Goal: Information Seeking & Learning: Learn about a topic

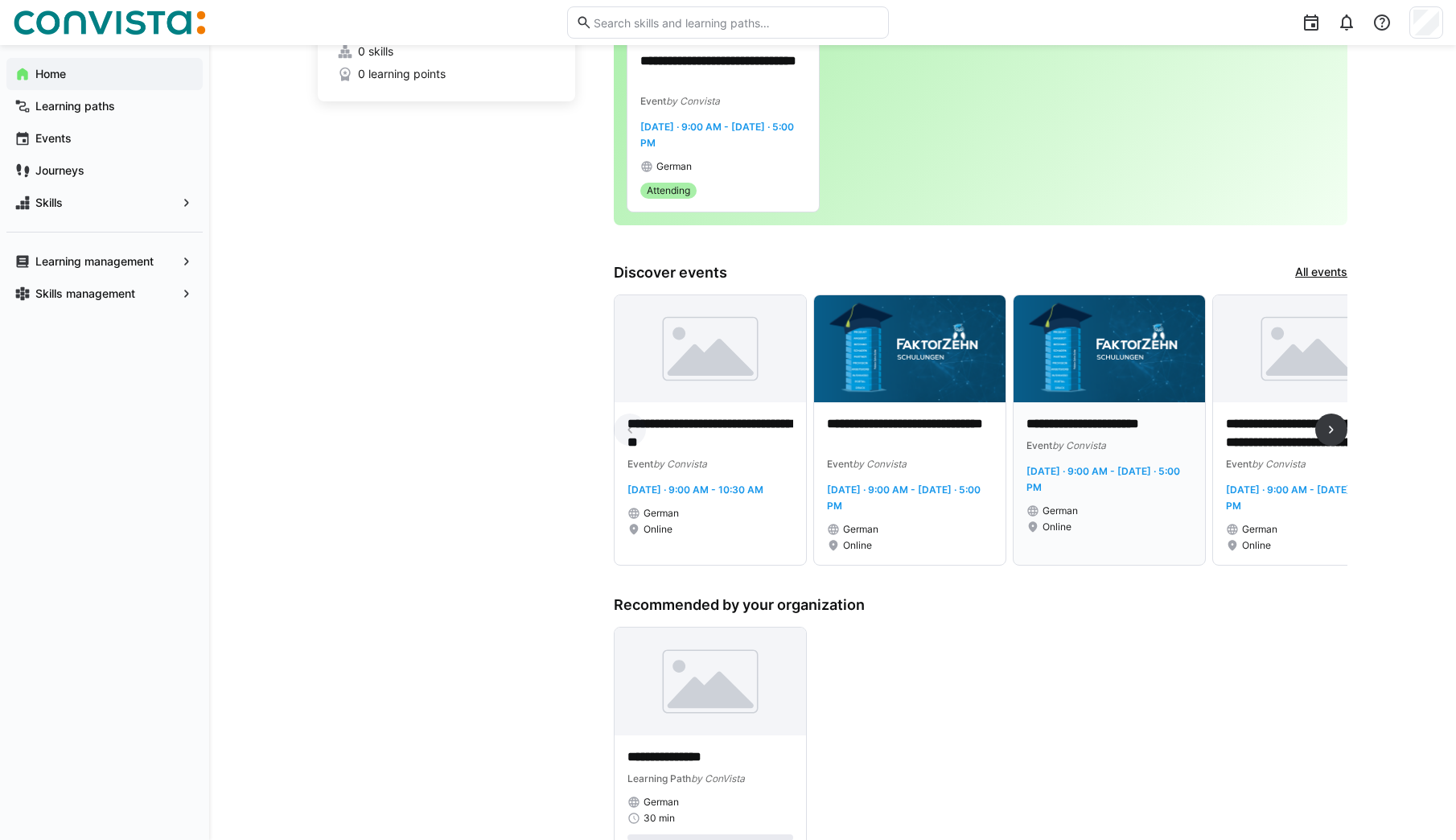
scroll to position [126, 0]
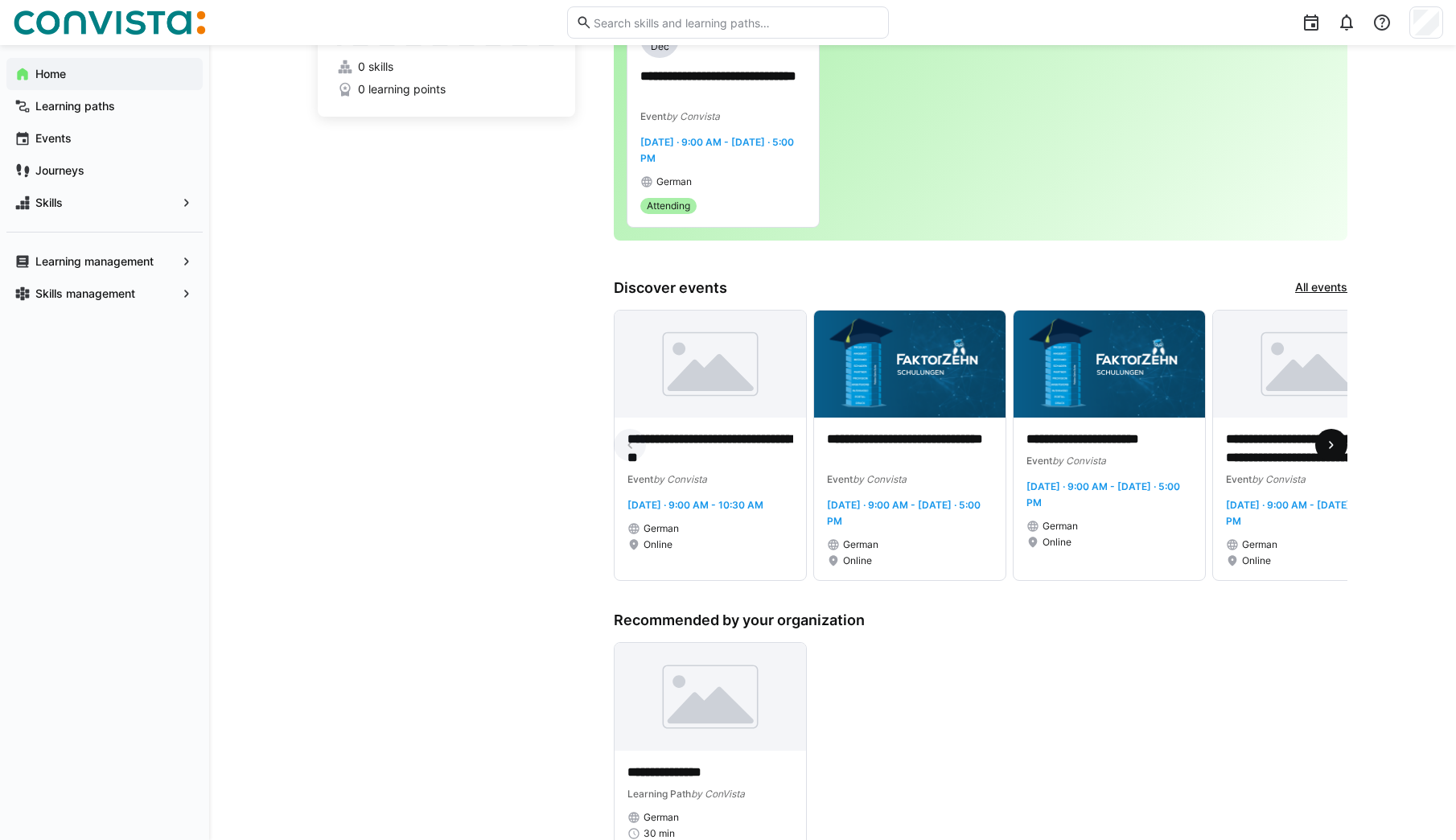
click at [1334, 451] on eds-icon at bounding box center [1331, 445] width 16 height 16
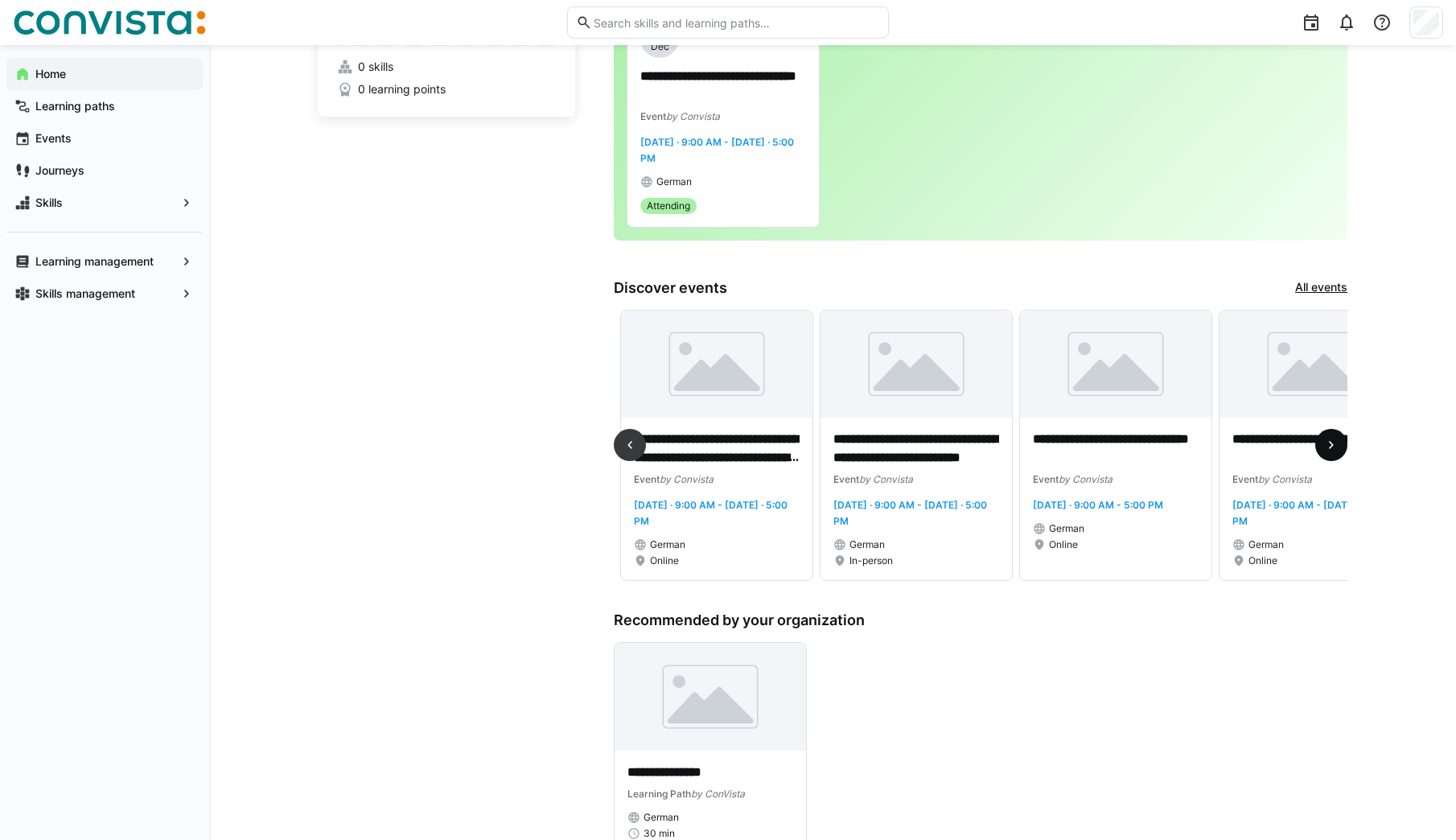
scroll to position [0, 598]
click at [1334, 451] on eds-icon at bounding box center [1331, 445] width 16 height 16
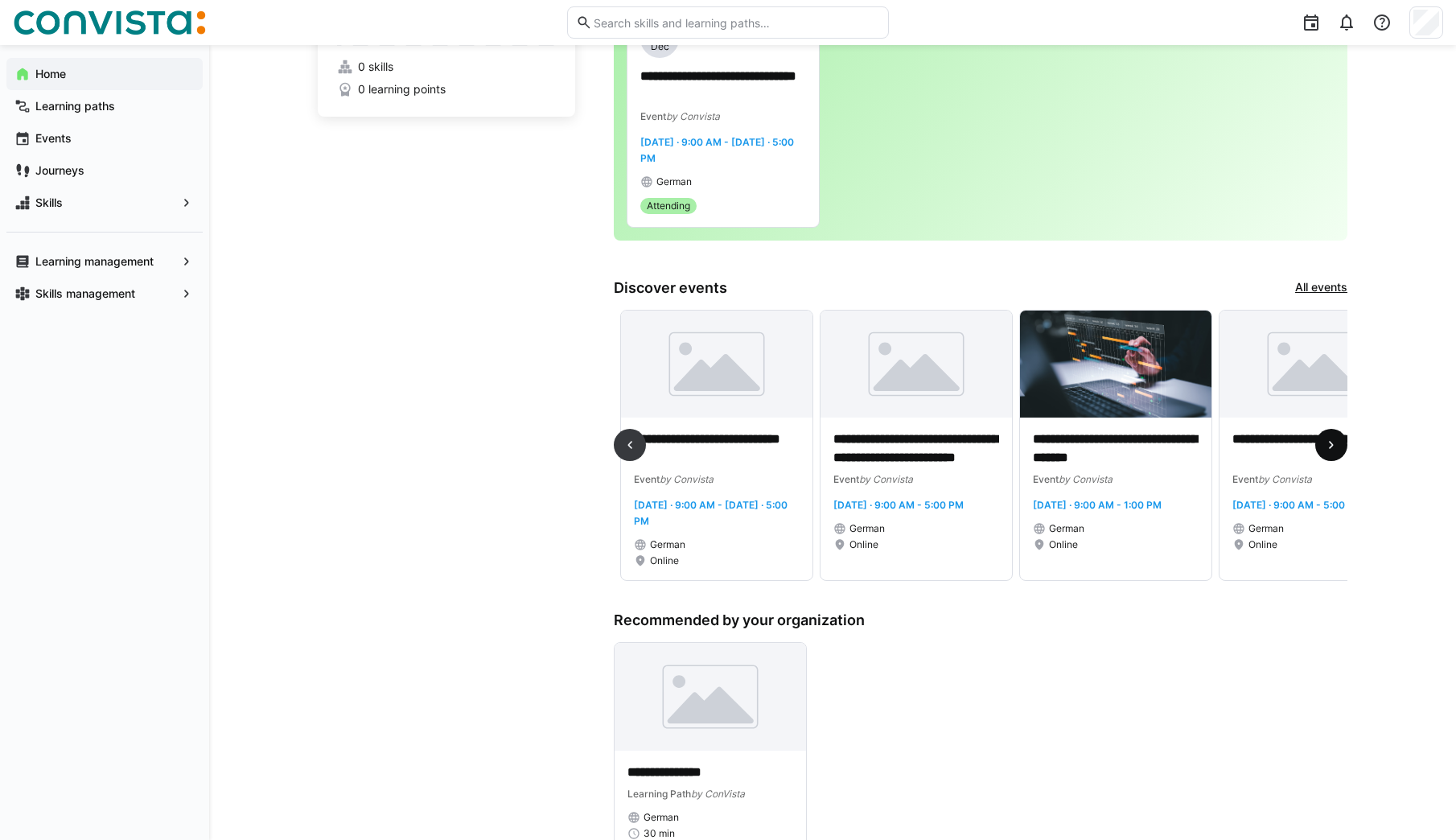
scroll to position [0, 1197]
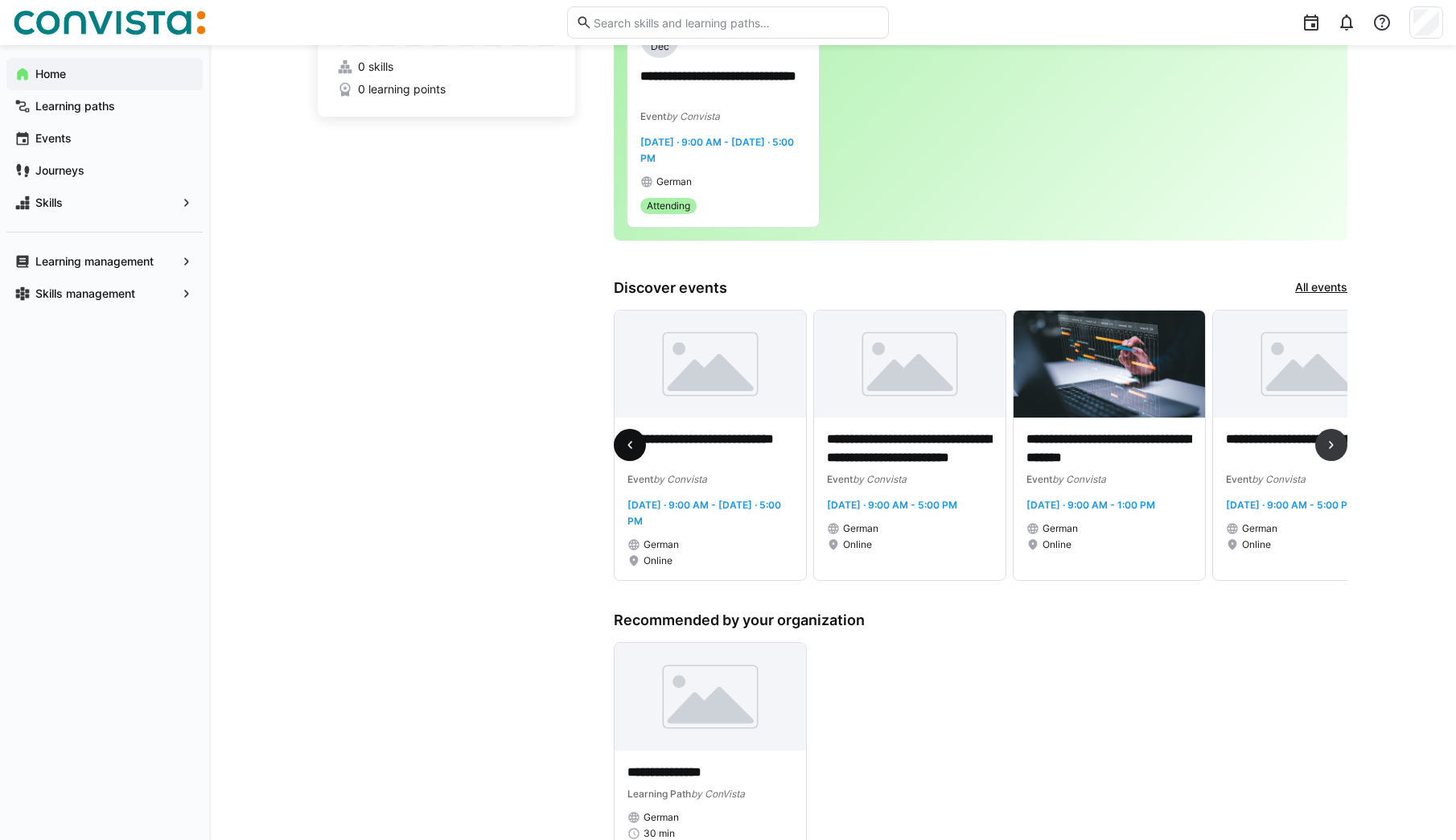
click at [638, 441] on span at bounding box center [629, 444] width 32 height 32
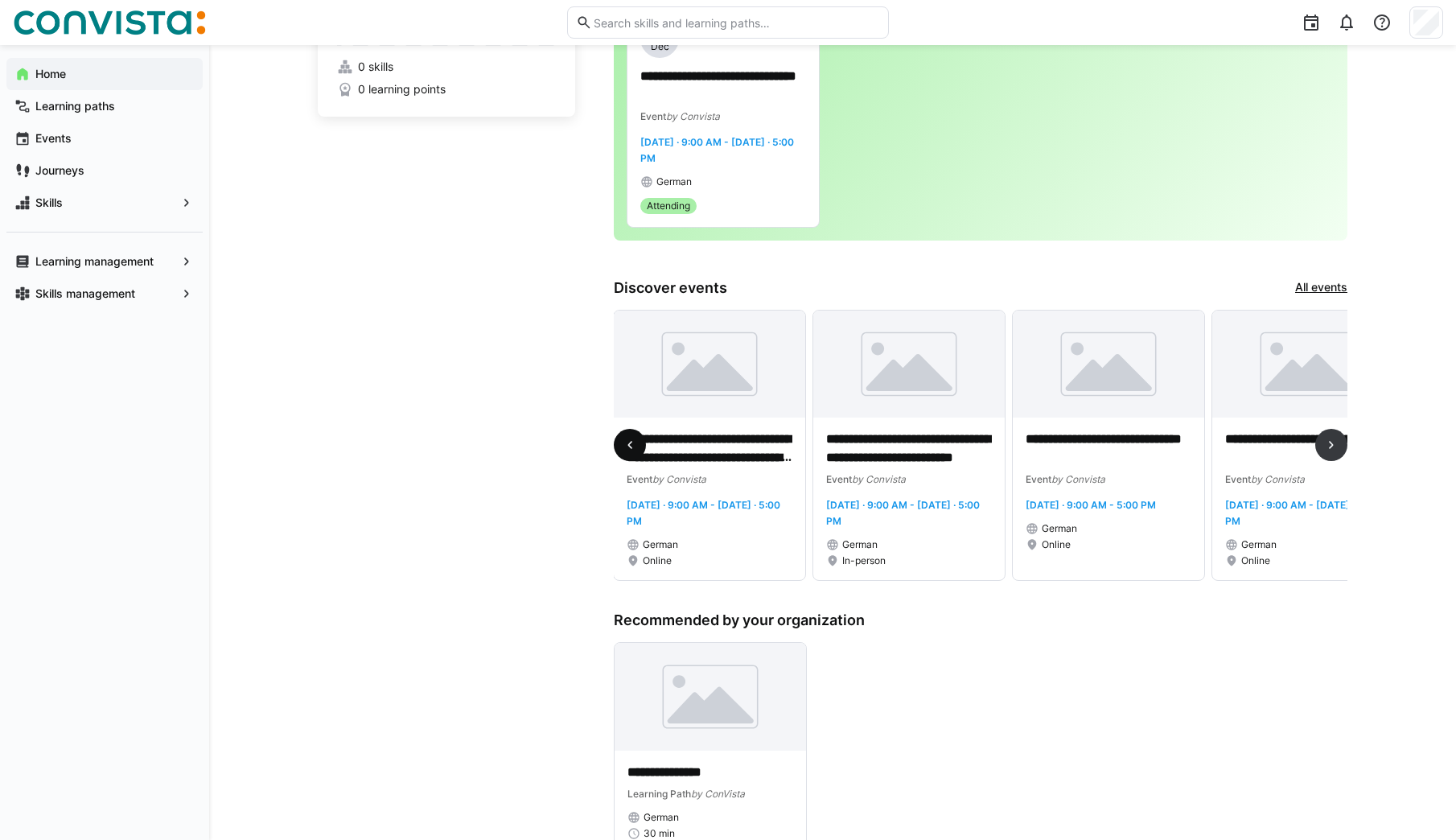
scroll to position [0, 598]
click at [184, 208] on eds-icon at bounding box center [186, 203] width 16 height 16
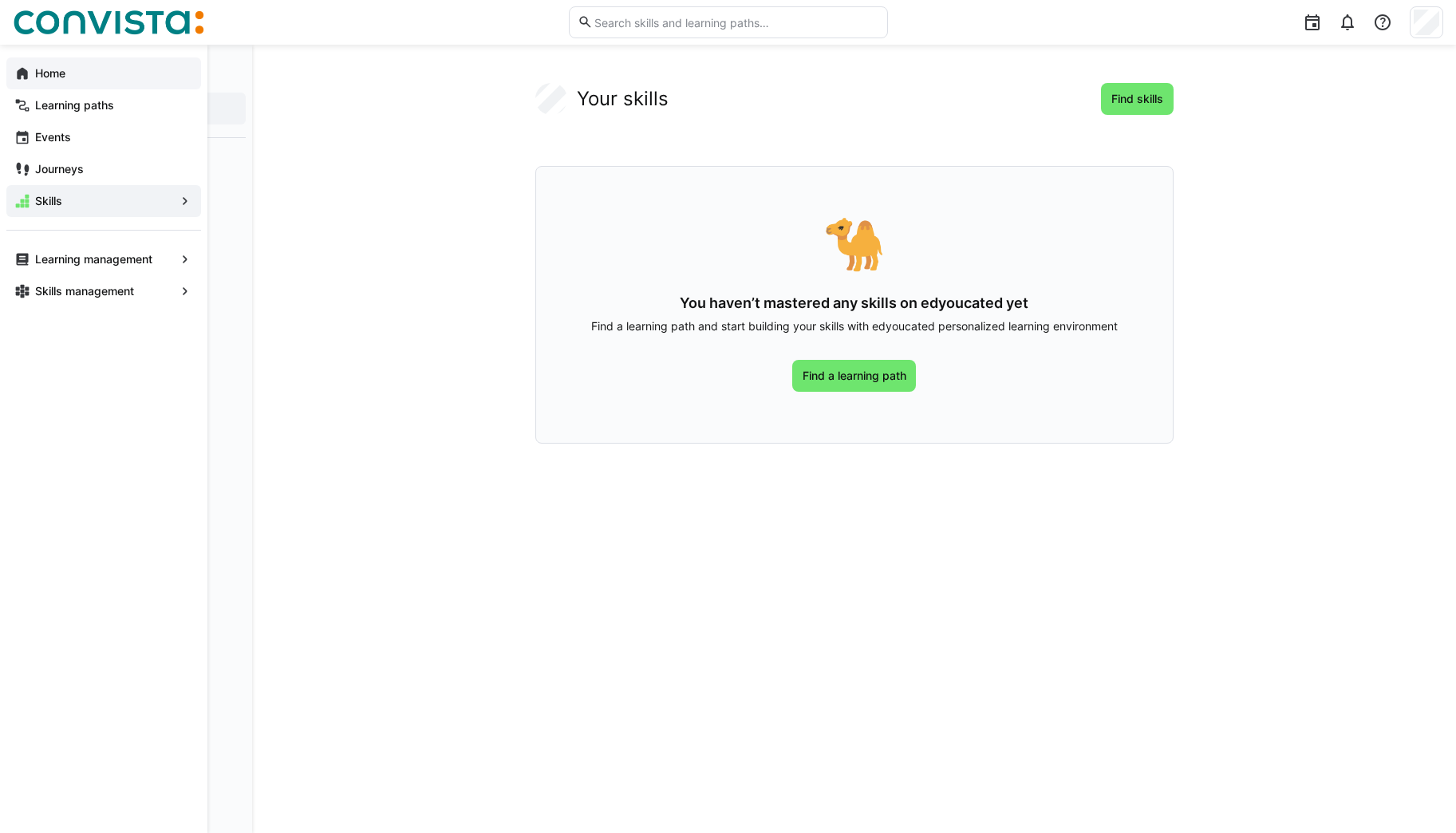
click at [21, 73] on eds-icon at bounding box center [22, 74] width 16 height 16
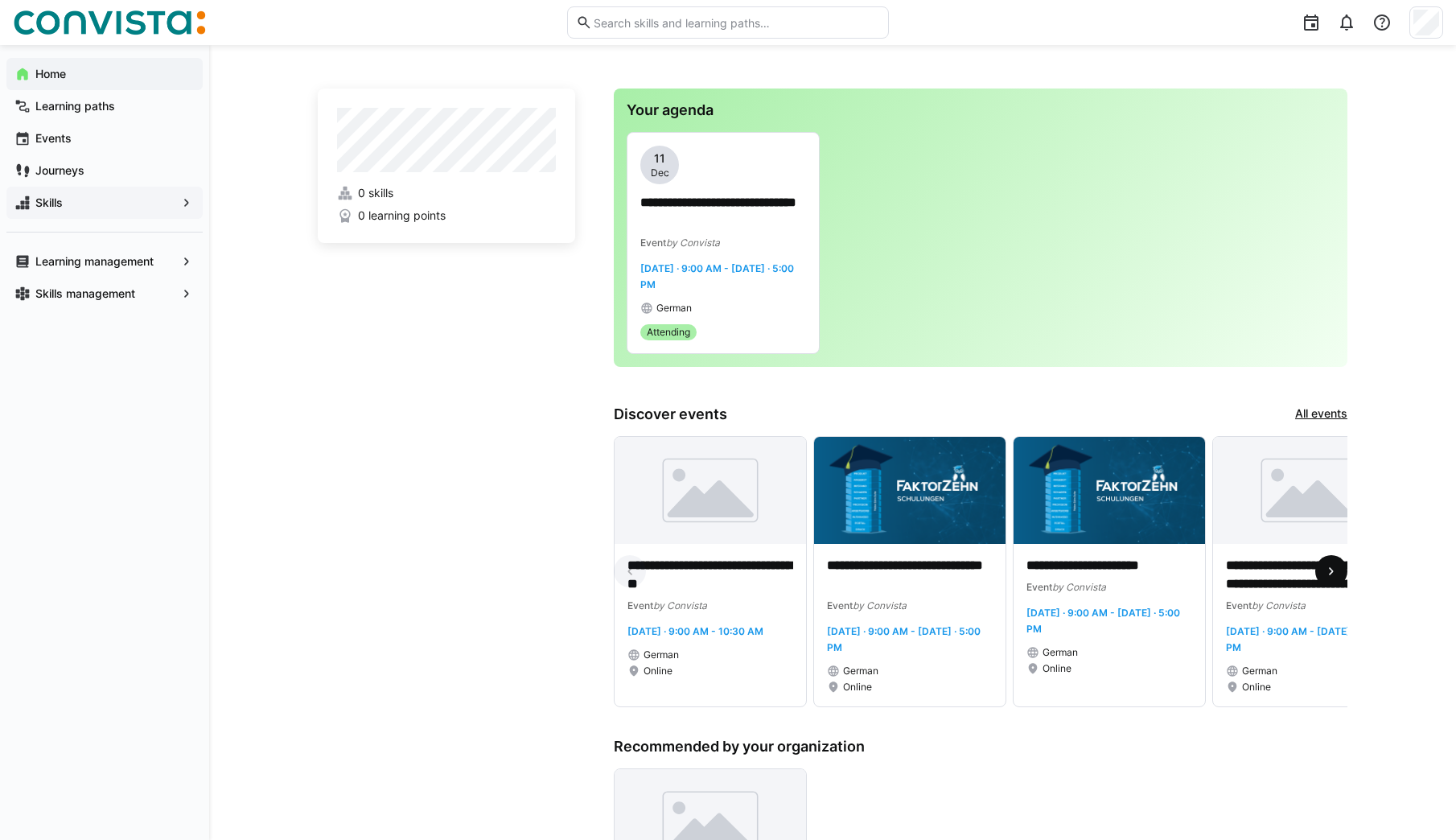
click at [1338, 574] on eds-icon at bounding box center [1331, 571] width 16 height 16
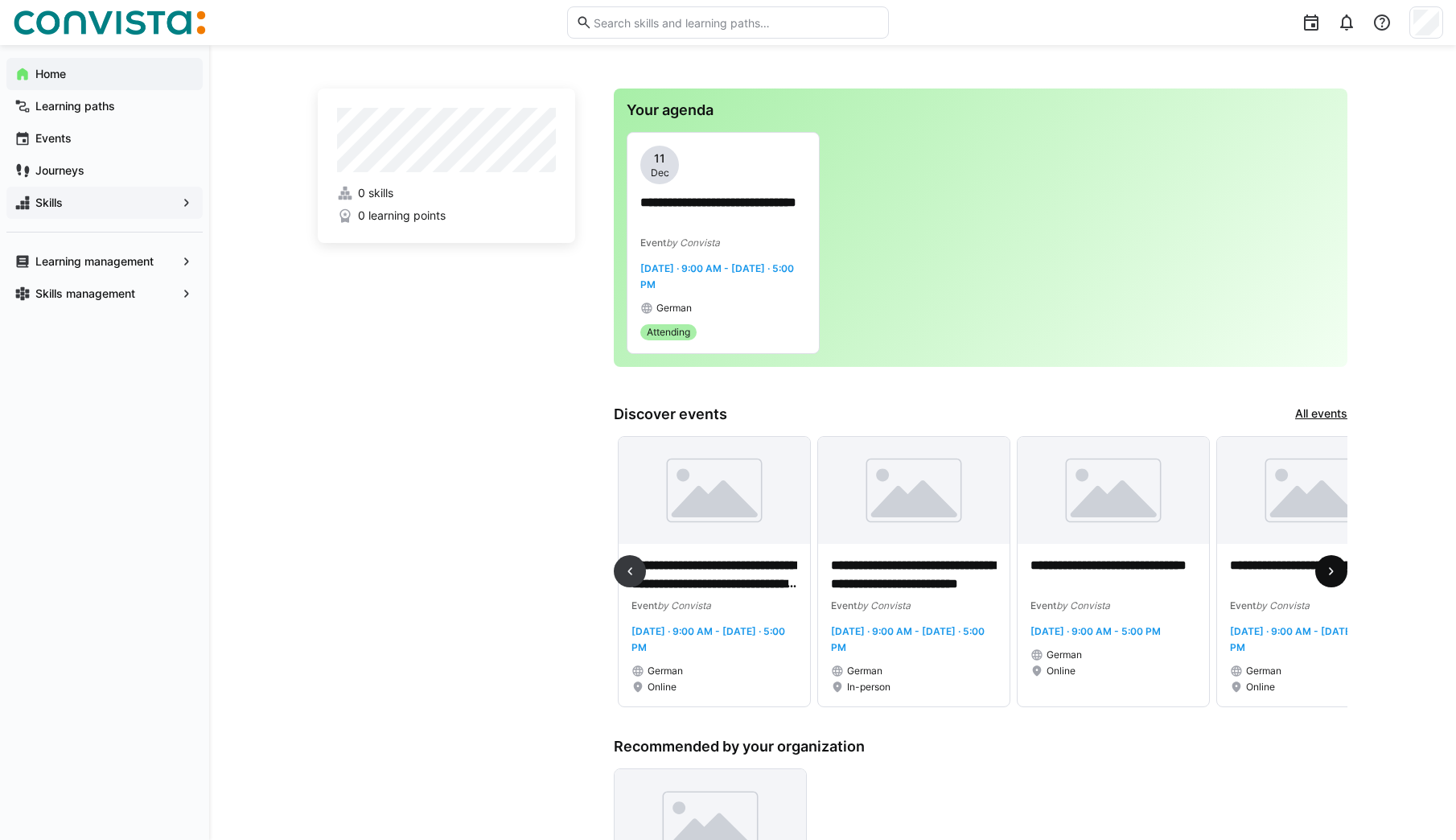
scroll to position [0, 598]
click at [1338, 574] on eds-icon at bounding box center [1331, 571] width 16 height 16
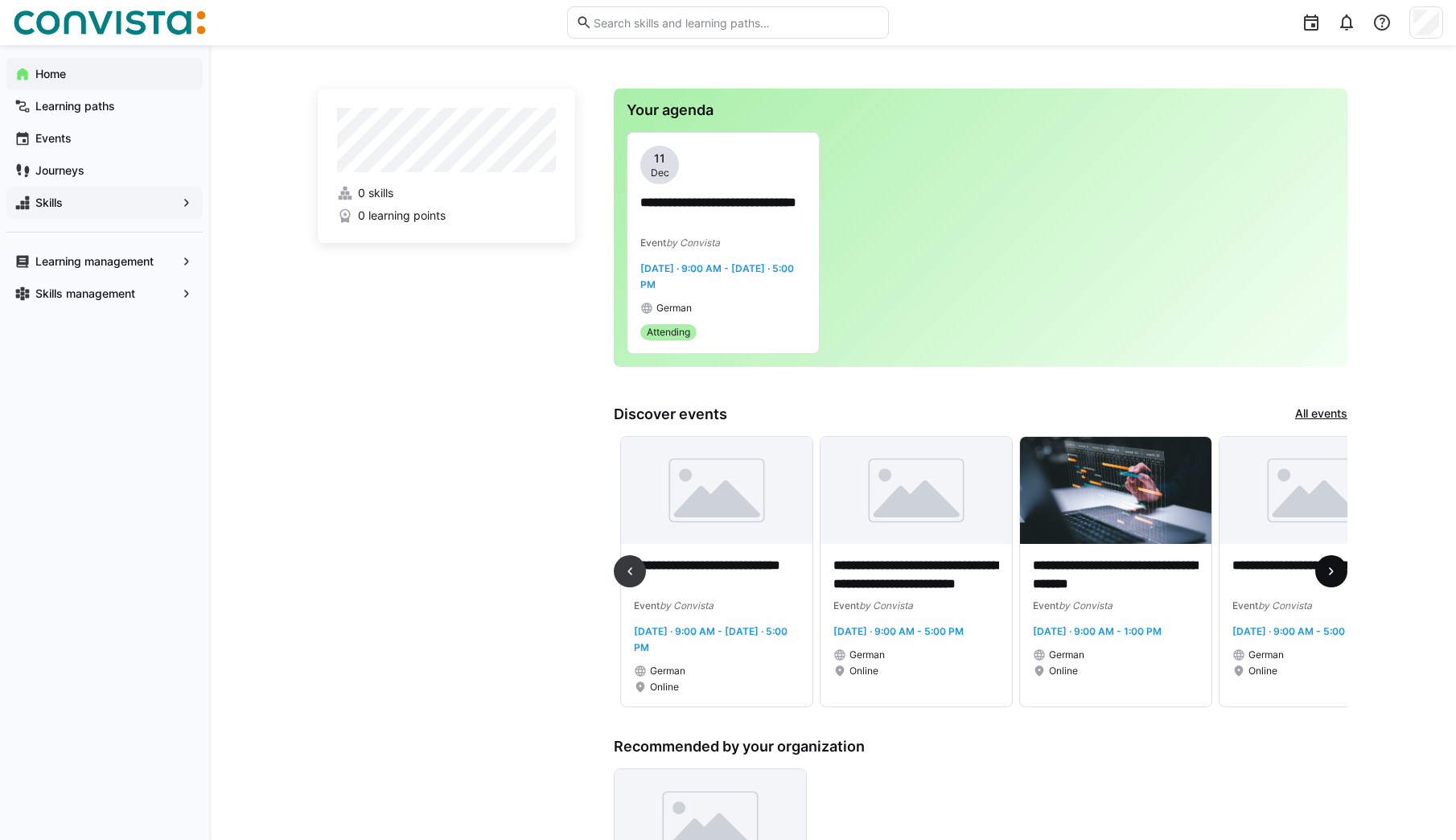
scroll to position [0, 1197]
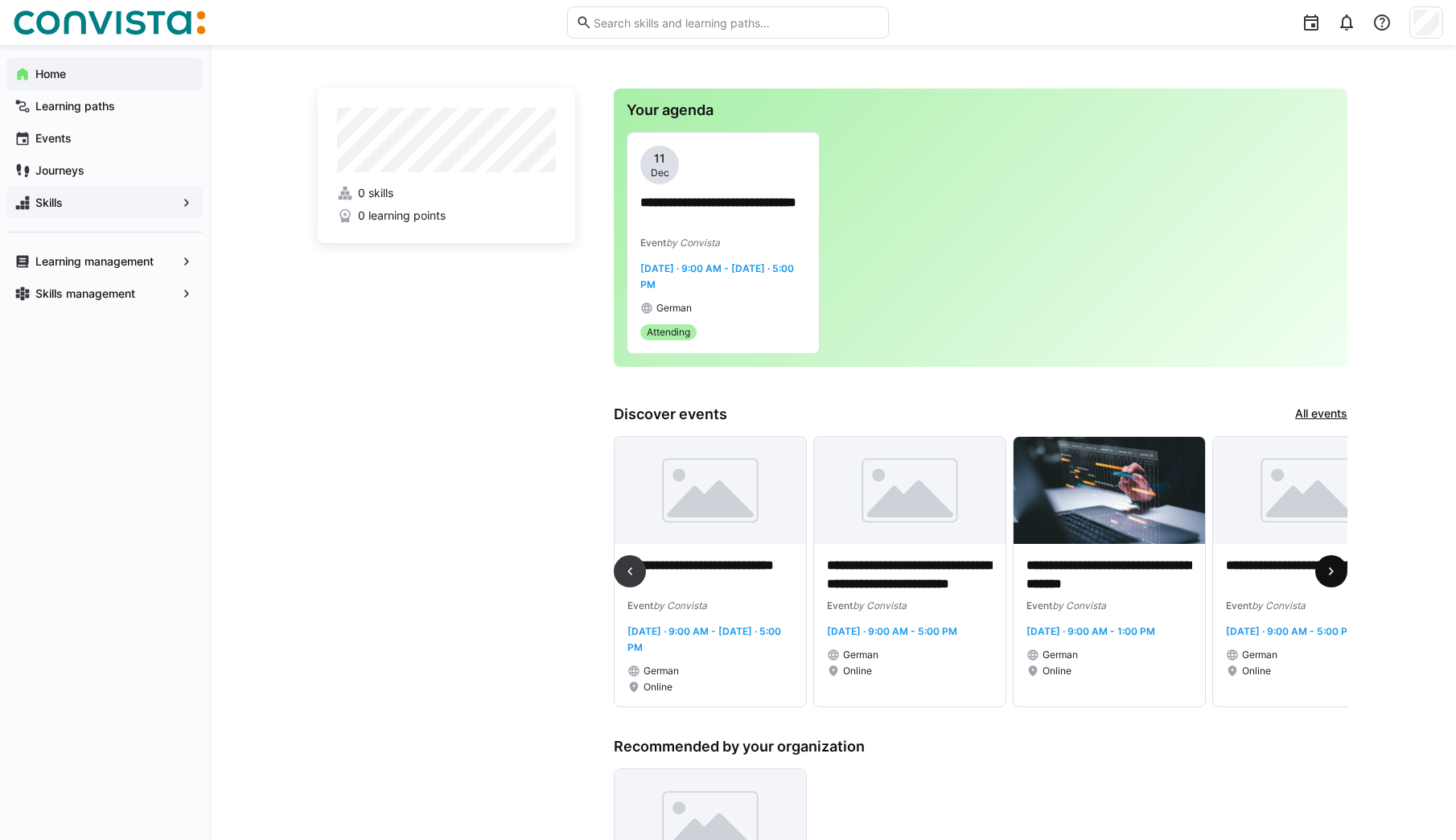
click at [1338, 574] on eds-icon at bounding box center [1331, 571] width 16 height 16
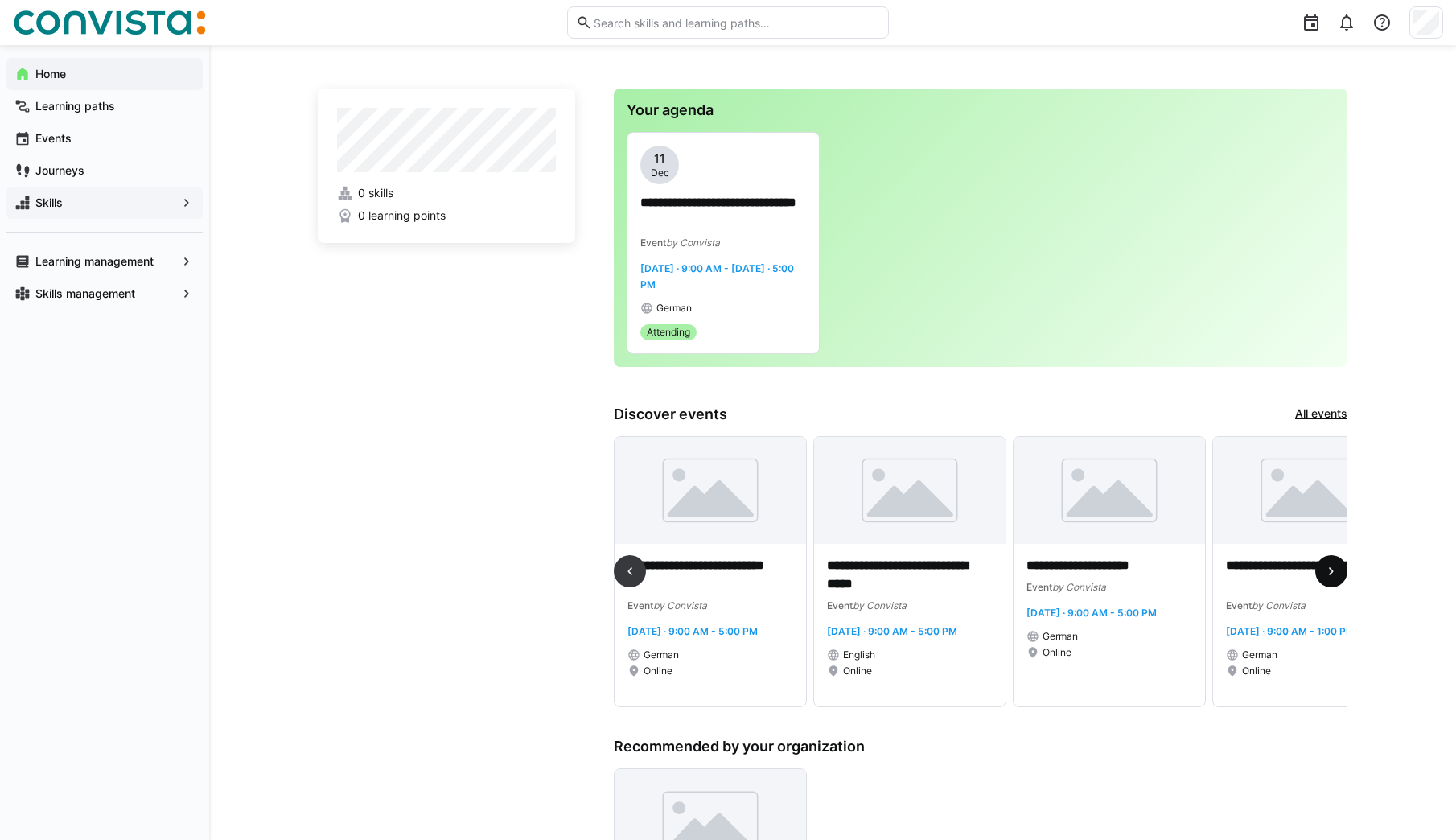
click at [1338, 574] on eds-icon at bounding box center [1331, 571] width 16 height 16
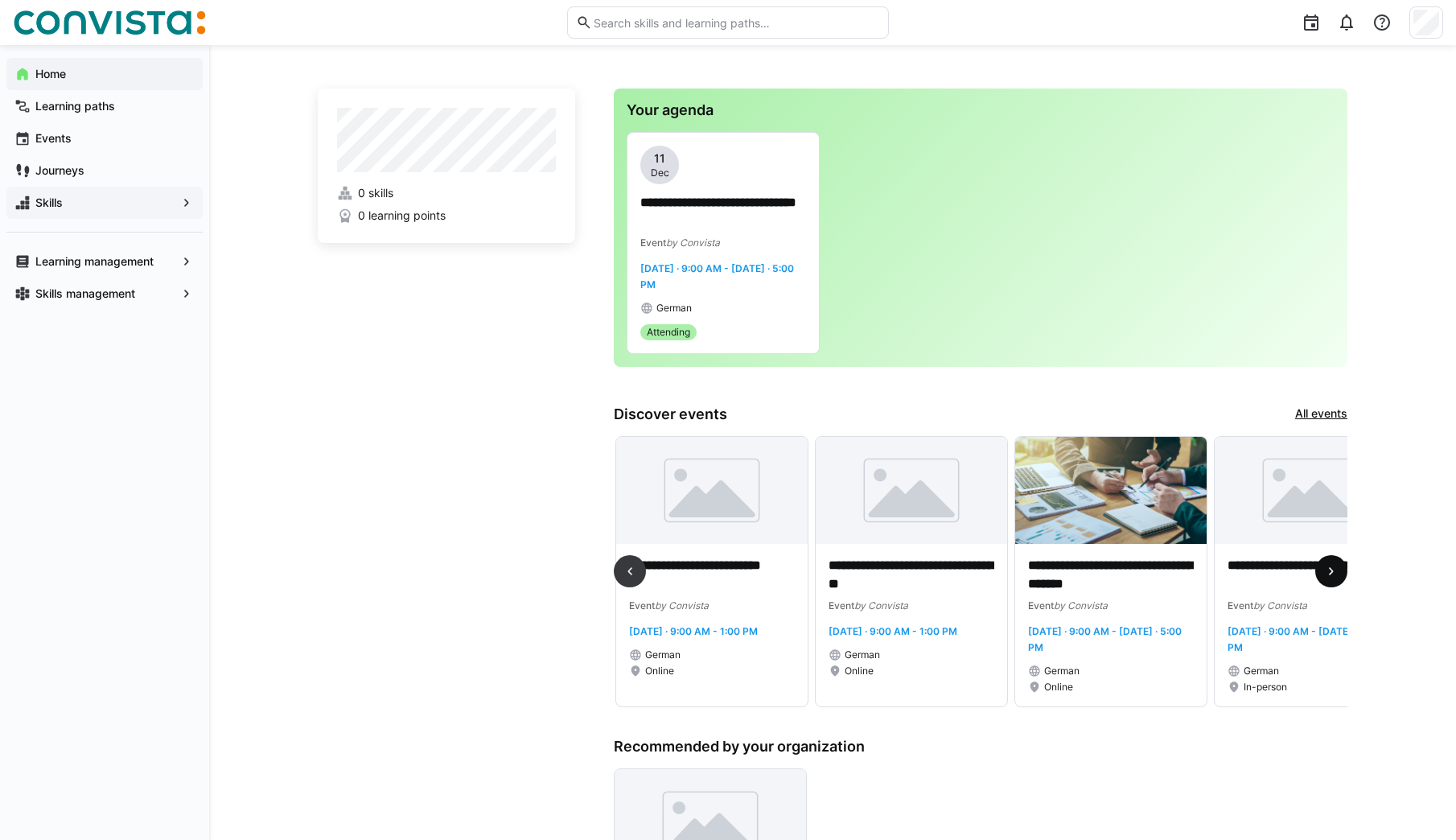
scroll to position [0, 2394]
click at [1338, 574] on eds-icon at bounding box center [1331, 571] width 16 height 16
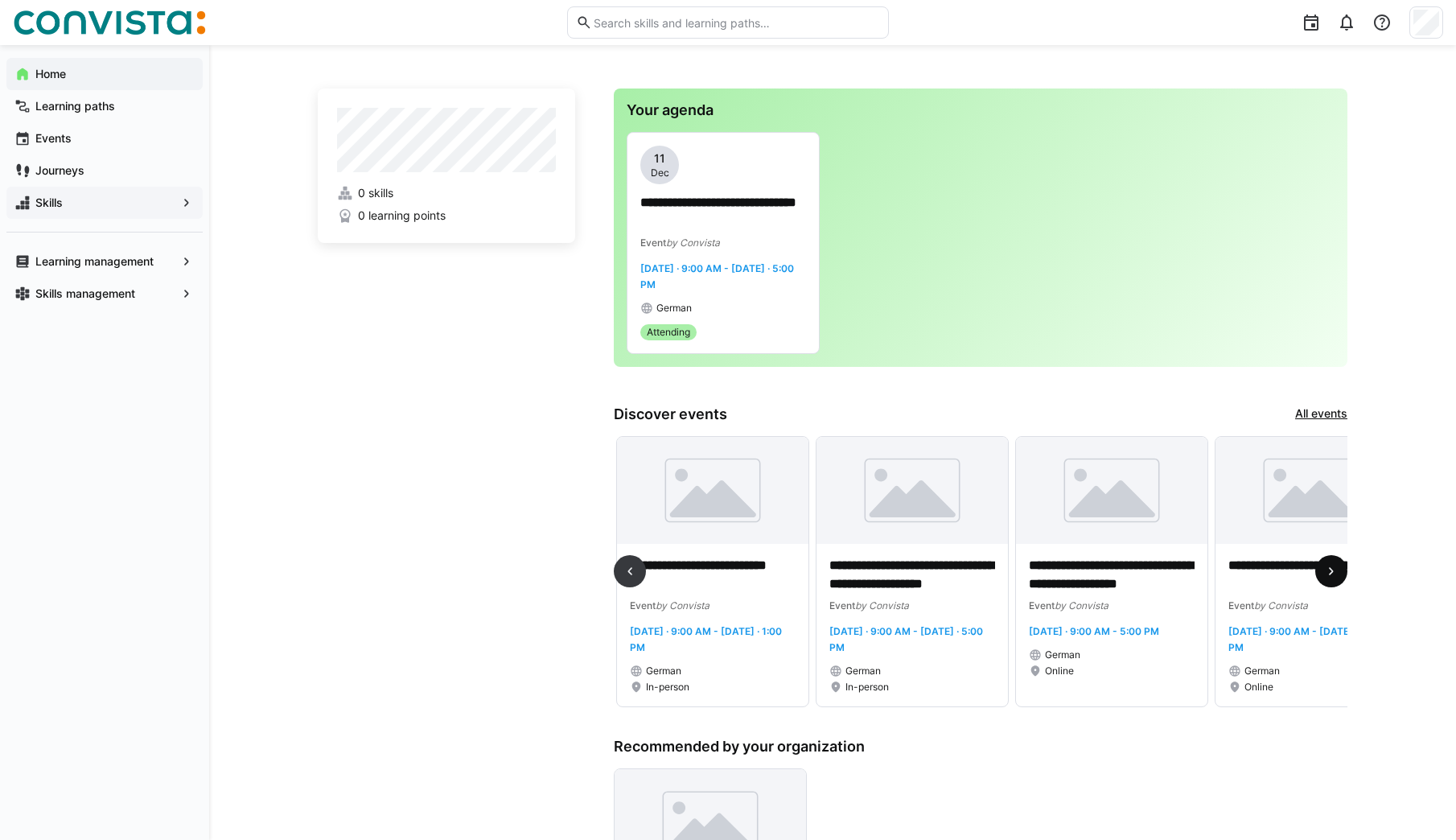
scroll to position [0, 2992]
click at [1338, 574] on eds-icon at bounding box center [1331, 571] width 16 height 16
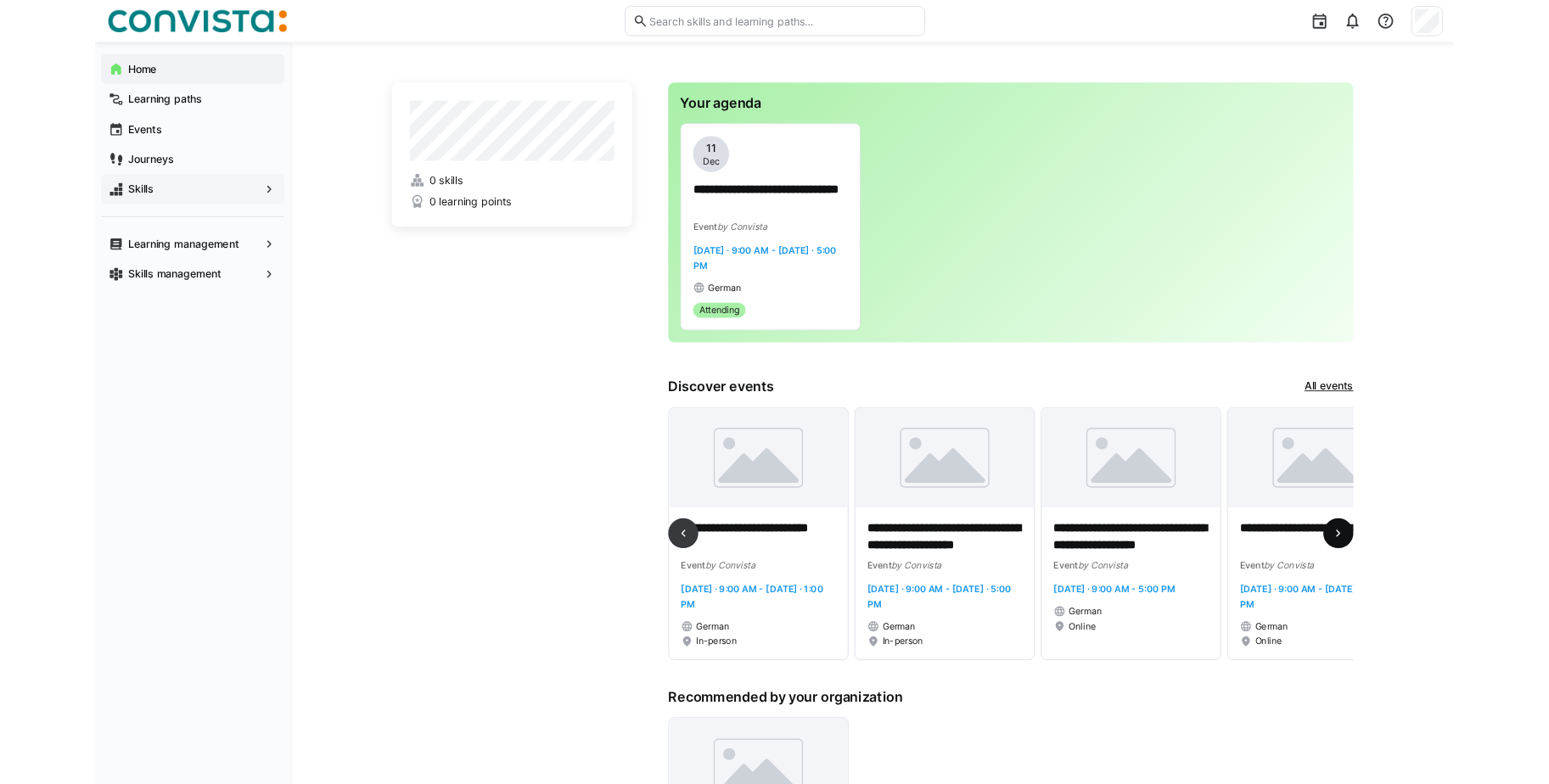
scroll to position [0, 3218]
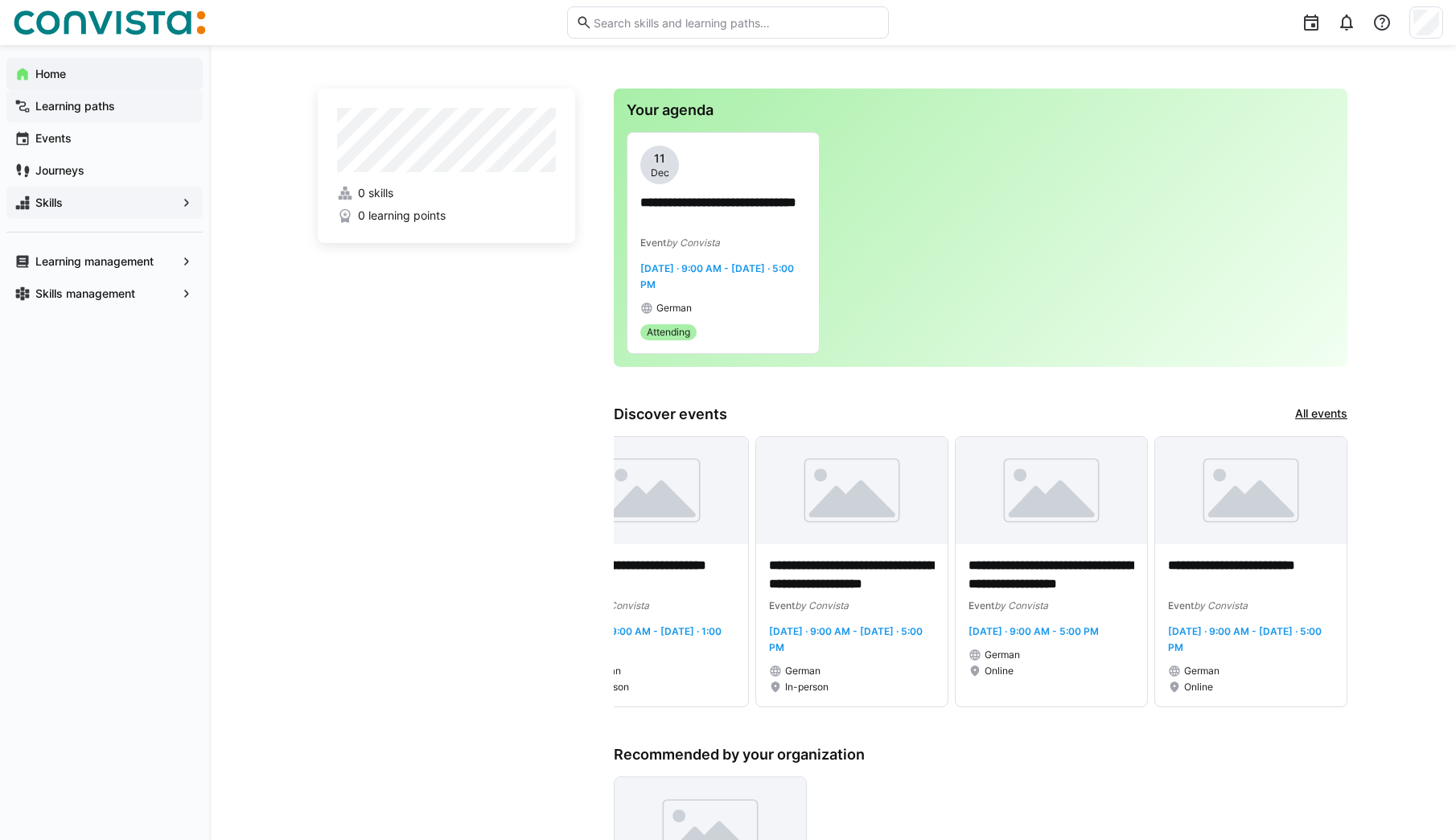
click at [0, 0] on app-navigation-label "Learning paths" at bounding box center [0, 0] width 0 height 0
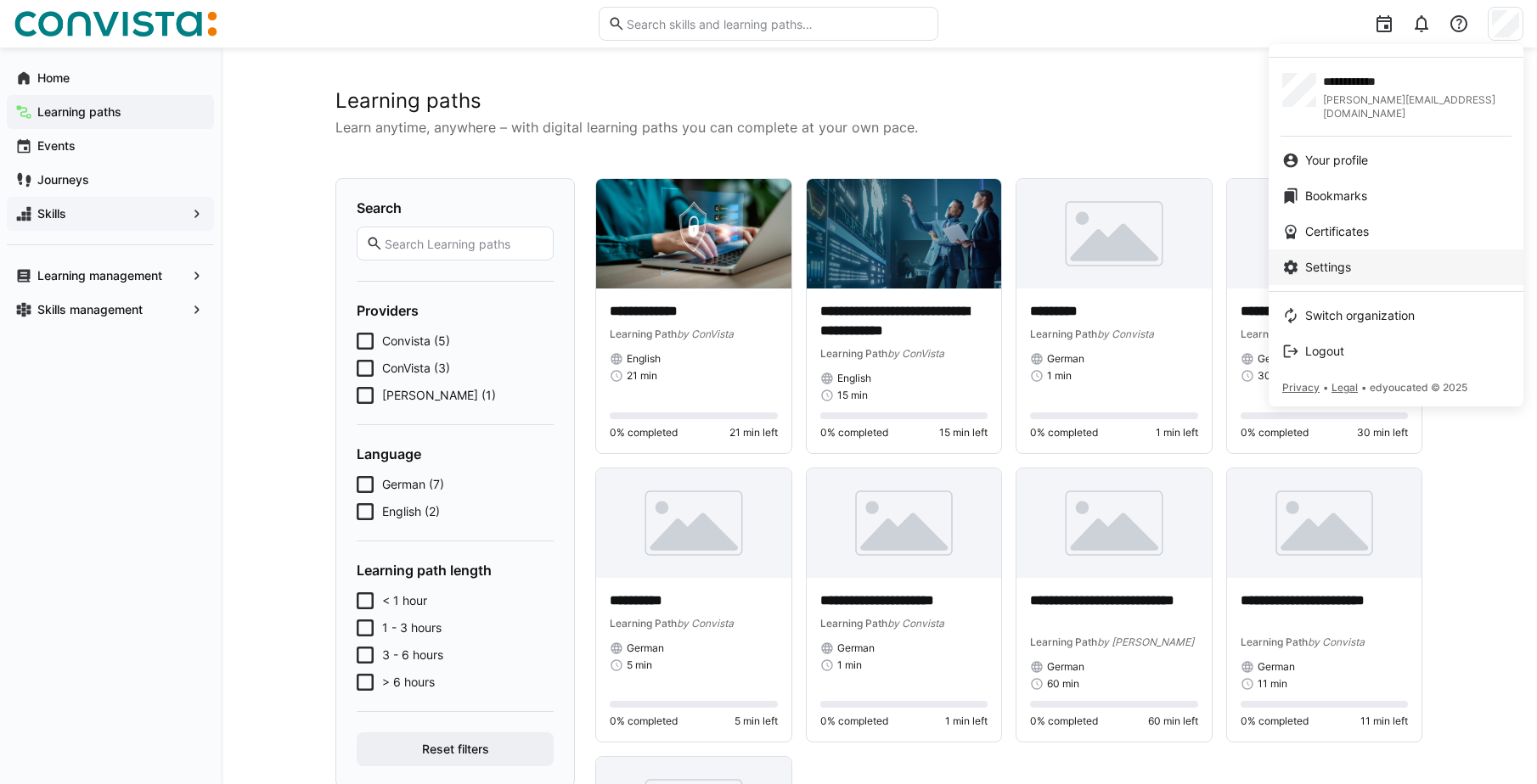
click at [1351, 259] on span "Settings" at bounding box center [1328, 267] width 46 height 17
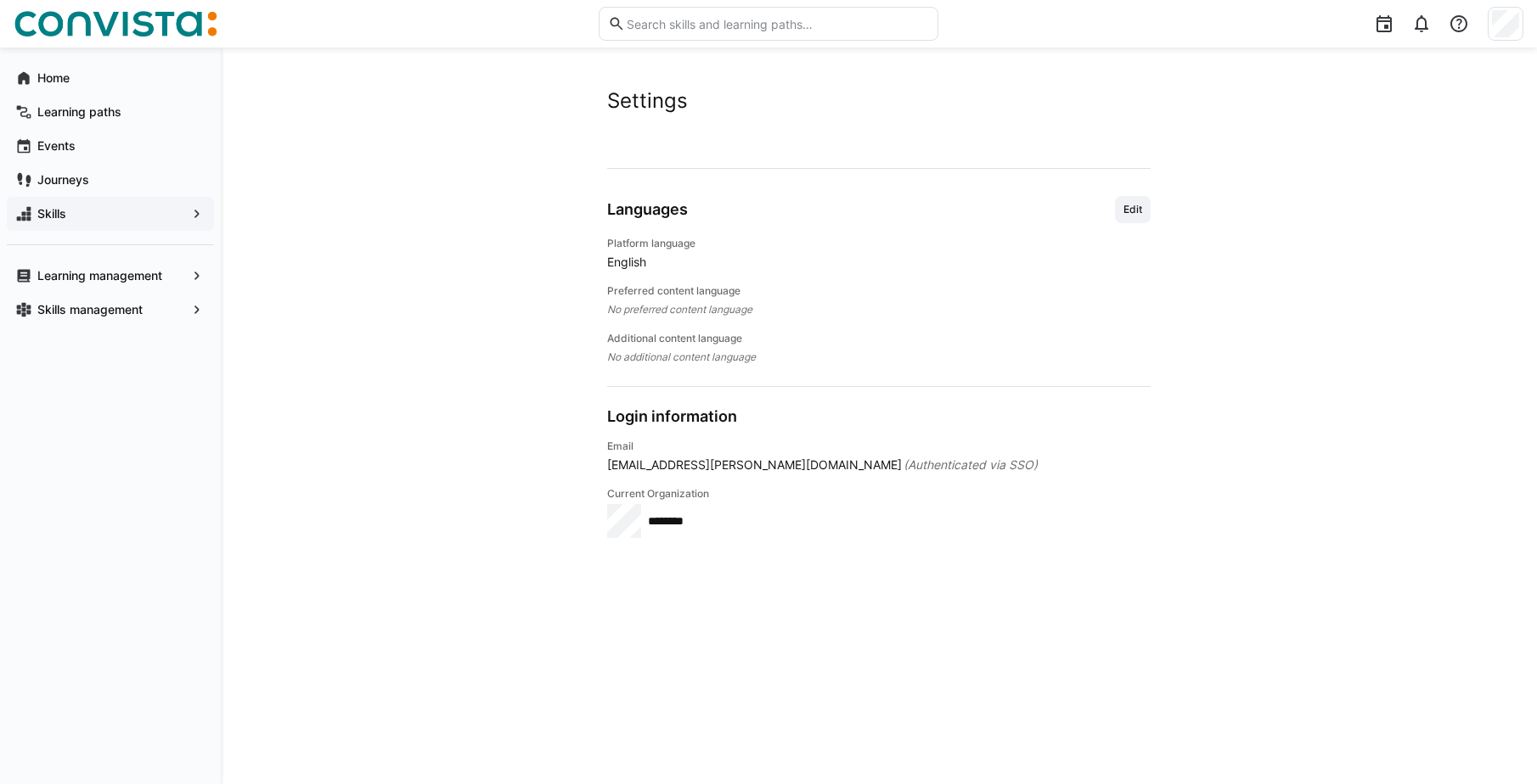
click at [628, 264] on span "English" at bounding box center [878, 262] width 543 height 17
click at [1128, 209] on span "Edit" at bounding box center [1133, 209] width 22 height 14
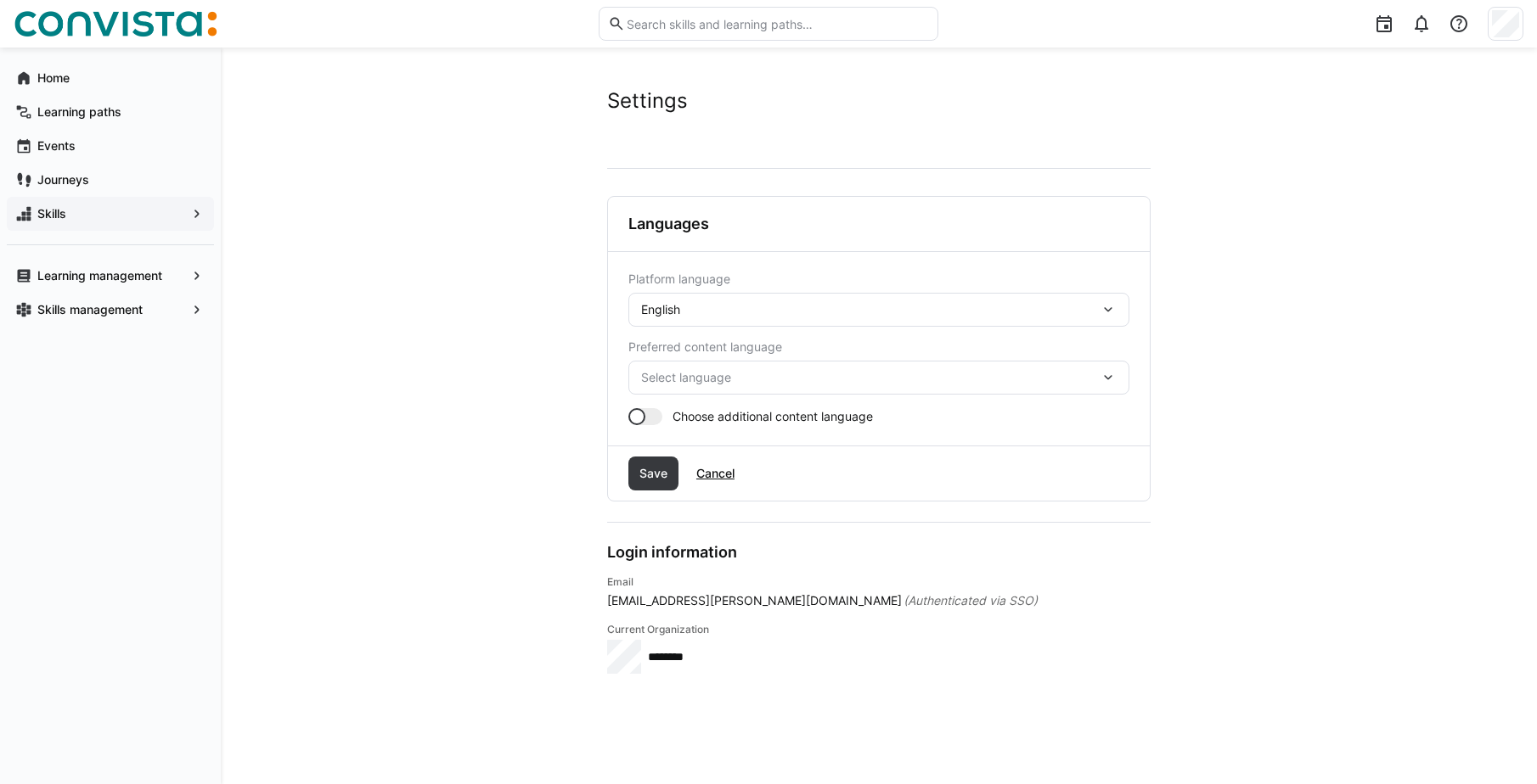
click at [1099, 310] on eds-icon at bounding box center [1107, 309] width 17 height 17
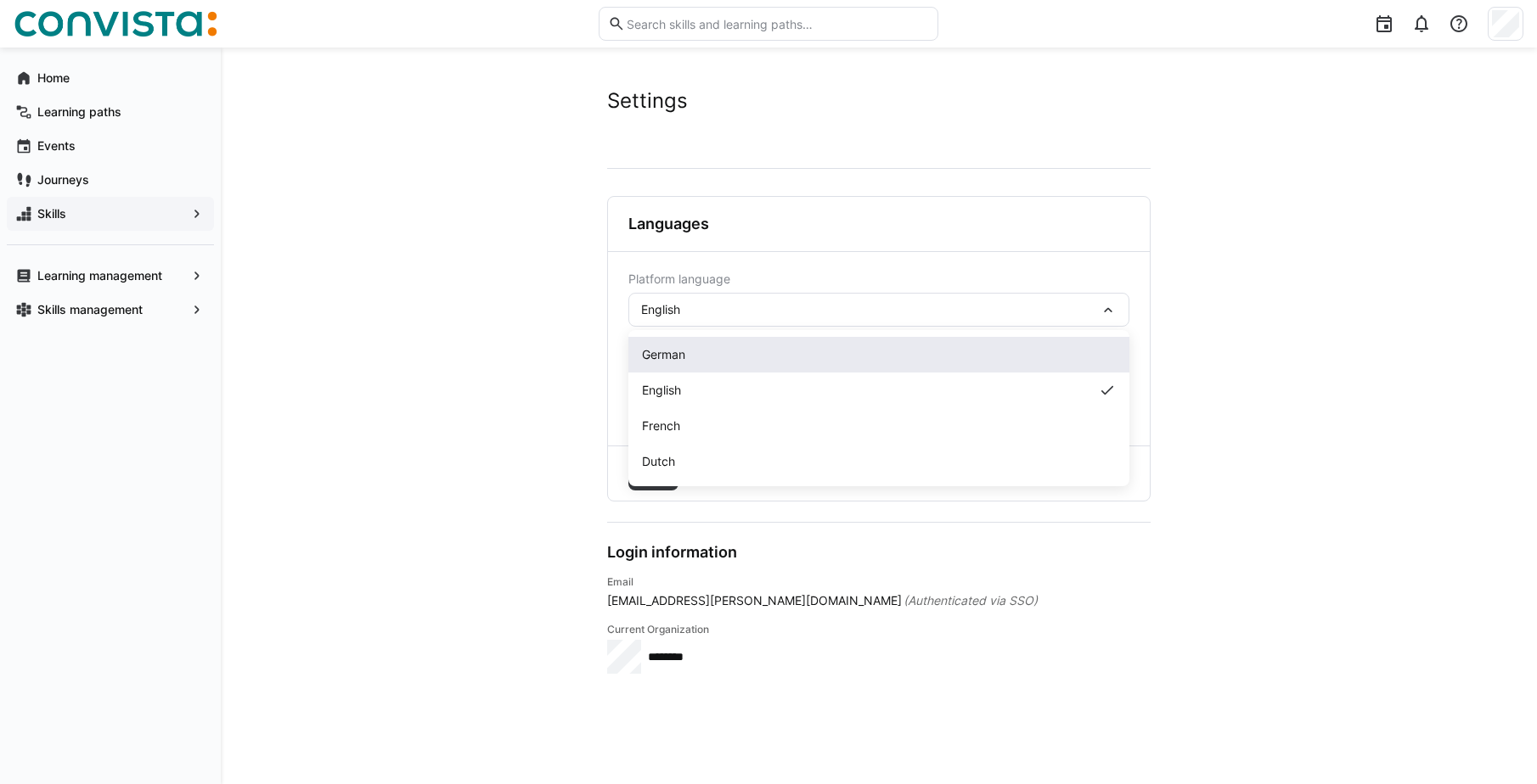
click at [714, 357] on div "German" at bounding box center [878, 355] width 474 height 17
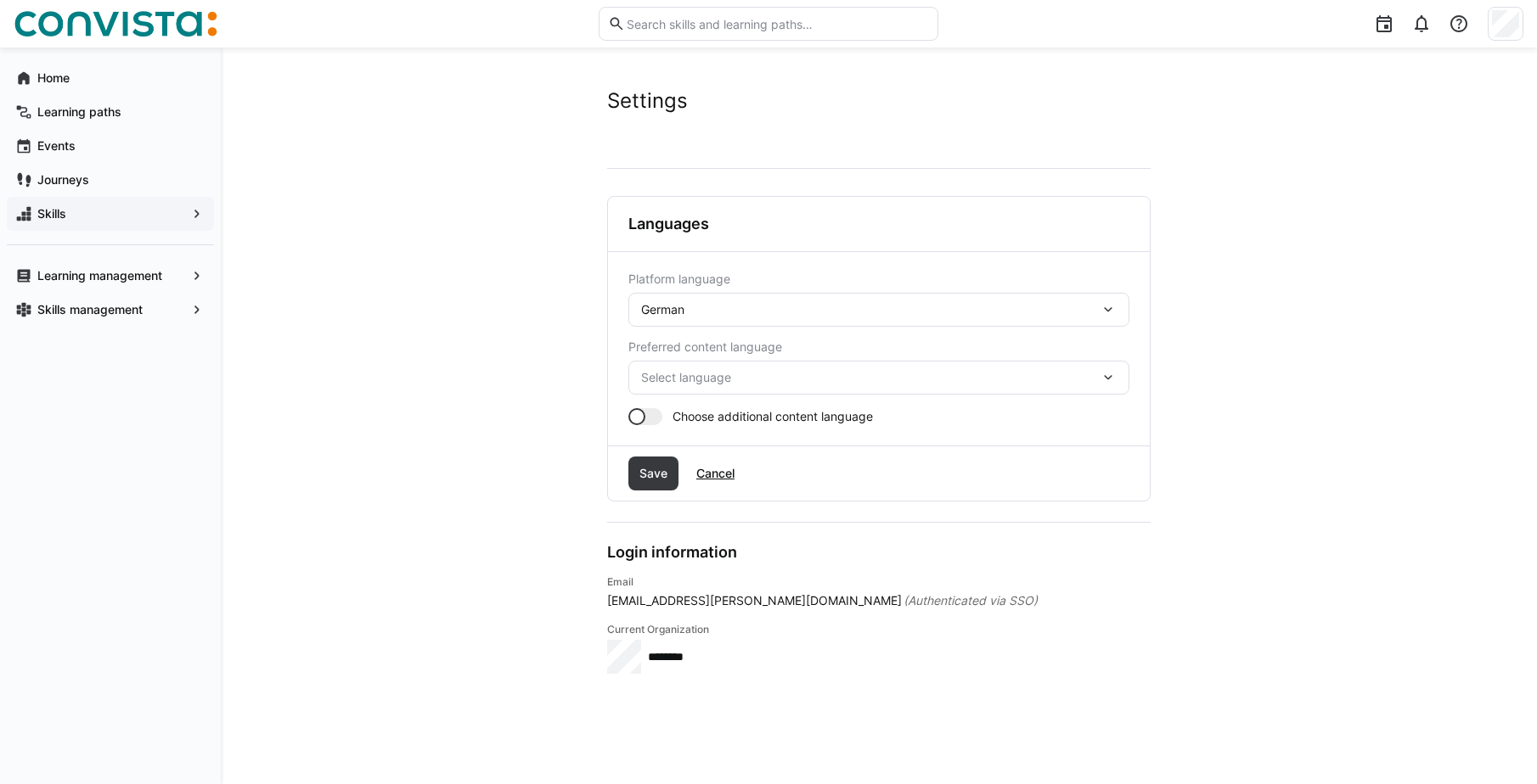
click at [733, 378] on span "Select language" at bounding box center [870, 377] width 459 height 17
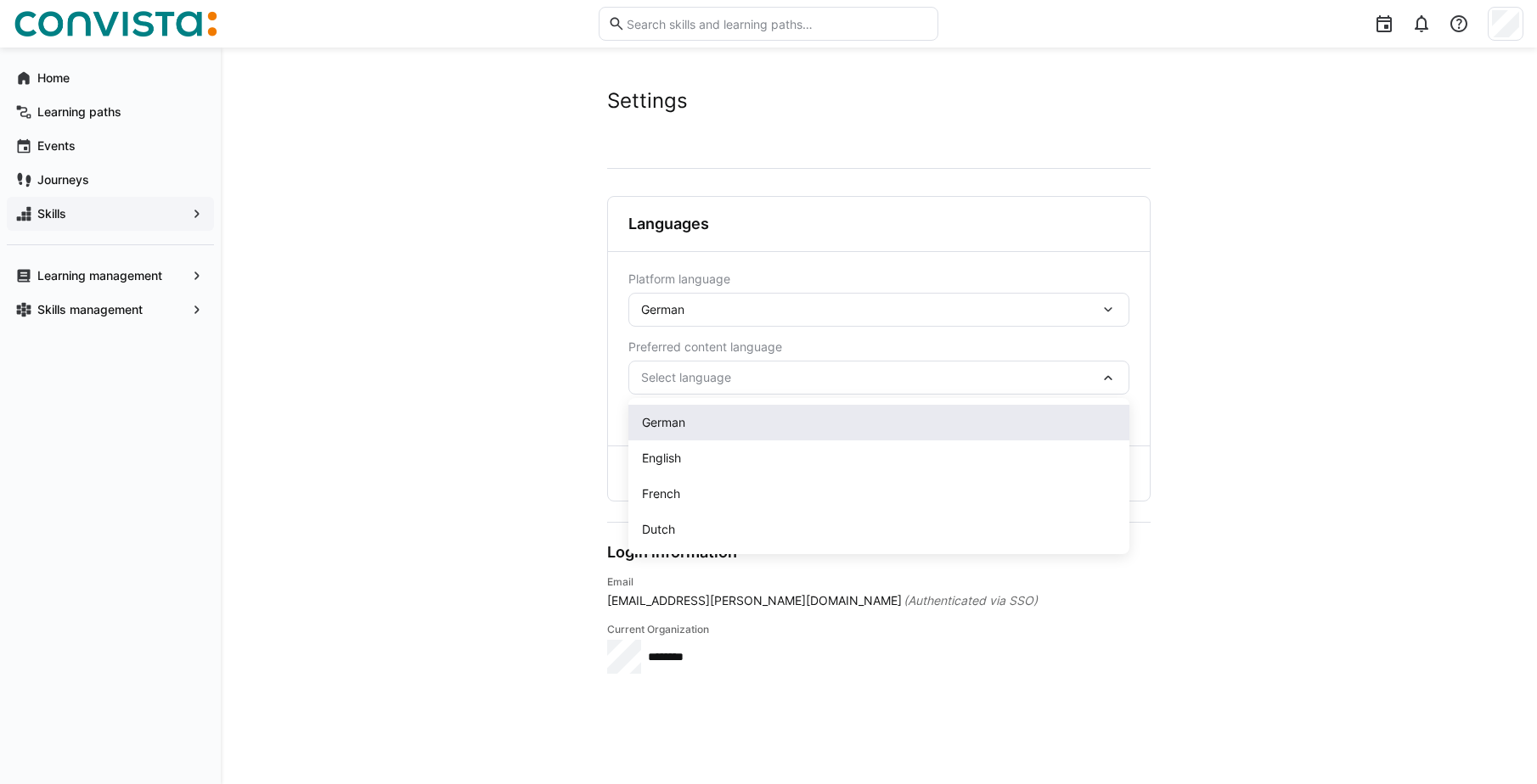
click at [693, 423] on div "German" at bounding box center [878, 422] width 474 height 17
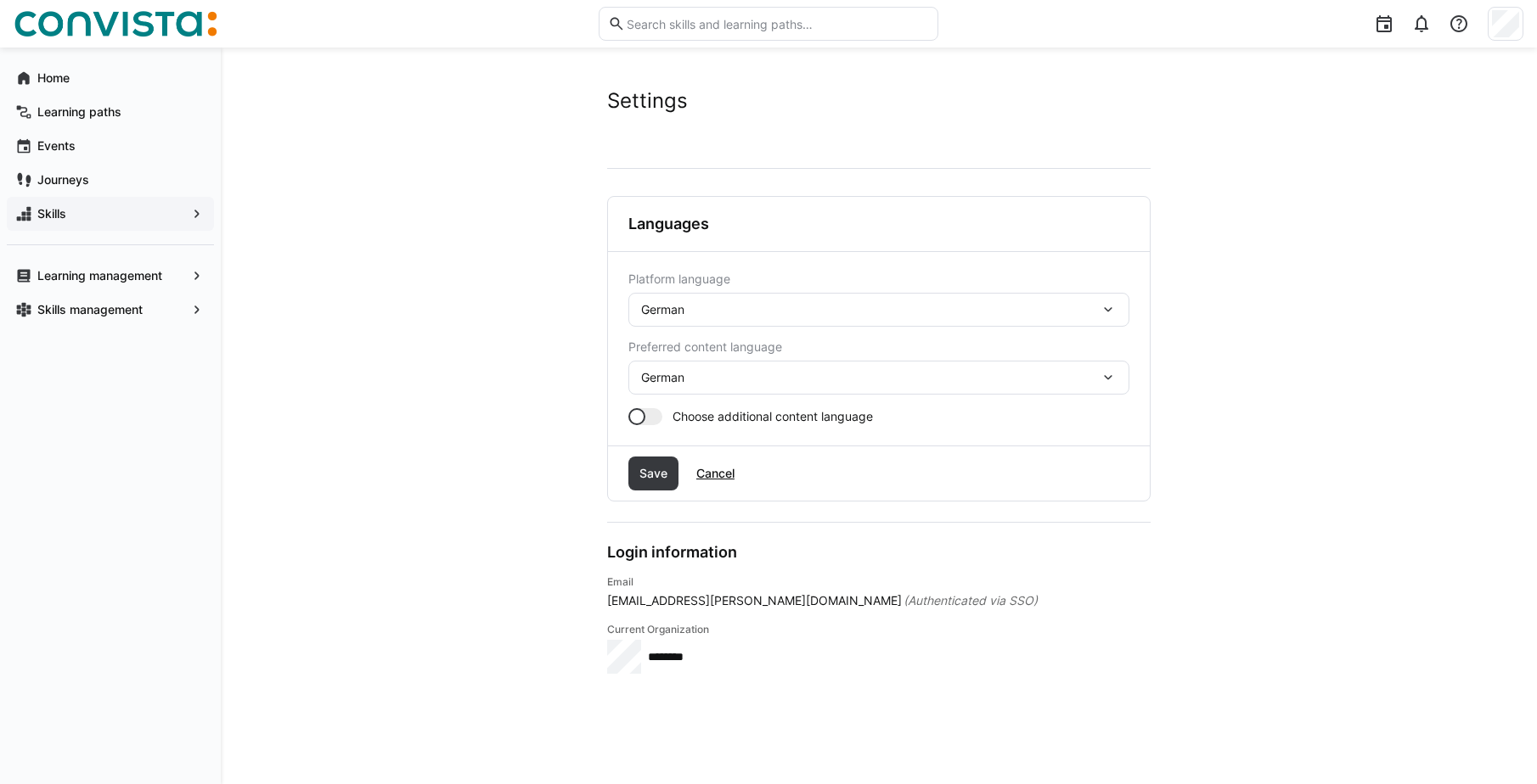
click at [653, 421] on div at bounding box center [644, 417] width 34 height 17
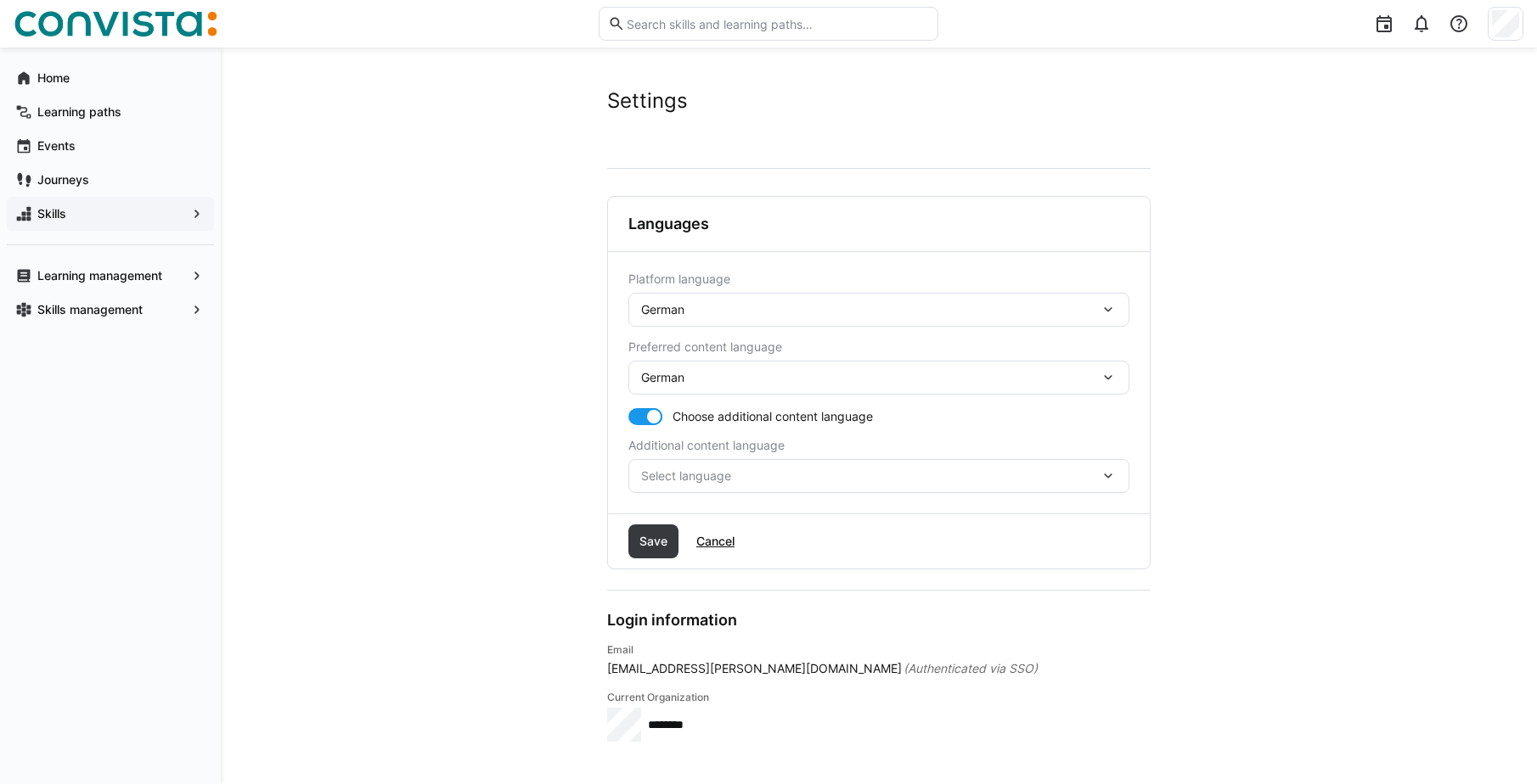
click at [789, 469] on span "Select language" at bounding box center [870, 476] width 459 height 17
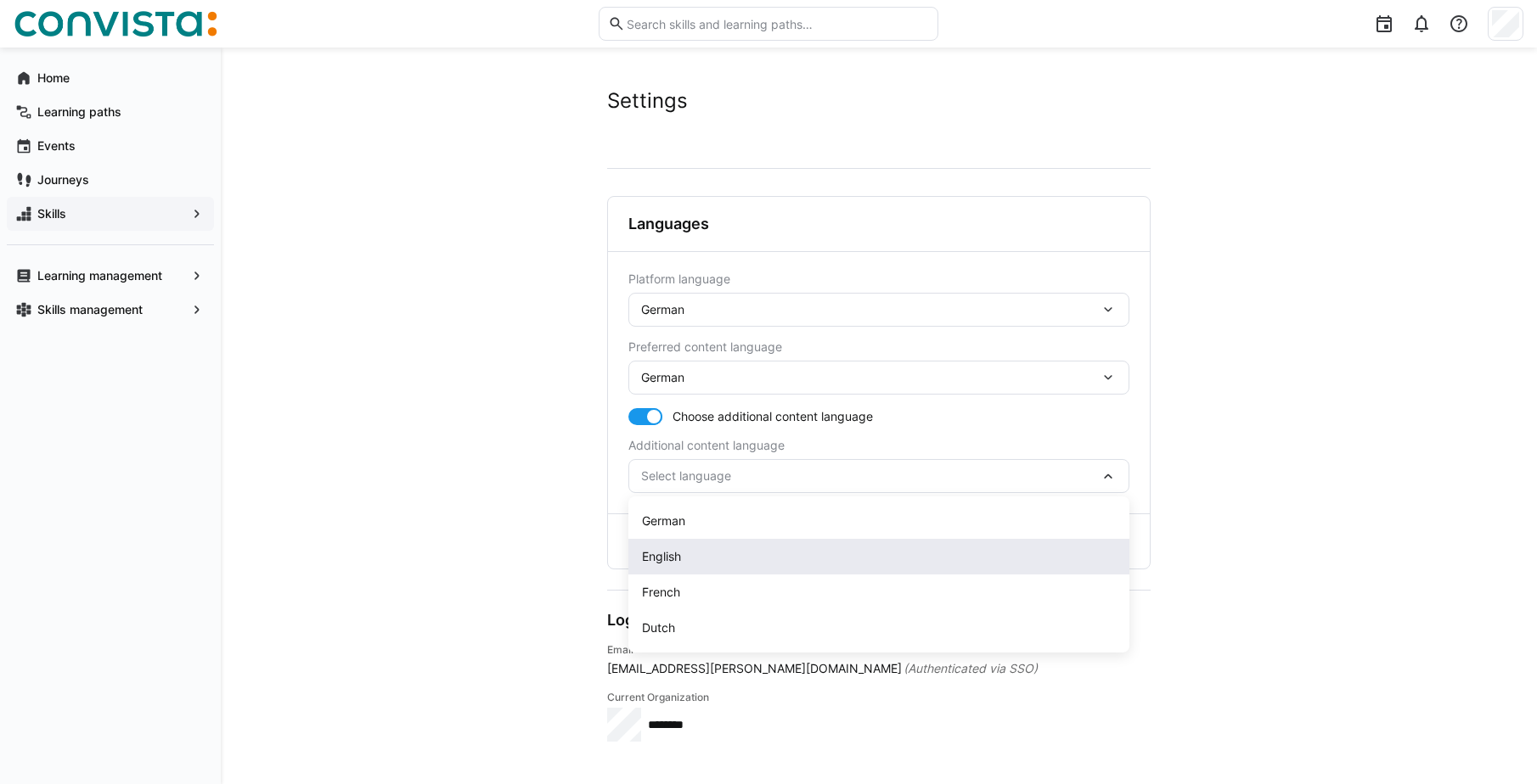
click at [653, 553] on span "English" at bounding box center [661, 557] width 39 height 17
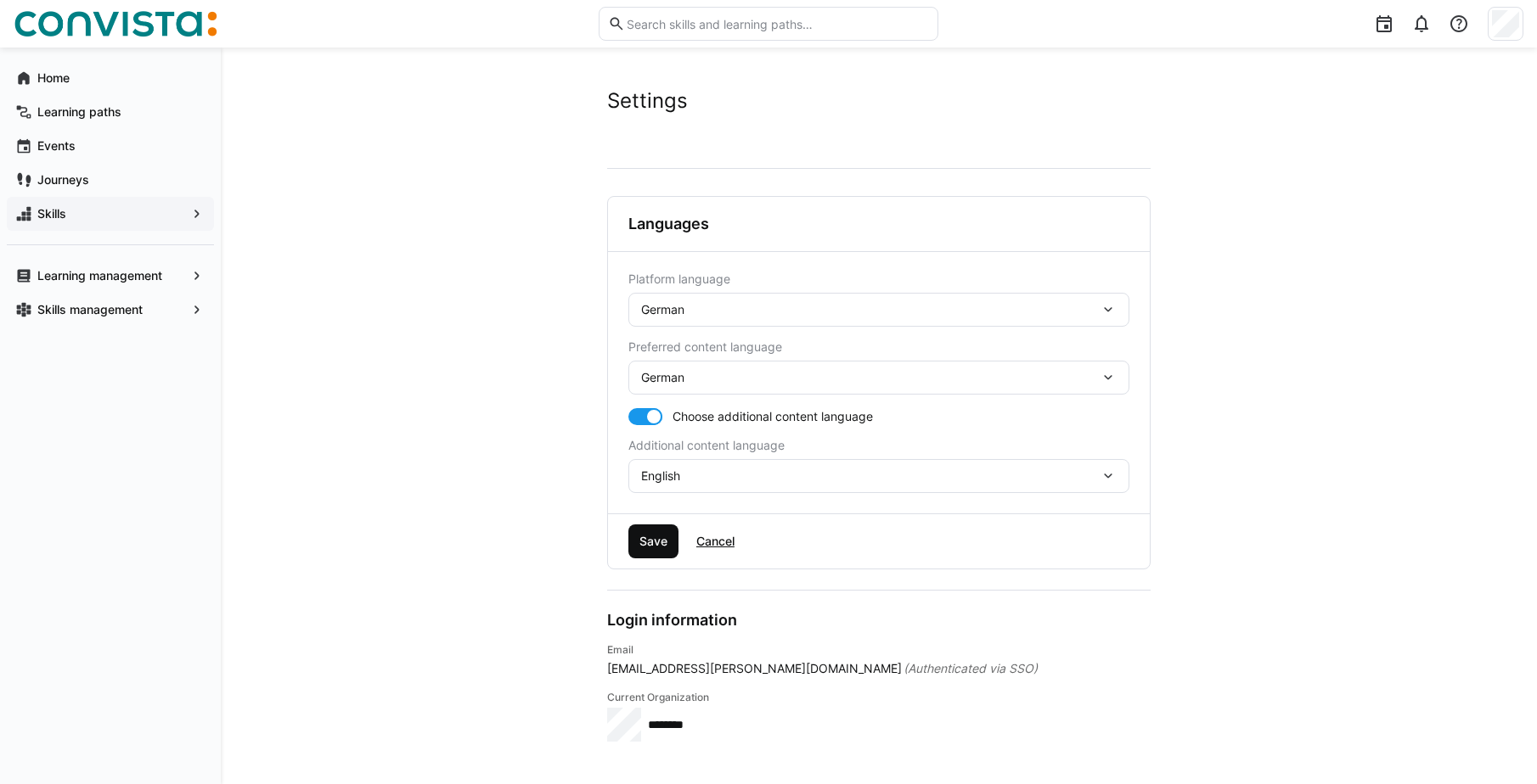
click at [663, 538] on span "Save" at bounding box center [653, 541] width 33 height 17
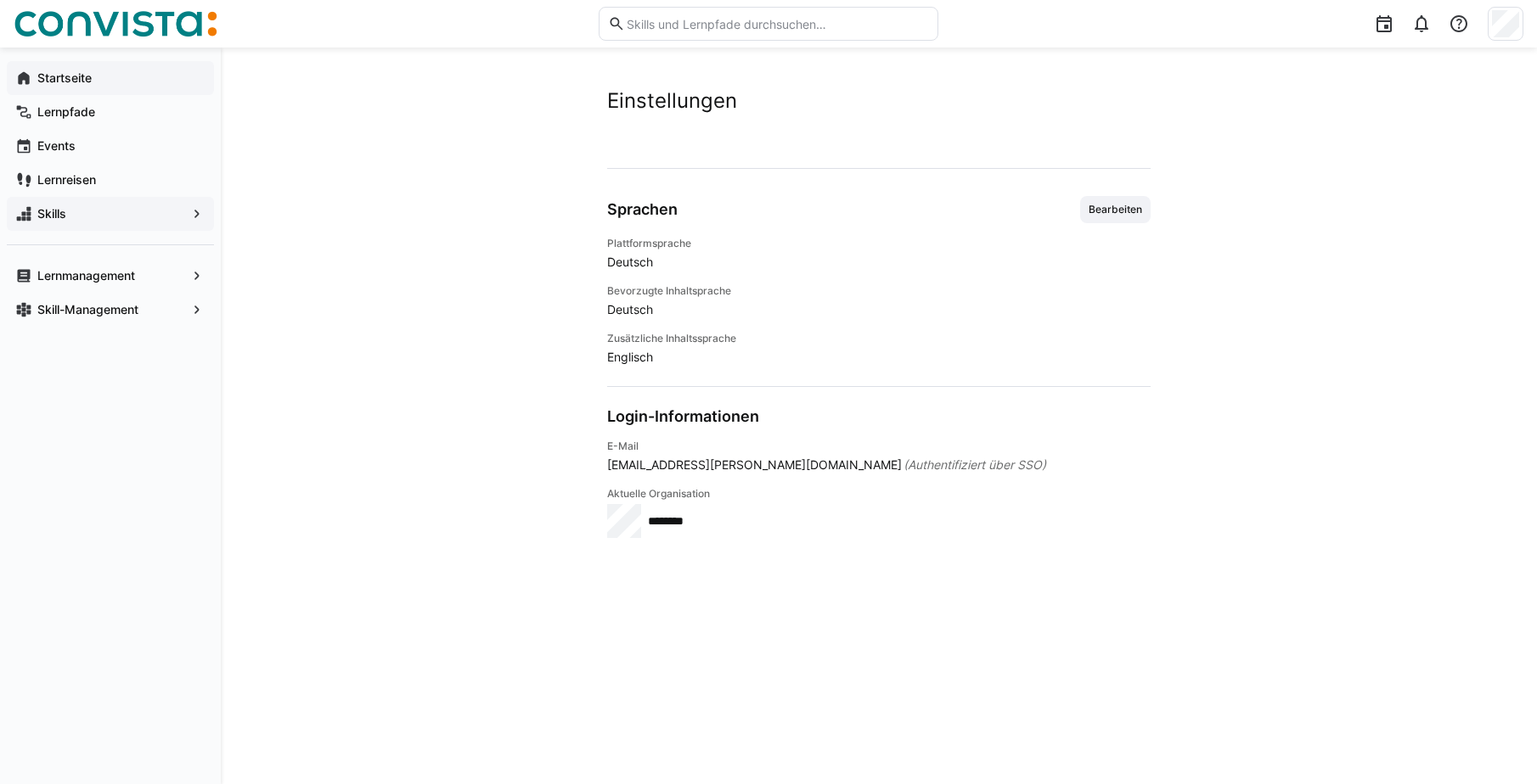
click at [0, 0] on app-navigation-label "Startseite" at bounding box center [0, 0] width 0 height 0
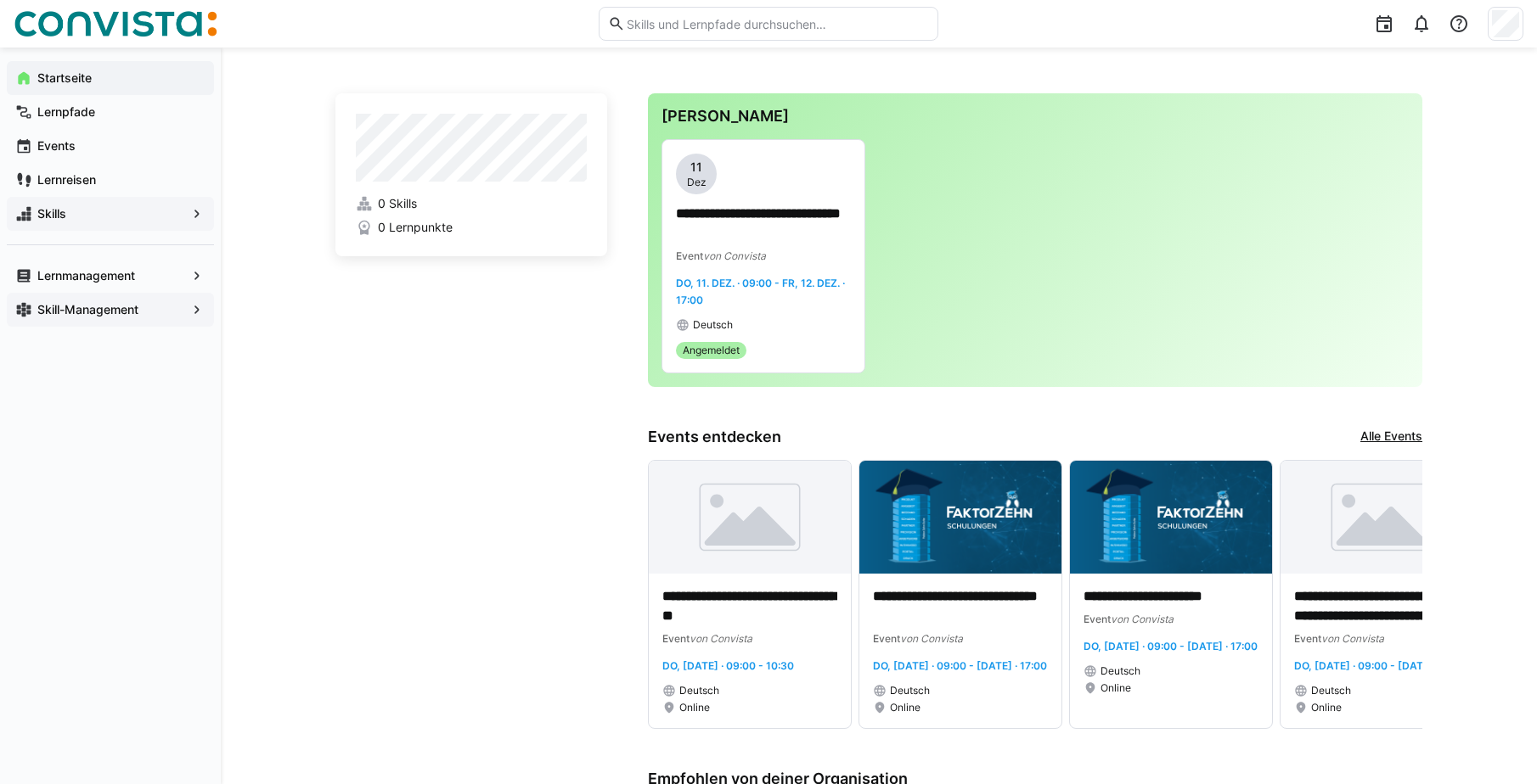
click at [0, 0] on app-navigation-label "Skill-Management" at bounding box center [0, 0] width 0 height 0
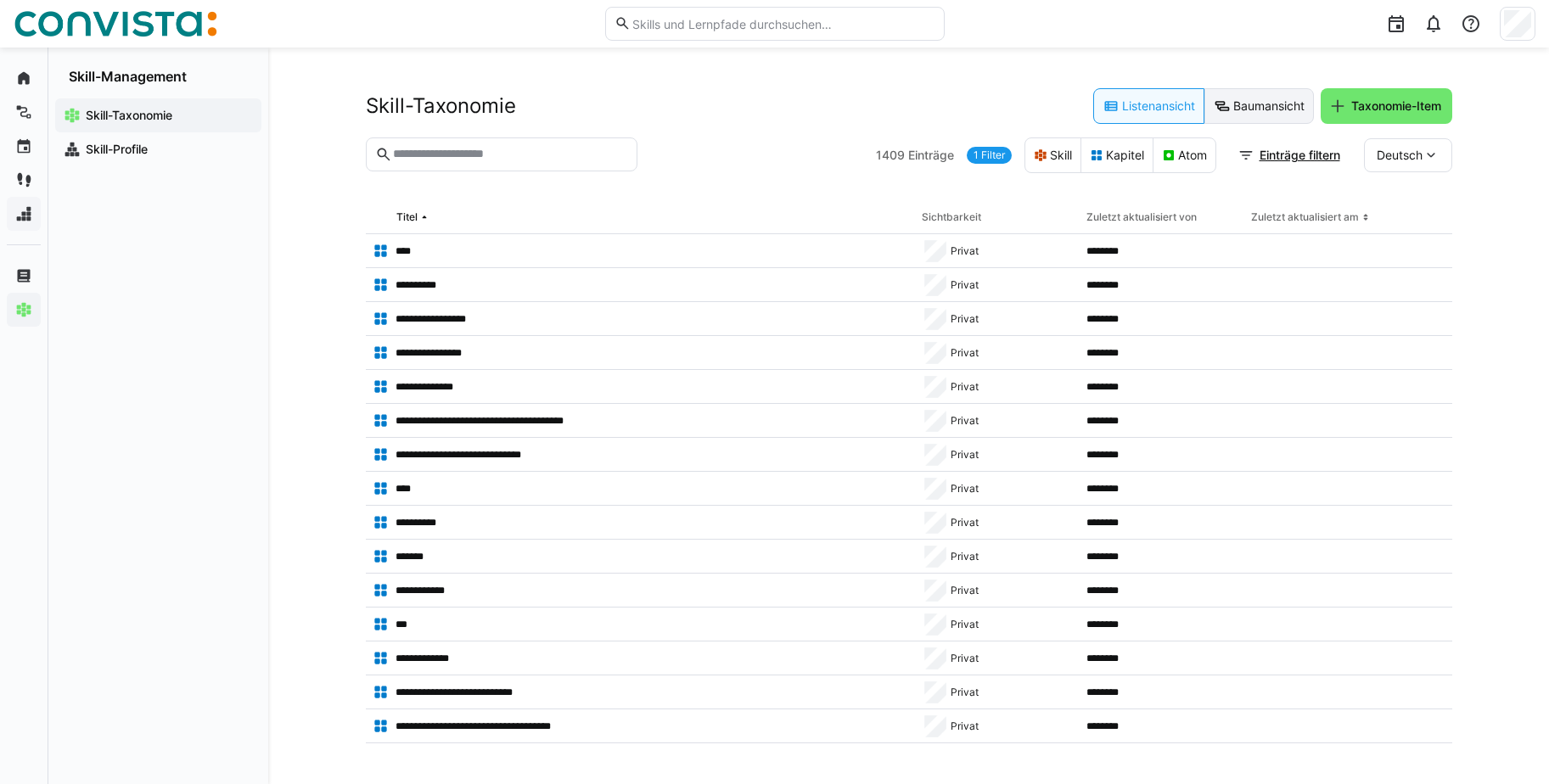
click at [1291, 105] on eds-button-option "Baumansicht" at bounding box center [1259, 106] width 109 height 35
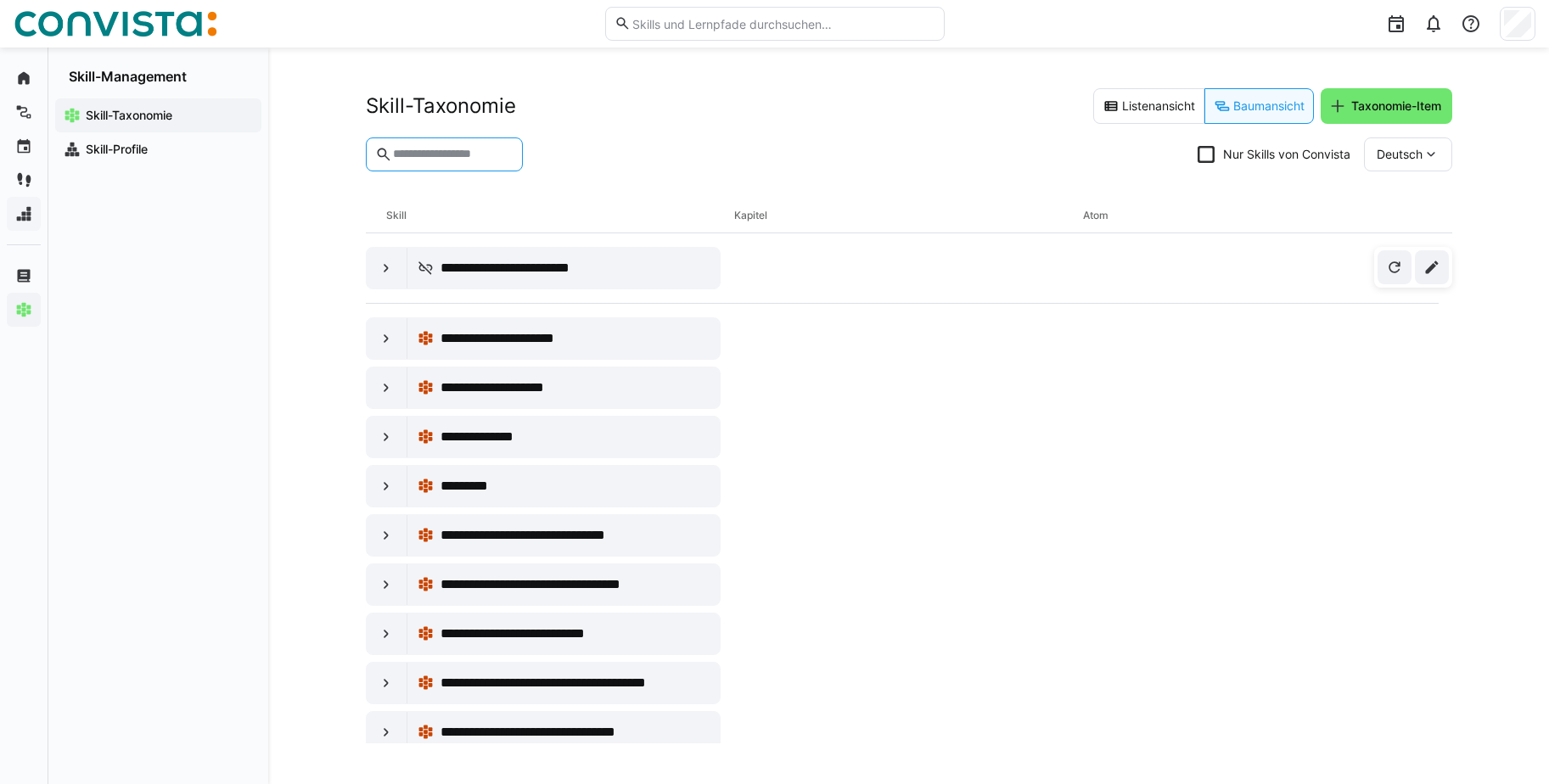
click at [422, 154] on input "text" at bounding box center [452, 154] width 122 height 15
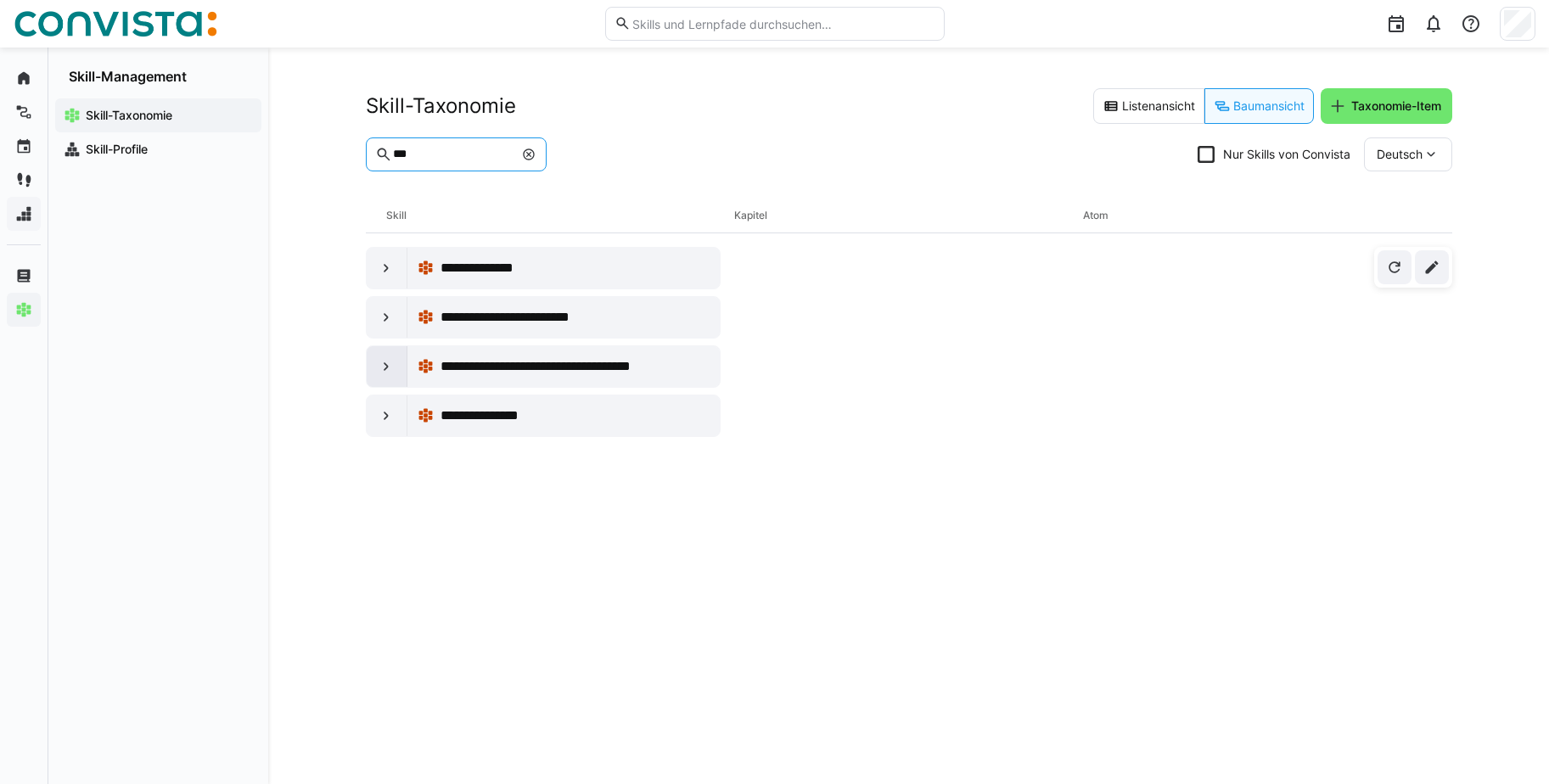
type input "***"
click at [385, 367] on eds-icon at bounding box center [386, 367] width 17 height 17
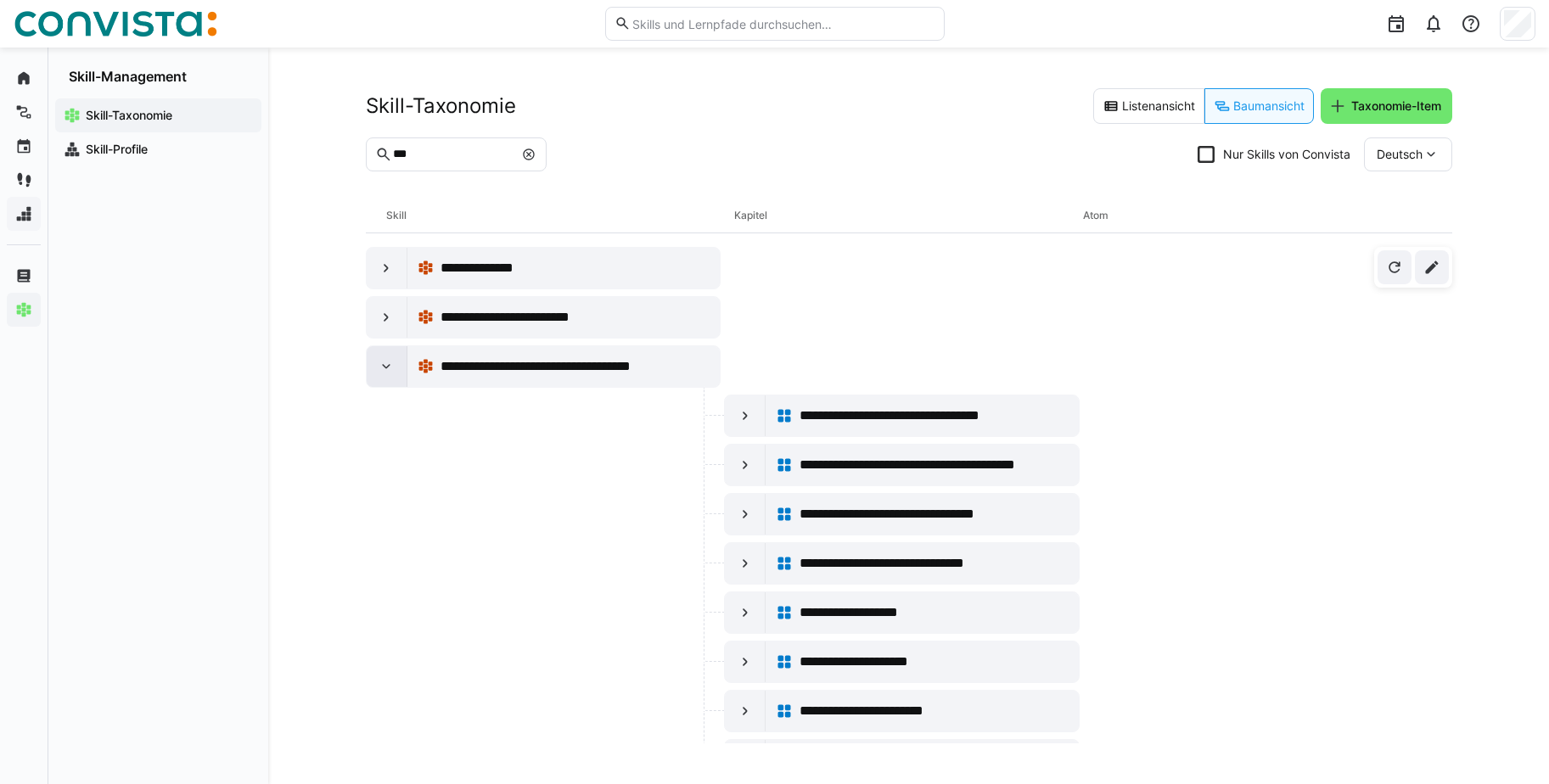
click at [386, 361] on eds-icon at bounding box center [386, 367] width 17 height 17
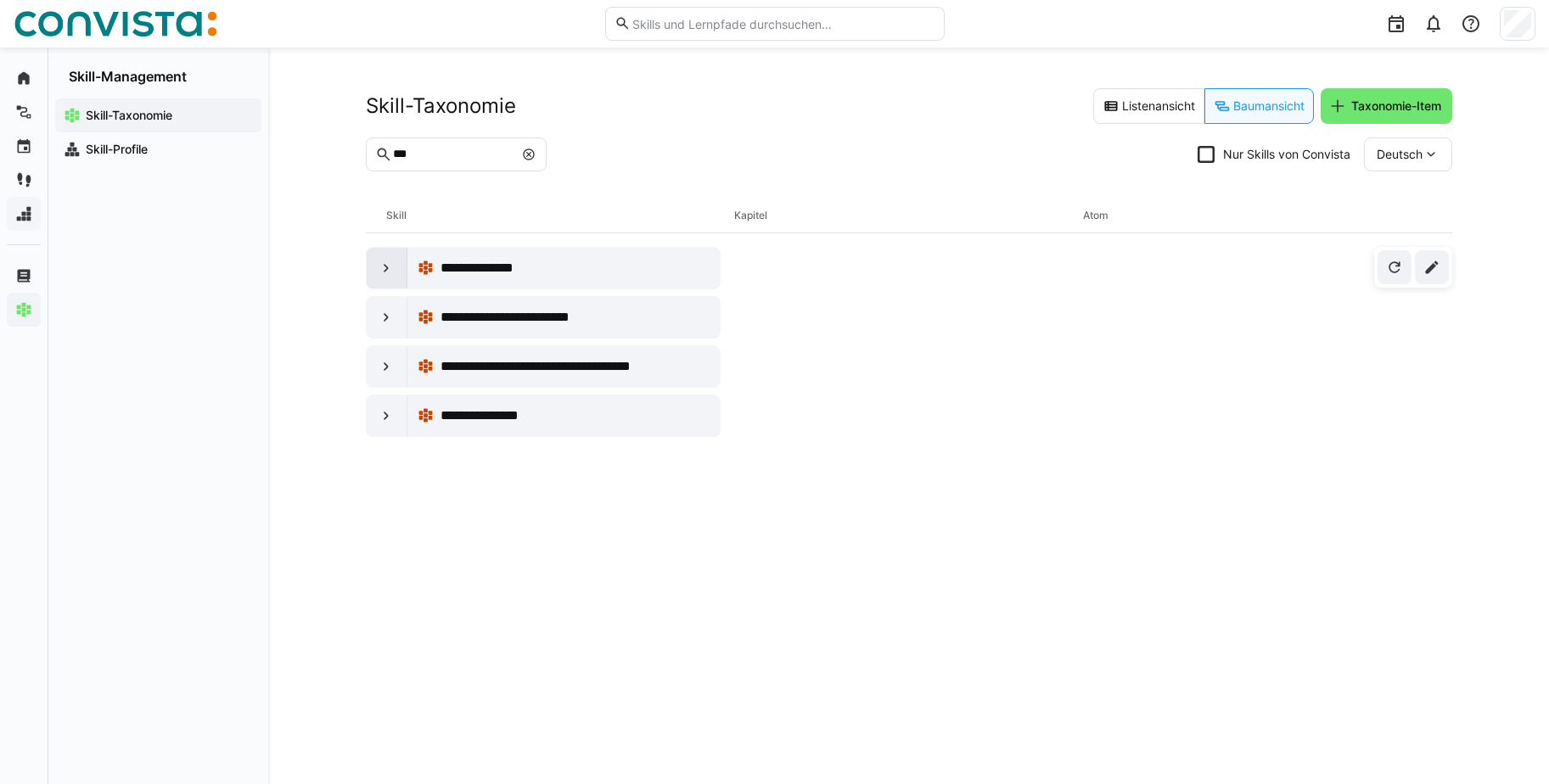
click at [382, 262] on eds-icon at bounding box center [386, 268] width 17 height 17
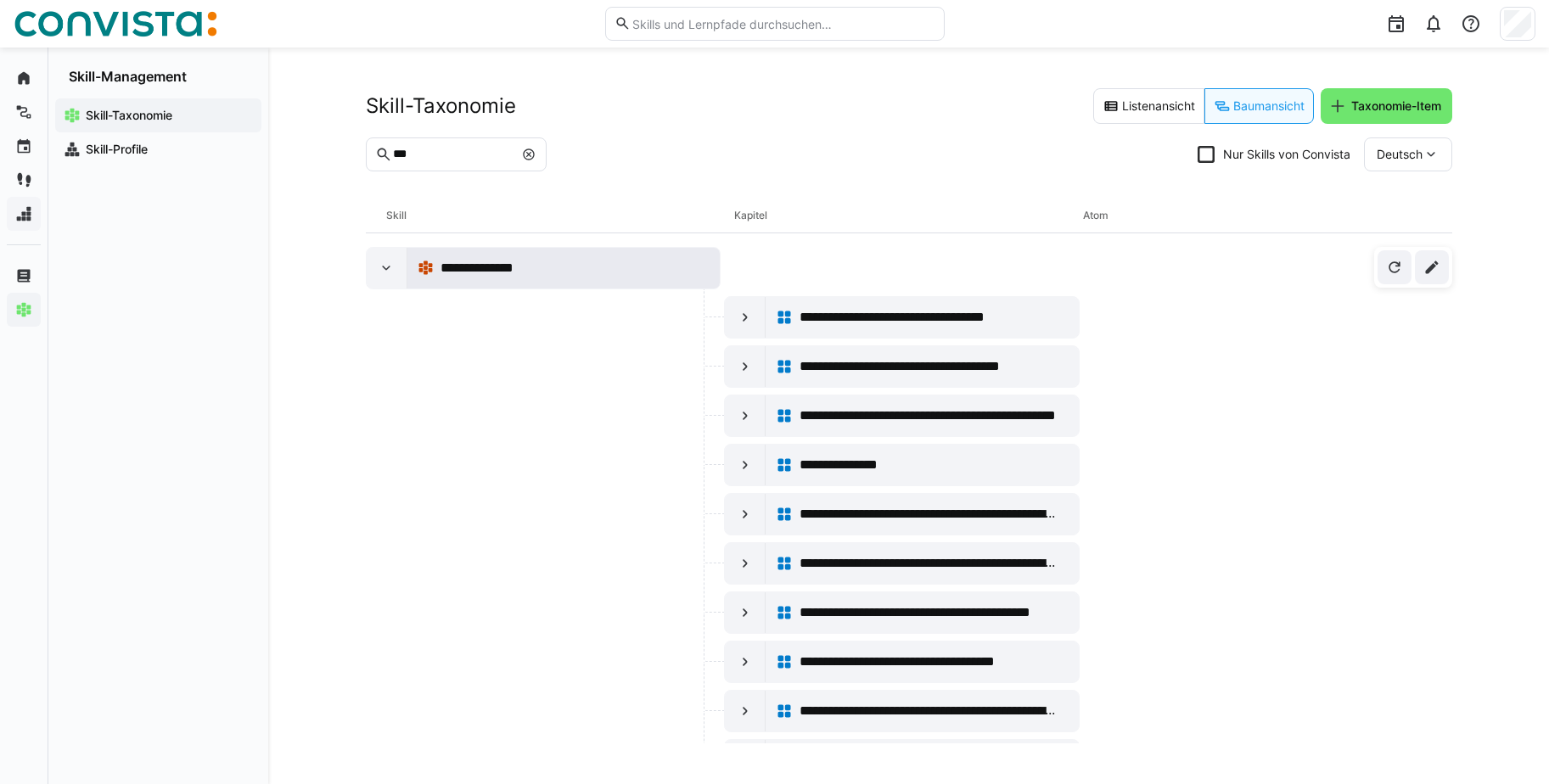
click at [489, 271] on span "**********" at bounding box center [488, 268] width 97 height 20
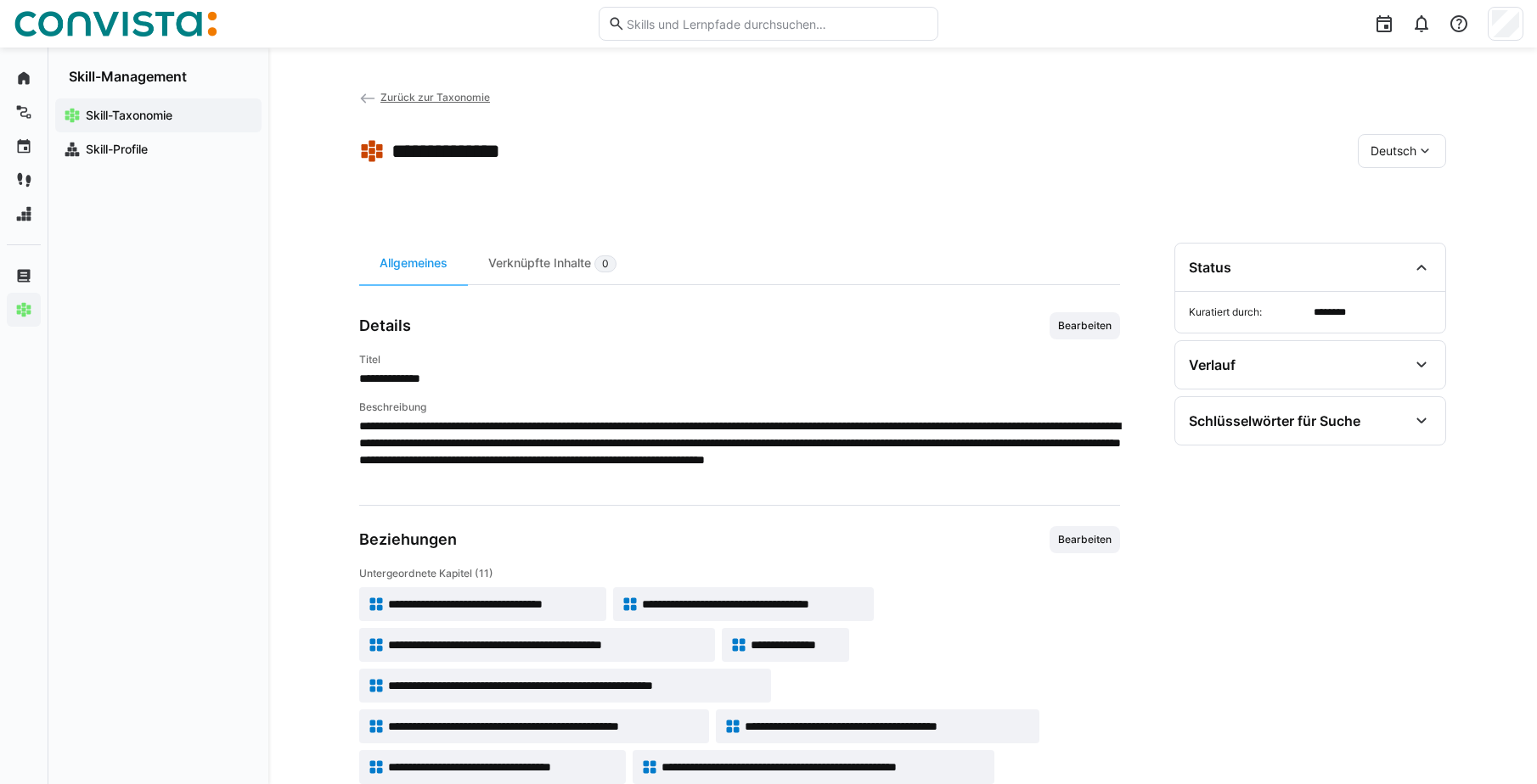
click at [1434, 154] on div "Deutsch" at bounding box center [1401, 150] width 88 height 34
click at [1399, 232] on span "Englisch" at bounding box center [1393, 231] width 46 height 17
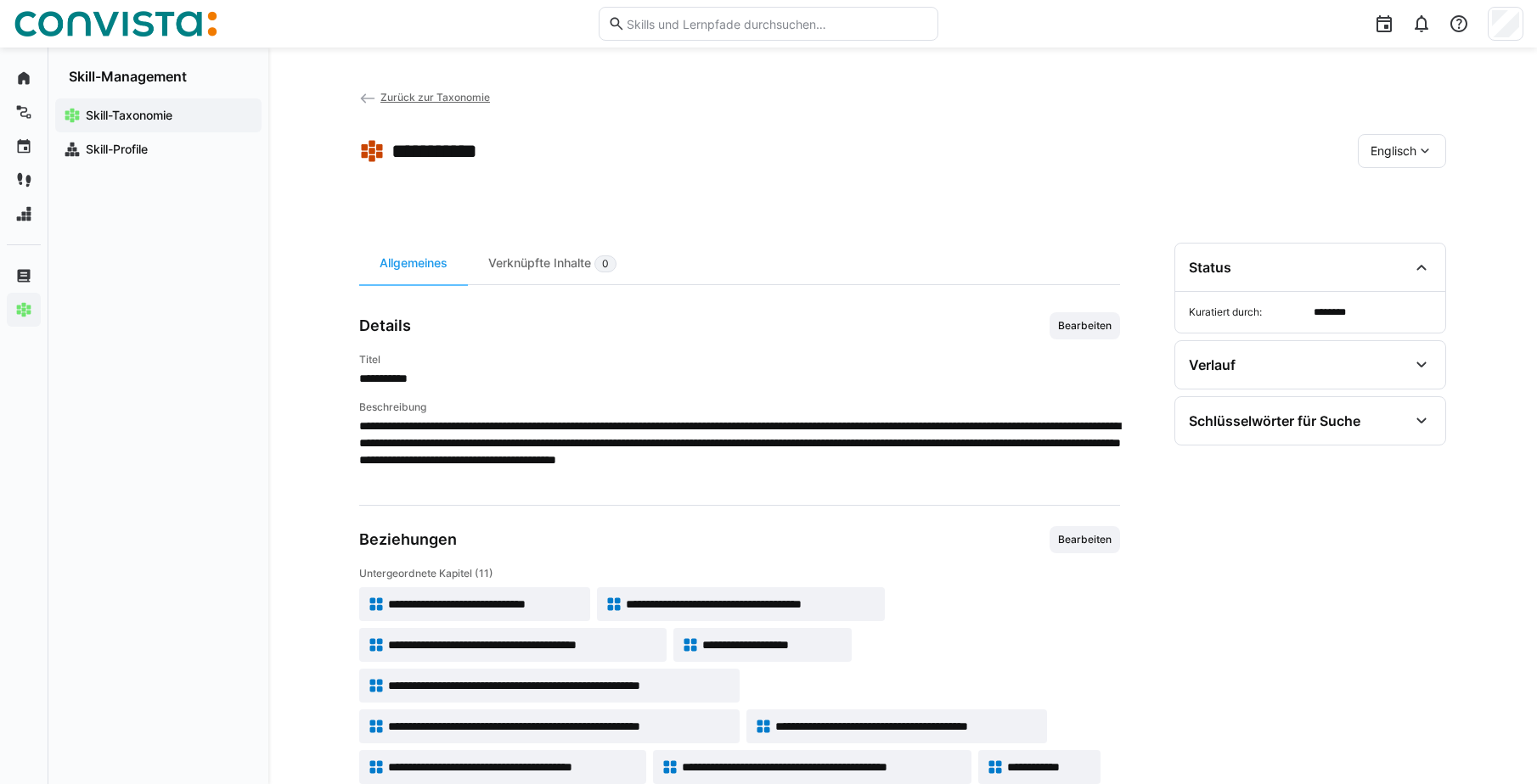
click at [1424, 156] on eds-icon at bounding box center [1424, 151] width 17 height 17
click at [1408, 189] on span "Deutsch" at bounding box center [1393, 196] width 46 height 17
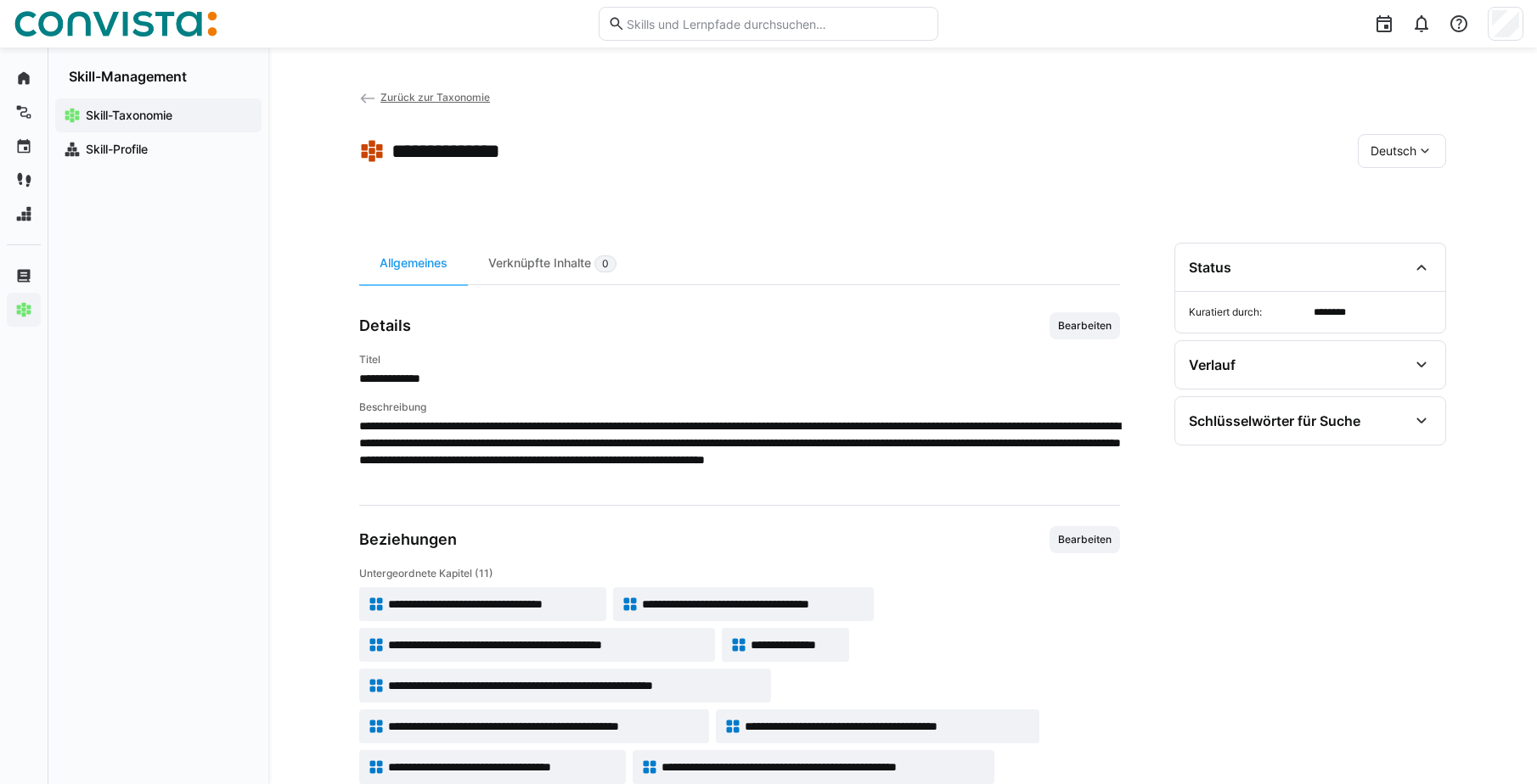
click at [450, 94] on span "Zurück zur Taxonomie" at bounding box center [435, 97] width 109 height 13
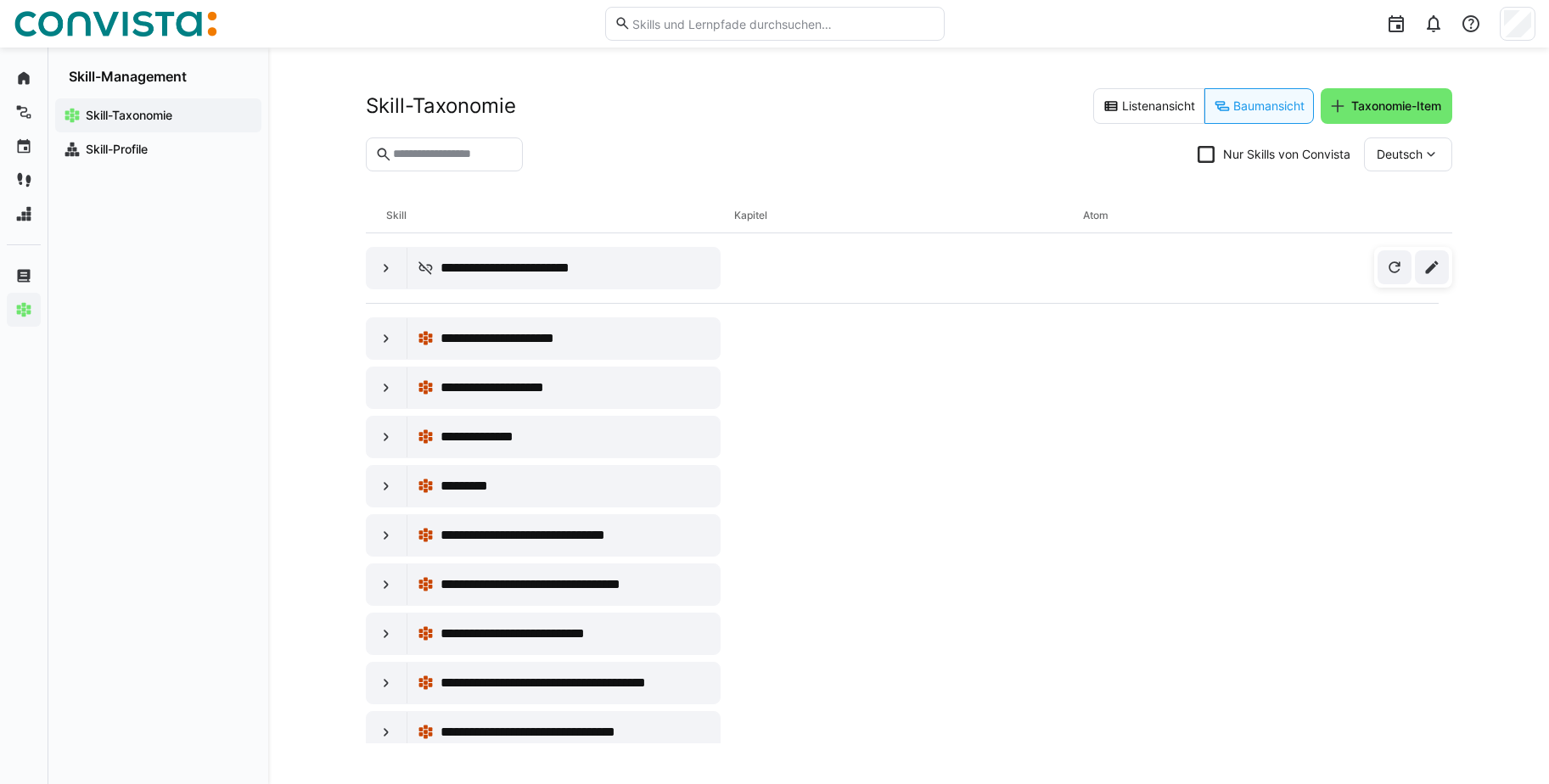
click at [441, 156] on input "text" at bounding box center [452, 154] width 122 height 15
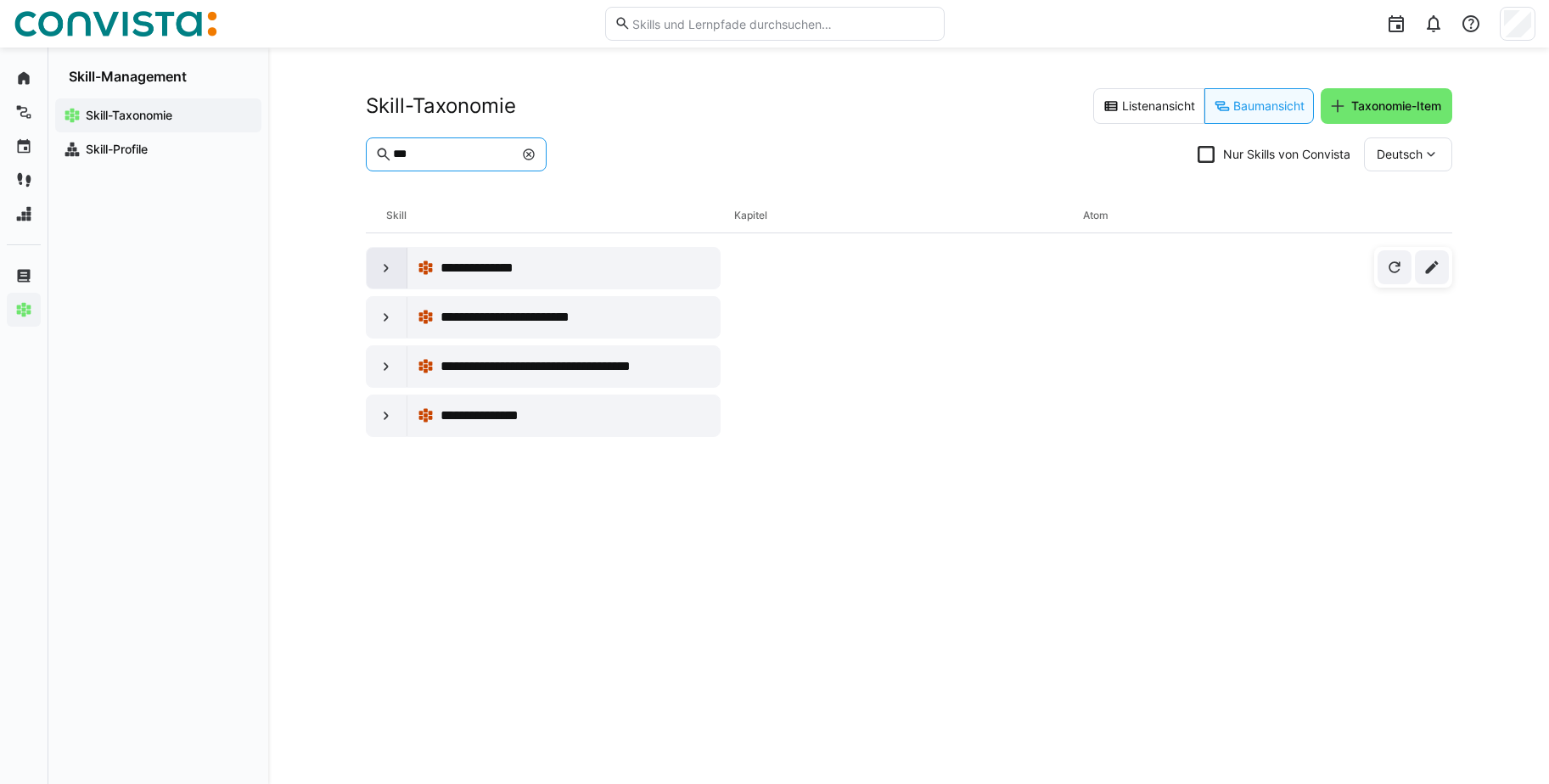
type input "***"
click at [386, 263] on eds-icon at bounding box center [386, 268] width 17 height 17
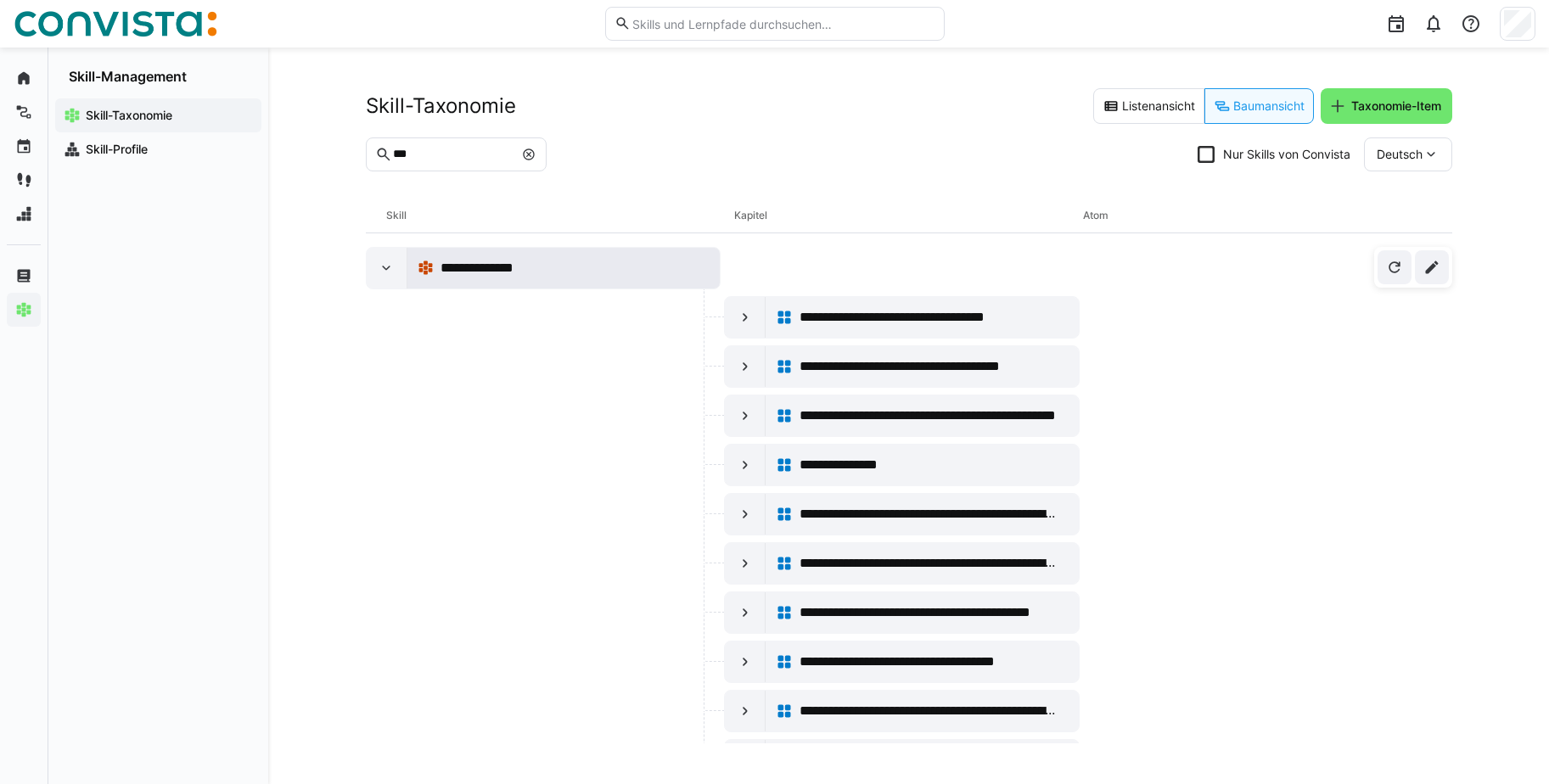
click at [508, 271] on span "**********" at bounding box center [488, 268] width 97 height 20
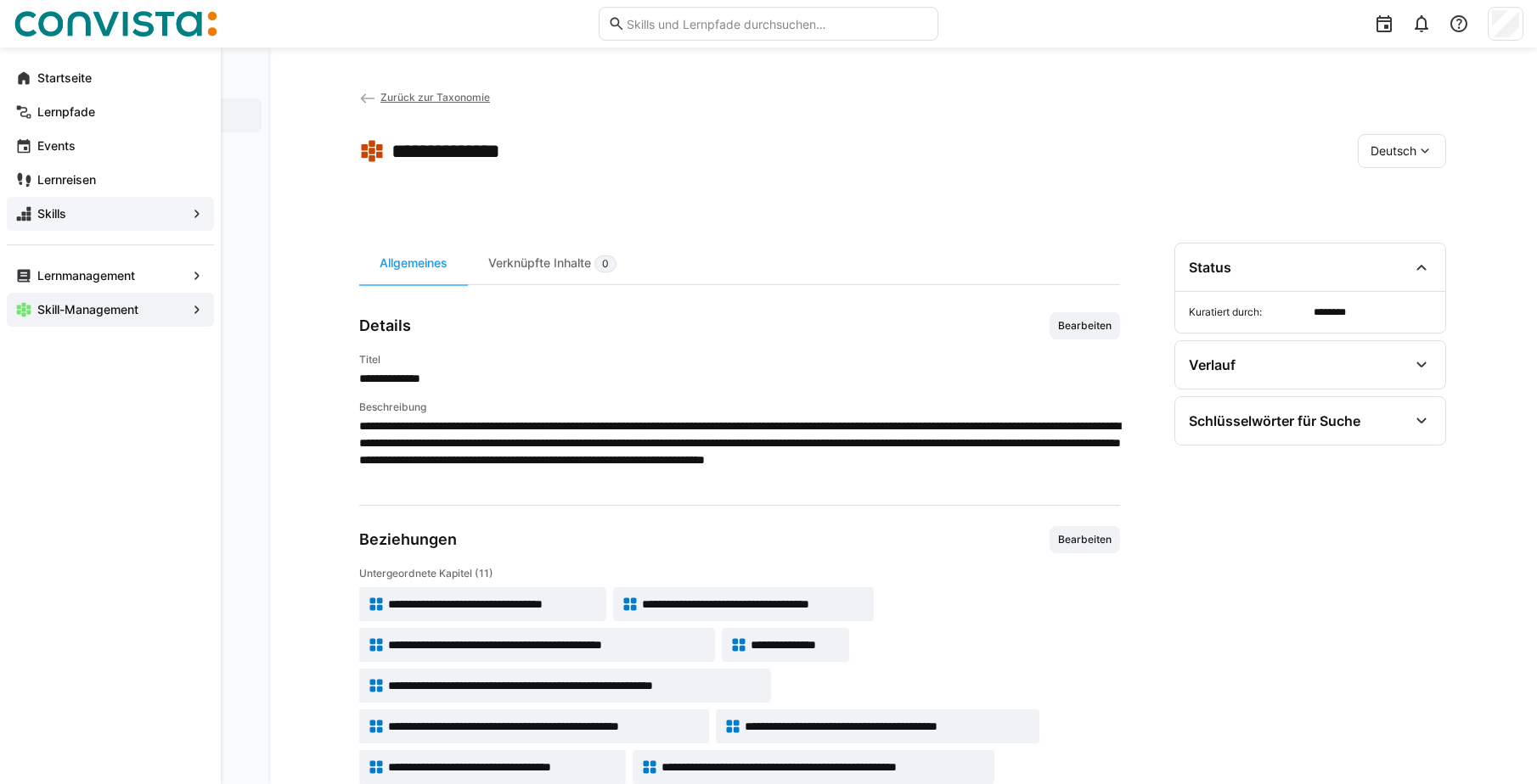
click at [197, 215] on eds-icon at bounding box center [197, 214] width 17 height 17
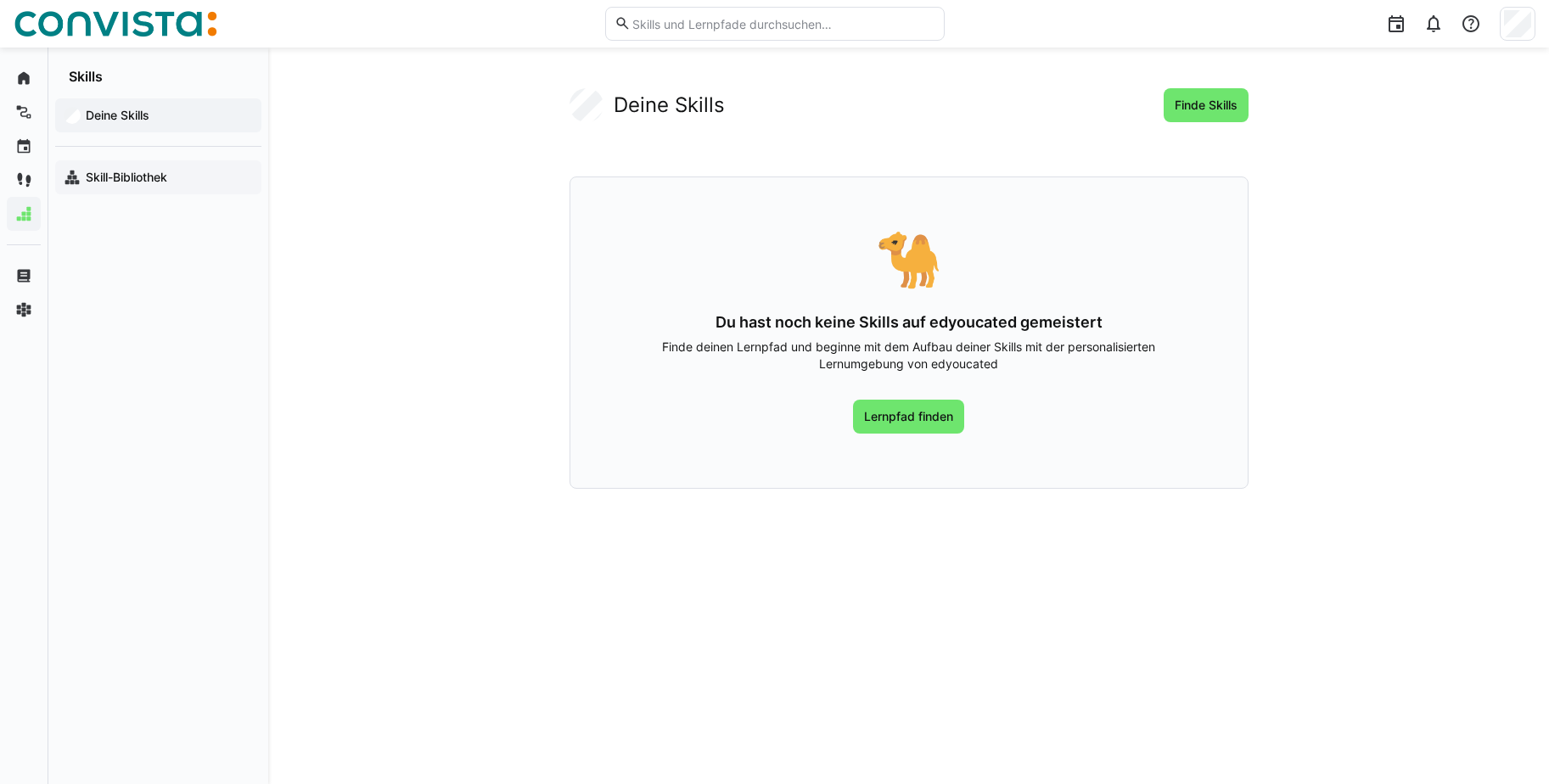
click at [0, 0] on app-navigation-label "Skill-Bibliothek" at bounding box center [0, 0] width 0 height 0
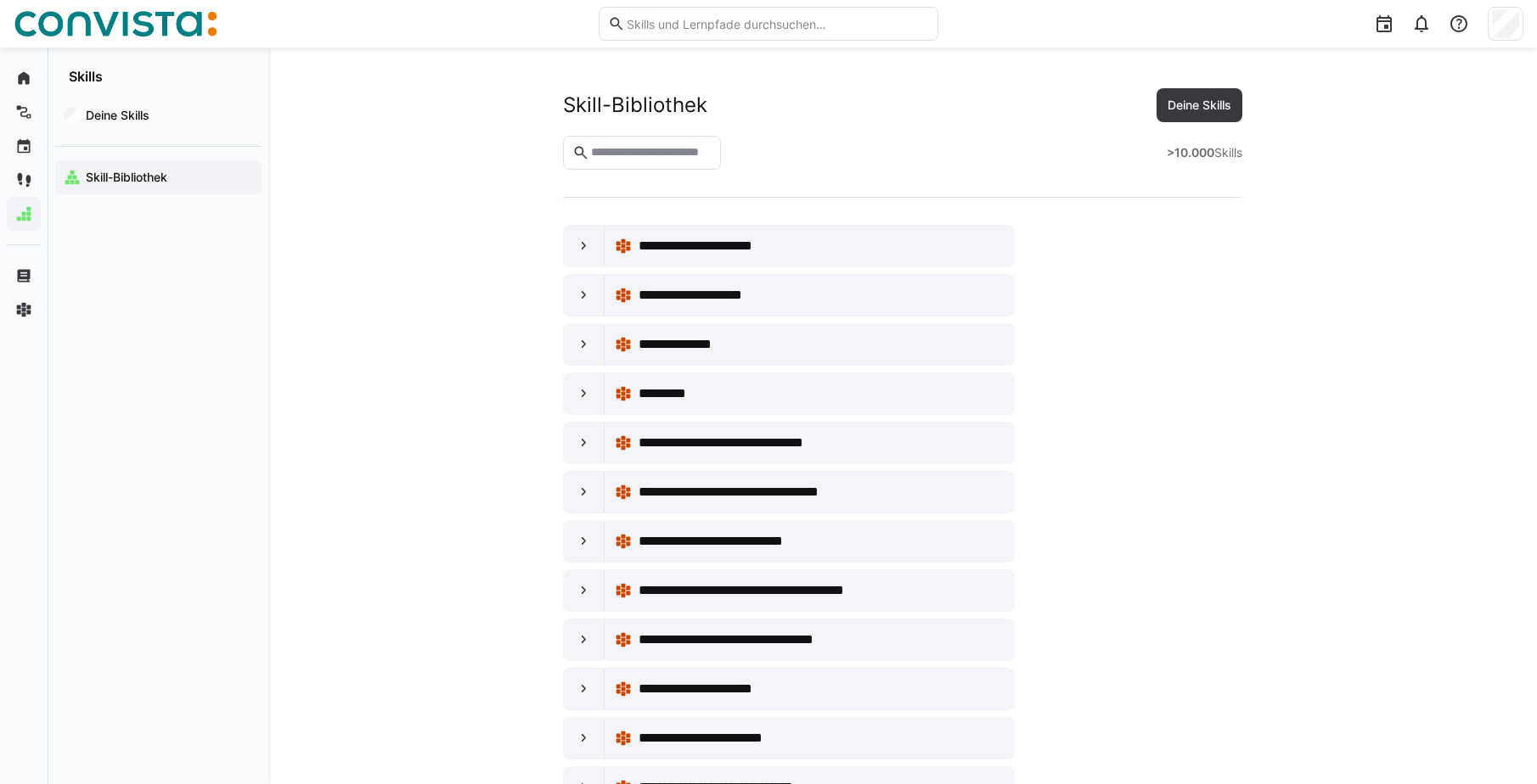
click at [657, 152] on input "text" at bounding box center [651, 153] width 122 height 15
type input "***"
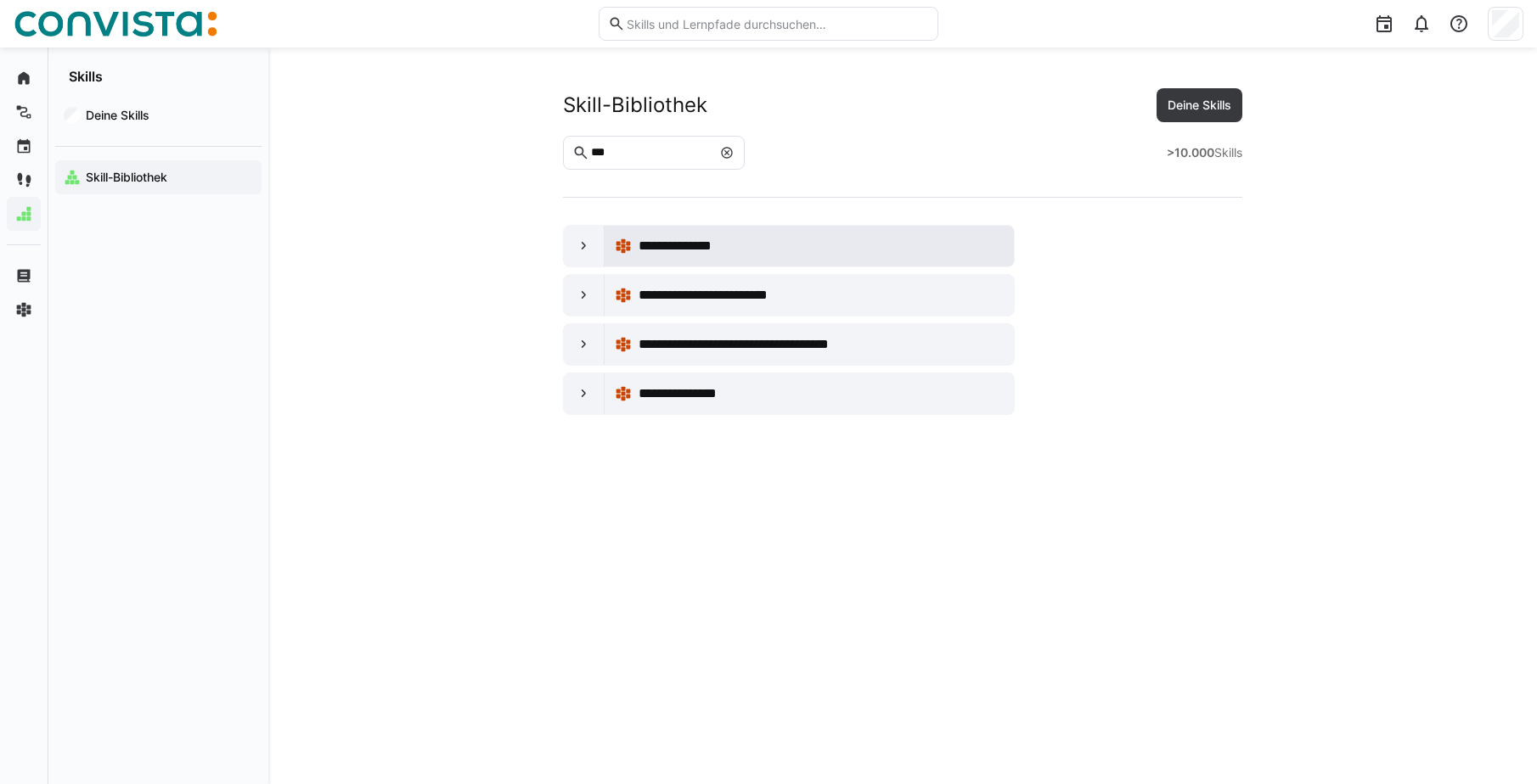
click at [714, 237] on span "**********" at bounding box center [687, 246] width 97 height 20
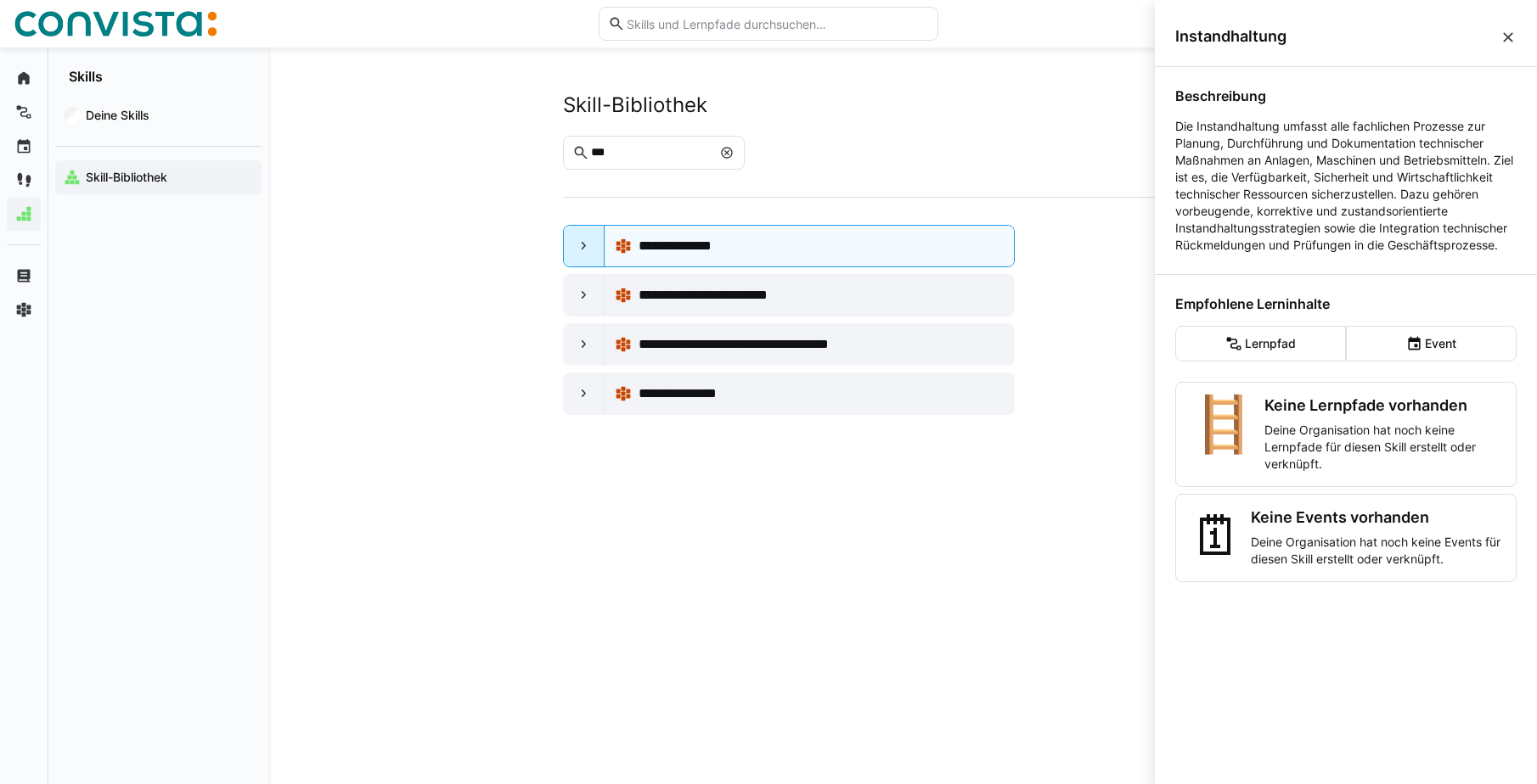
click at [565, 242] on div at bounding box center [584, 246] width 41 height 41
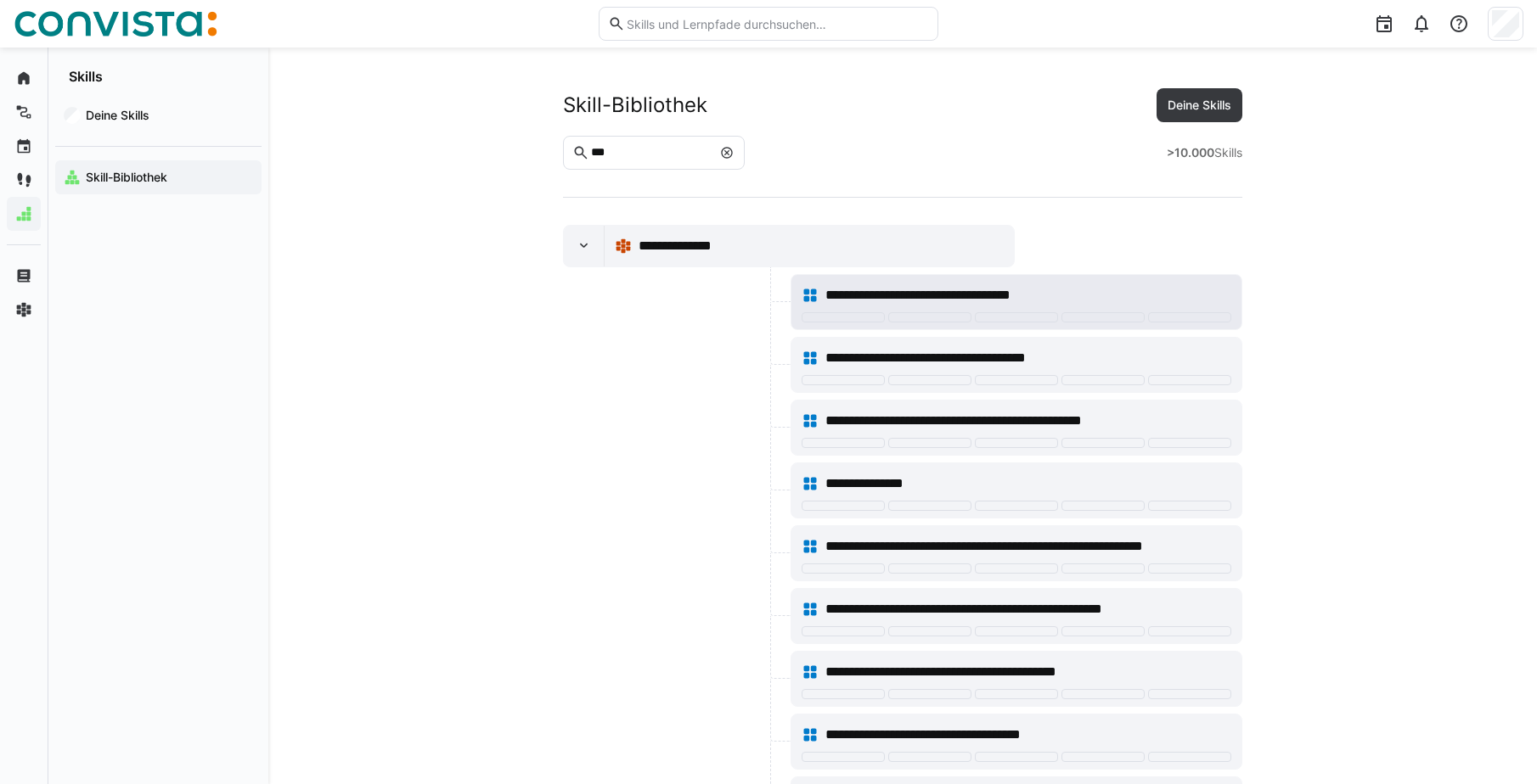
click at [899, 292] on span "**********" at bounding box center [945, 296] width 239 height 20
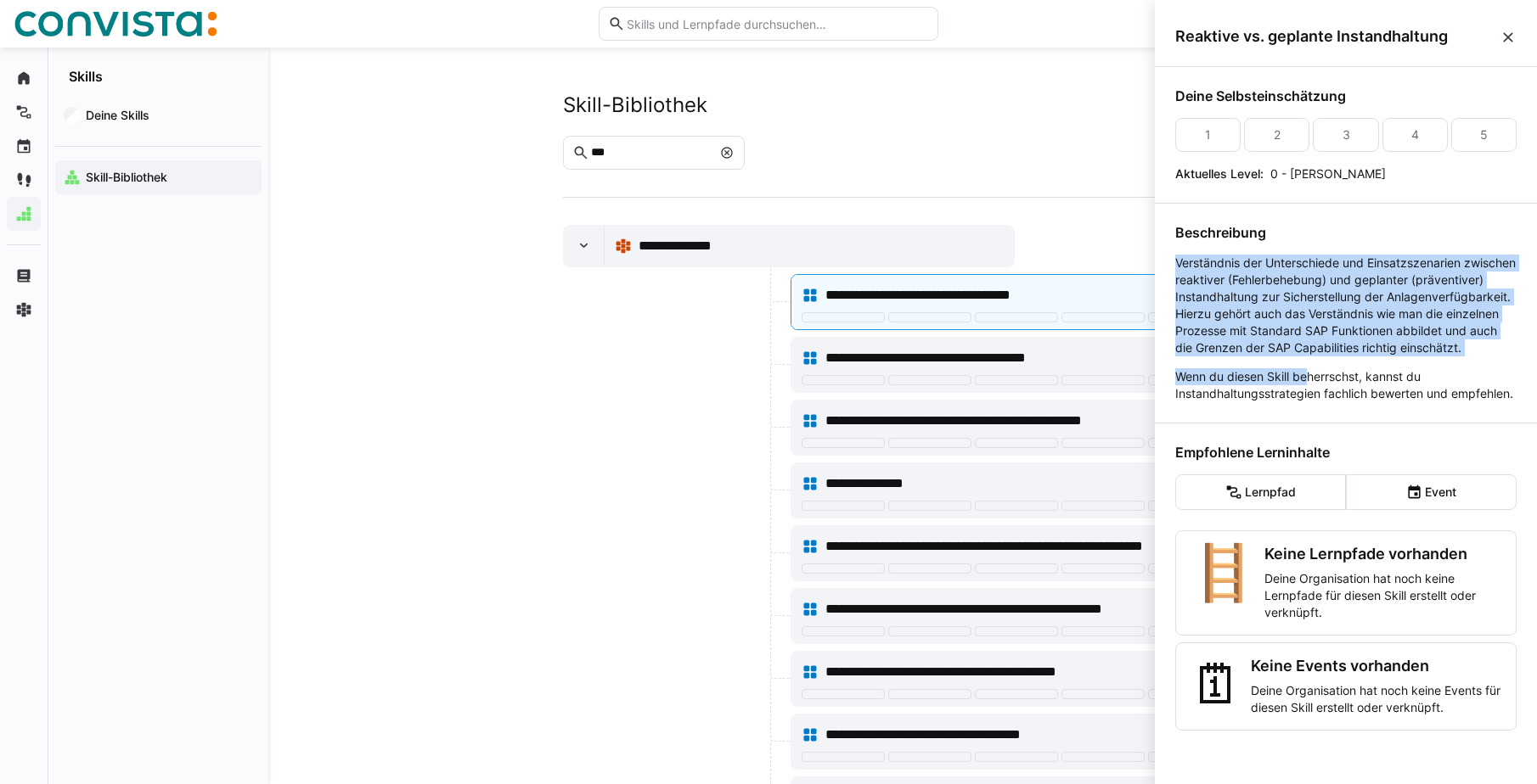
drag, startPoint x: 1176, startPoint y: 259, endPoint x: 1309, endPoint y: 398, distance: 192.4
click at [1309, 398] on p "Verständnis der Unterschiede und Einsatzszenarien zwischen reaktiver (Fehlerbeh…" at bounding box center [1345, 328] width 341 height 147
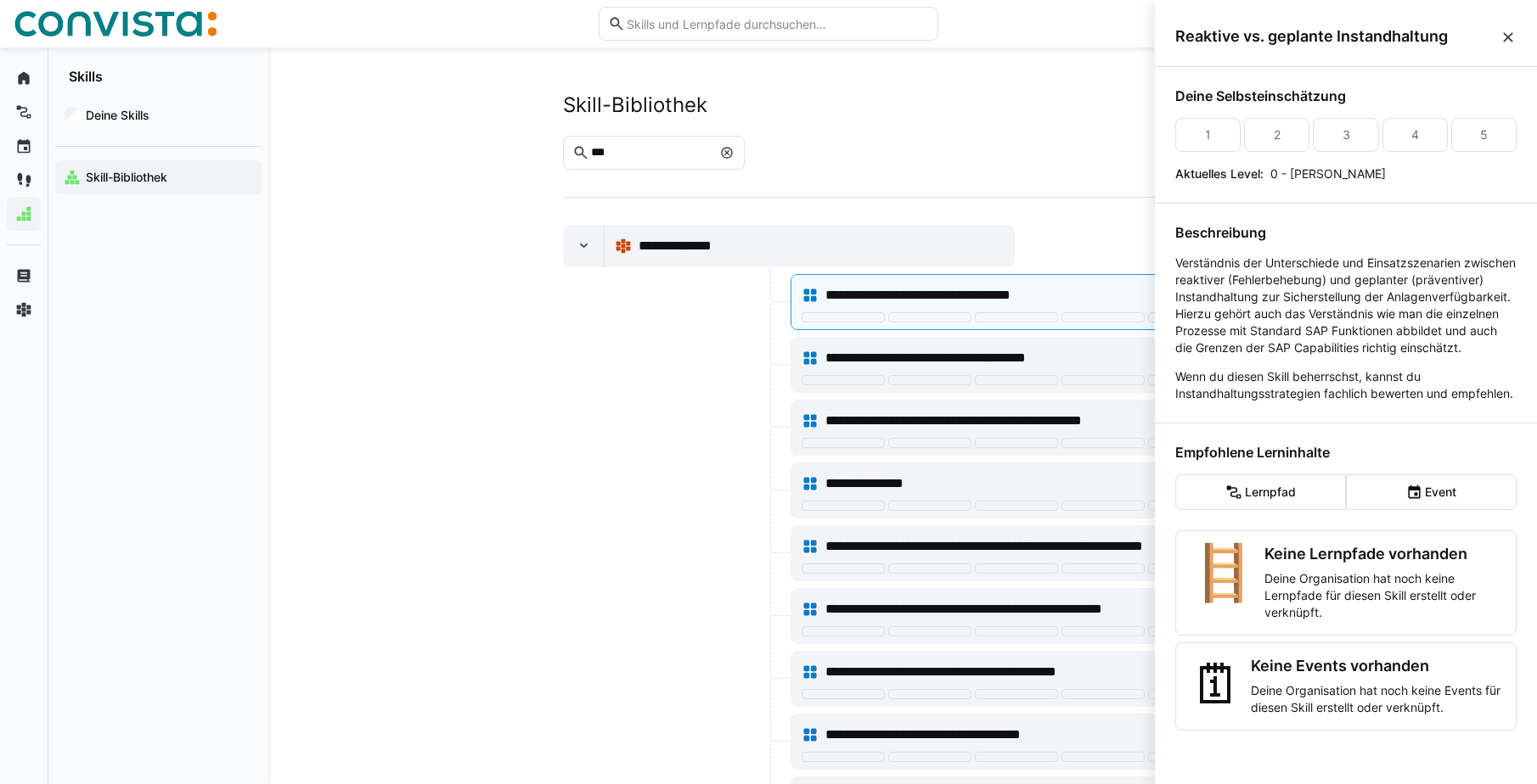
drag, startPoint x: 1309, startPoint y: 398, endPoint x: 1263, endPoint y: 423, distance: 52.4
click at [1263, 402] on p "Wenn du diesen Skill beherrschst, kannst du Instandhaltungsstrategien fachlich …" at bounding box center [1345, 385] width 341 height 34
click at [1502, 29] on eds-icon at bounding box center [1508, 37] width 17 height 17
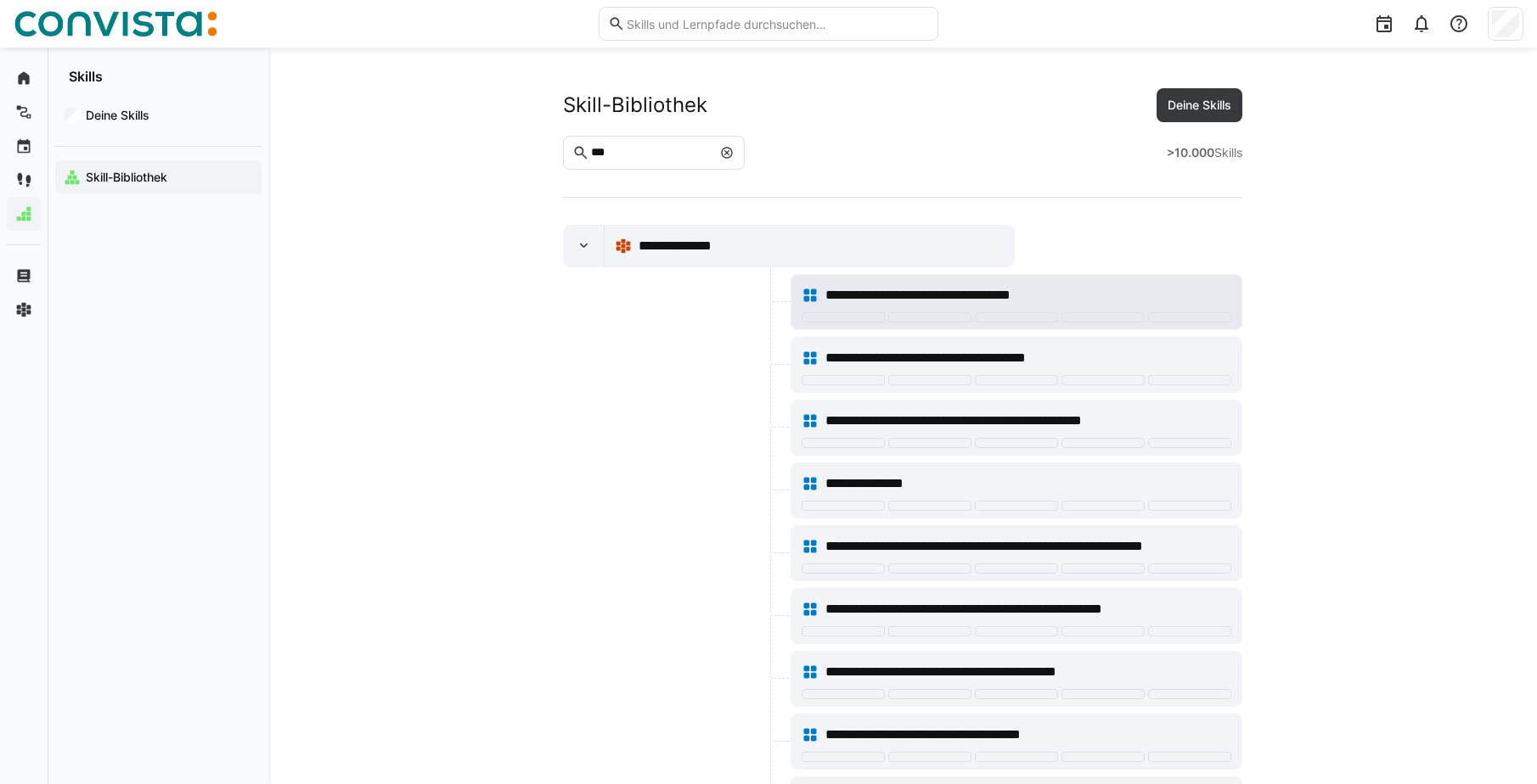
click at [917, 292] on span "**********" at bounding box center [945, 296] width 239 height 20
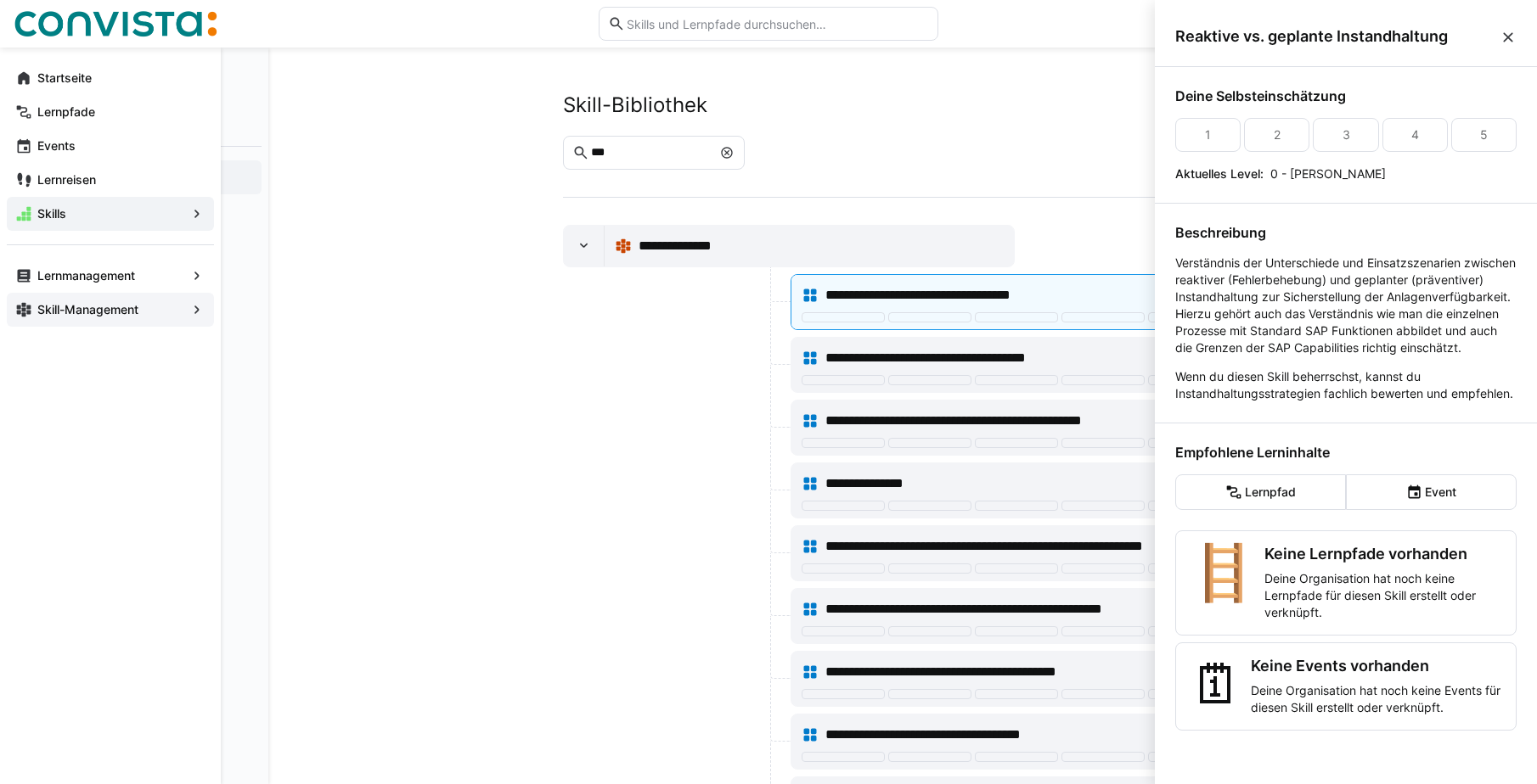
click at [88, 301] on span "Skill-Management" at bounding box center [110, 309] width 151 height 17
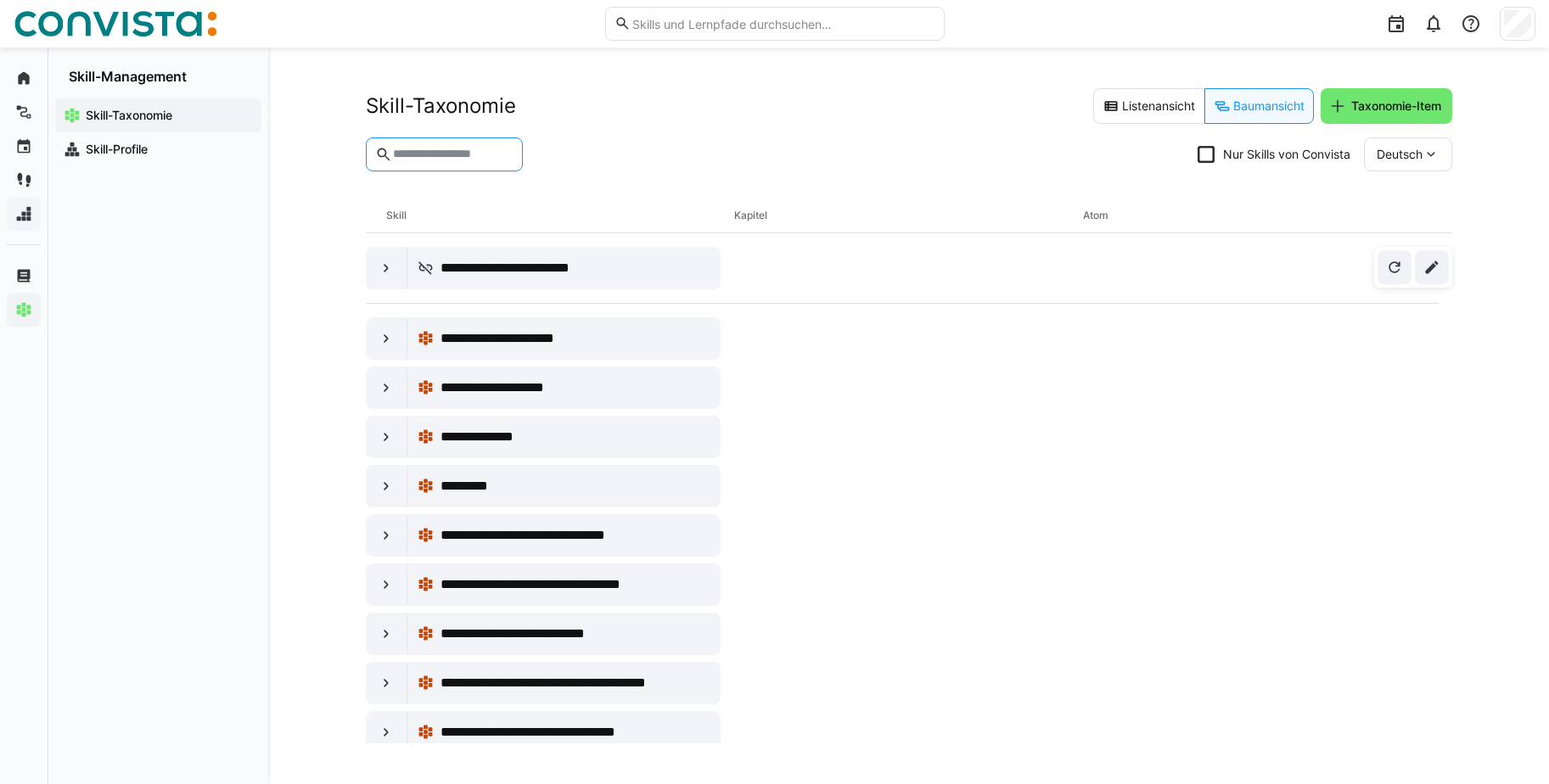
click at [448, 156] on input "text" at bounding box center [452, 154] width 122 height 15
type input "***"
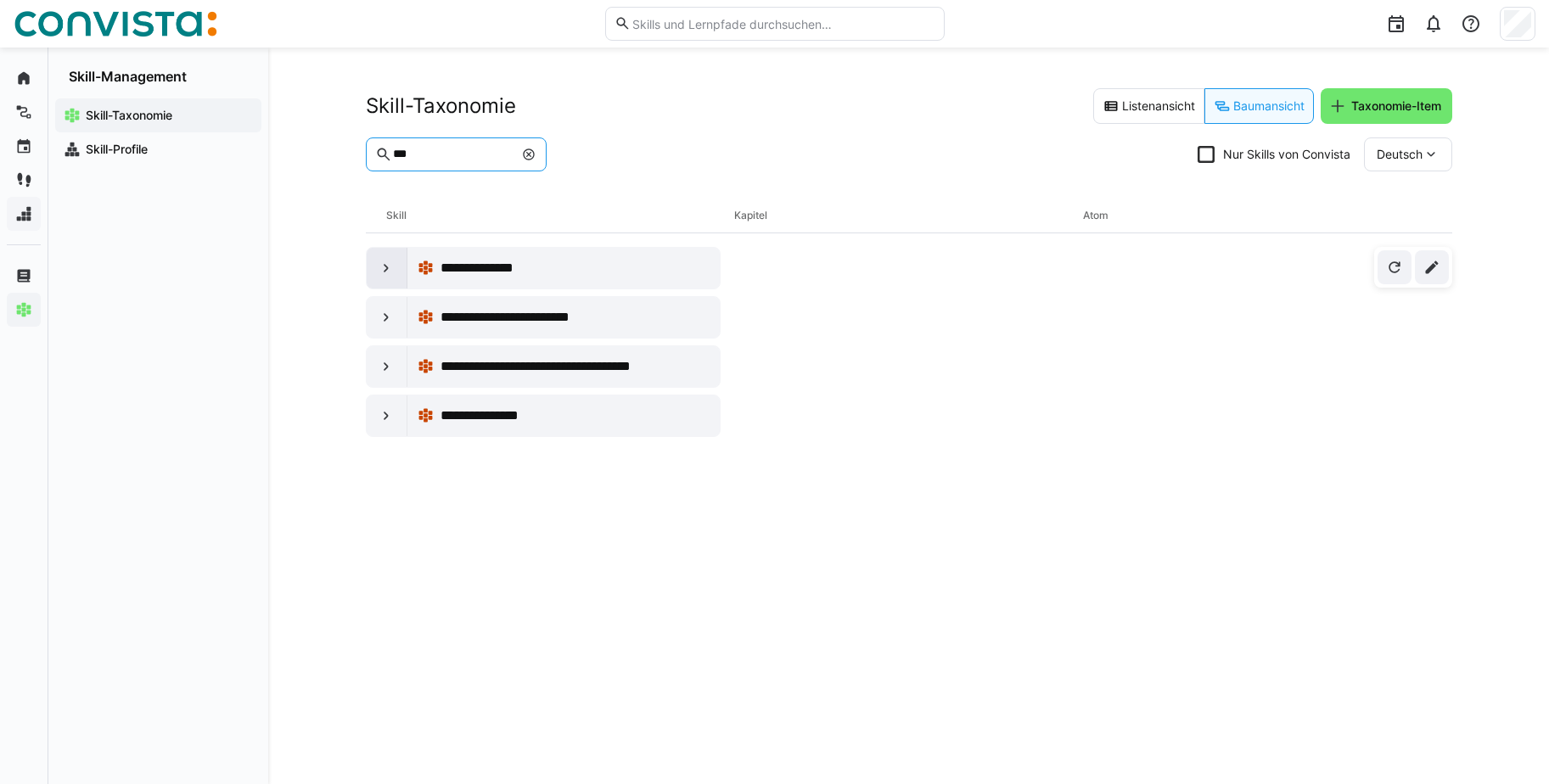
click at [380, 266] on eds-icon at bounding box center [386, 268] width 17 height 17
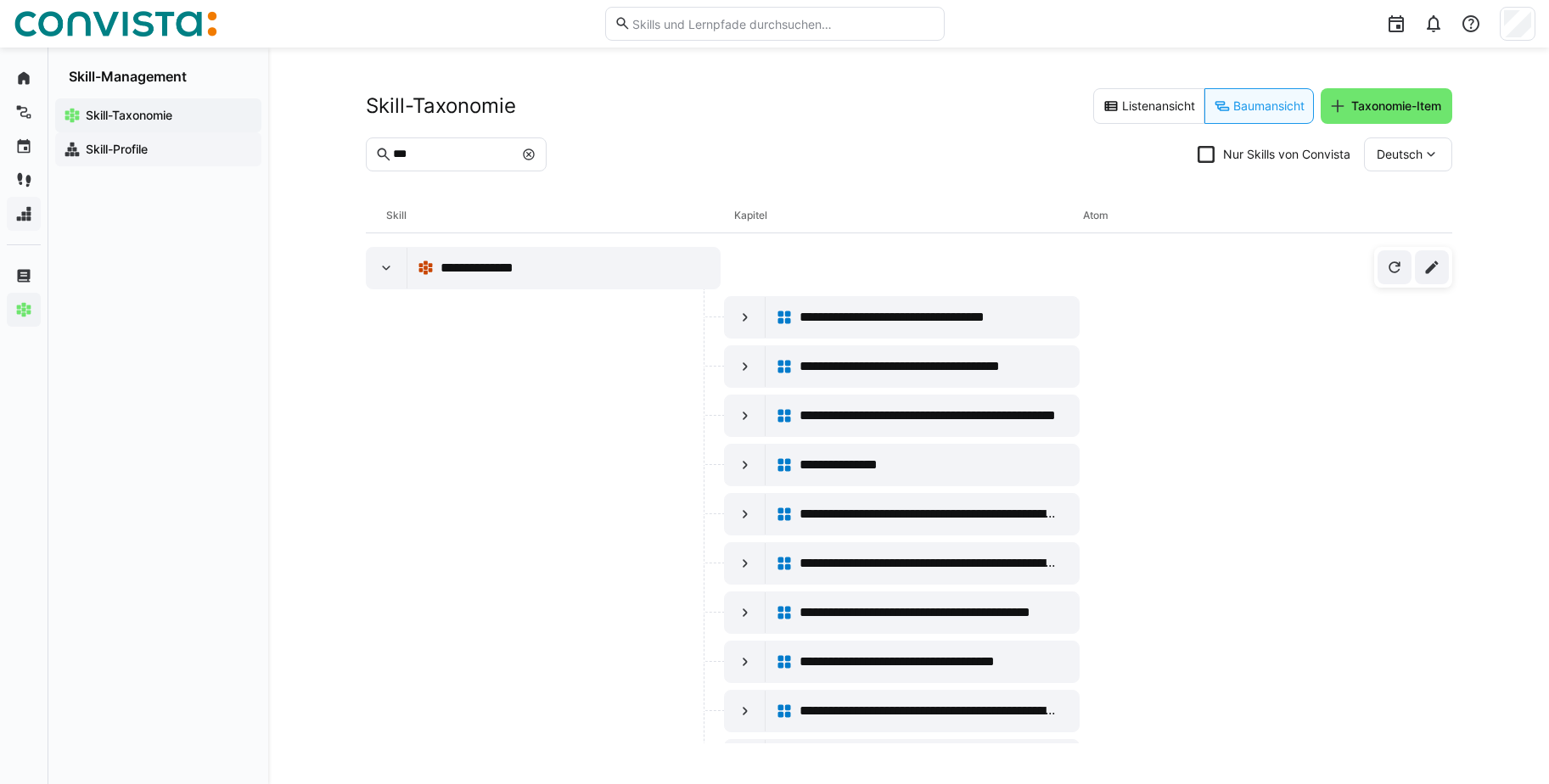
click at [0, 0] on app-navigation-label "Skill-Profile" at bounding box center [0, 0] width 0 height 0
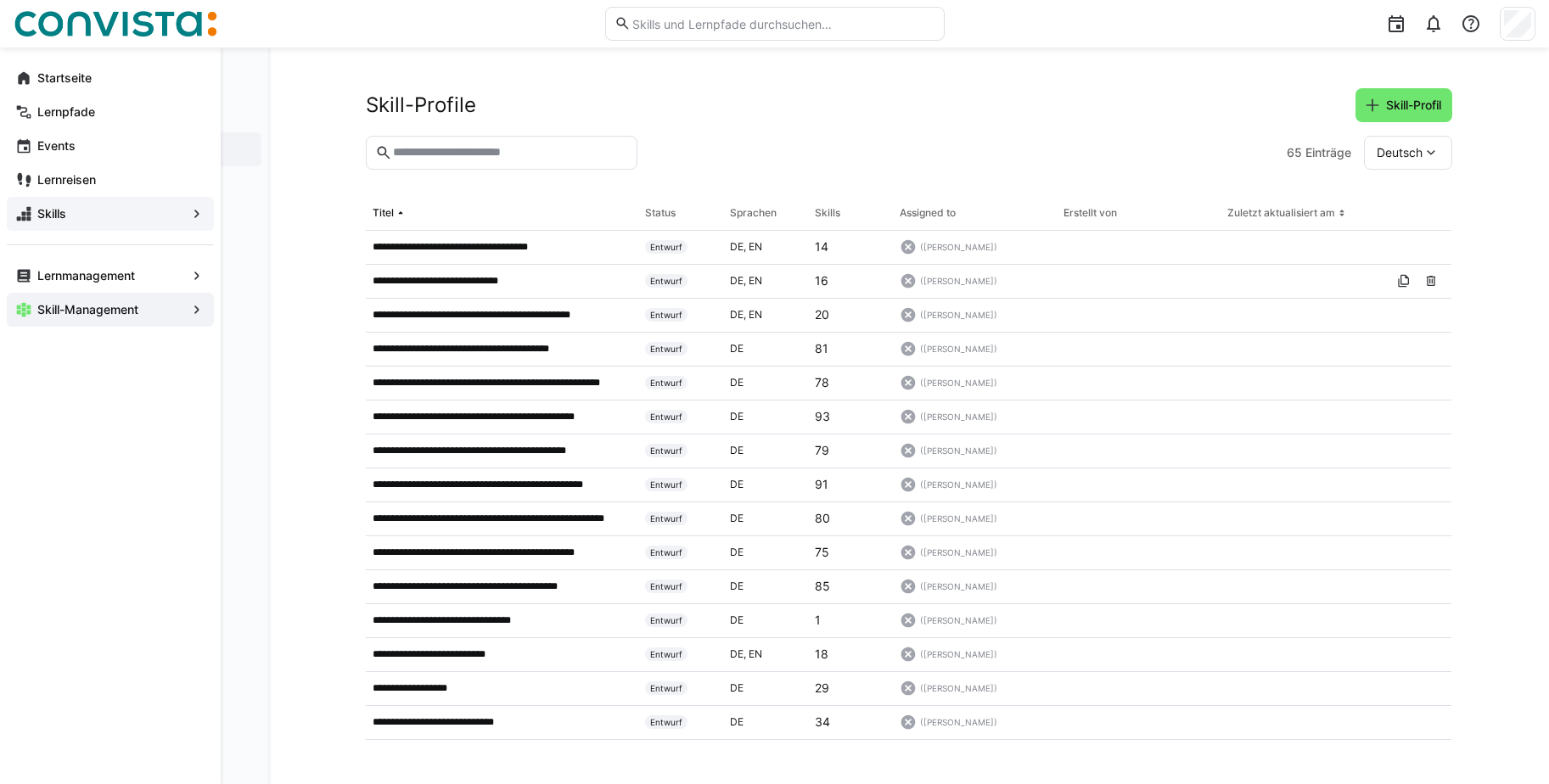
click at [151, 306] on span "Skill-Management" at bounding box center [110, 309] width 151 height 17
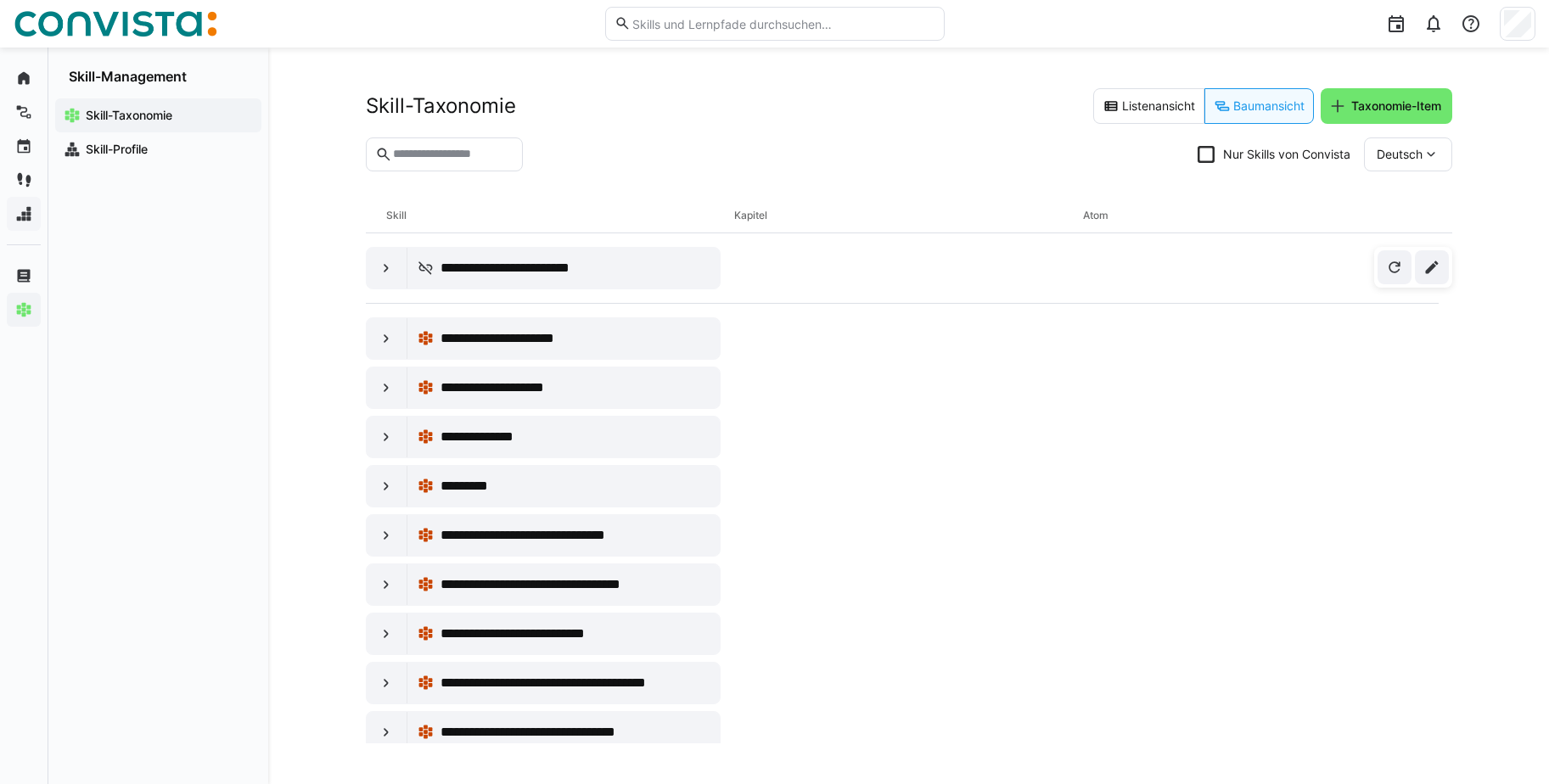
click at [456, 144] on eds-input at bounding box center [445, 154] width 158 height 34
type input "***"
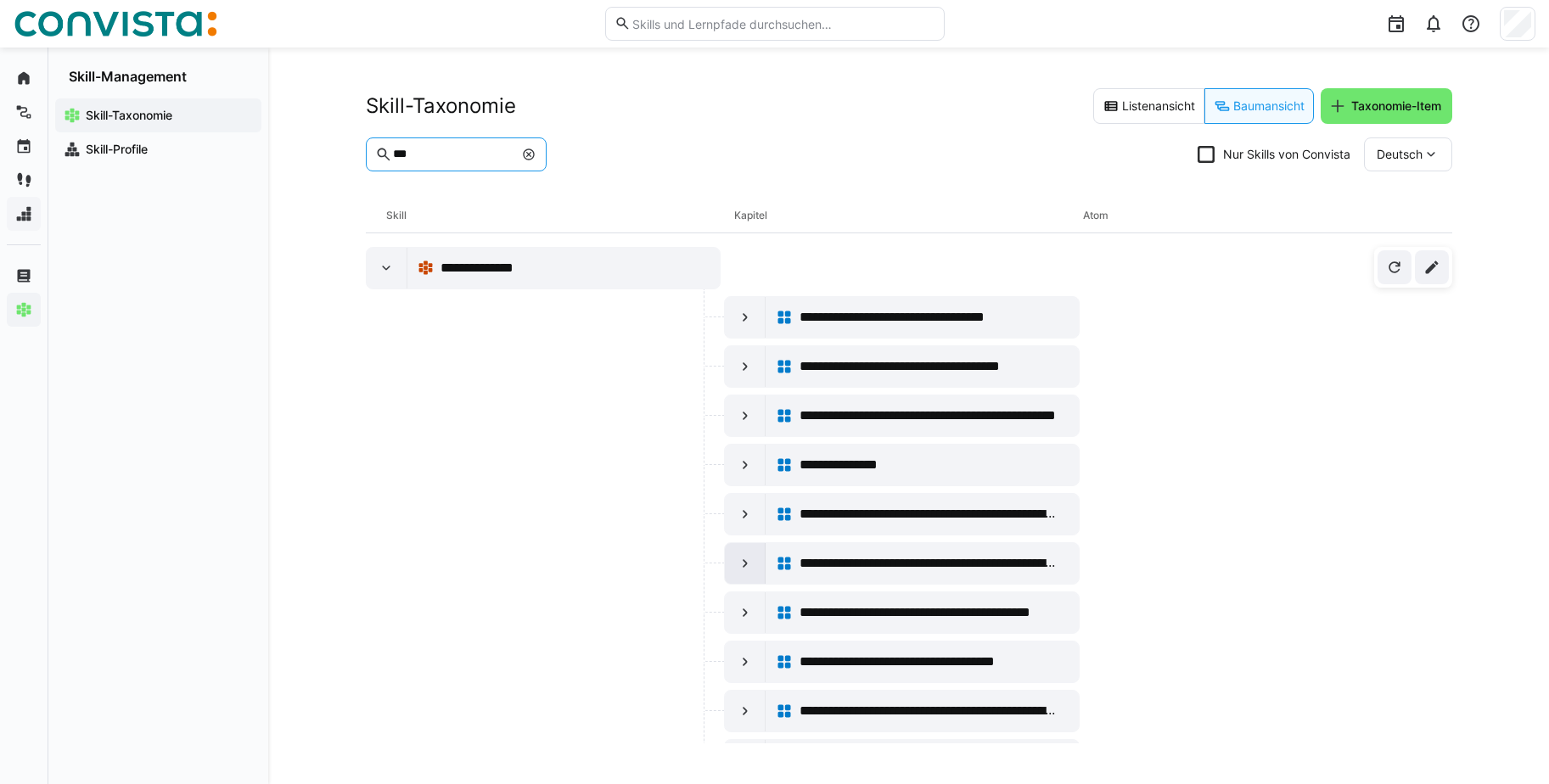
click at [739, 557] on eds-icon at bounding box center [745, 563] width 17 height 17
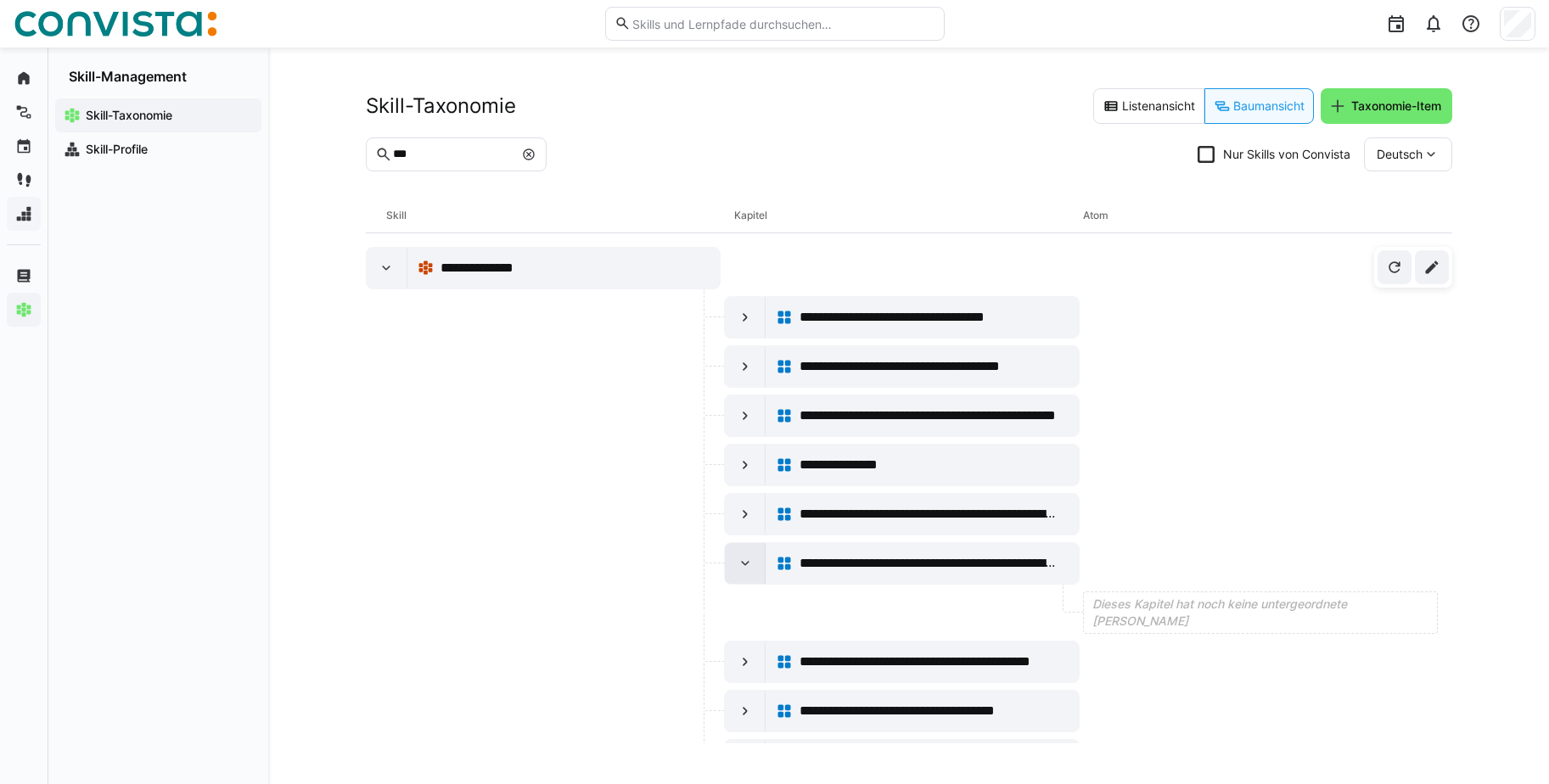
click at [748, 568] on eds-icon at bounding box center [745, 563] width 17 height 17
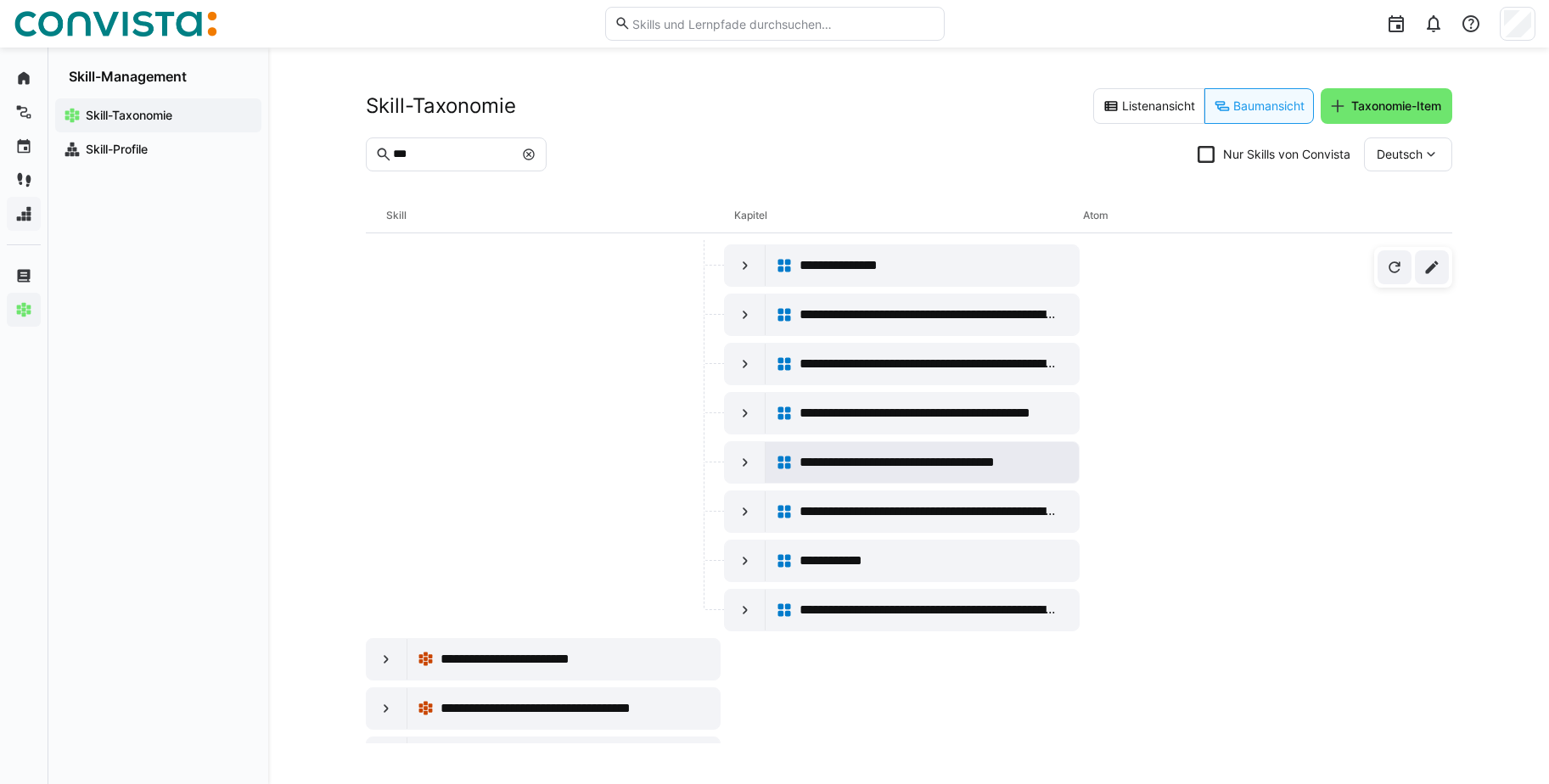
scroll to position [226, 0]
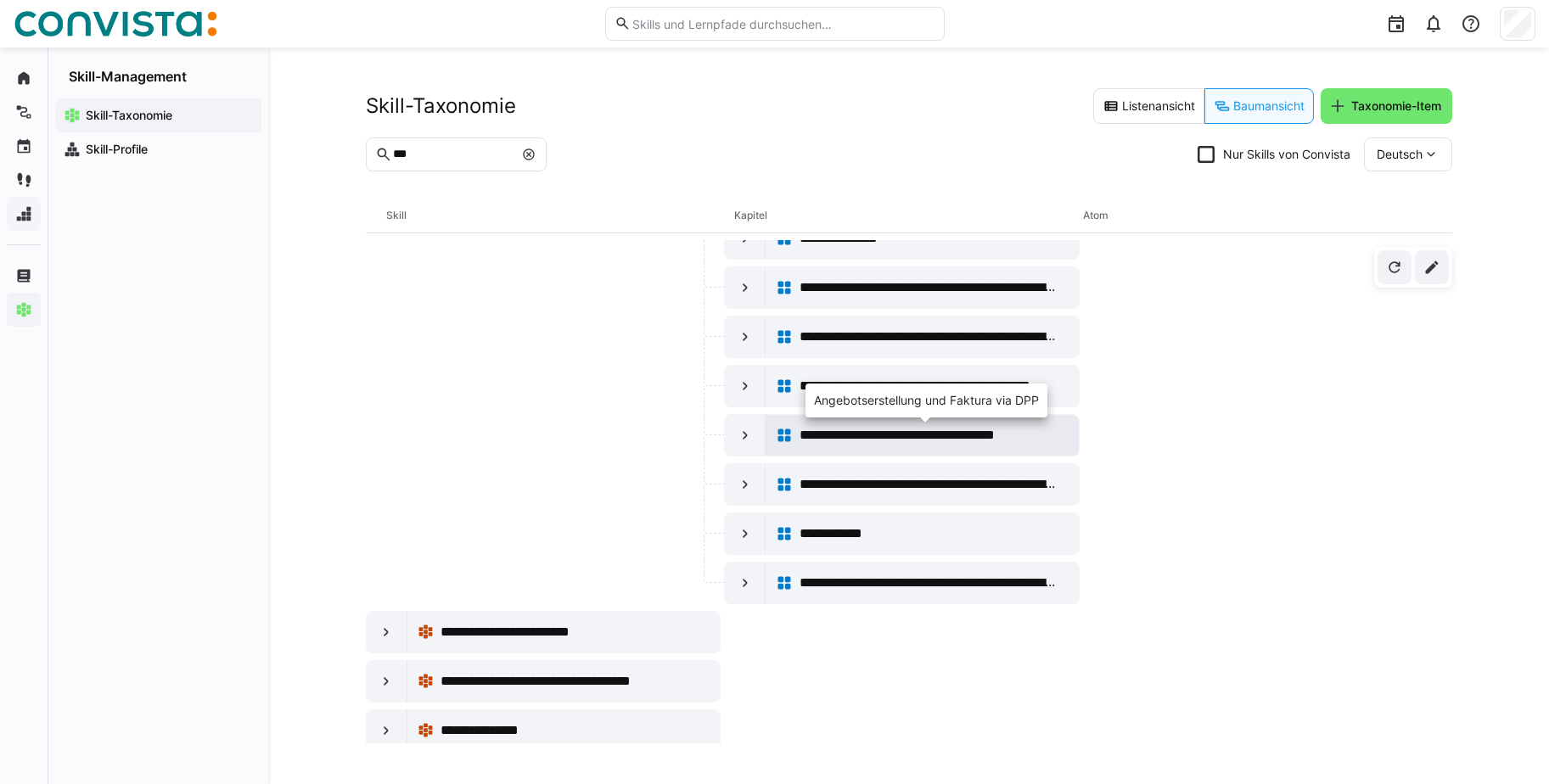
click at [818, 437] on span "**********" at bounding box center [929, 435] width 259 height 20
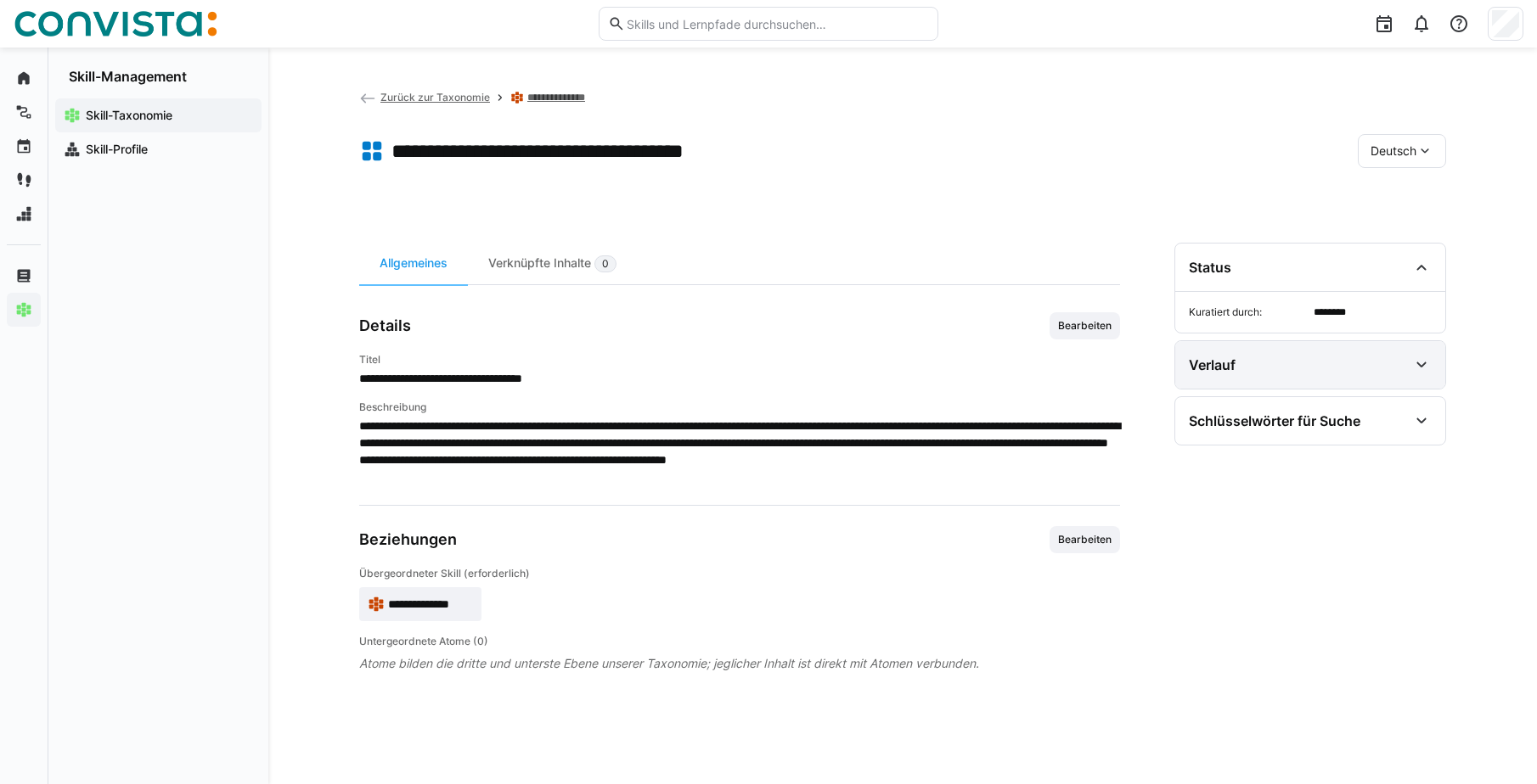
click at [1421, 367] on eds-icon at bounding box center [1421, 365] width 20 height 20
click at [1407, 419] on div "Schlüsselwörter für Suche" at bounding box center [1298, 421] width 219 height 20
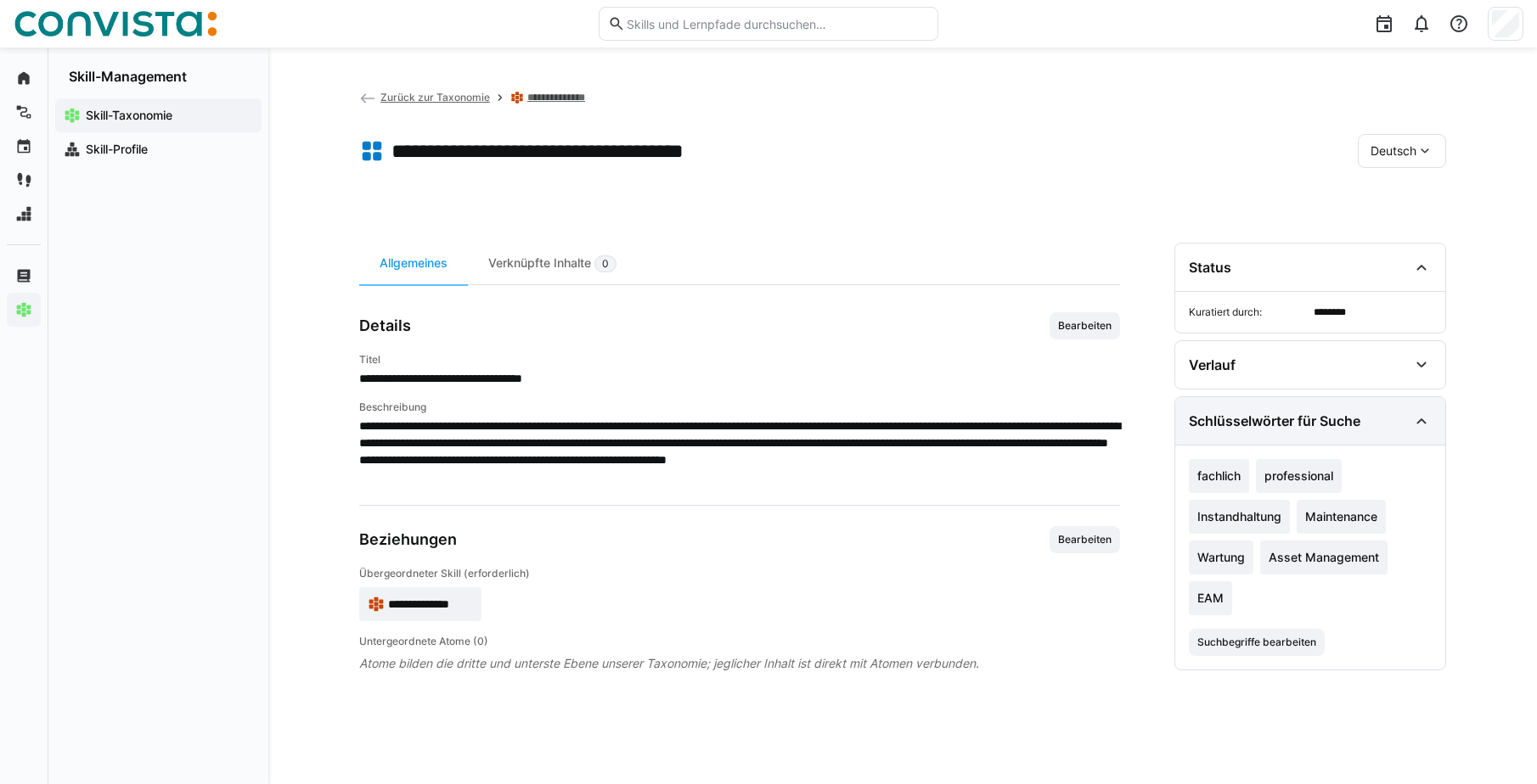
click at [1407, 419] on div "Schlüsselwörter für Suche" at bounding box center [1298, 421] width 219 height 20
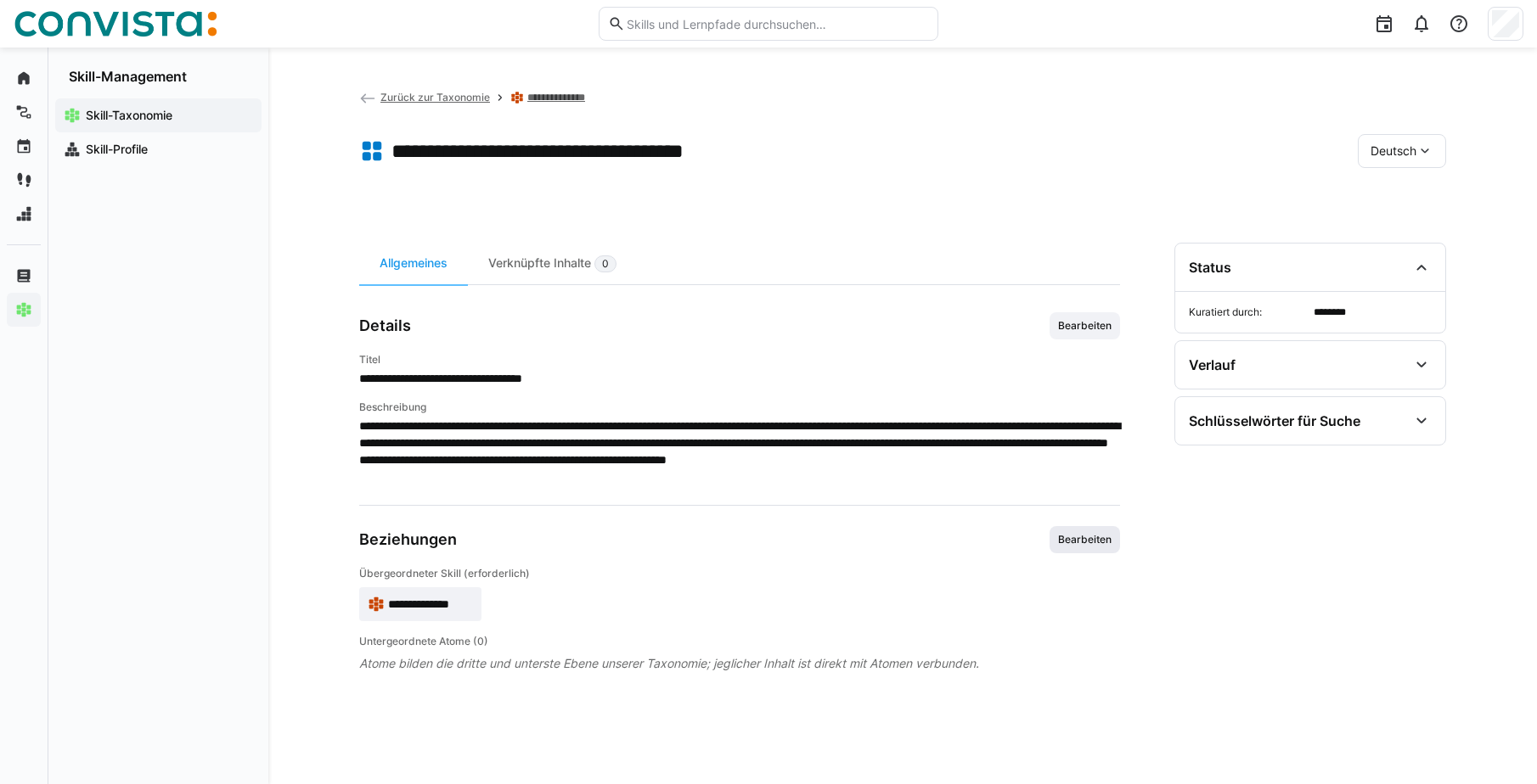
click at [1049, 547] on span "Bearbeiten" at bounding box center [1084, 540] width 70 height 27
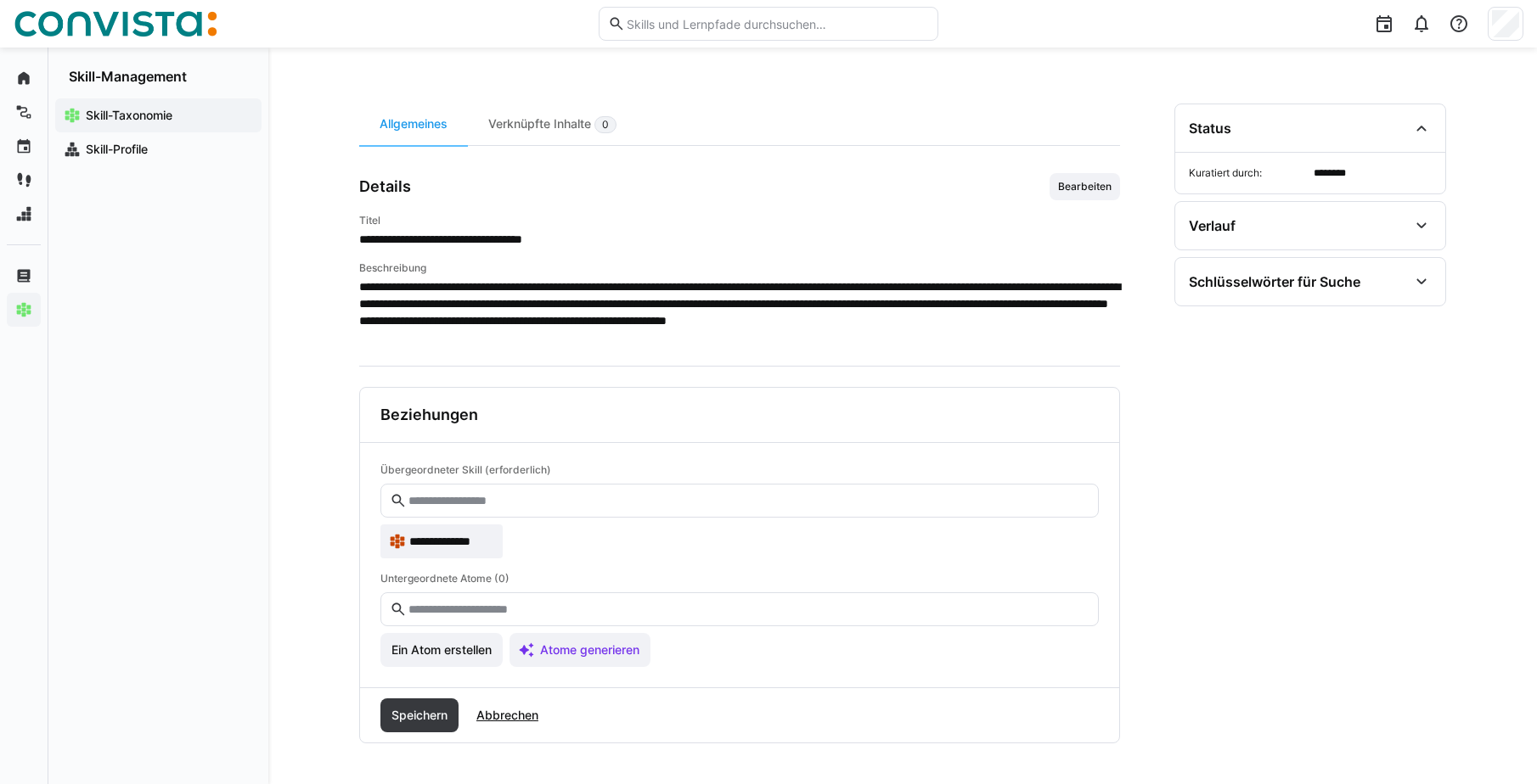
scroll to position [22, 0]
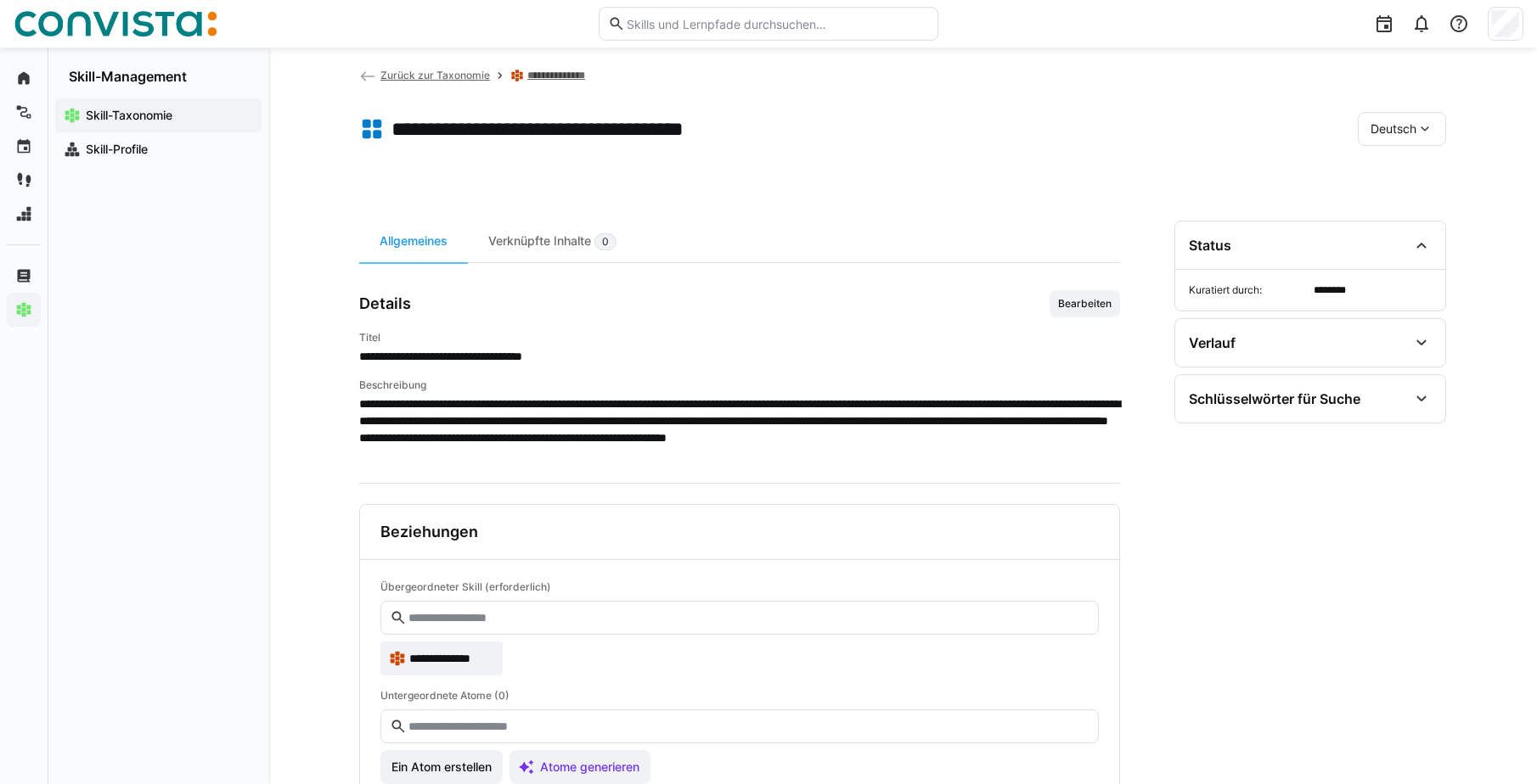
click at [476, 659] on span "**********" at bounding box center [451, 658] width 85 height 17
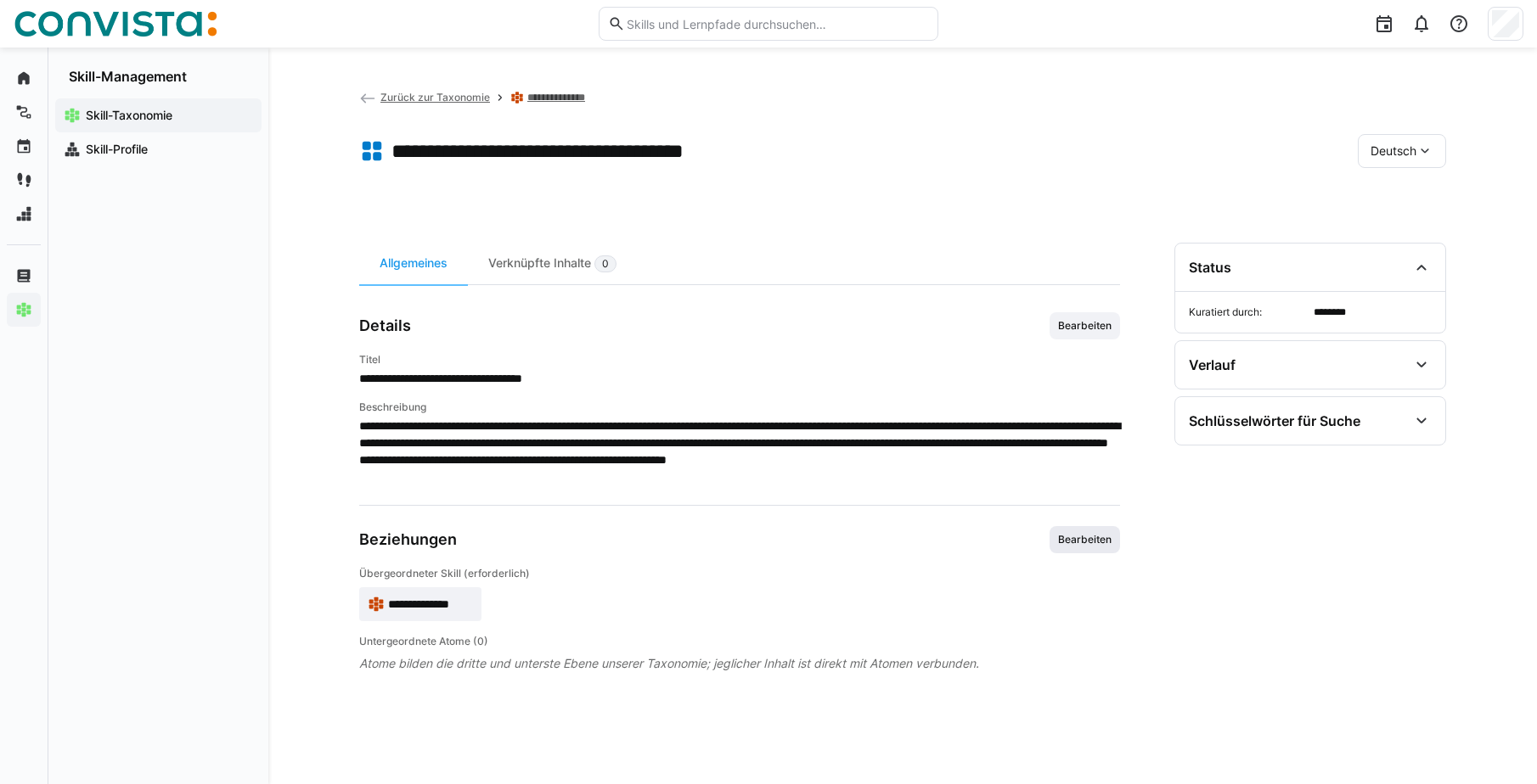
click at [1098, 547] on span "Bearbeiten" at bounding box center [1085, 539] width 57 height 14
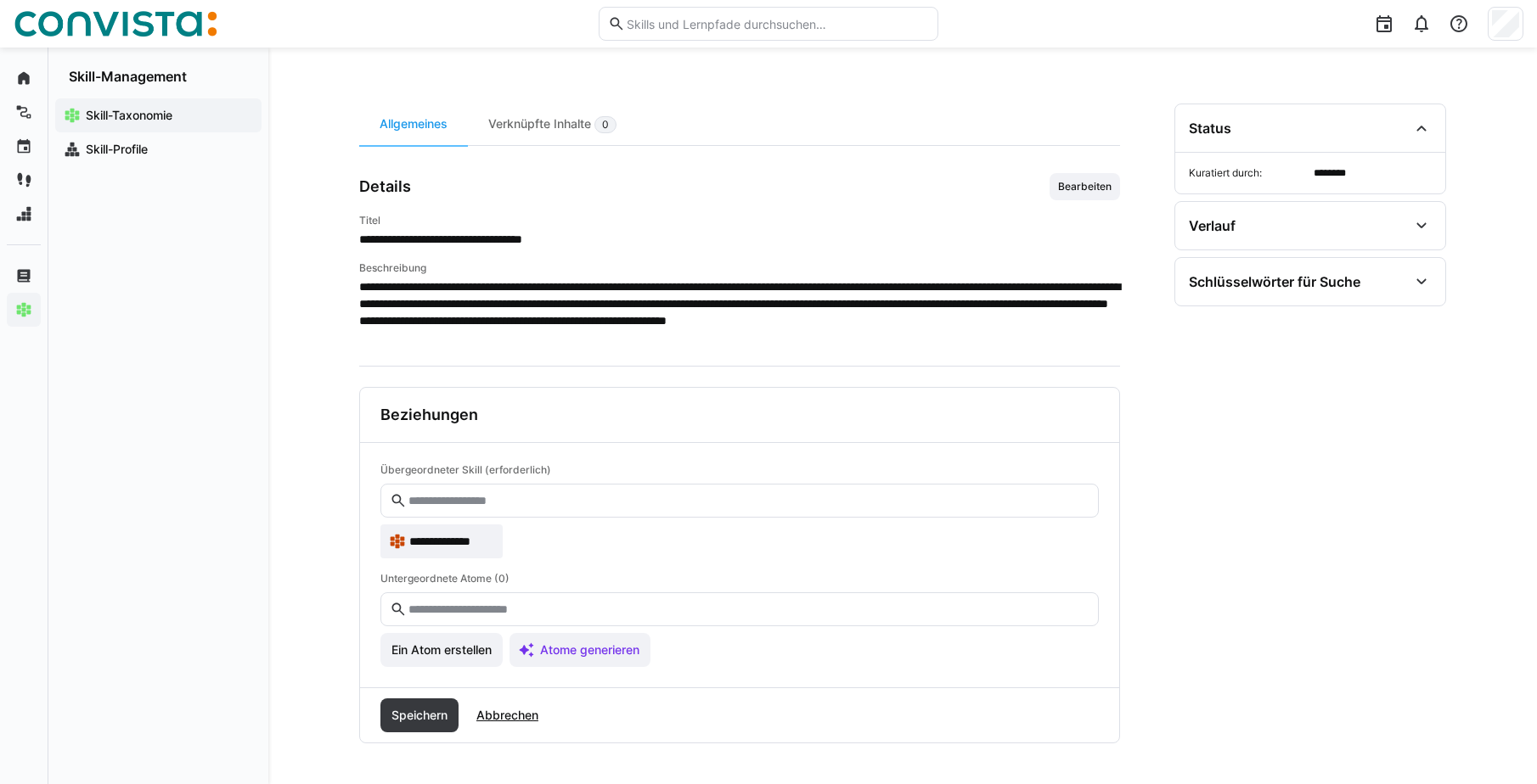
scroll to position [140, 0]
click at [517, 721] on span "Abbrechen" at bounding box center [508, 715] width 67 height 17
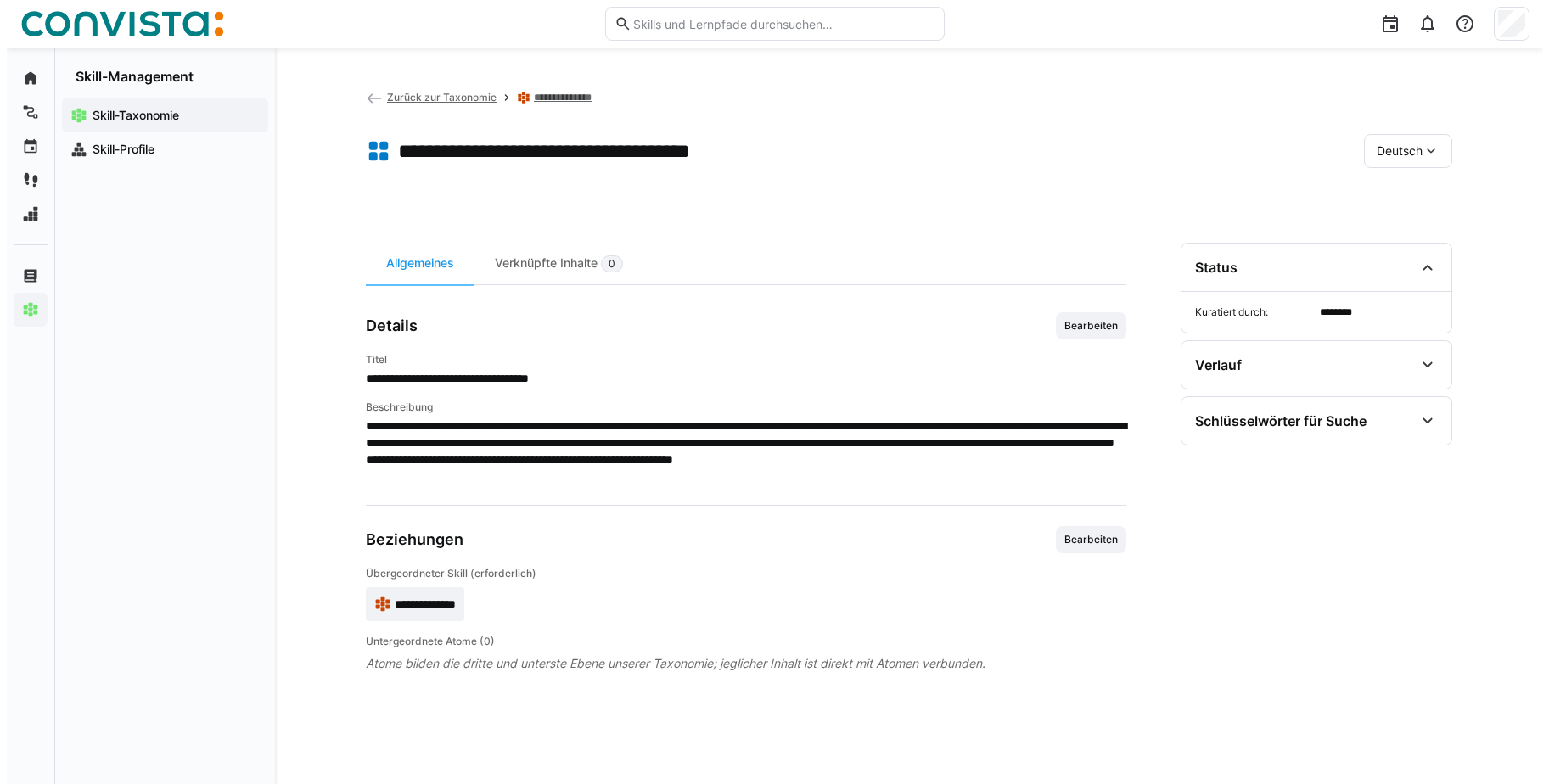
scroll to position [0, 0]
click at [468, 97] on span "Zurück zur Taxonomie" at bounding box center [435, 97] width 109 height 13
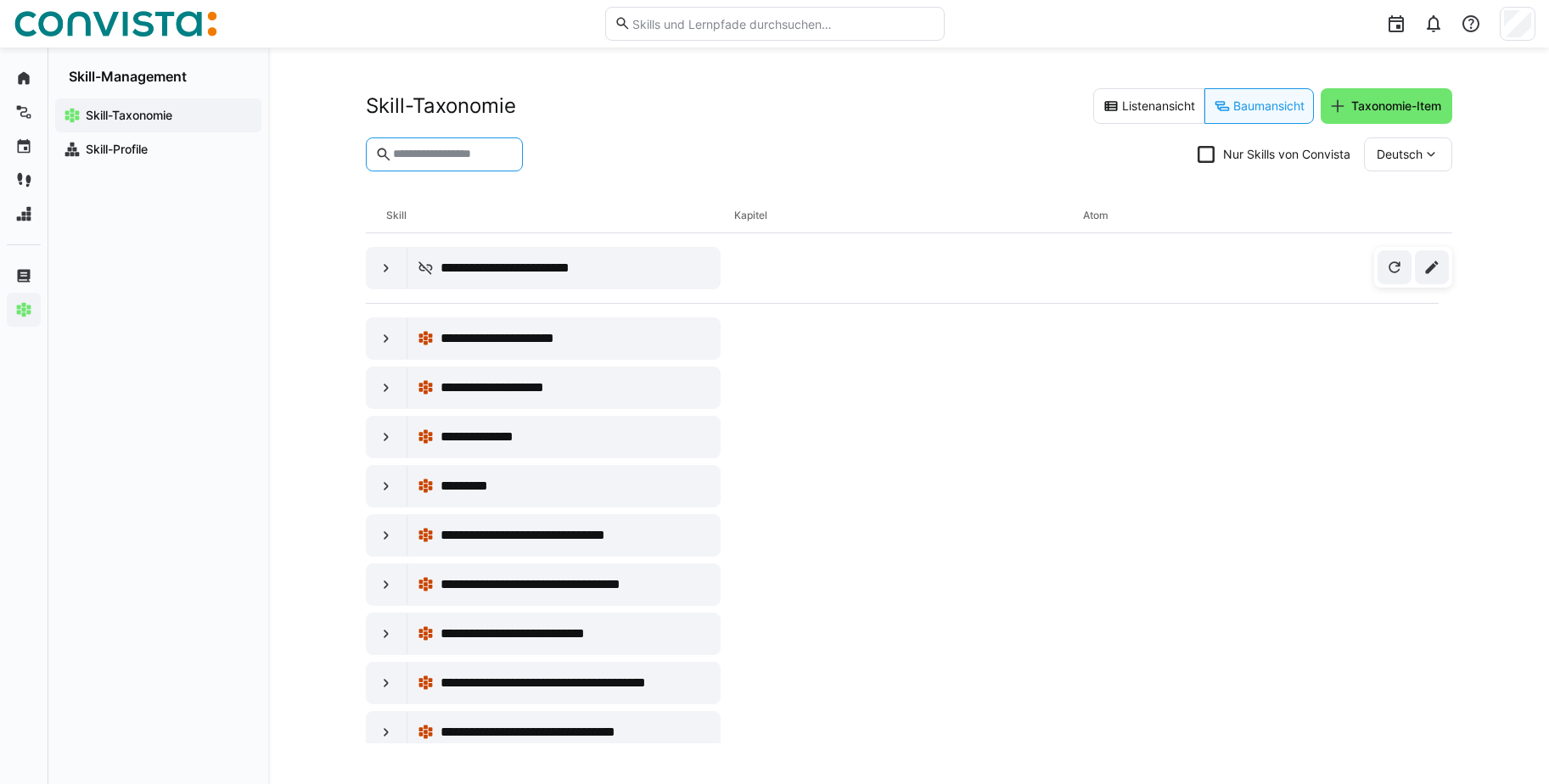
click at [443, 152] on input "text" at bounding box center [452, 154] width 122 height 15
type input "***"
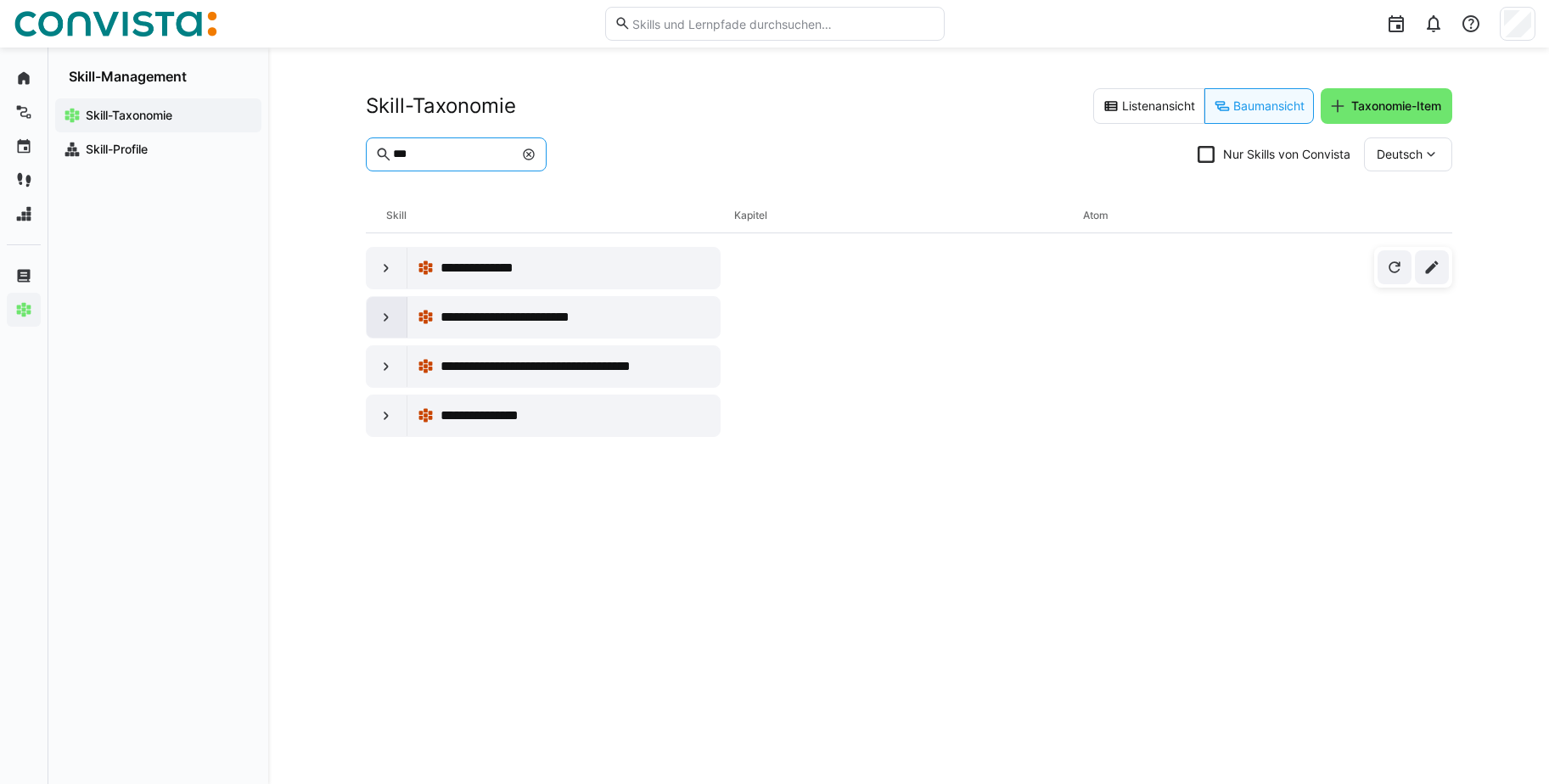
click at [403, 324] on div at bounding box center [387, 317] width 41 height 41
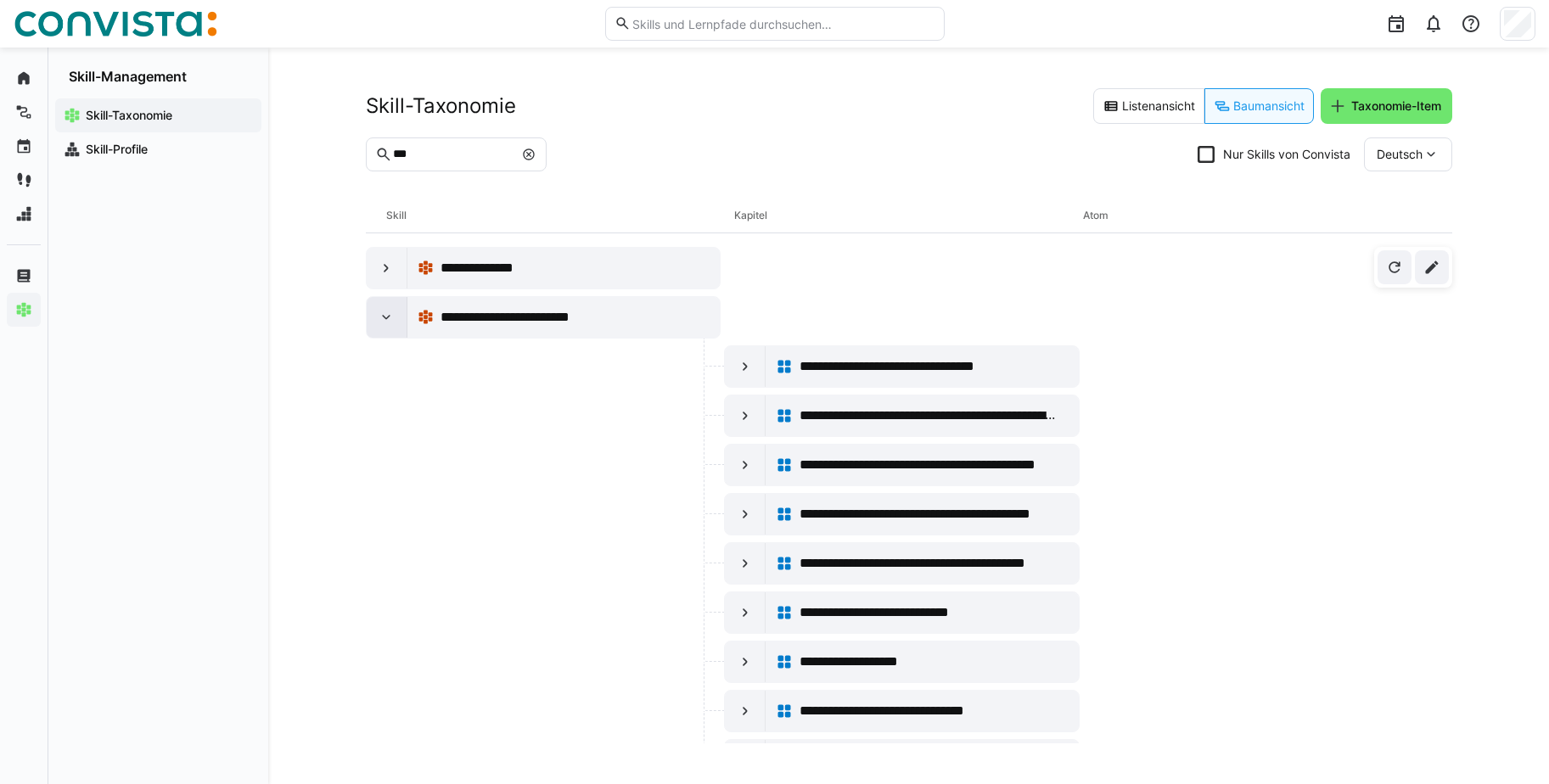
click at [391, 318] on eds-icon at bounding box center [386, 317] width 17 height 17
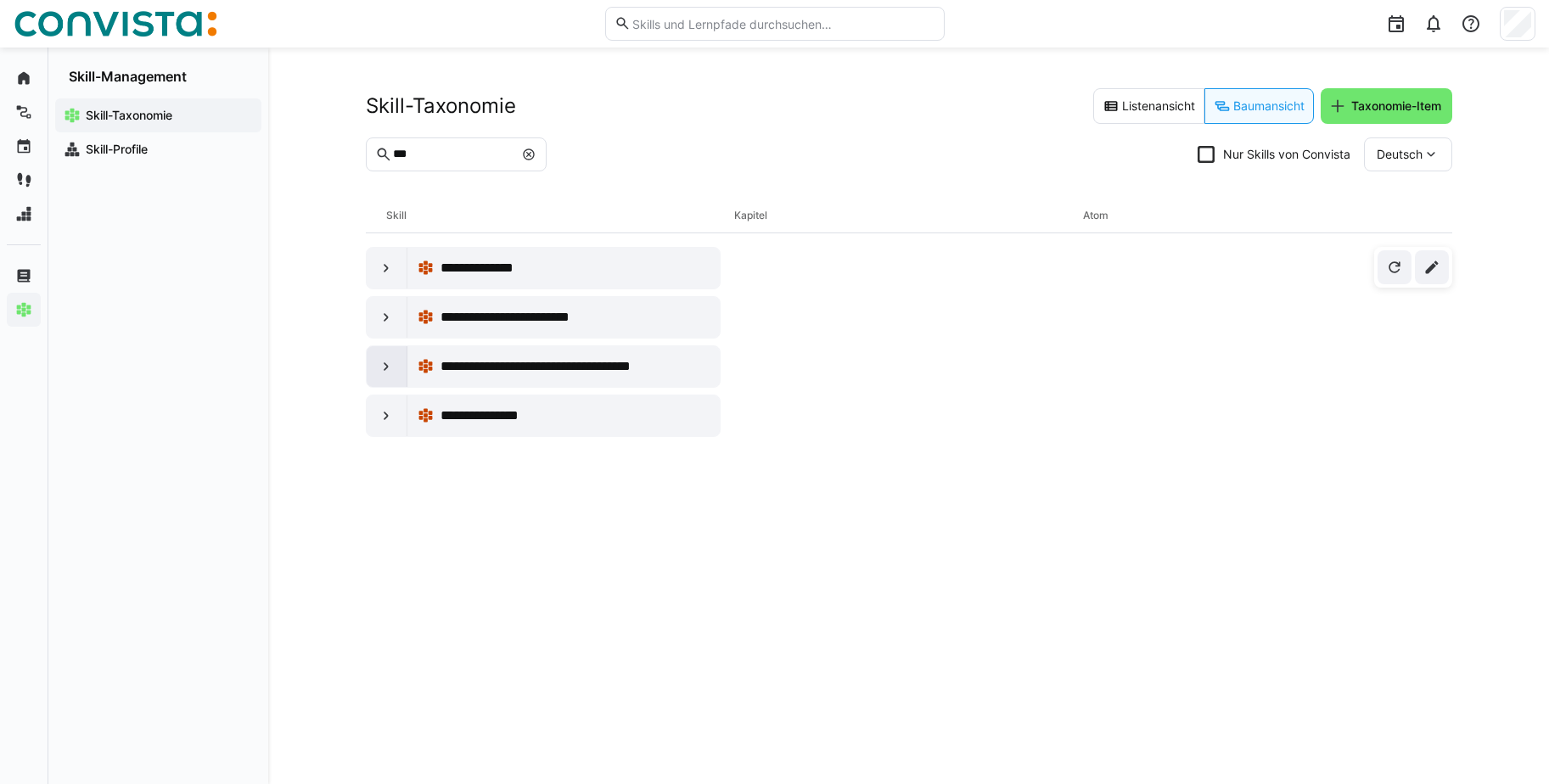
click at [378, 369] on eds-icon at bounding box center [386, 367] width 17 height 17
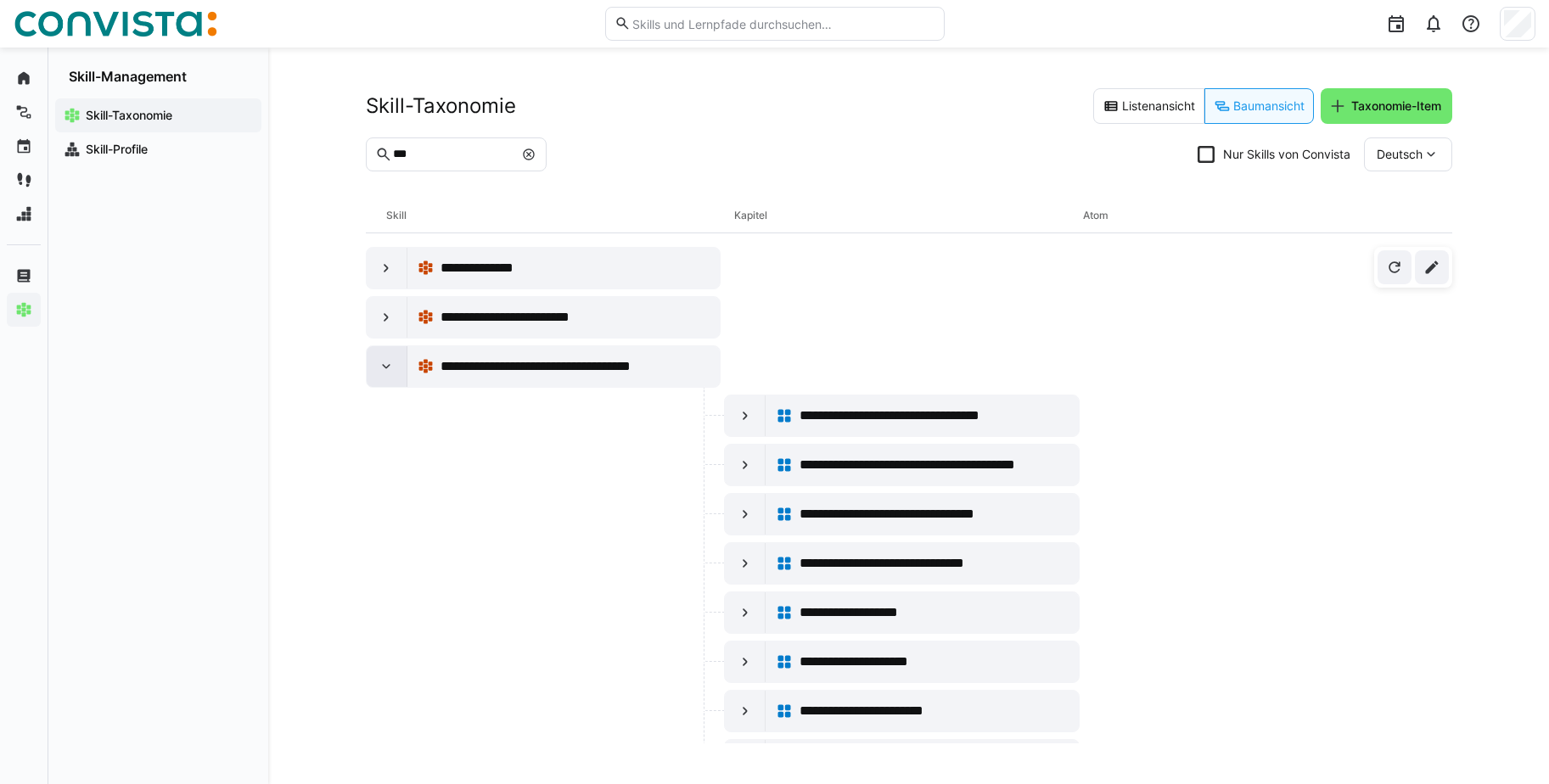
click at [386, 374] on eds-icon at bounding box center [386, 367] width 17 height 17
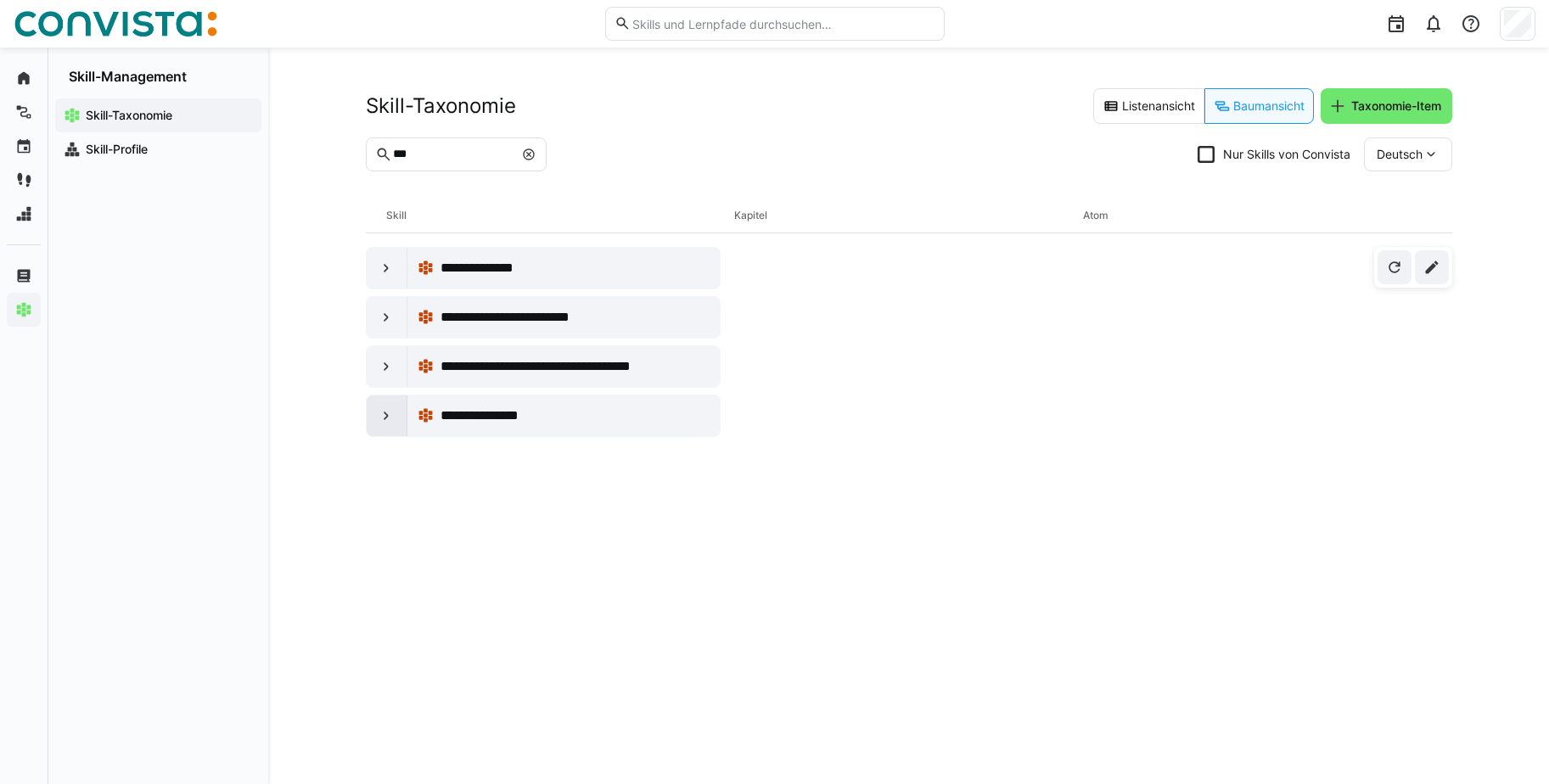
click at [378, 407] on eds-icon at bounding box center [386, 416] width 17 height 17
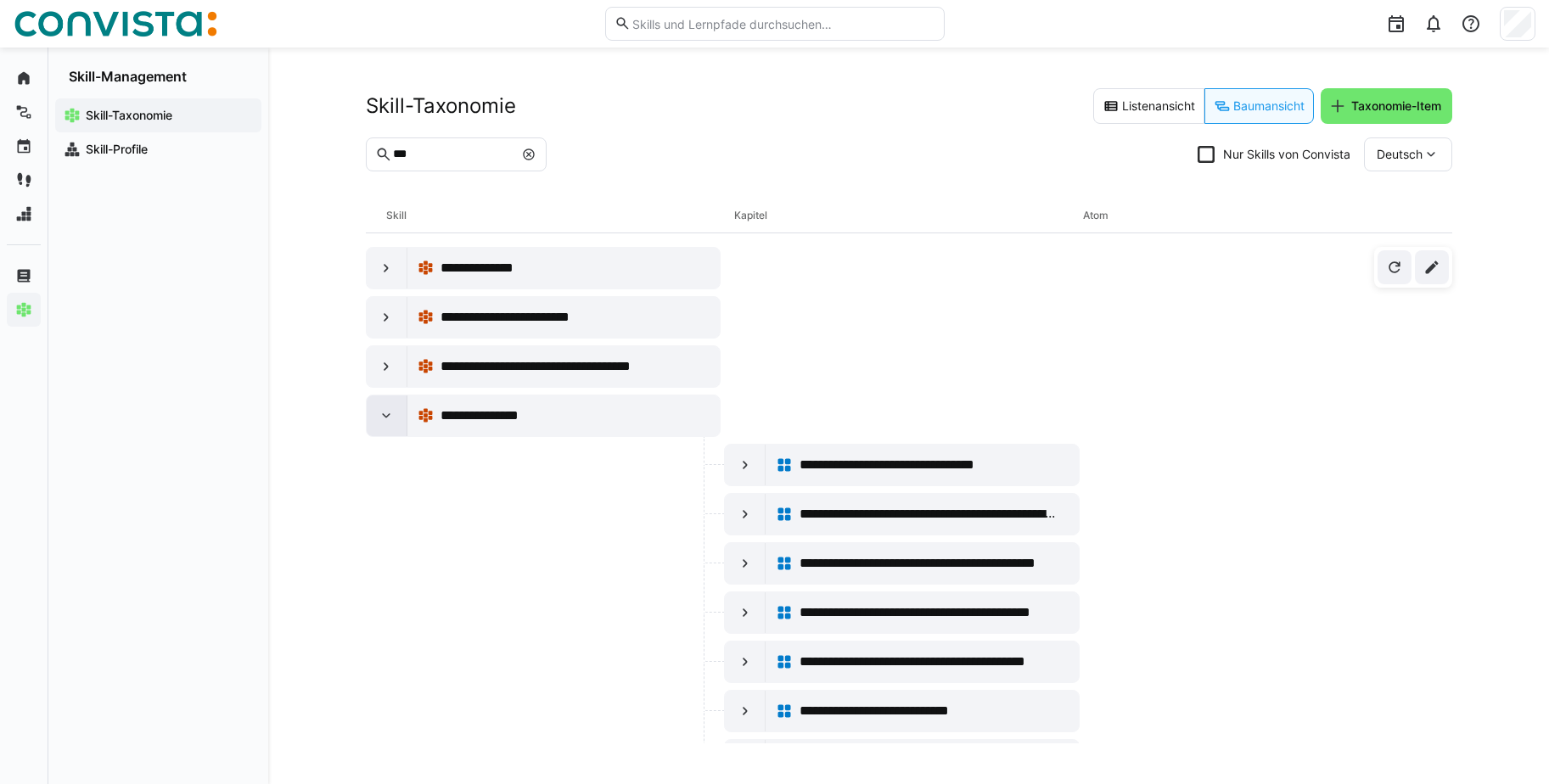
click at [388, 418] on eds-icon at bounding box center [386, 416] width 17 height 17
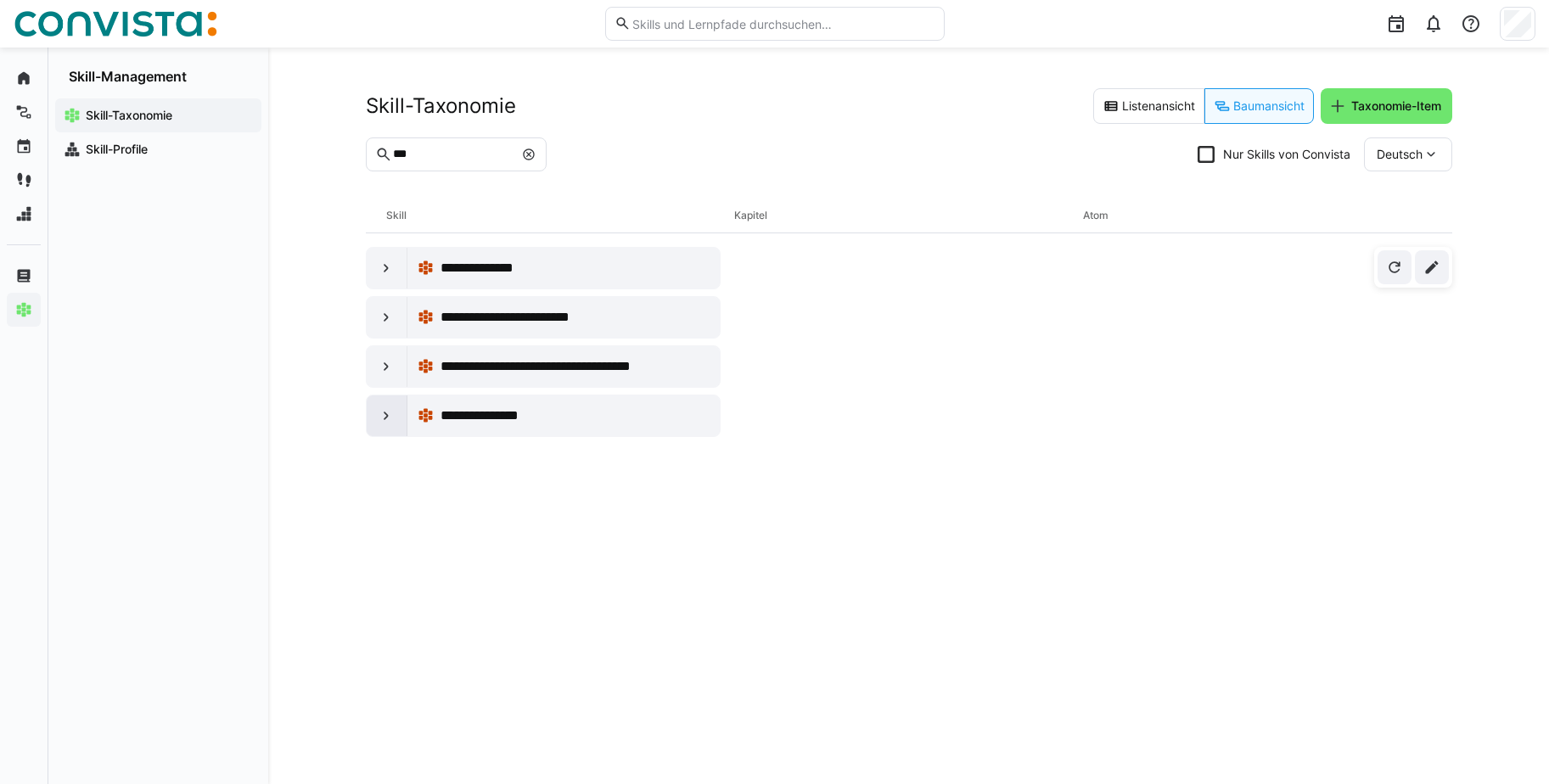
click at [388, 418] on eds-icon at bounding box center [386, 416] width 17 height 17
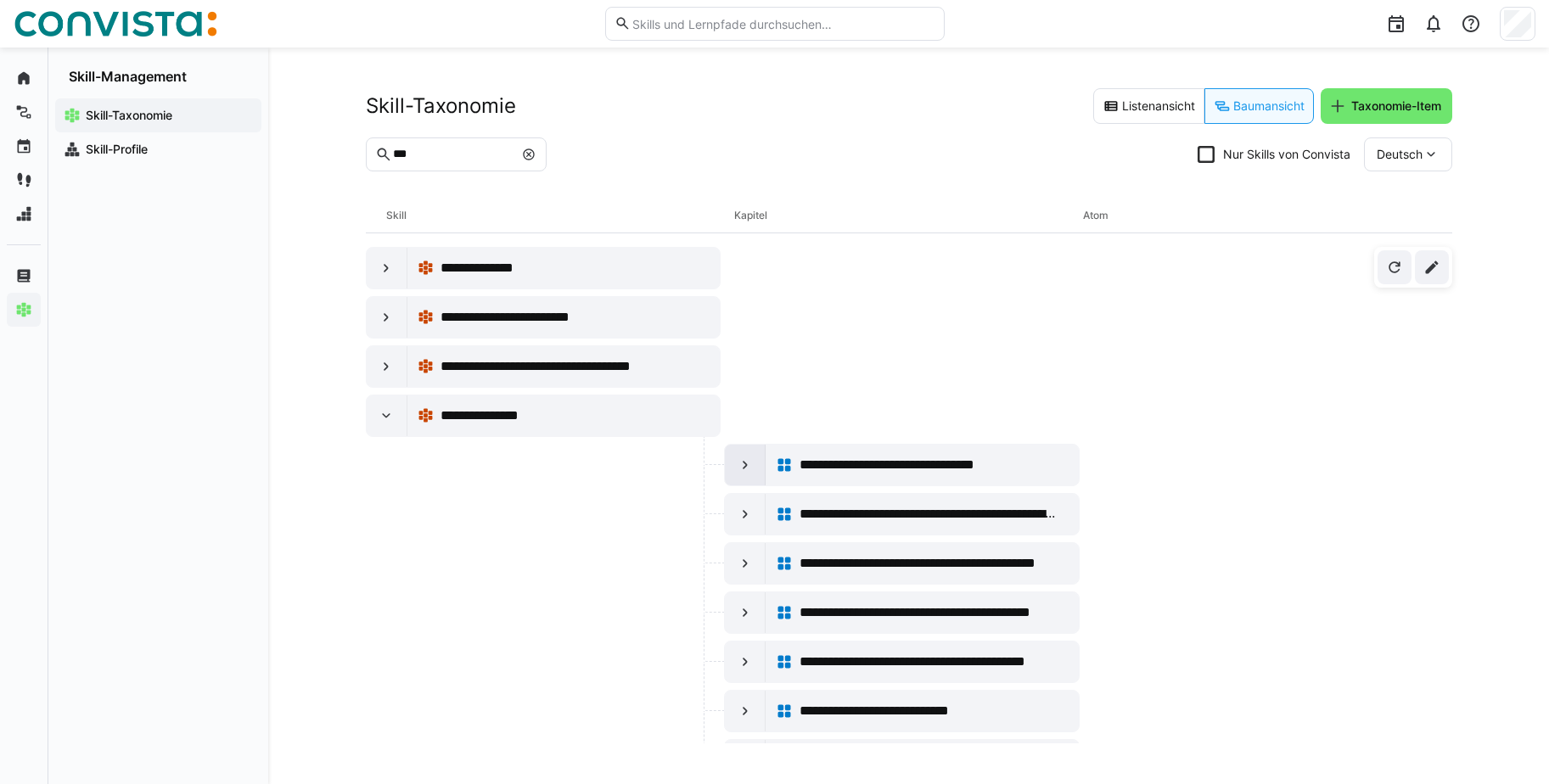
click at [746, 478] on div at bounding box center [745, 465] width 41 height 41
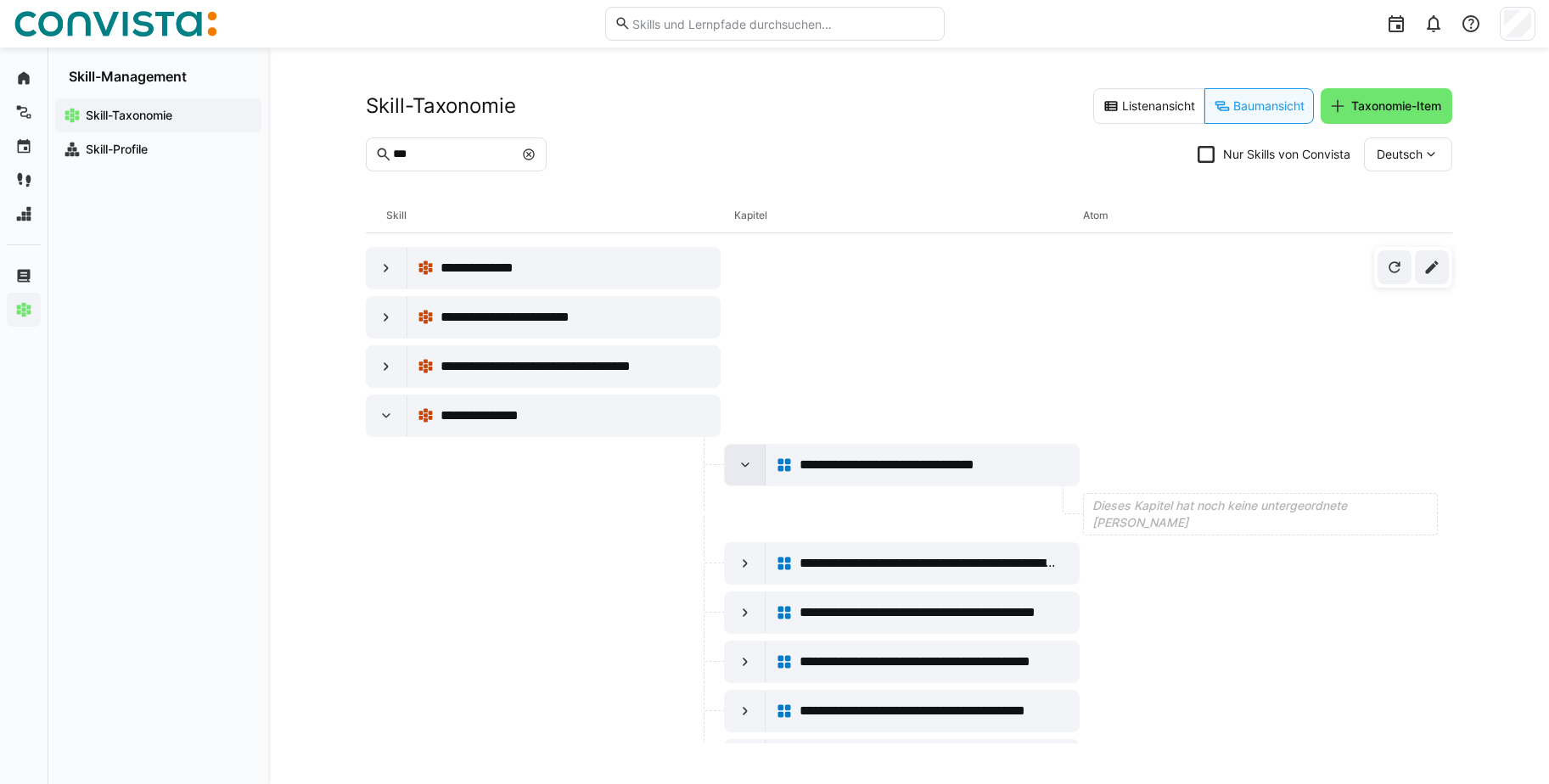
click at [741, 468] on eds-icon at bounding box center [745, 465] width 17 height 17
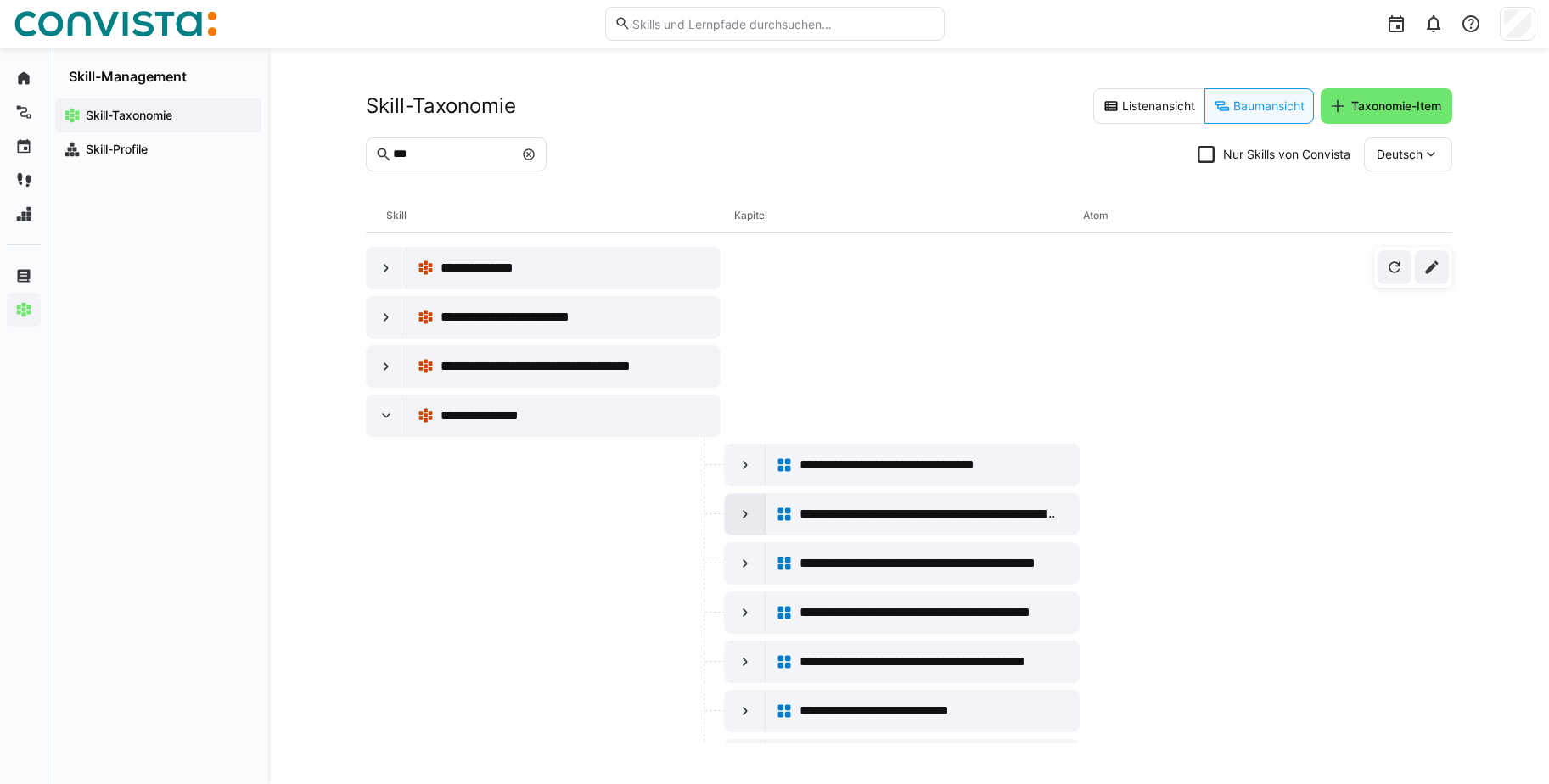
click at [739, 520] on eds-icon at bounding box center [745, 514] width 17 height 17
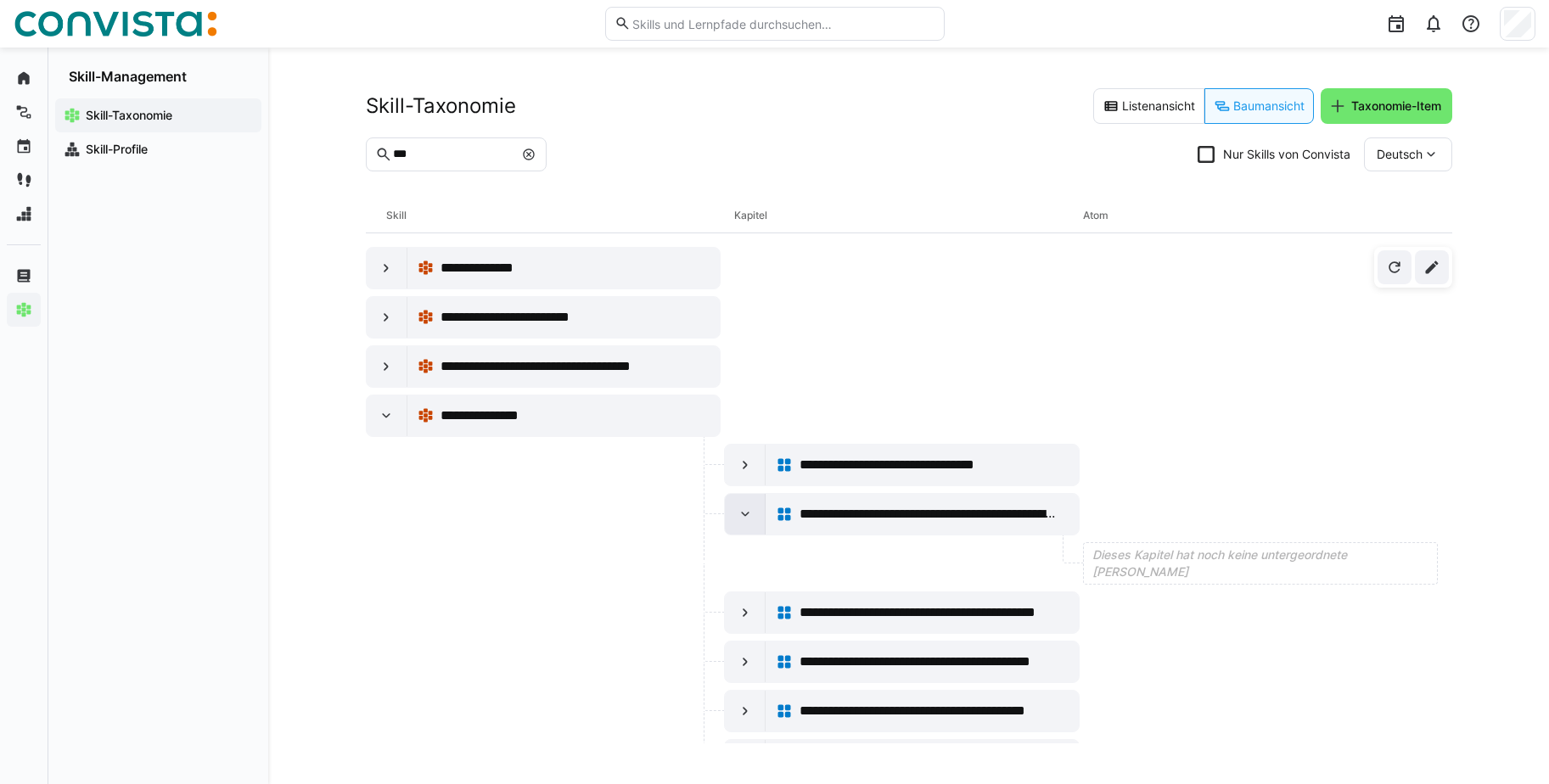
click at [739, 520] on eds-icon at bounding box center [745, 514] width 17 height 17
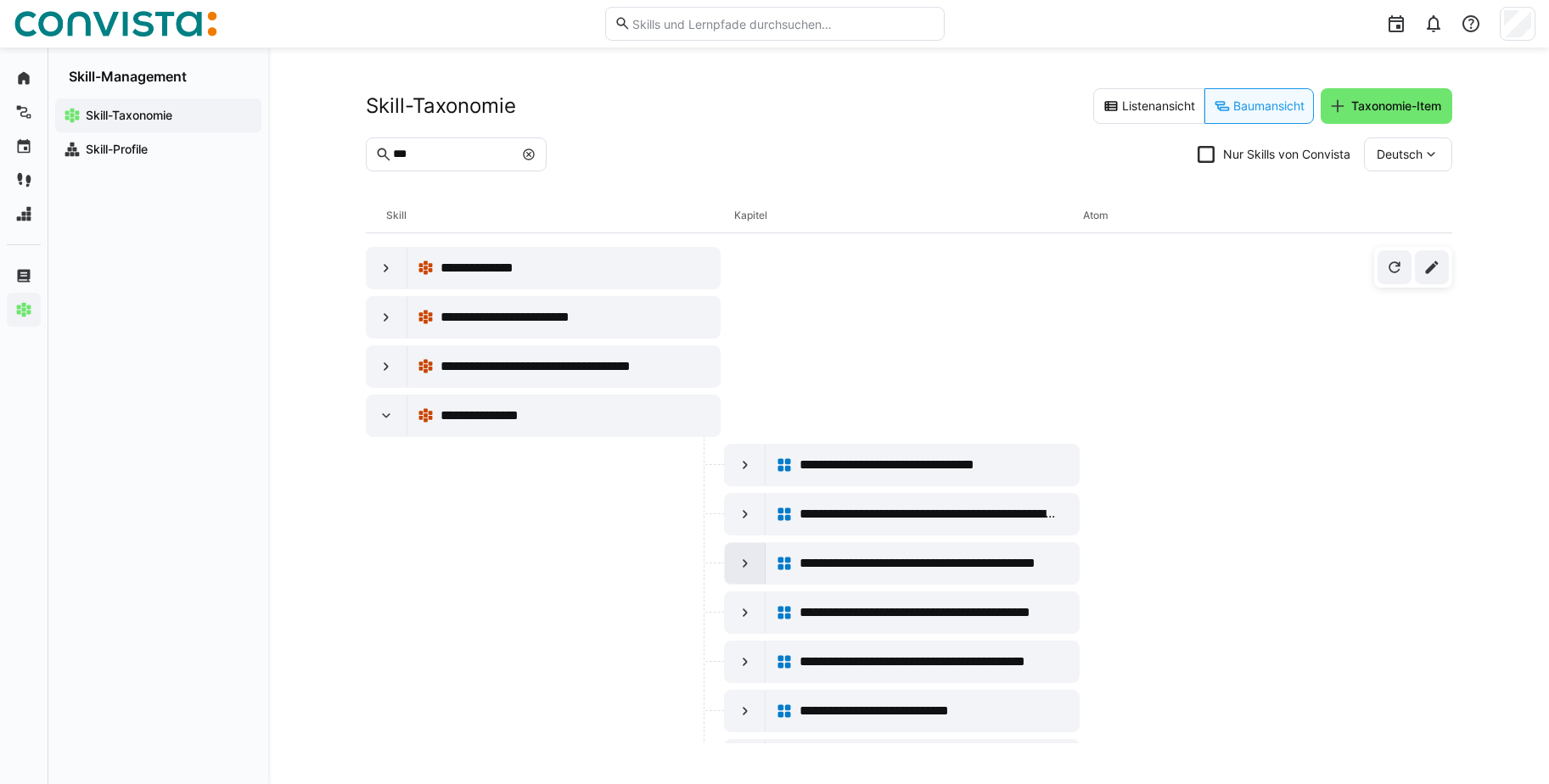
click at [743, 565] on eds-icon at bounding box center [745, 563] width 17 height 17
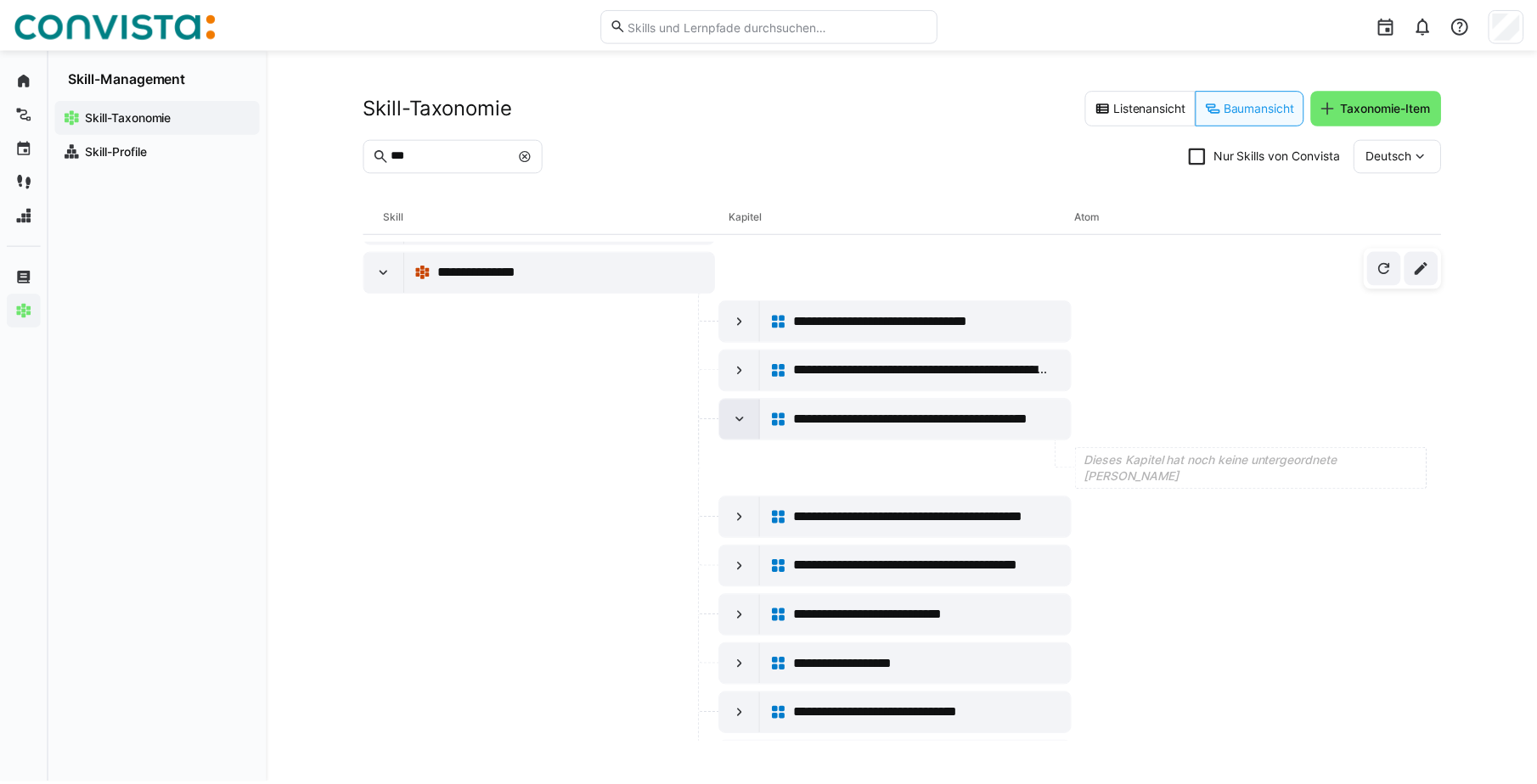
scroll to position [151, 0]
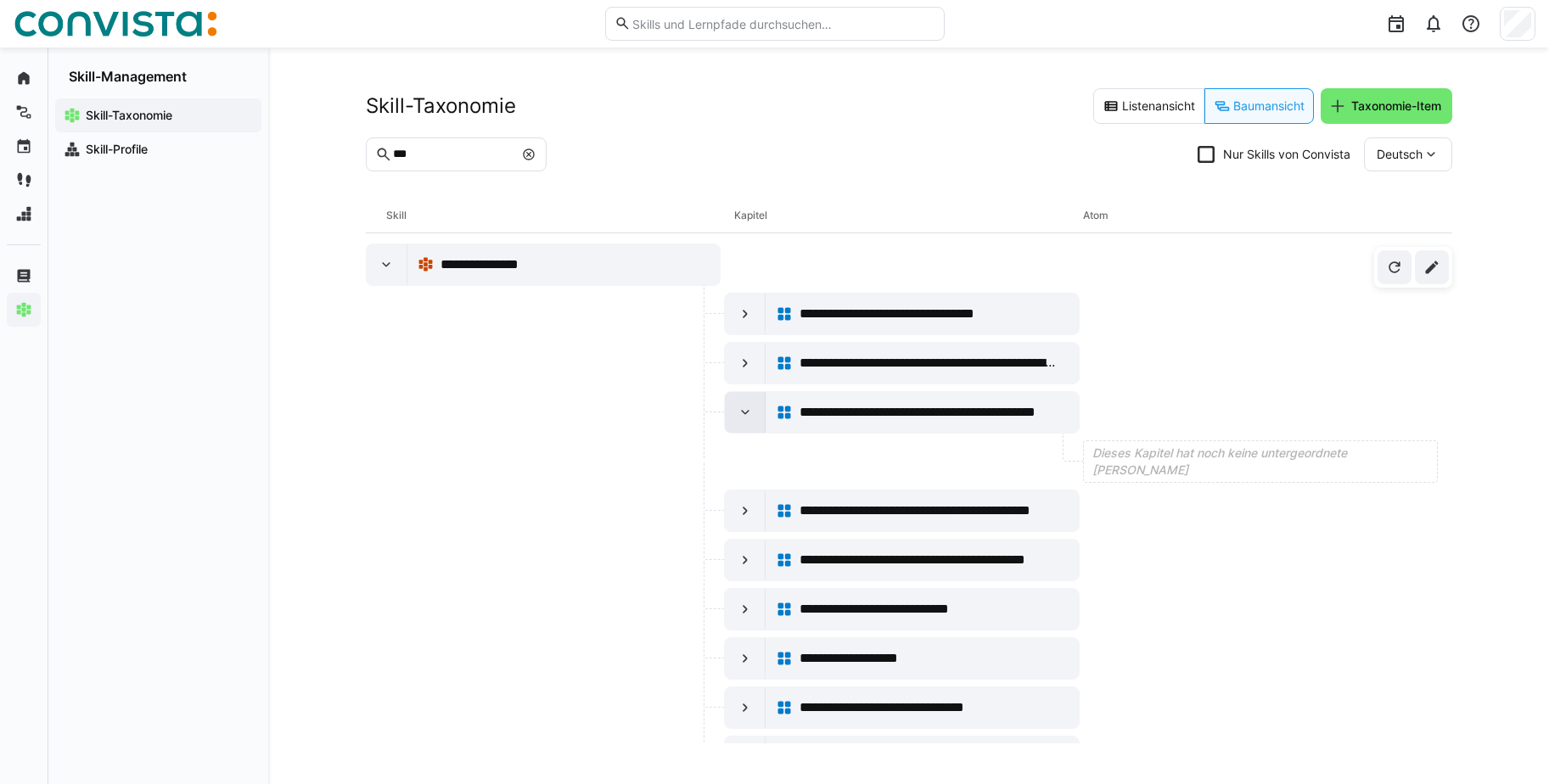
click at [743, 414] on eds-icon at bounding box center [745, 412] width 17 height 17
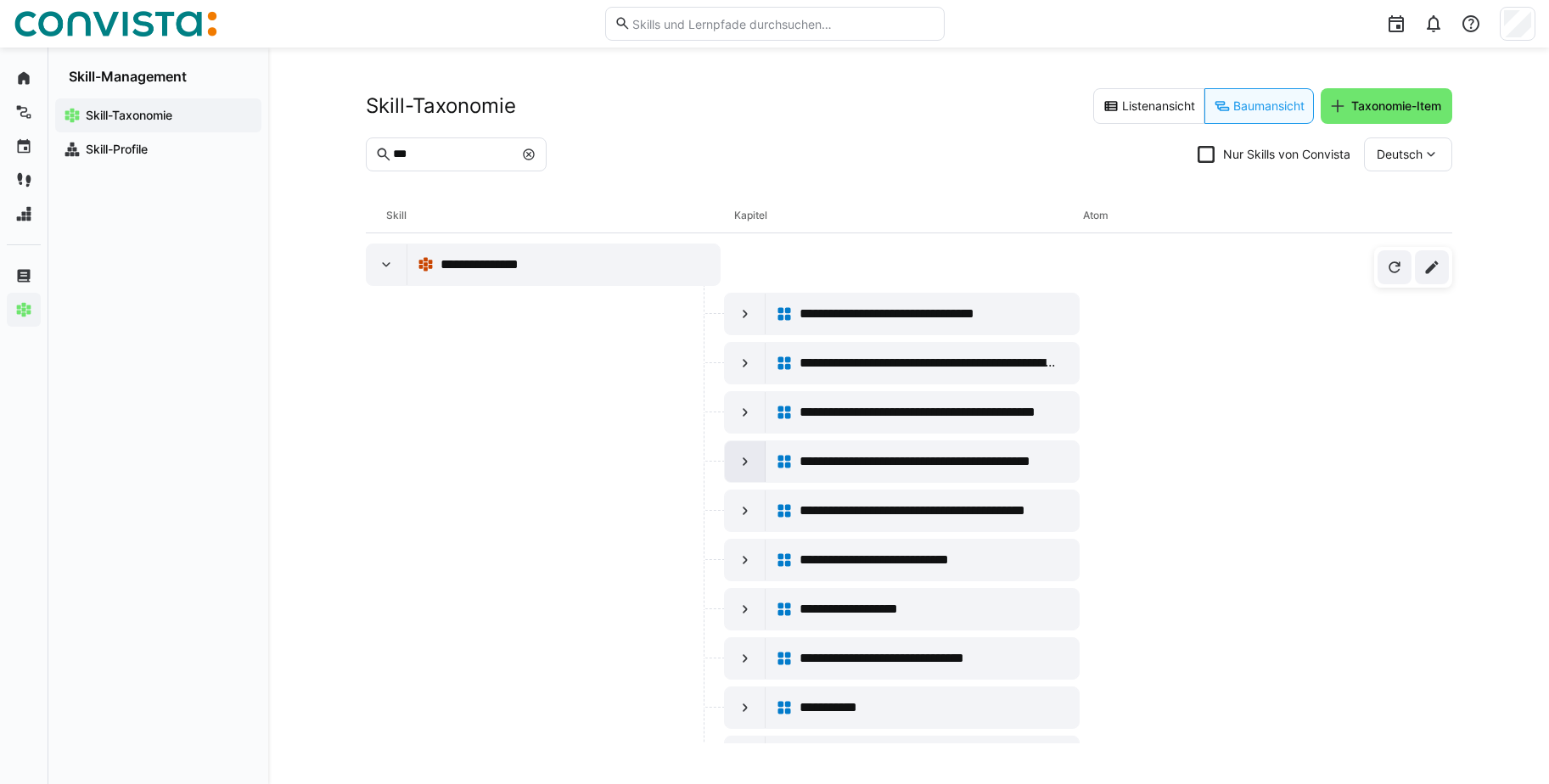
click at [743, 473] on div at bounding box center [745, 461] width 41 height 41
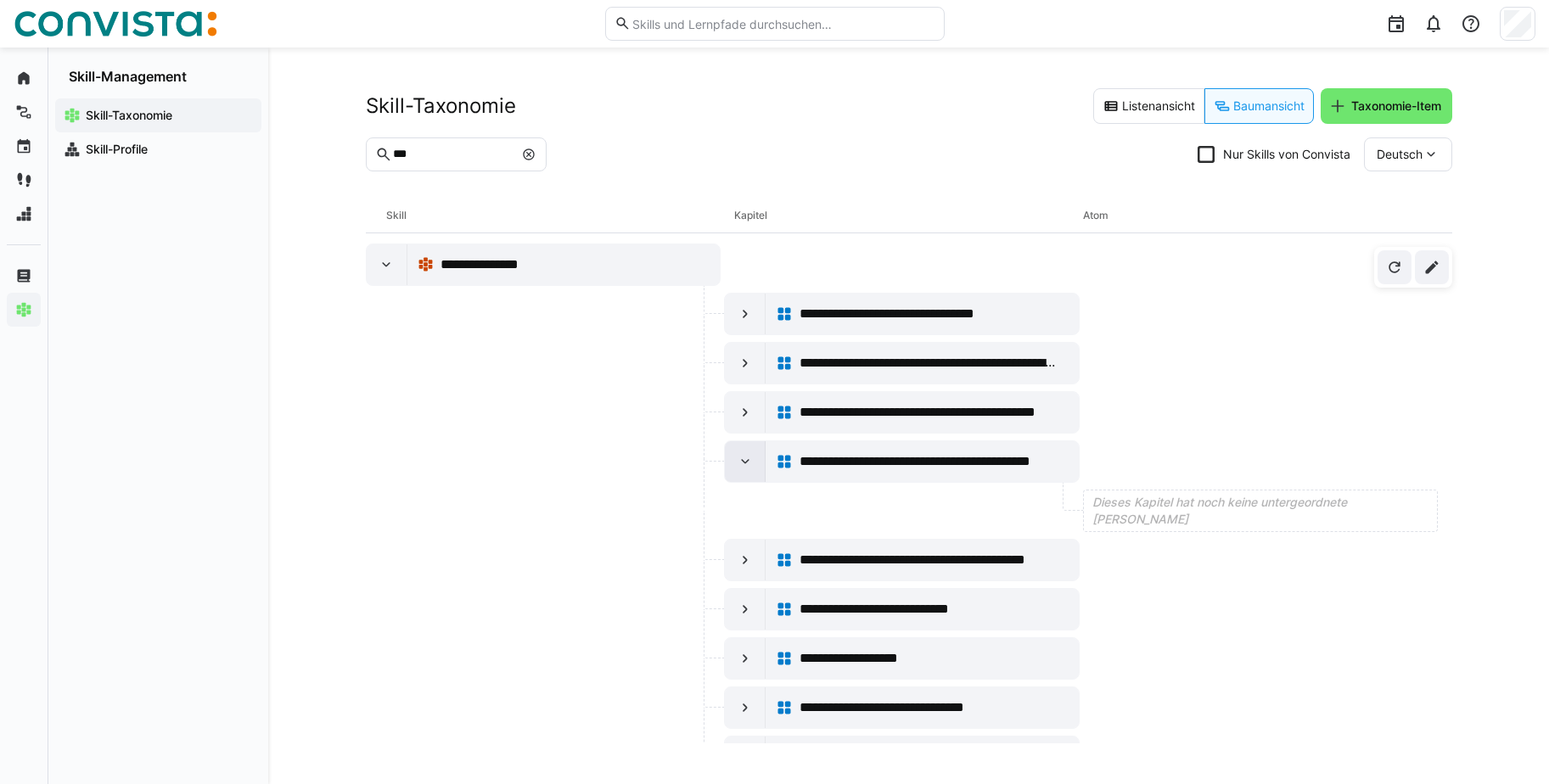
click at [743, 473] on div at bounding box center [745, 461] width 41 height 41
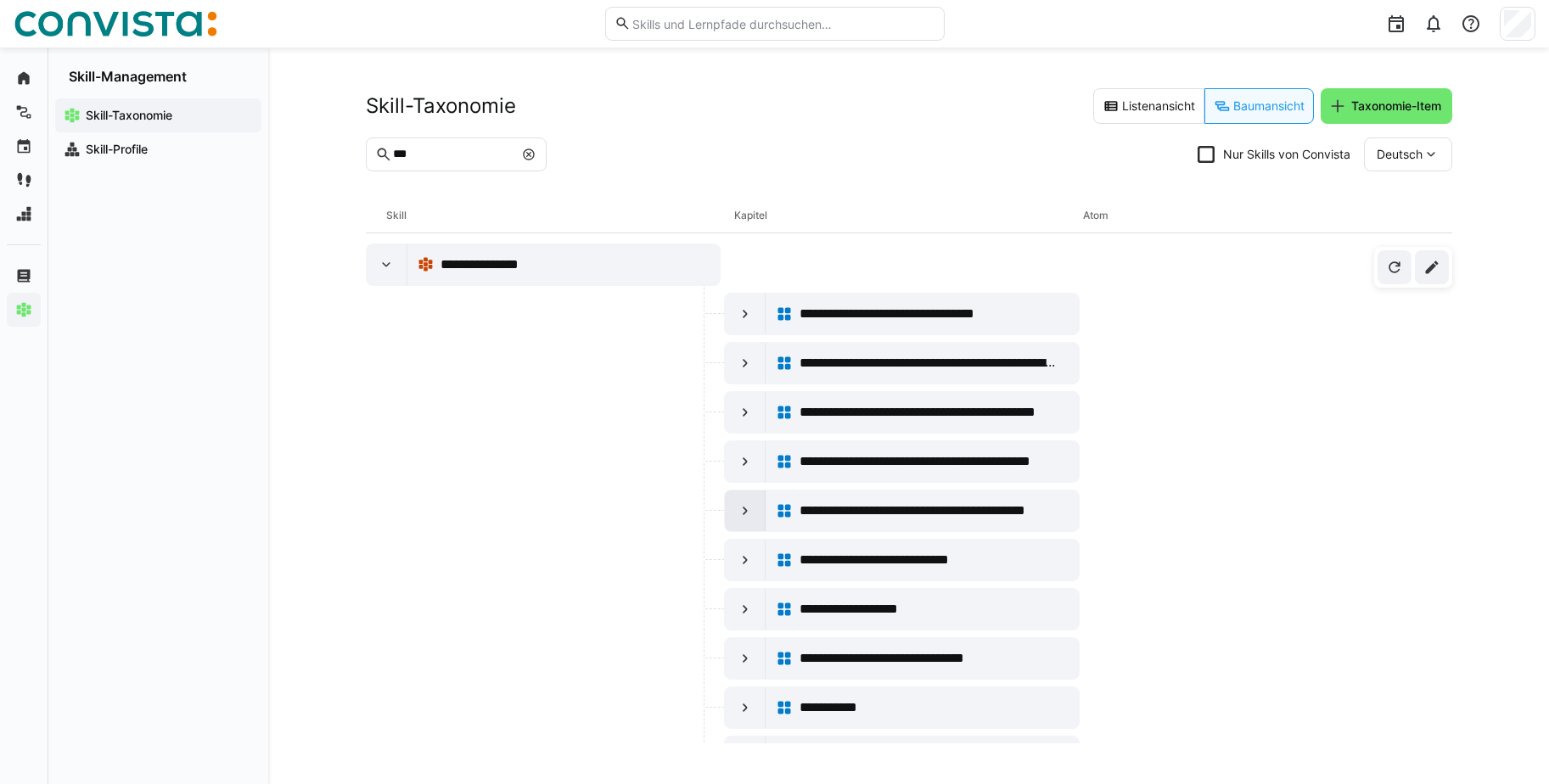
click at [739, 503] on eds-icon at bounding box center [745, 510] width 17 height 17
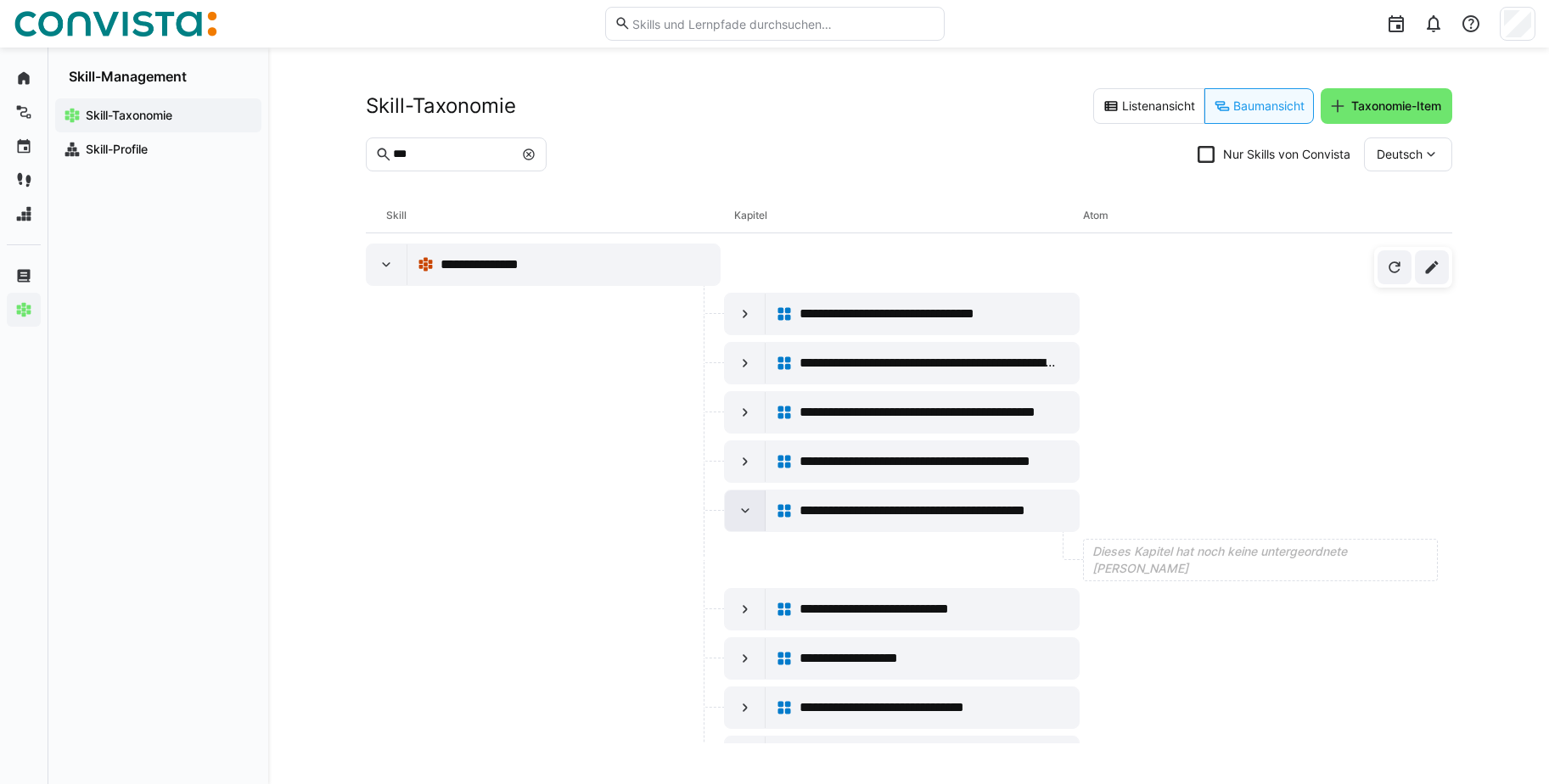
click at [741, 511] on eds-icon at bounding box center [745, 510] width 17 height 17
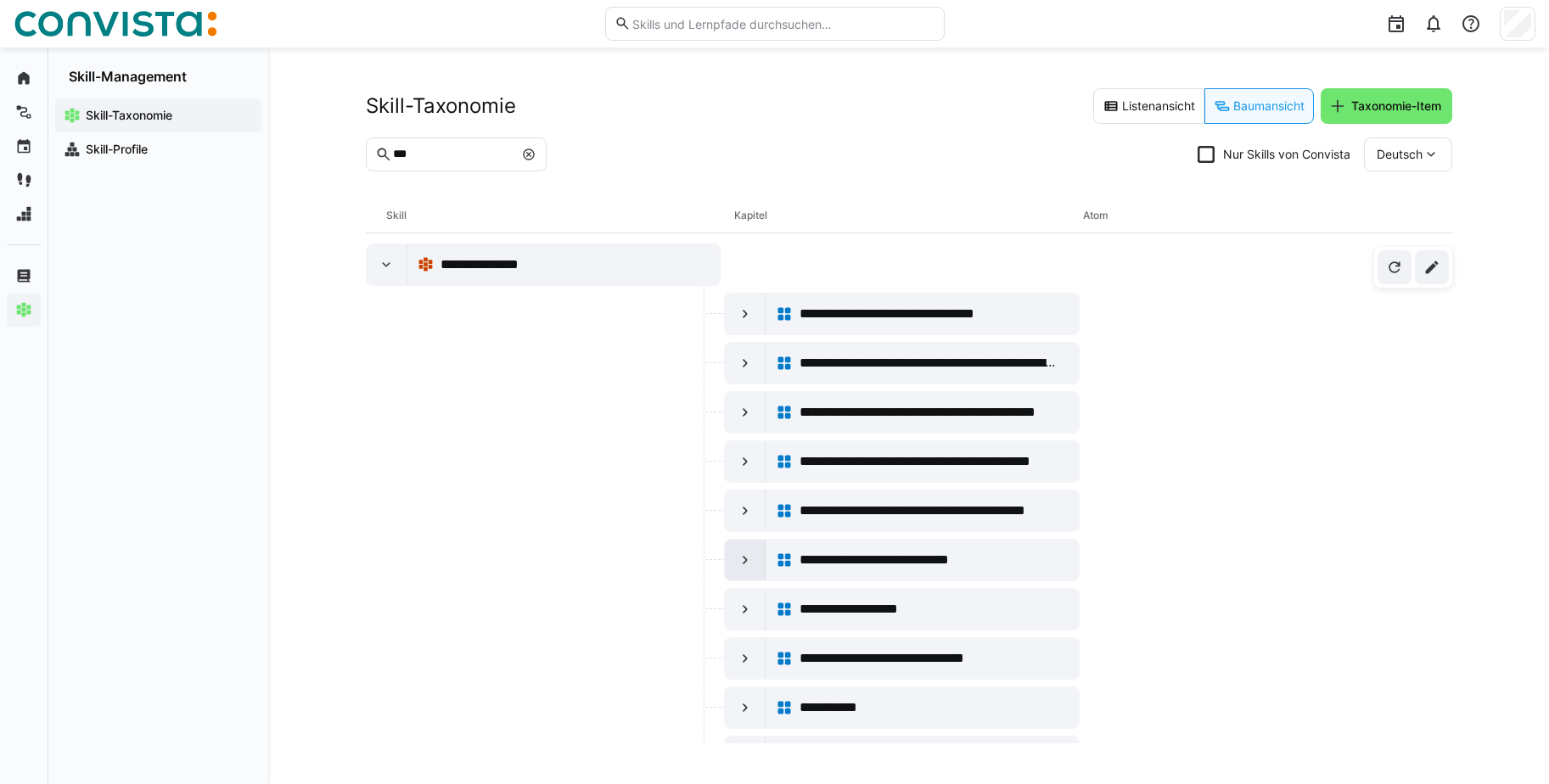
click at [747, 562] on eds-icon at bounding box center [745, 560] width 17 height 17
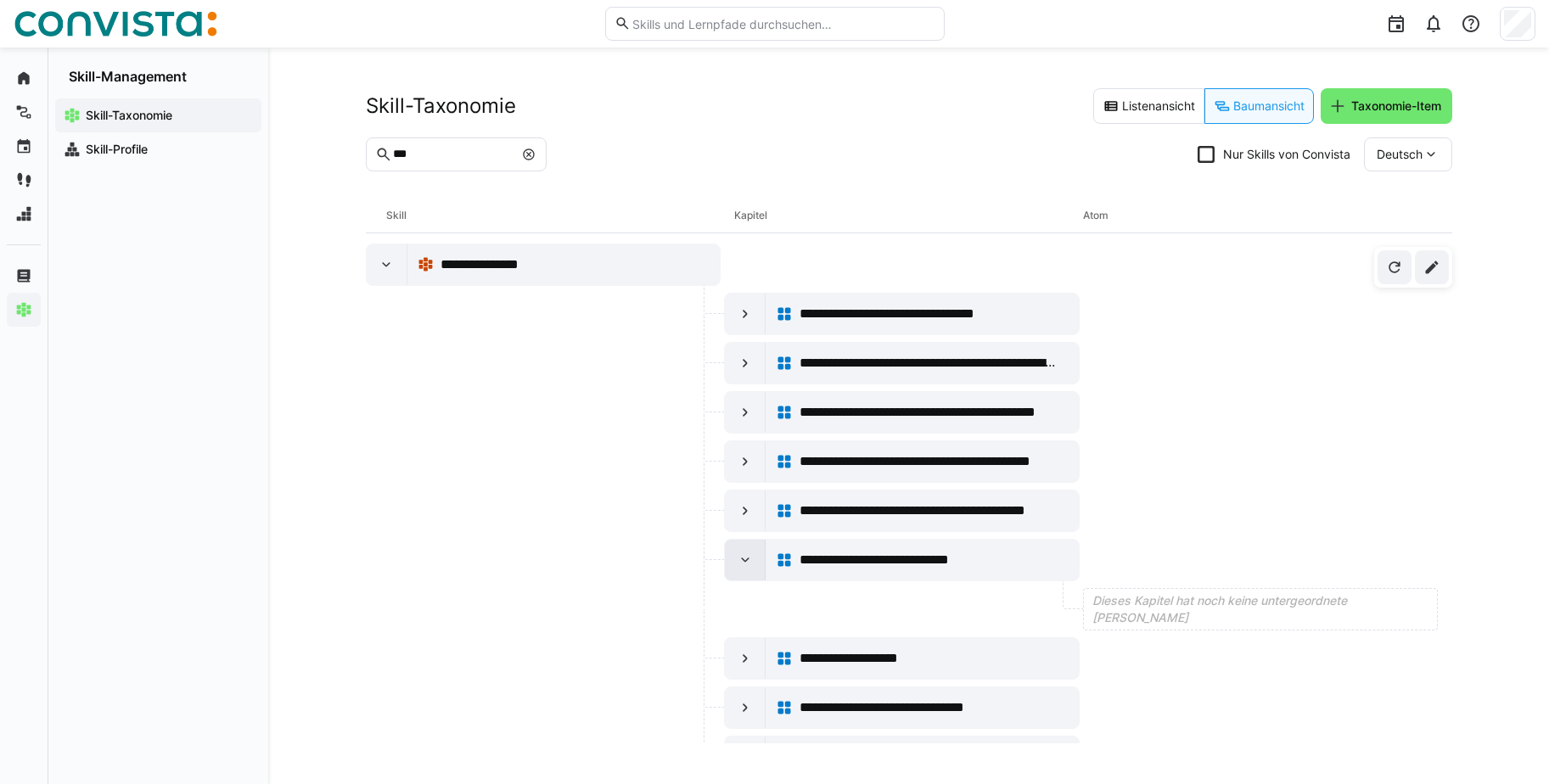
click at [744, 558] on eds-icon at bounding box center [745, 560] width 17 height 17
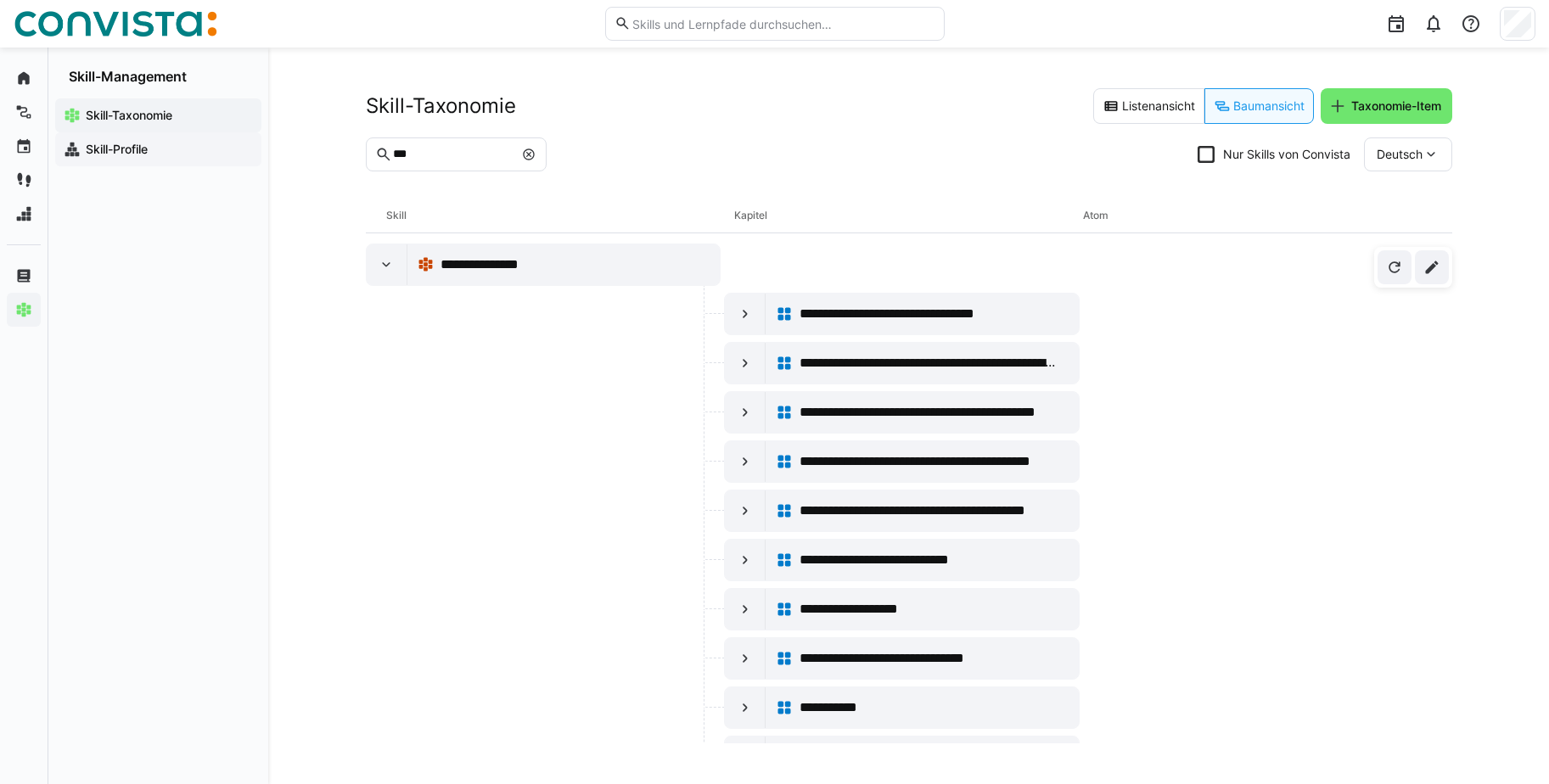
click at [0, 0] on app-navigation-label "Skill-Profile" at bounding box center [0, 0] width 0 height 0
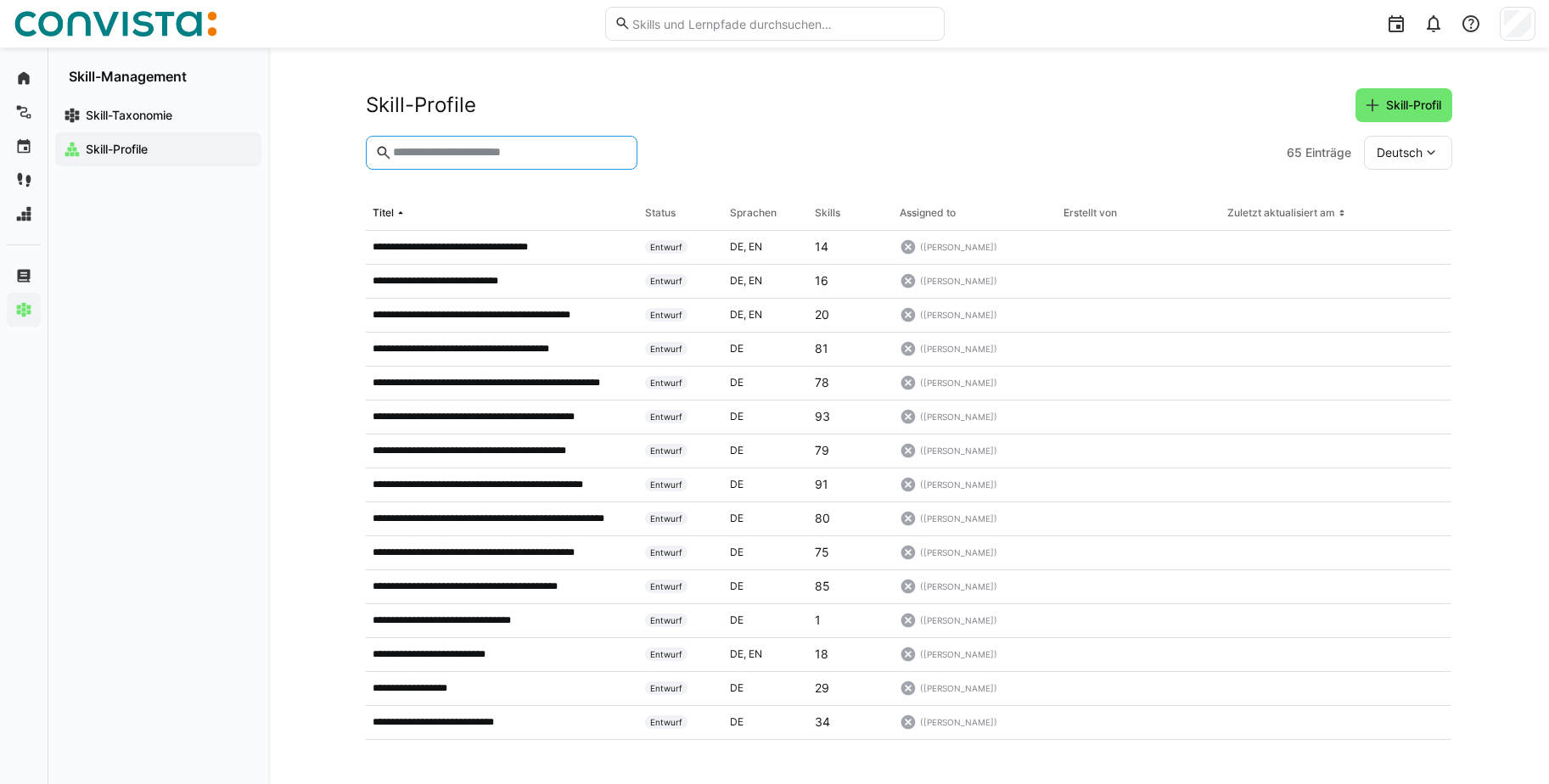
click at [444, 148] on input "text" at bounding box center [508, 153] width 236 height 15
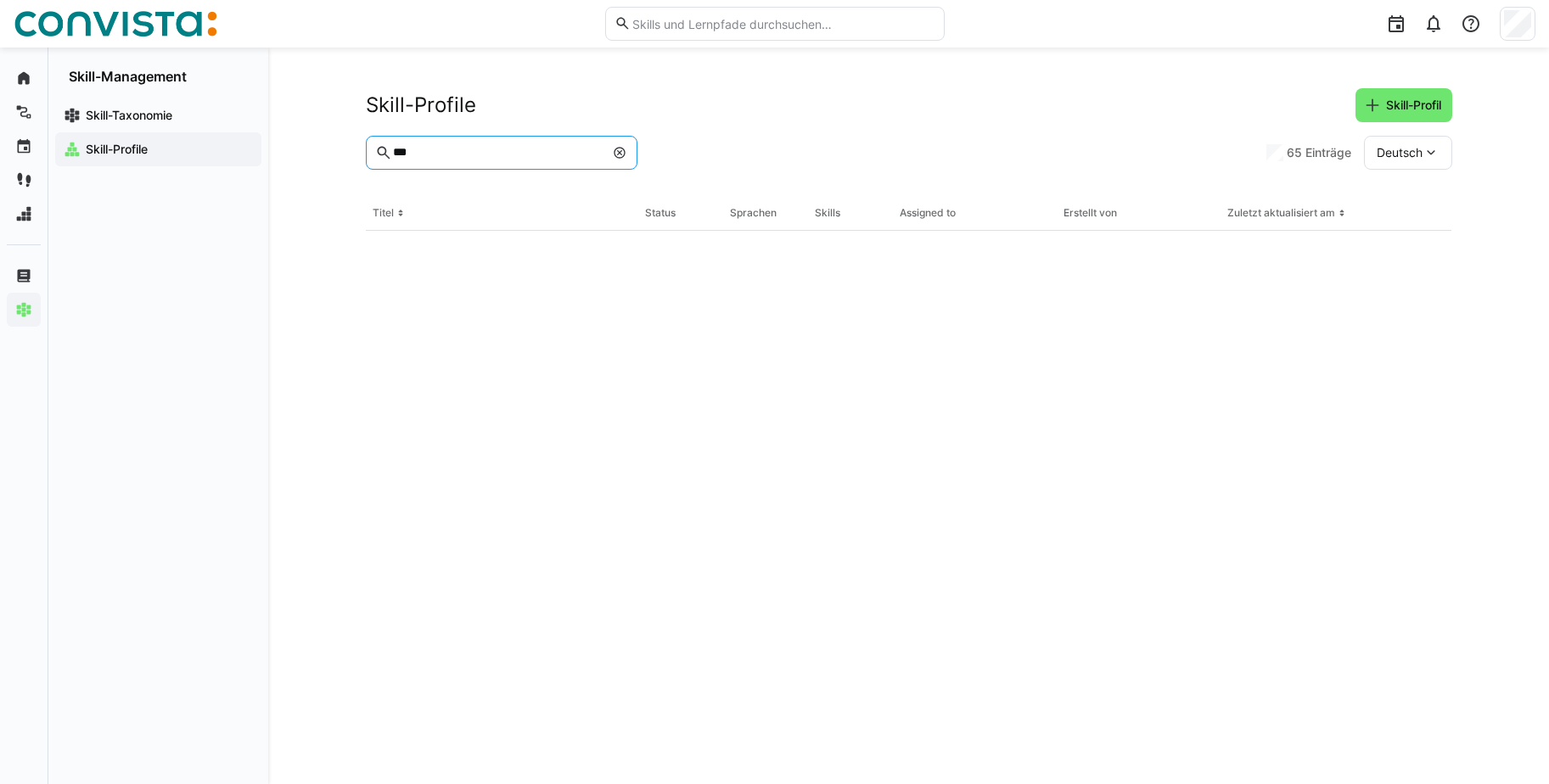
type input "***"
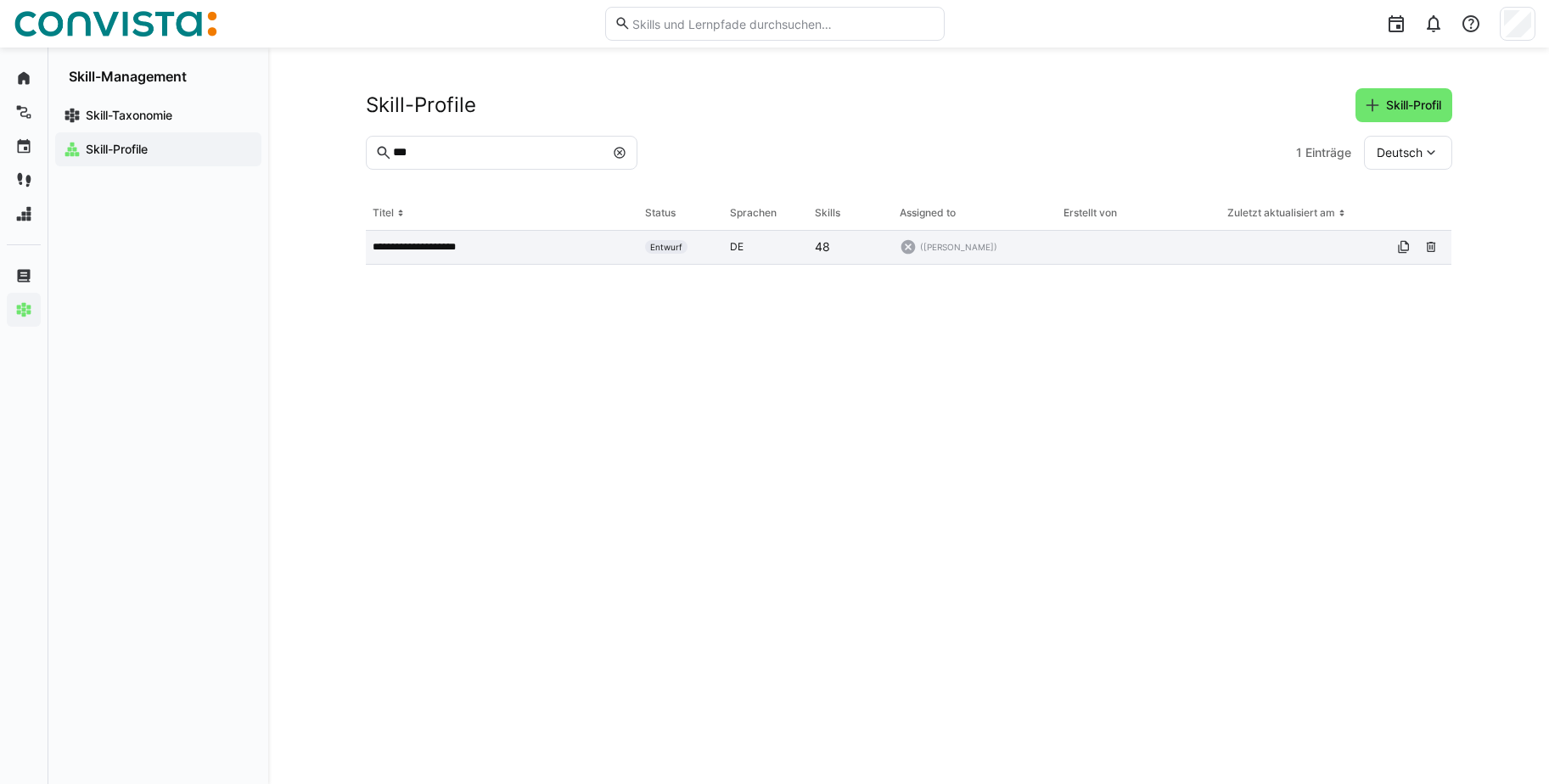
click at [447, 247] on p "**********" at bounding box center [428, 246] width 111 height 14
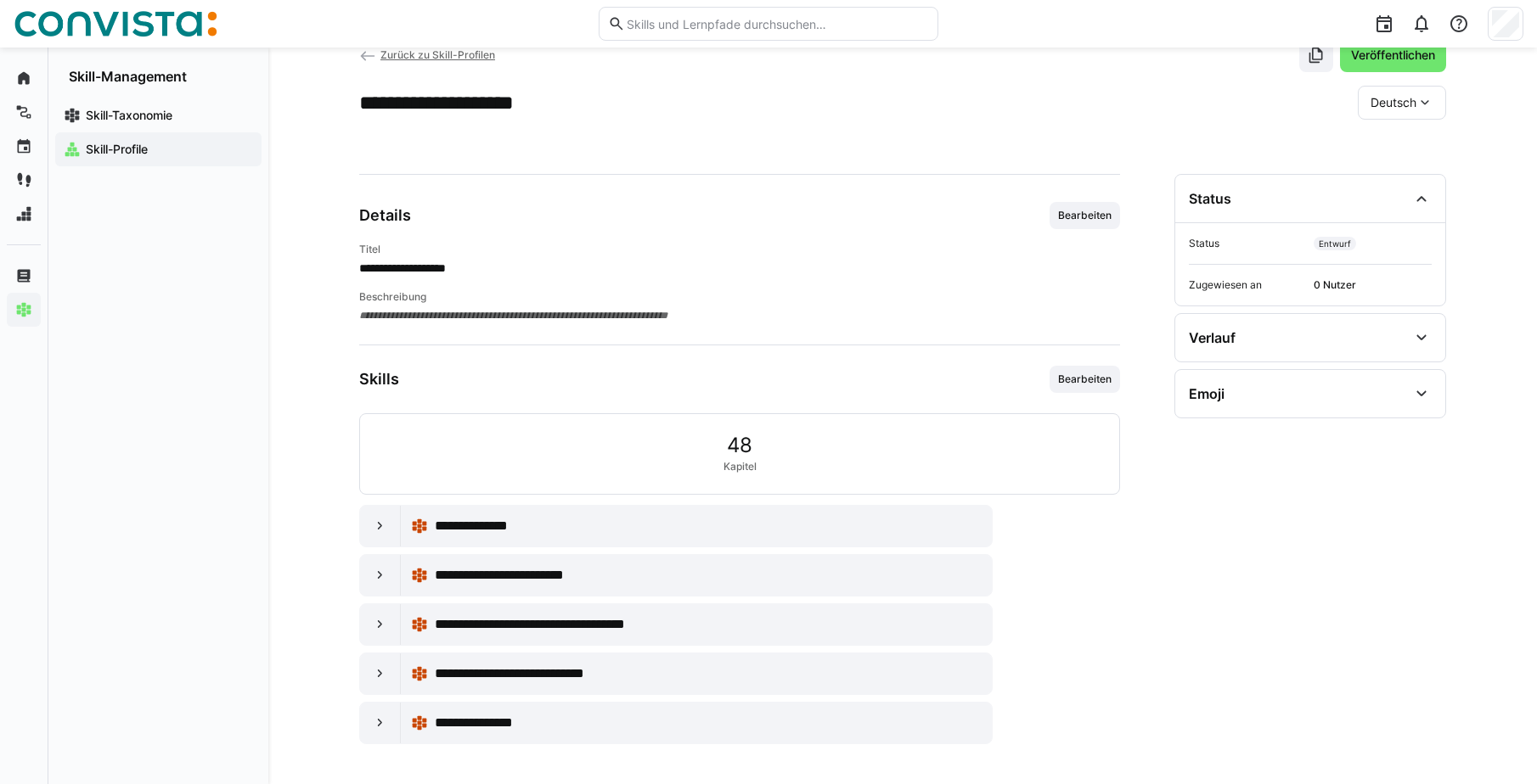
scroll to position [51, 0]
click at [376, 525] on eds-icon at bounding box center [380, 525] width 17 height 17
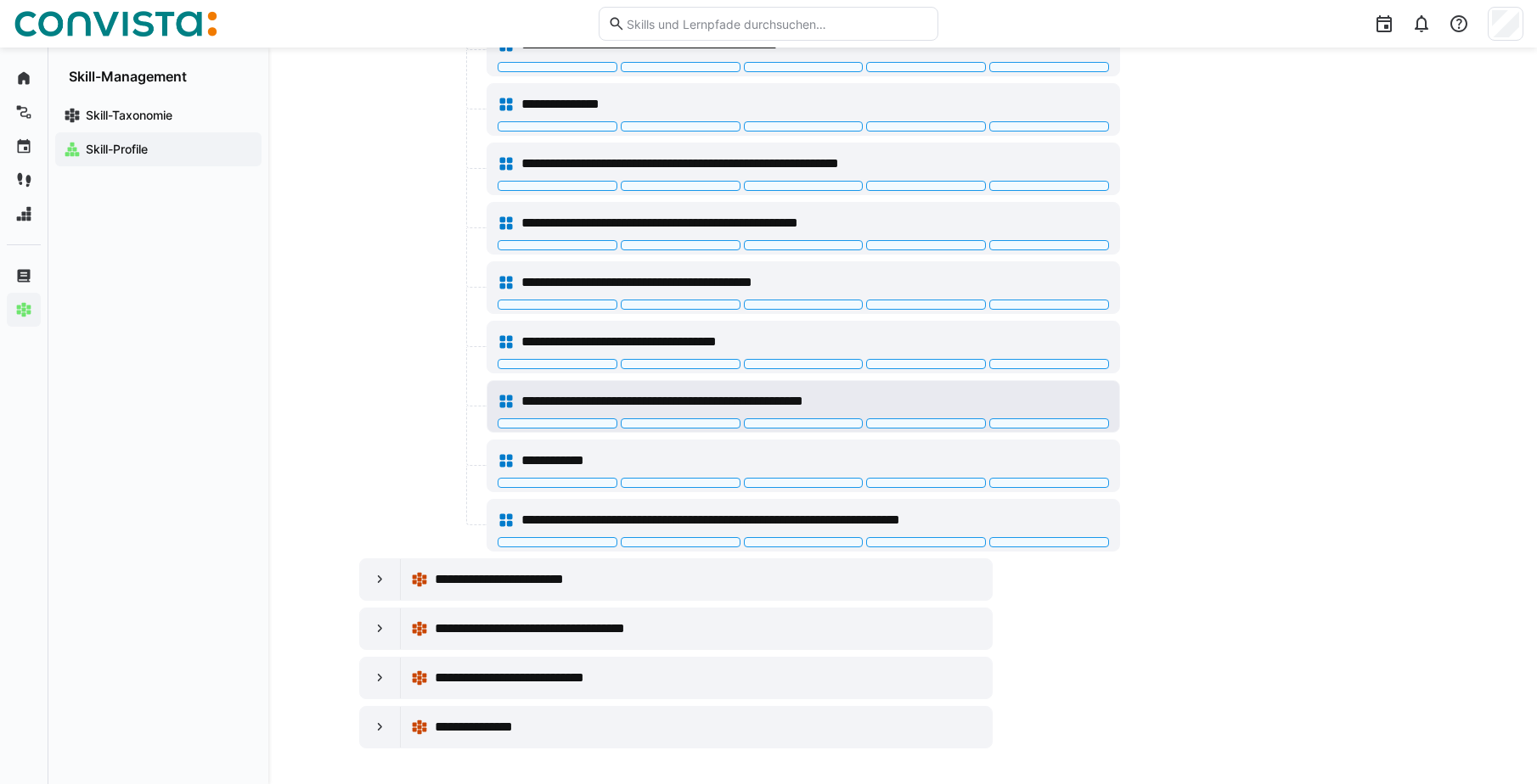
scroll to position [704, 0]
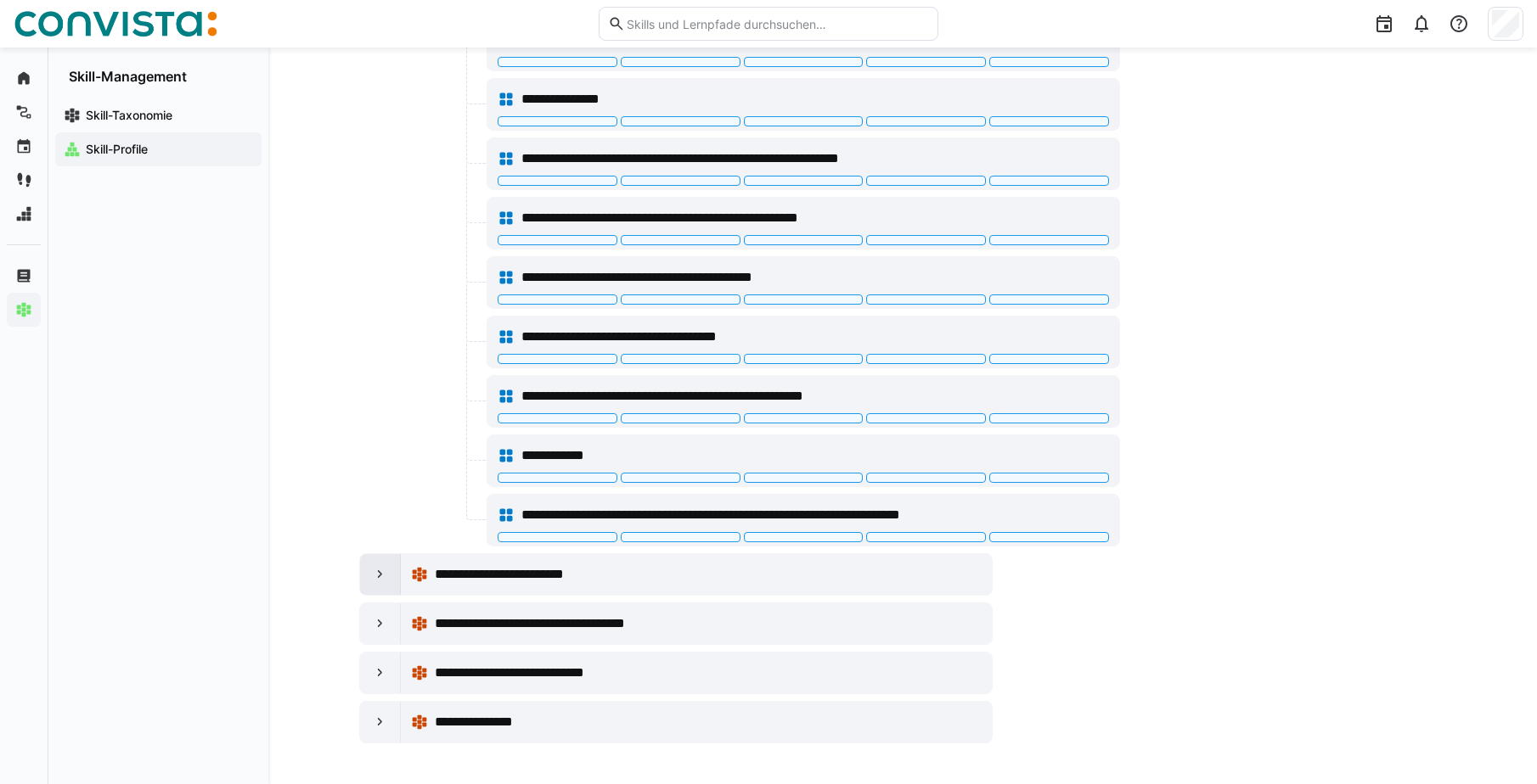
click at [372, 575] on eds-icon at bounding box center [380, 574] width 17 height 17
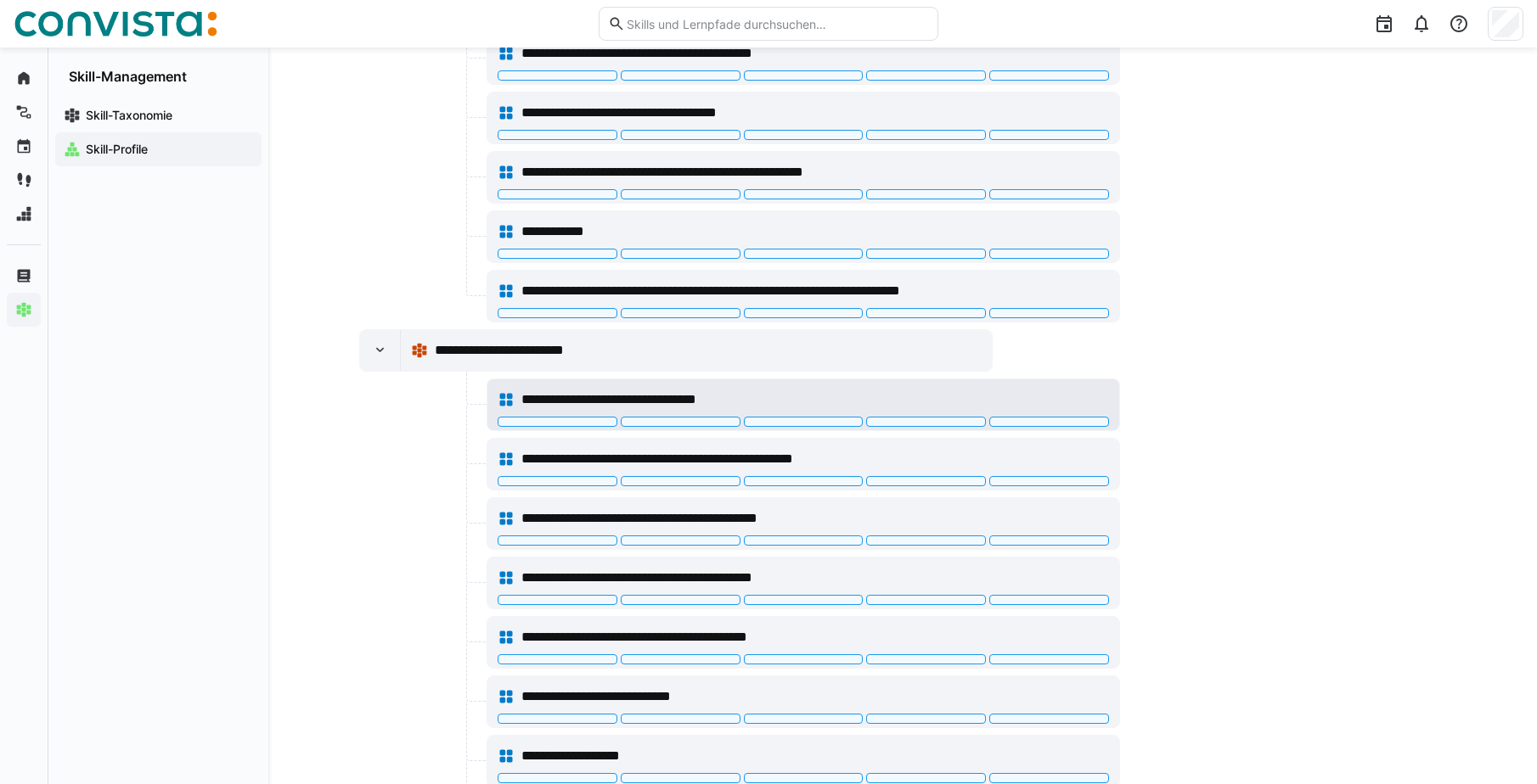
scroll to position [940, 0]
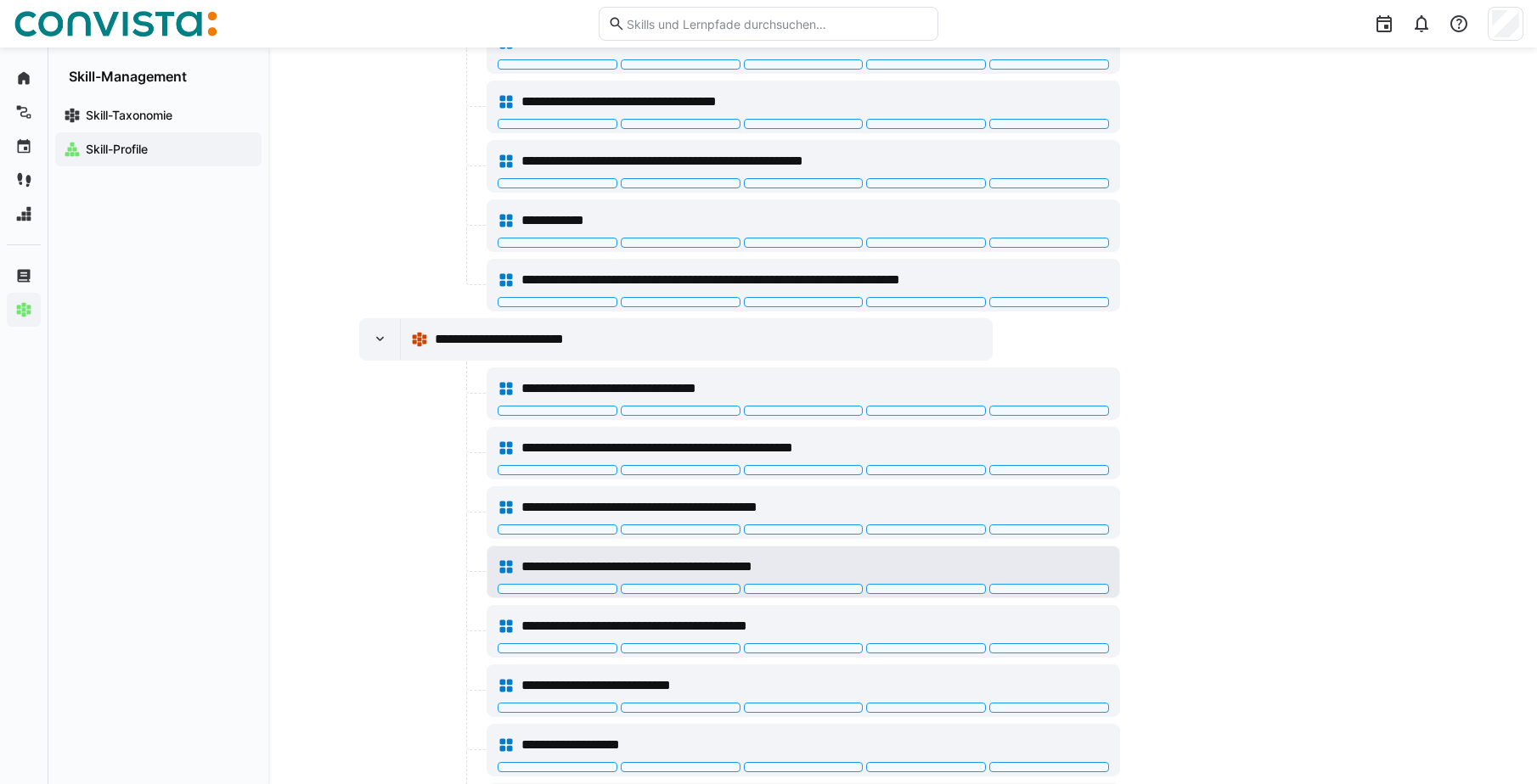
click at [618, 568] on span "**********" at bounding box center [683, 567] width 325 height 20
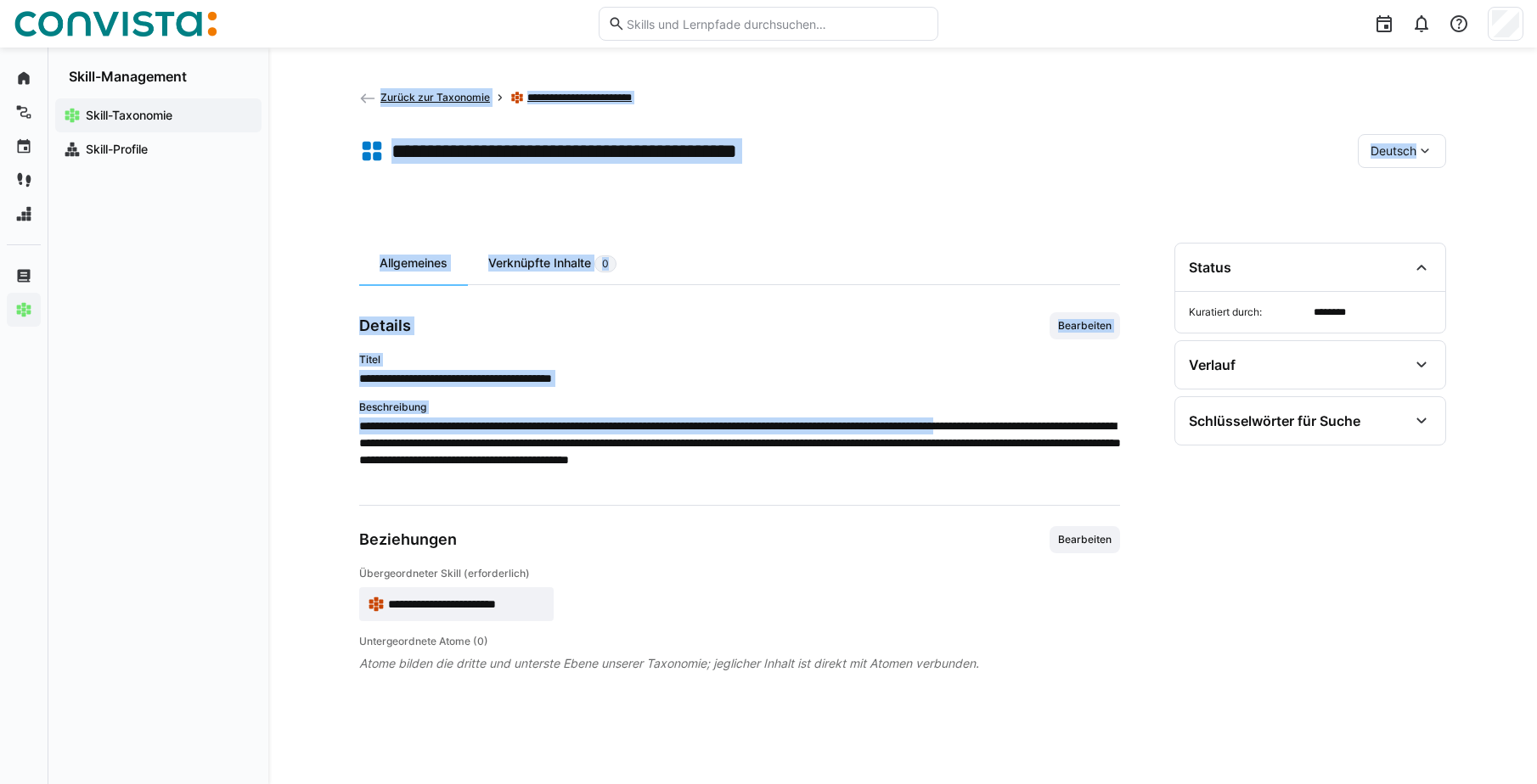
drag, startPoint x: 358, startPoint y: 423, endPoint x: 401, endPoint y: 437, distance: 45.2
click at [401, 437] on div "**********" at bounding box center [903, 416] width 1269 height 737
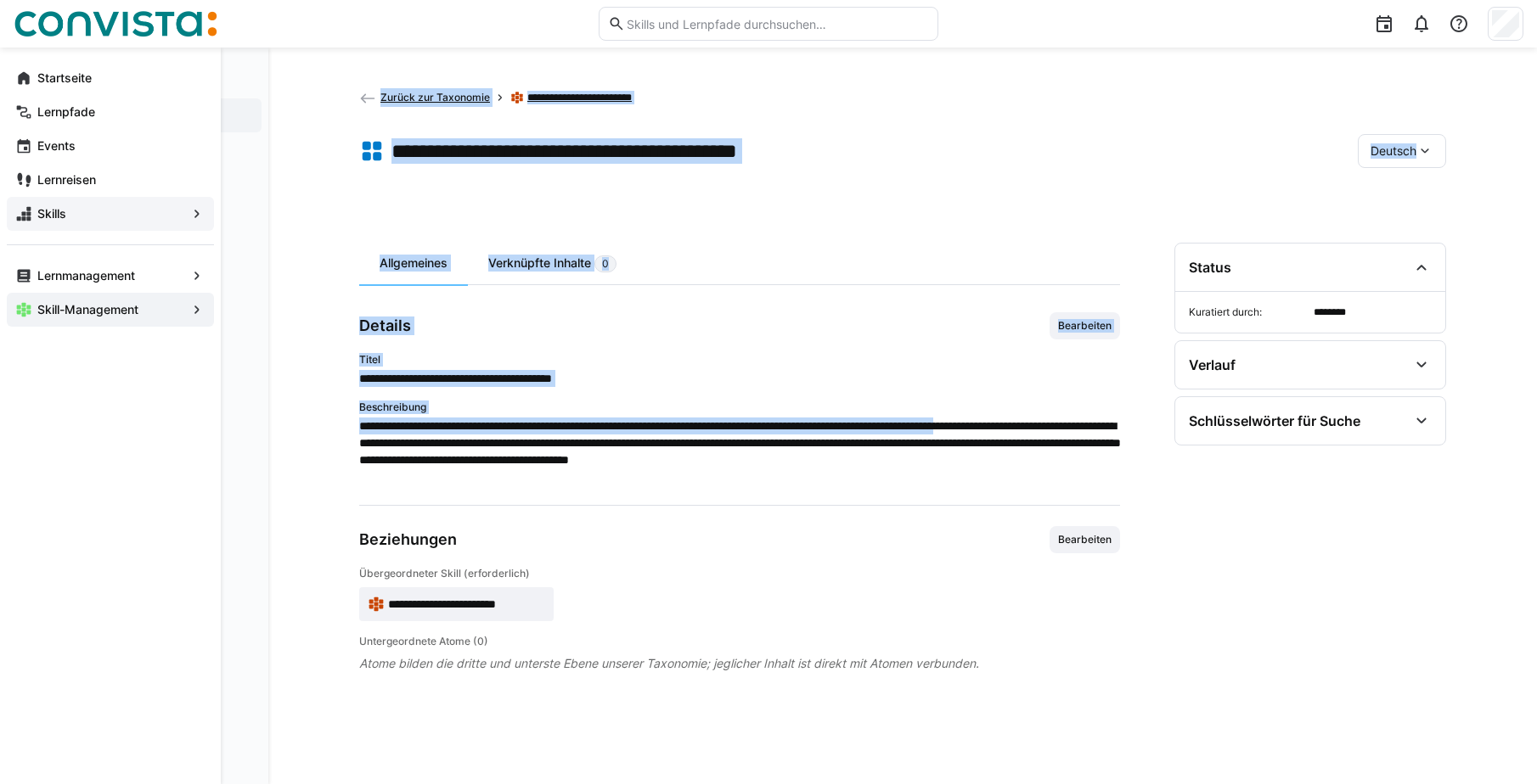
click at [0, 0] on app-navigation-label "Skills" at bounding box center [0, 0] width 0 height 0
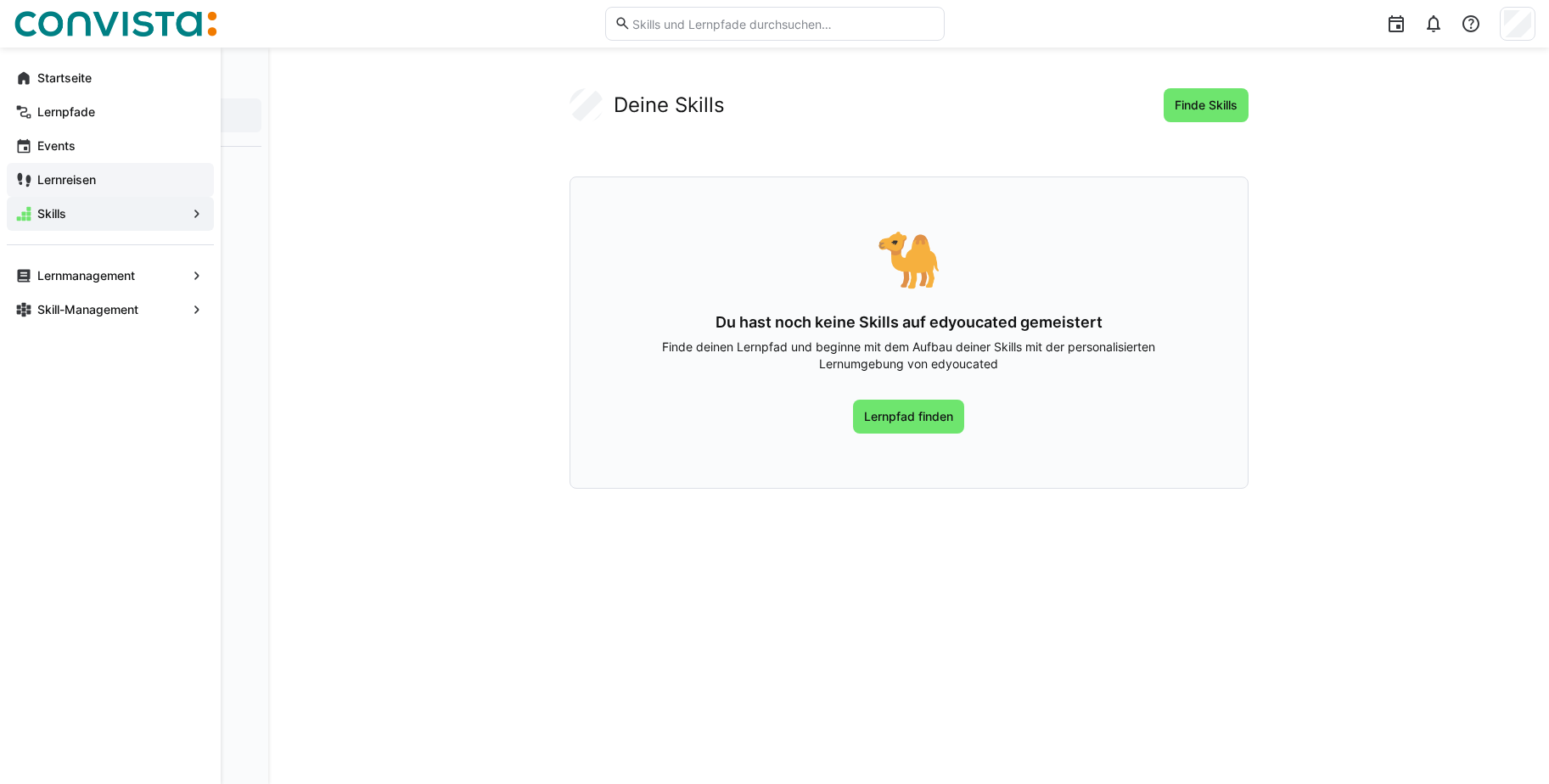
click at [0, 0] on app-navigation-label "Lernreisen" at bounding box center [0, 0] width 0 height 0
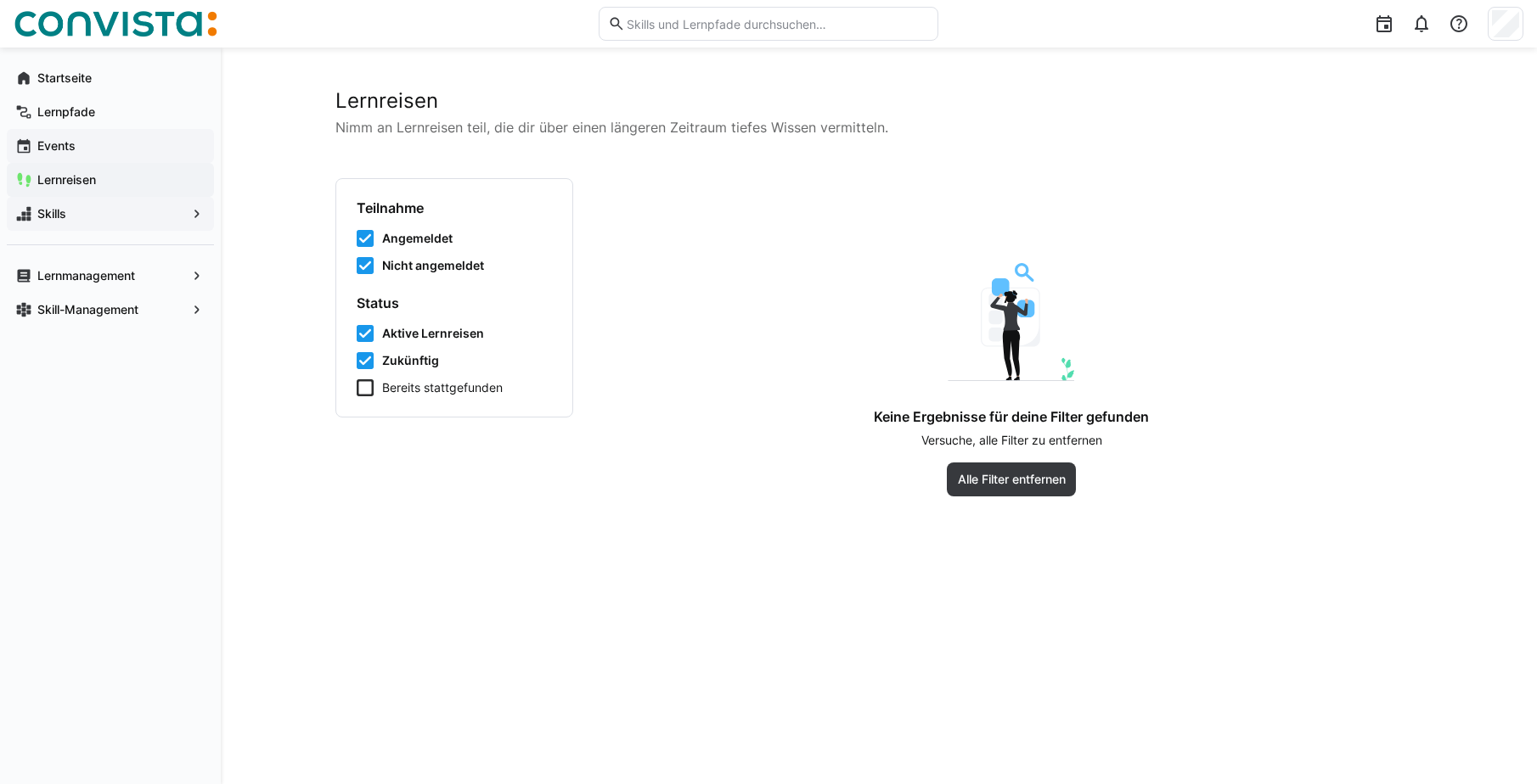
click at [0, 0] on app-navigation-label "Events" at bounding box center [0, 0] width 0 height 0
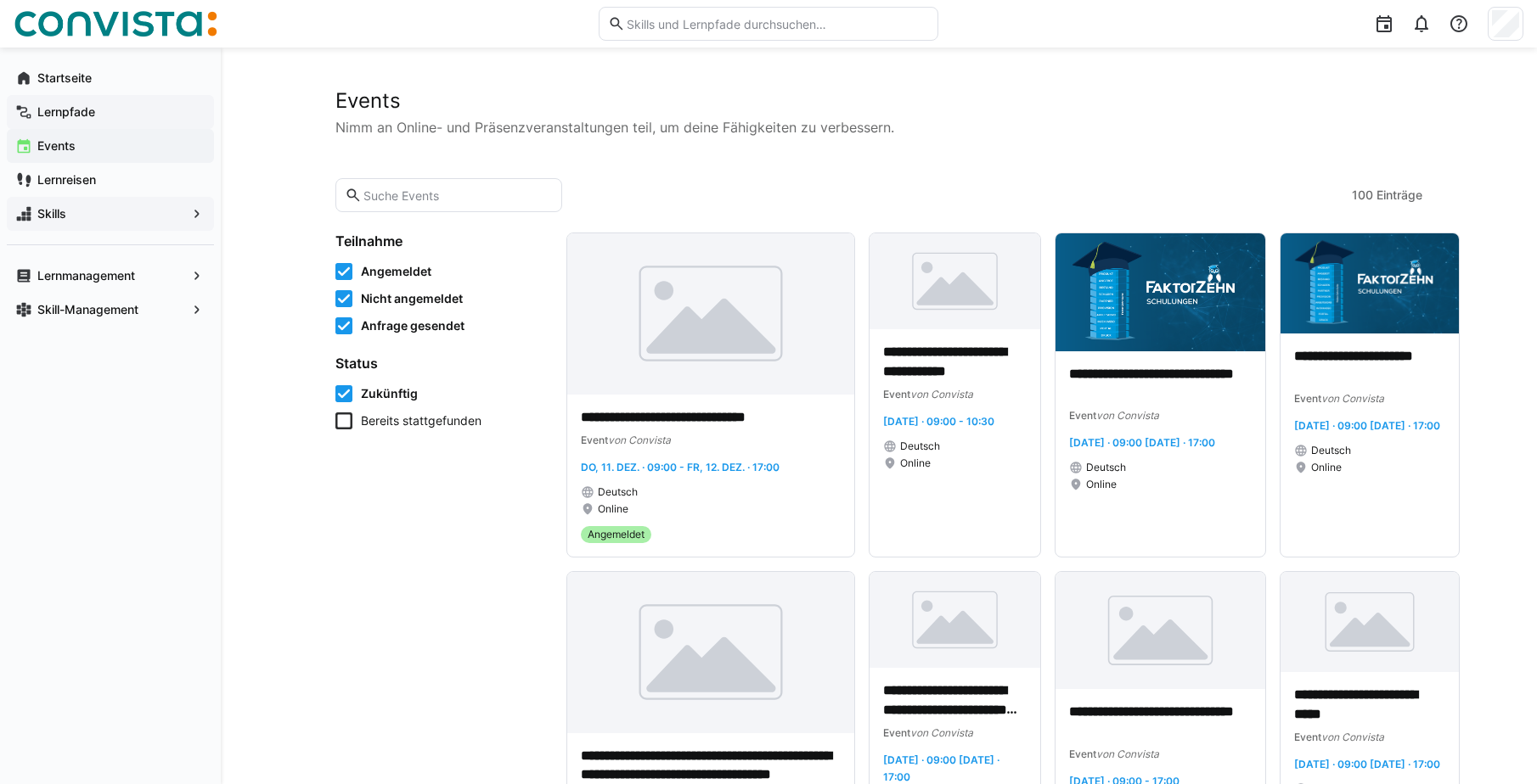
click at [0, 0] on app-navigation-label "Lernpfade" at bounding box center [0, 0] width 0 height 0
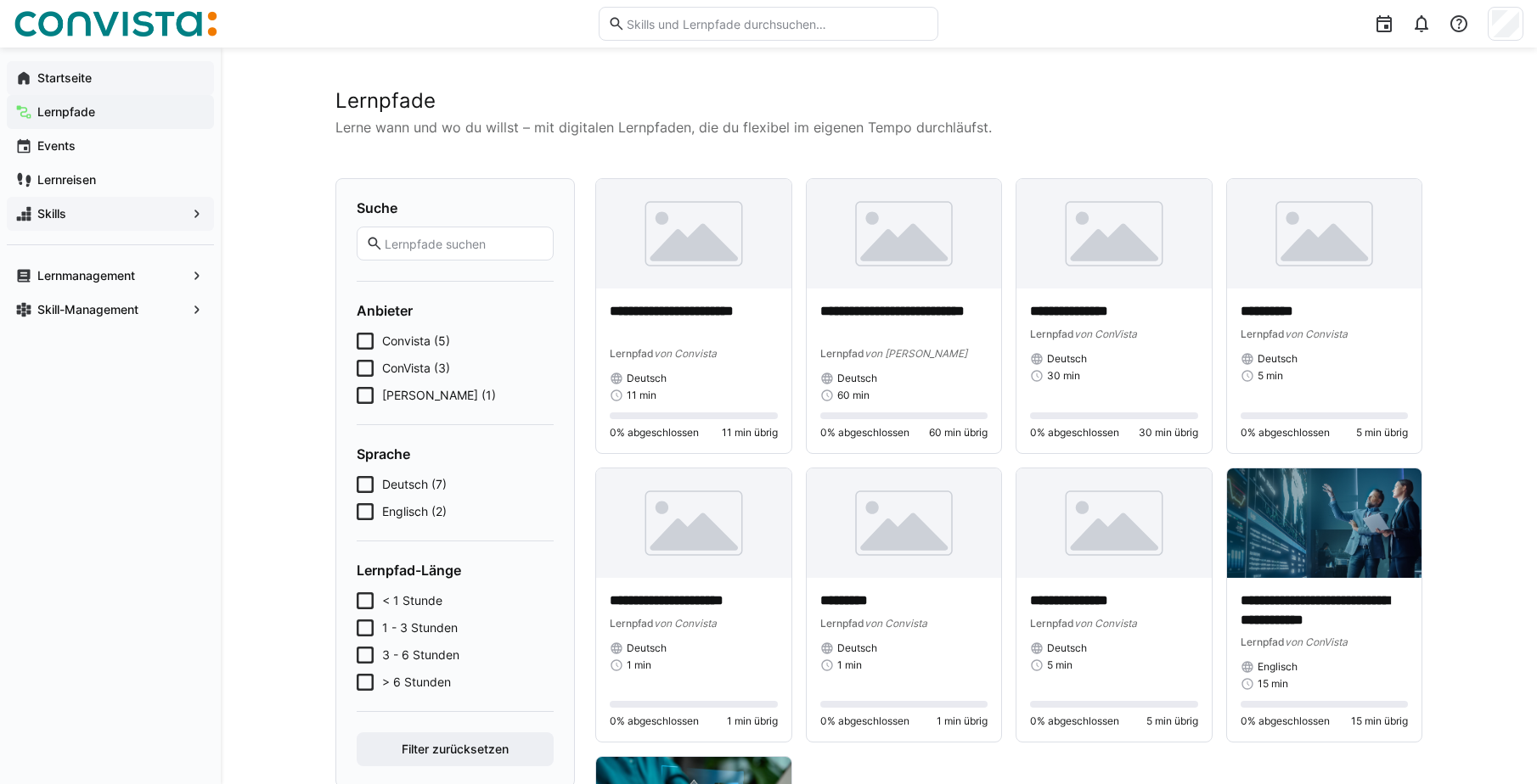
click at [0, 0] on app-navigation-label "Startseite" at bounding box center [0, 0] width 0 height 0
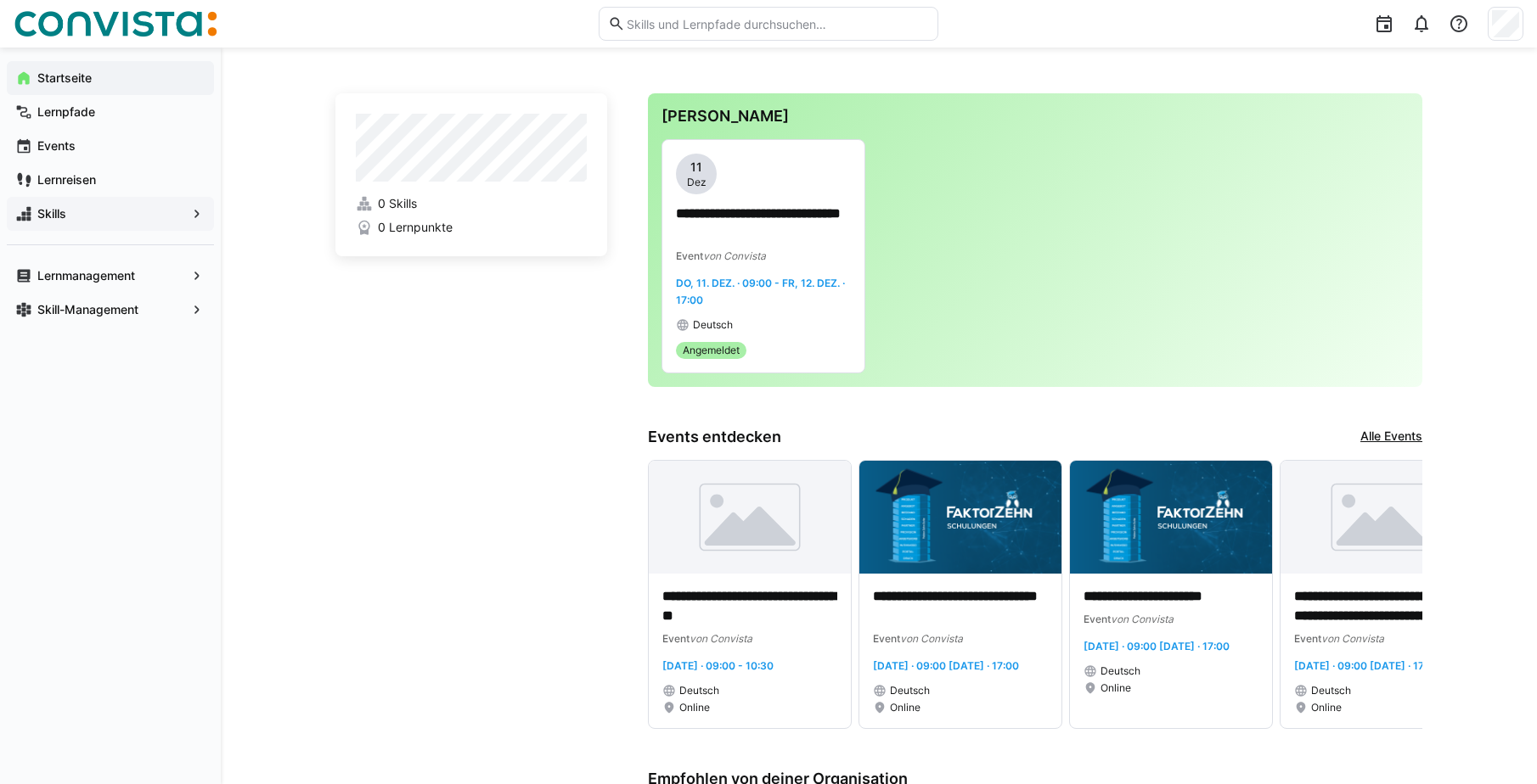
click at [96, 208] on span "Skills" at bounding box center [110, 214] width 151 height 17
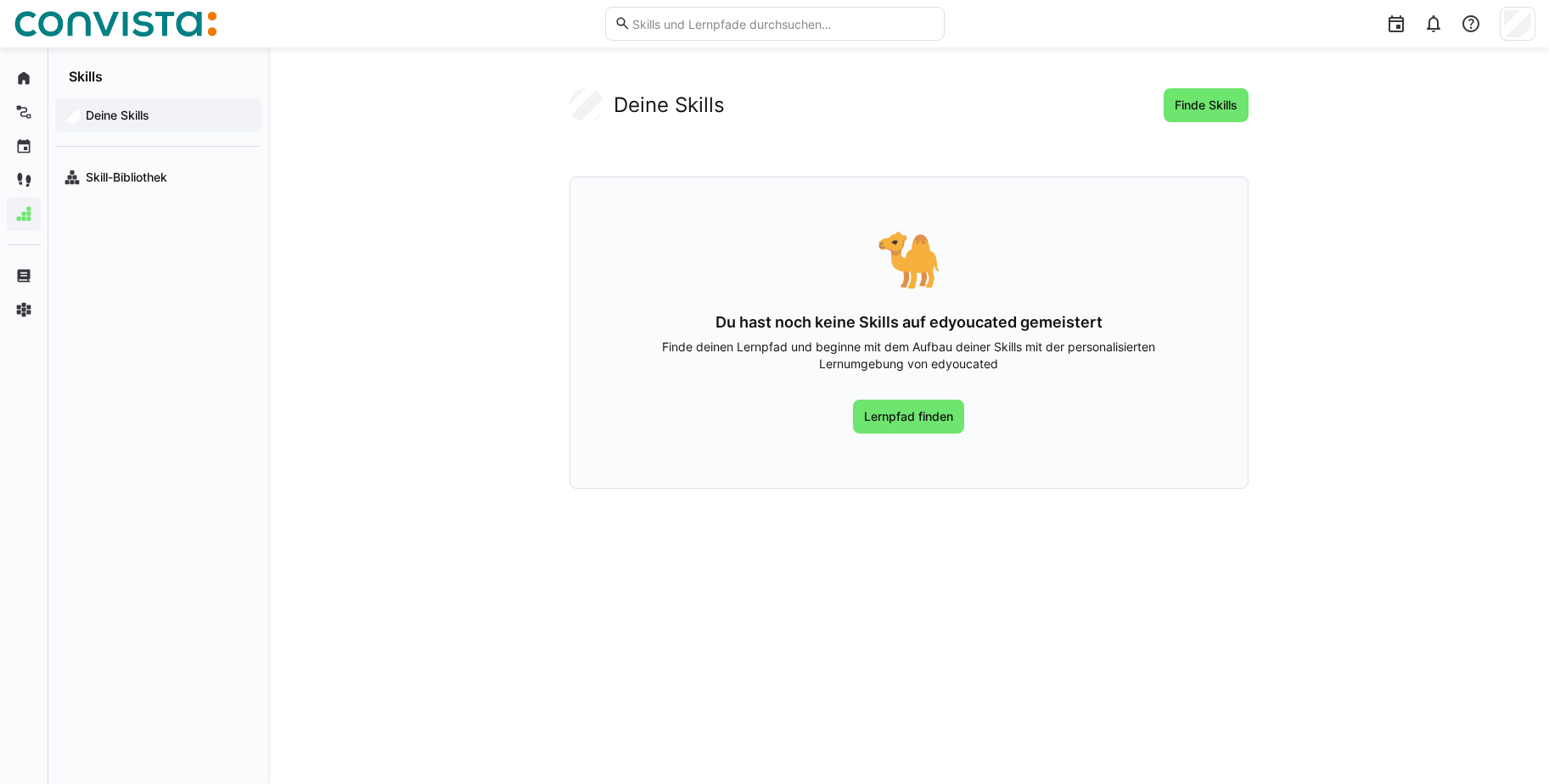
click at [0, 0] on app-navigation-label "Deine Skills" at bounding box center [0, 0] width 0 height 0
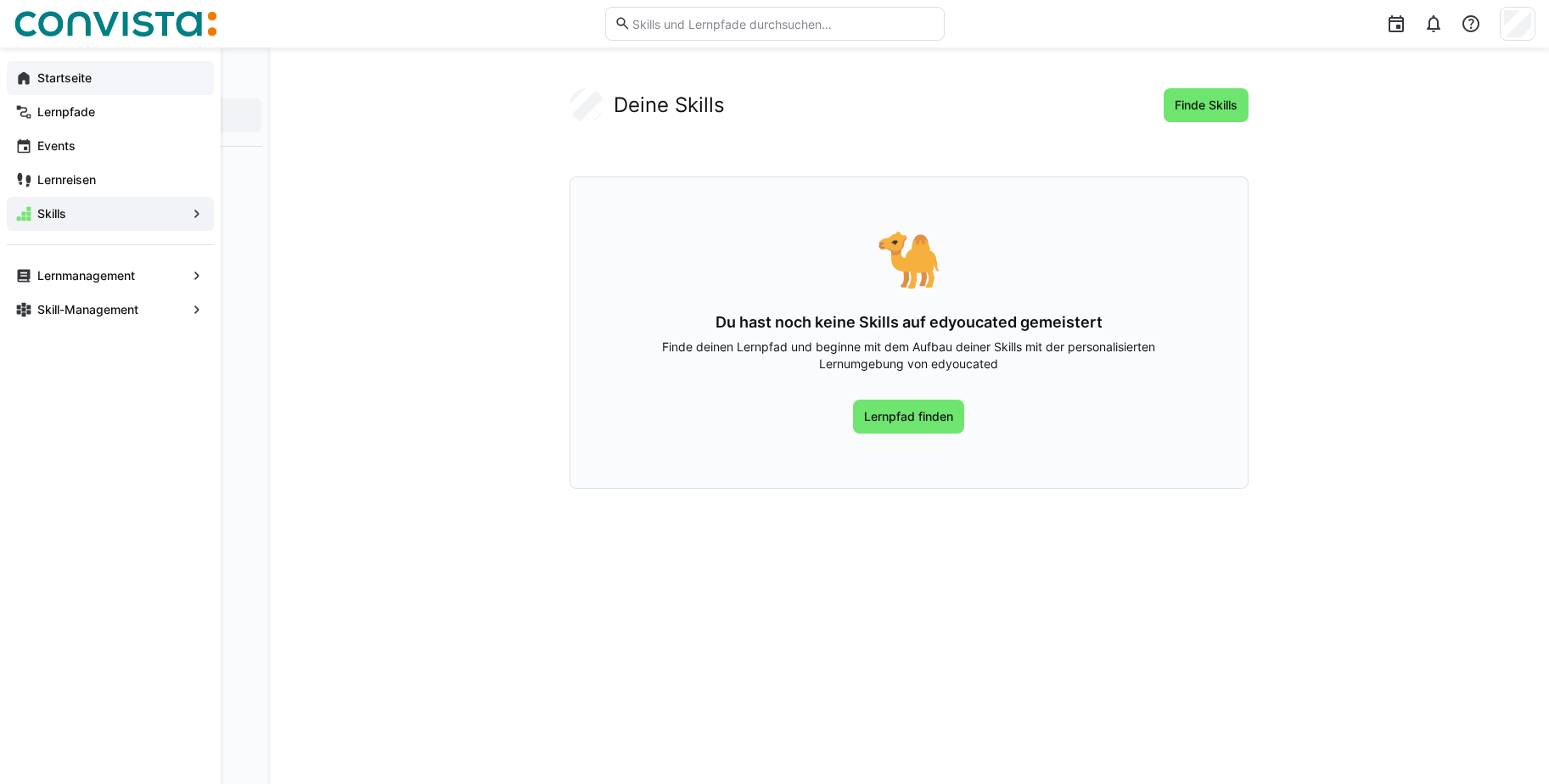
click at [0, 0] on app-navigation-label "Startseite" at bounding box center [0, 0] width 0 height 0
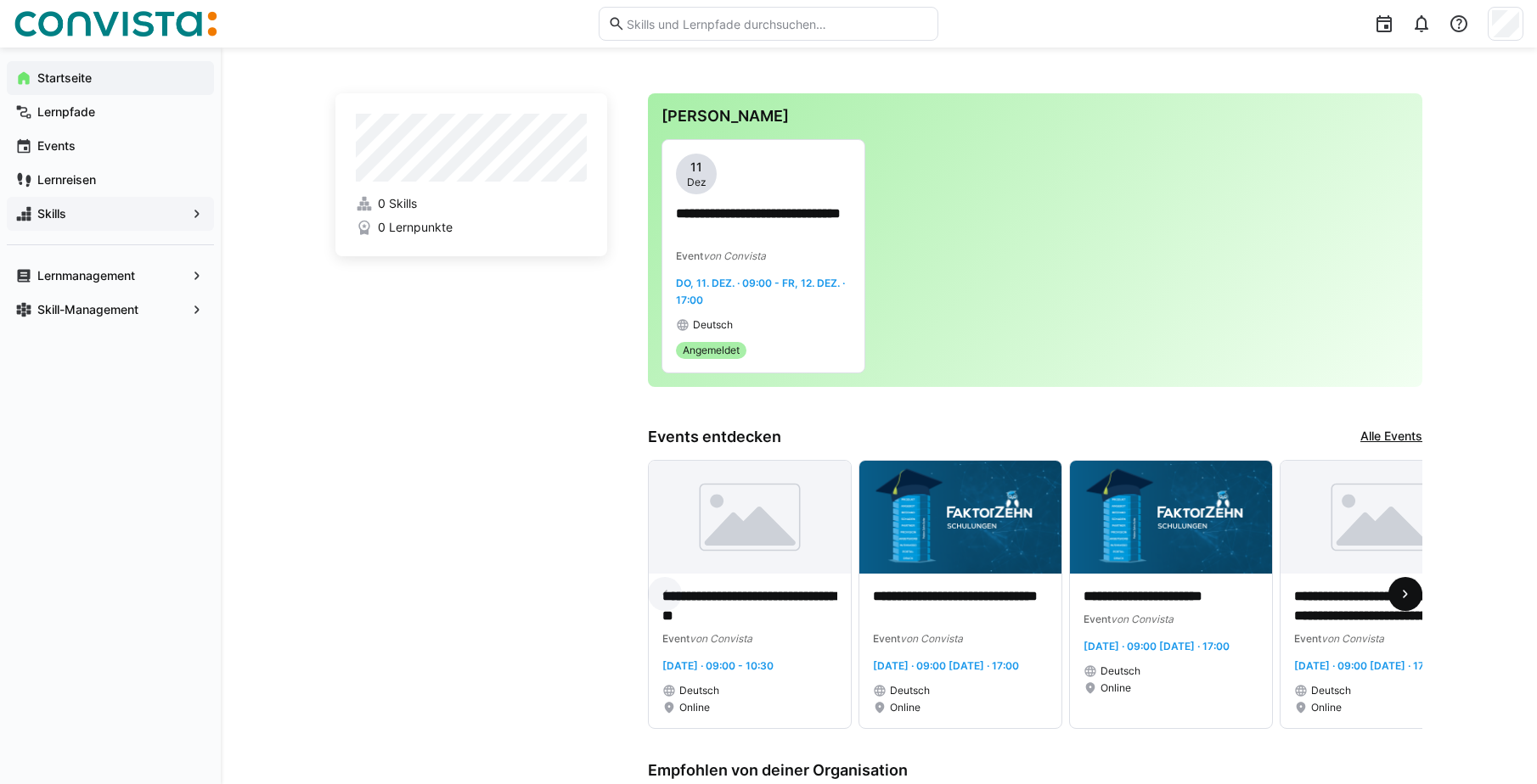
click at [1408, 602] on eds-icon at bounding box center [1405, 594] width 17 height 17
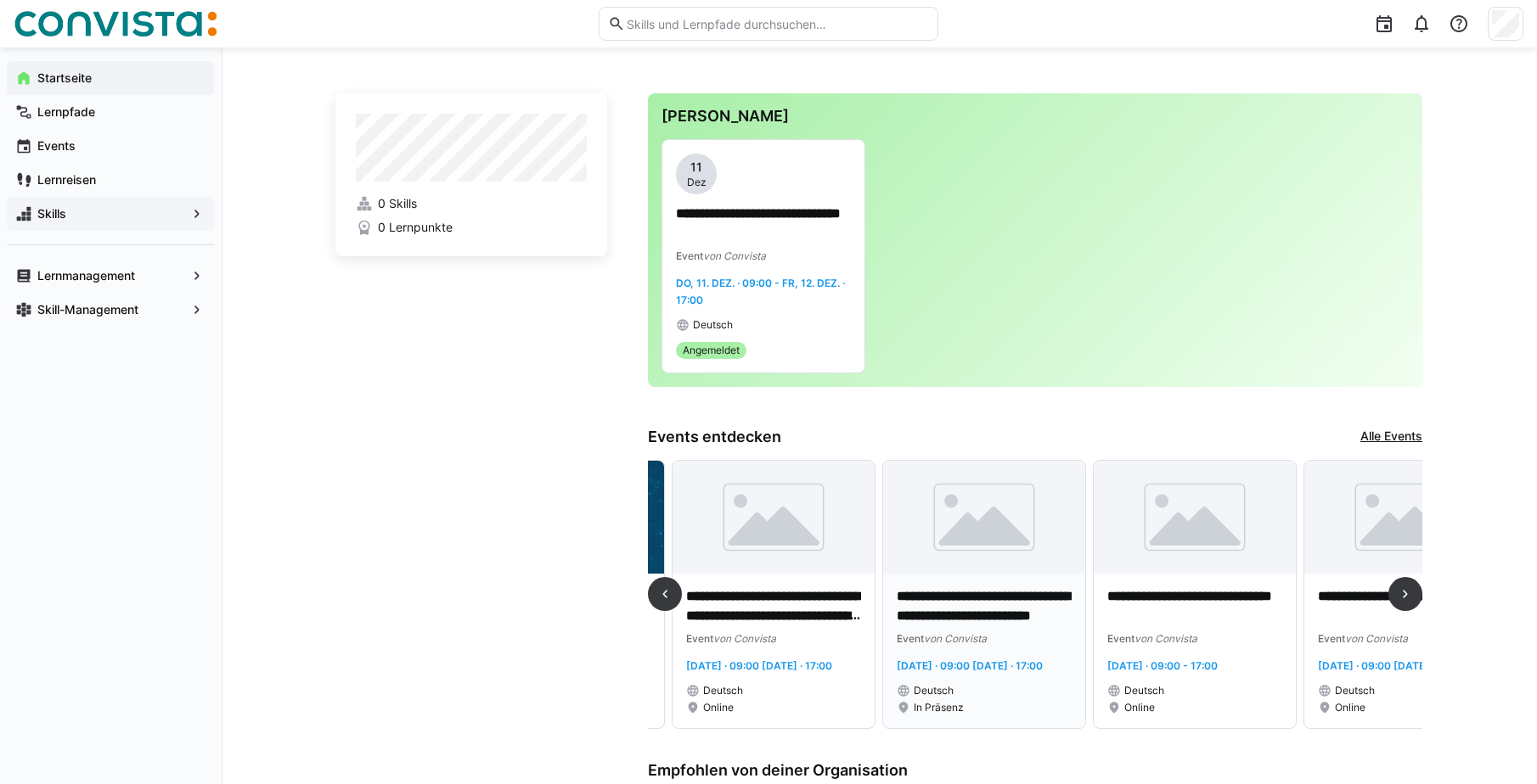
scroll to position [0, 632]
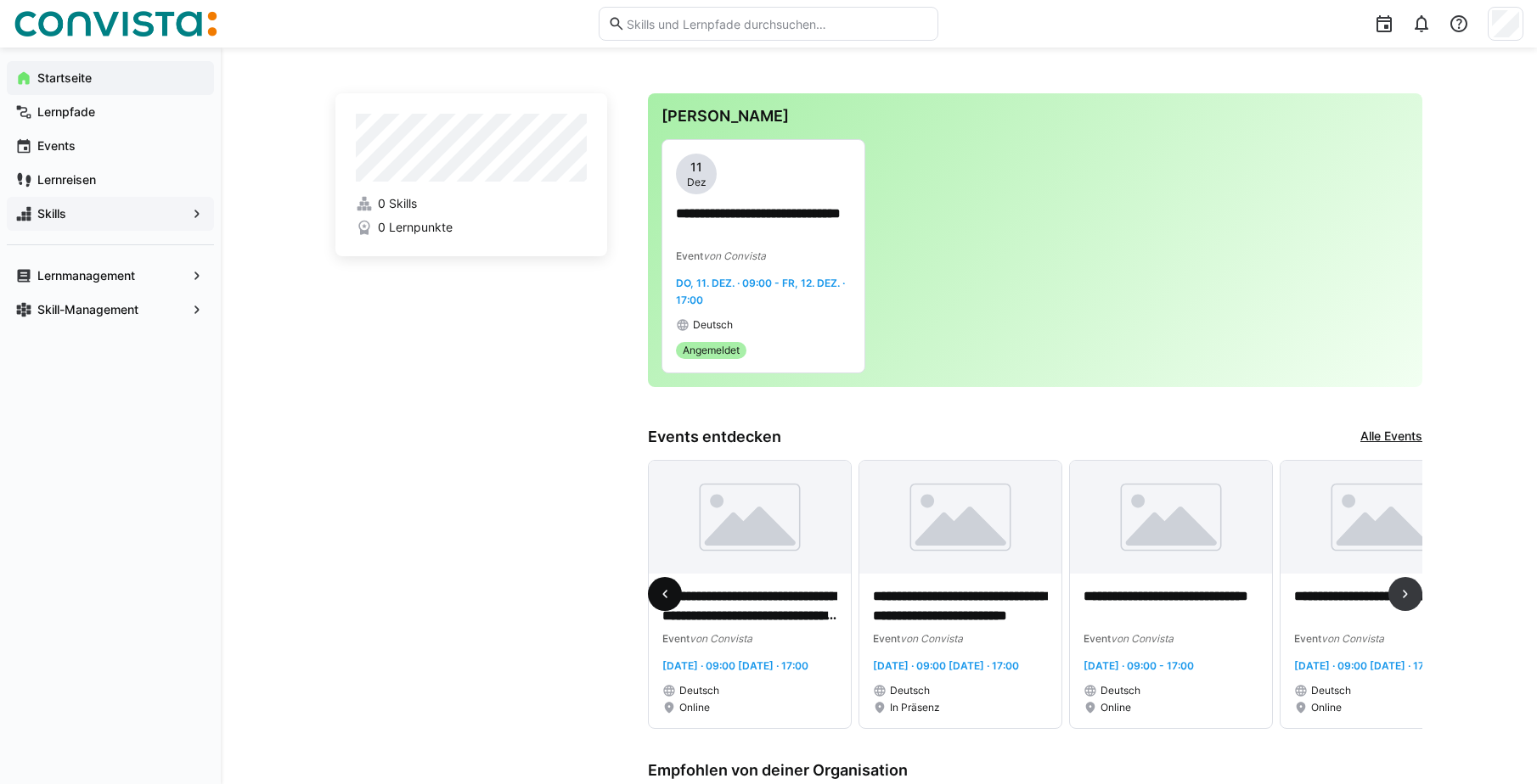
click at [670, 601] on eds-icon at bounding box center [664, 594] width 17 height 17
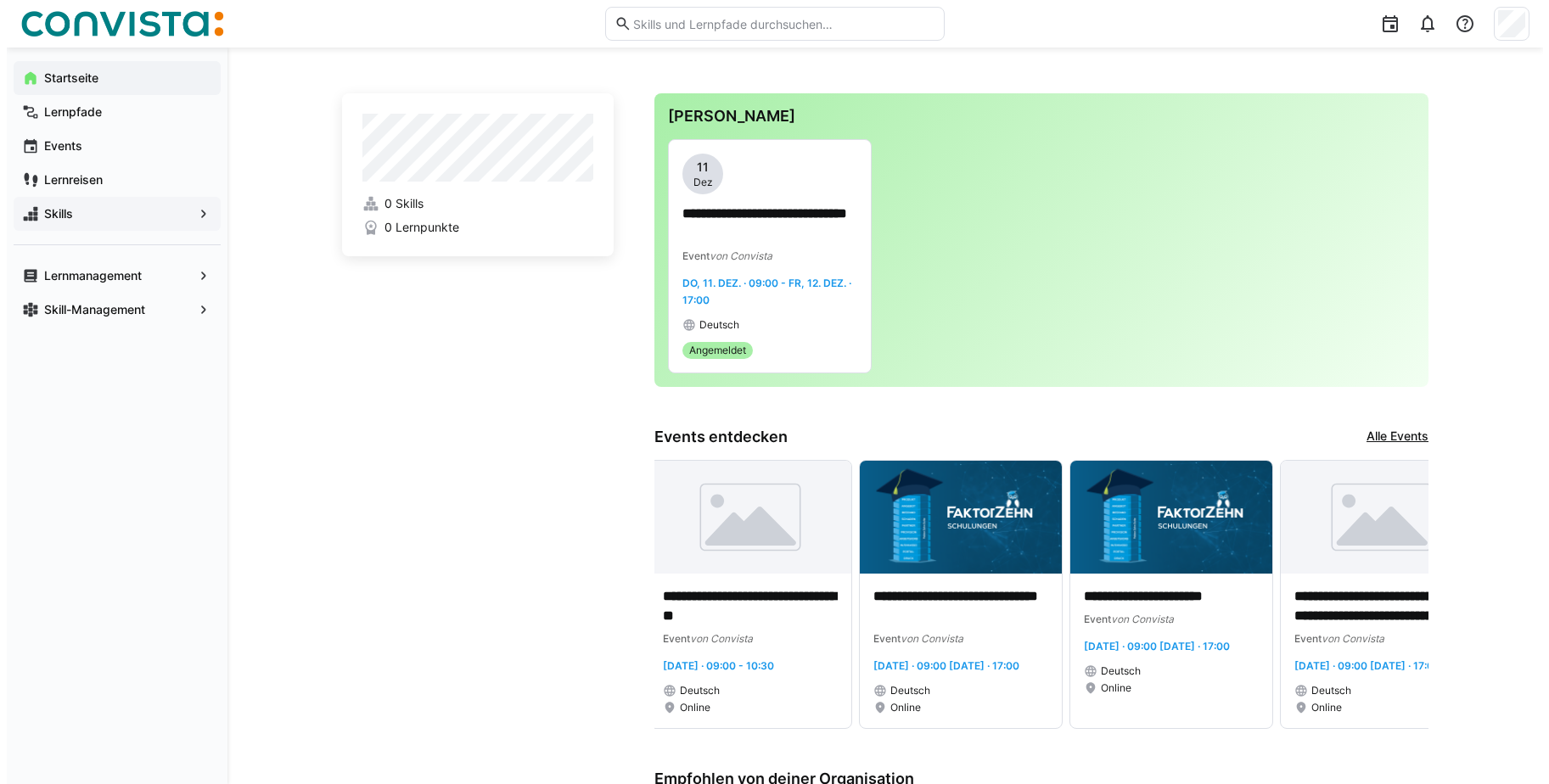
scroll to position [0, 0]
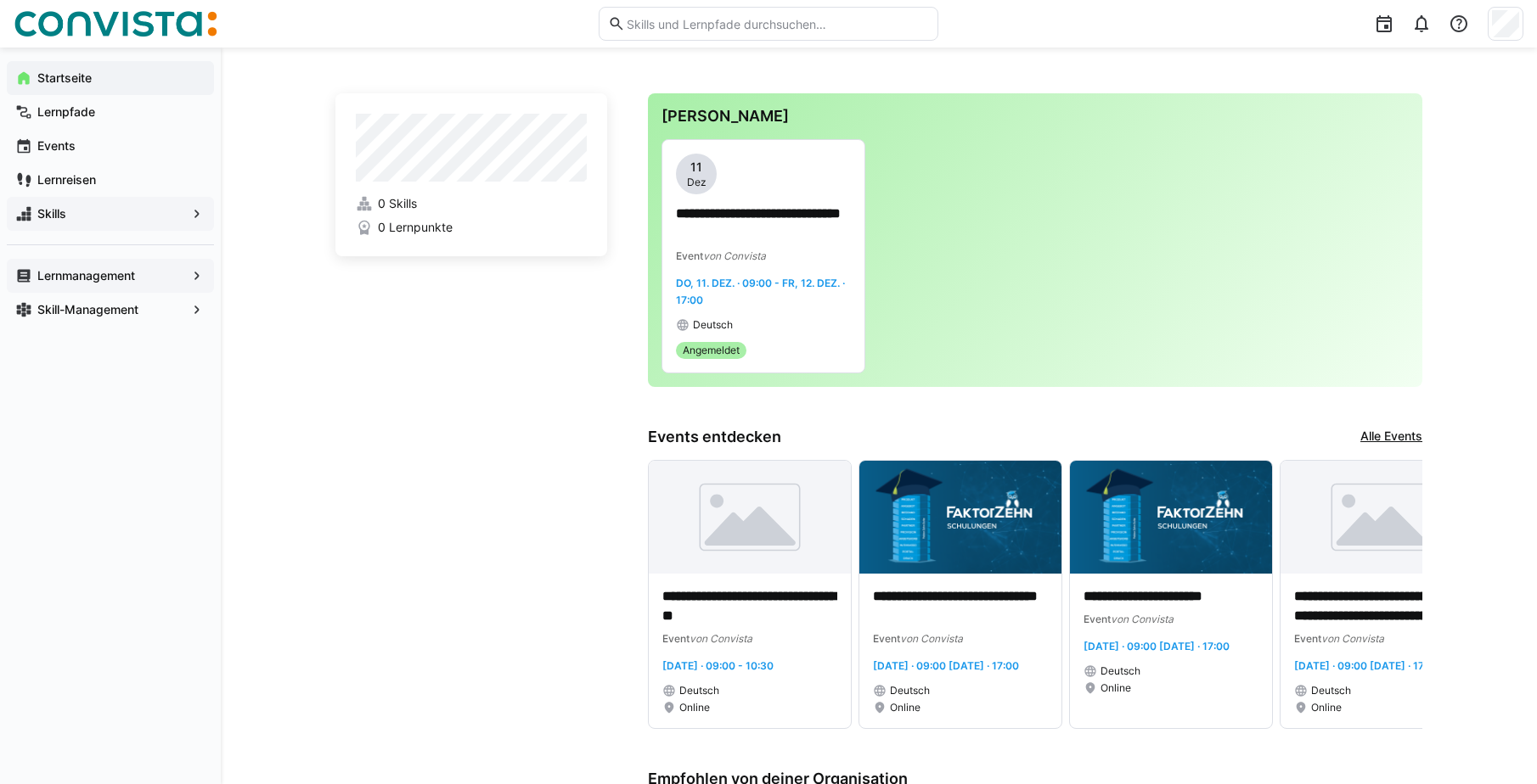
click at [126, 283] on span "Lernmanagement" at bounding box center [110, 276] width 151 height 17
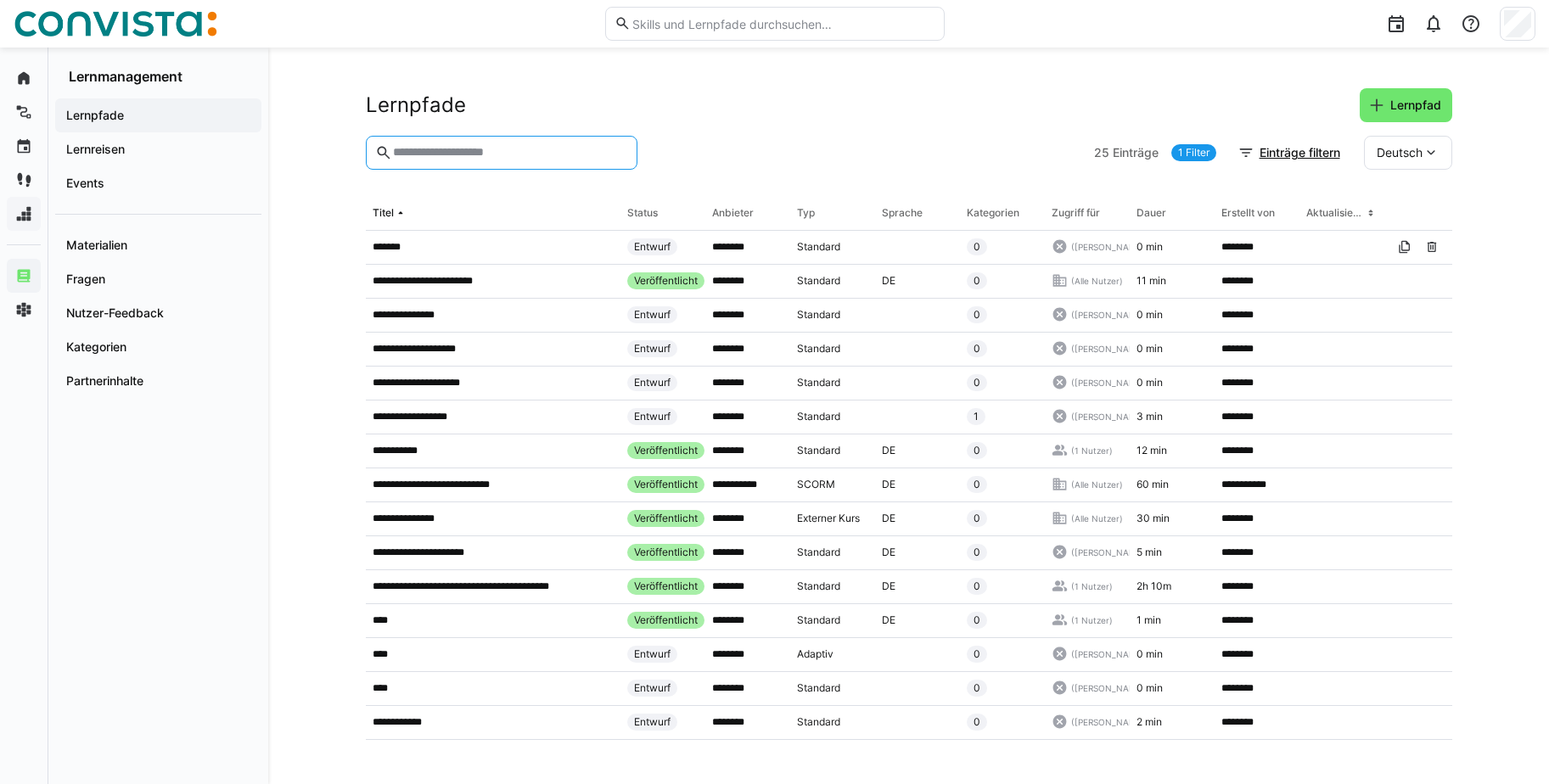
click at [455, 149] on input "text" at bounding box center [508, 153] width 236 height 15
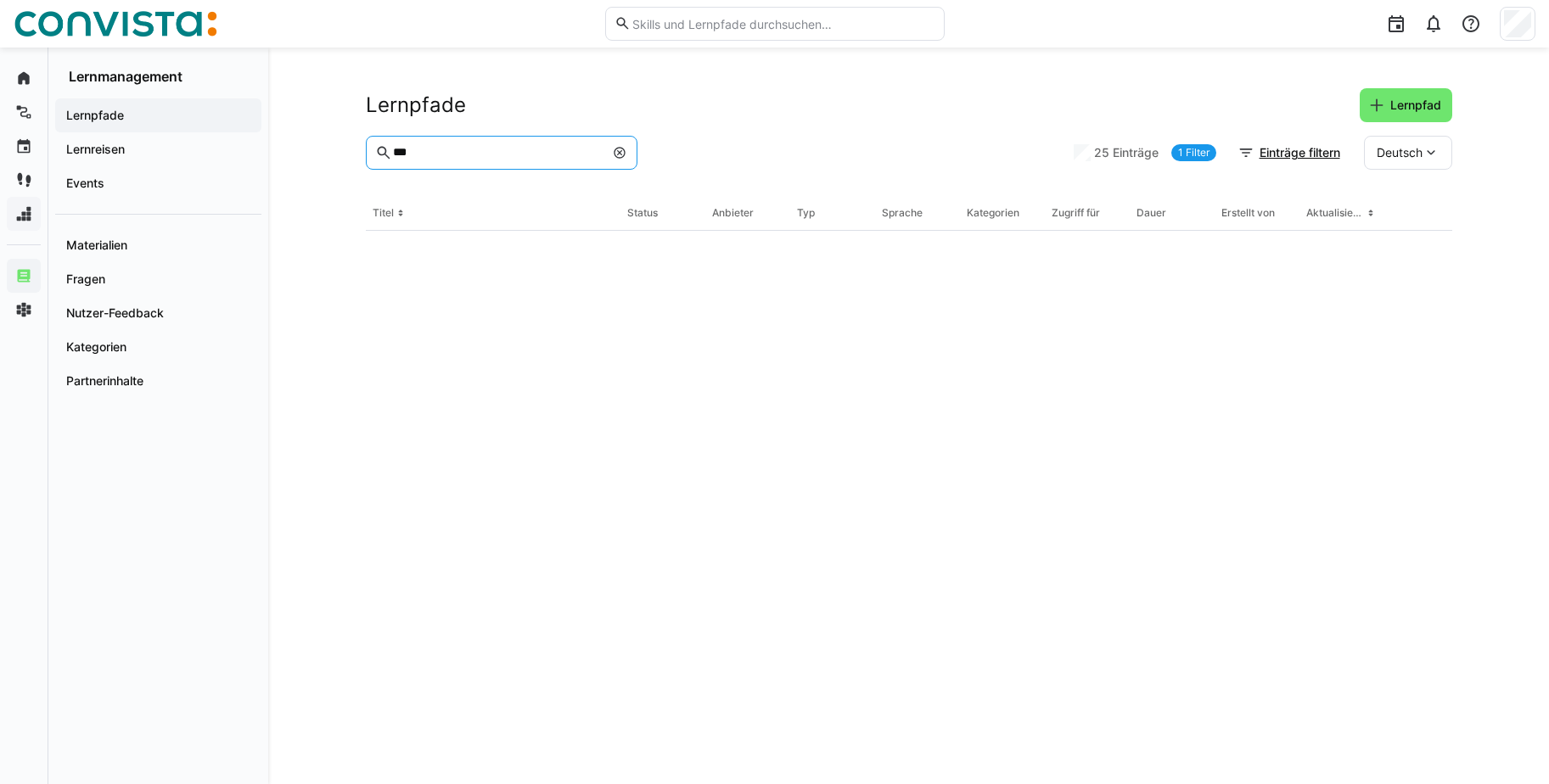
type input "***"
drag, startPoint x: 438, startPoint y: 163, endPoint x: 368, endPoint y: 156, distance: 70.3
click at [368, 156] on eds-input "***" at bounding box center [501, 152] width 272 height 34
click at [0, 0] on app-navigation-label "Lernreisen" at bounding box center [0, 0] width 0 height 0
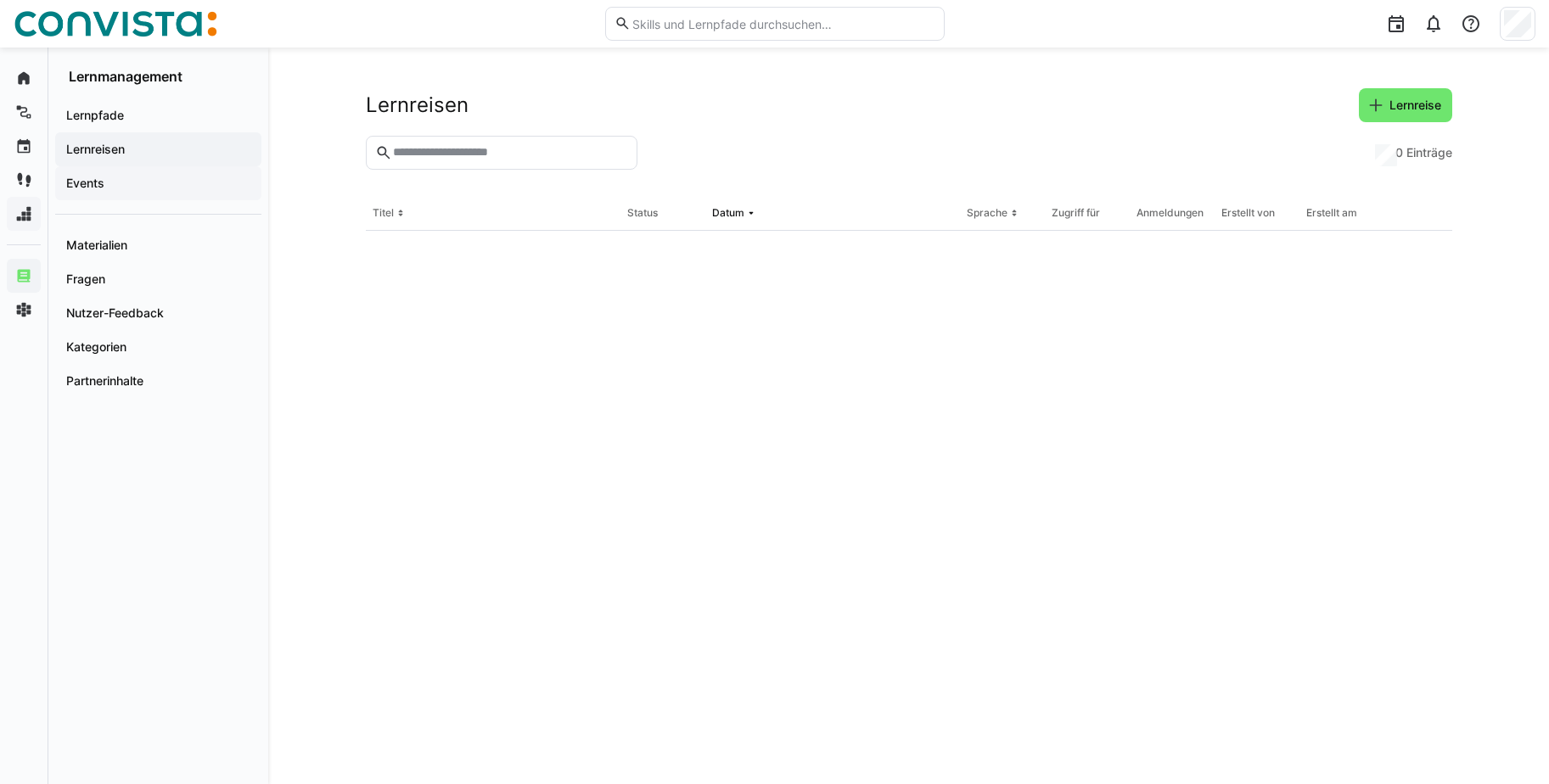
click at [105, 179] on span "Events" at bounding box center [158, 183] width 189 height 17
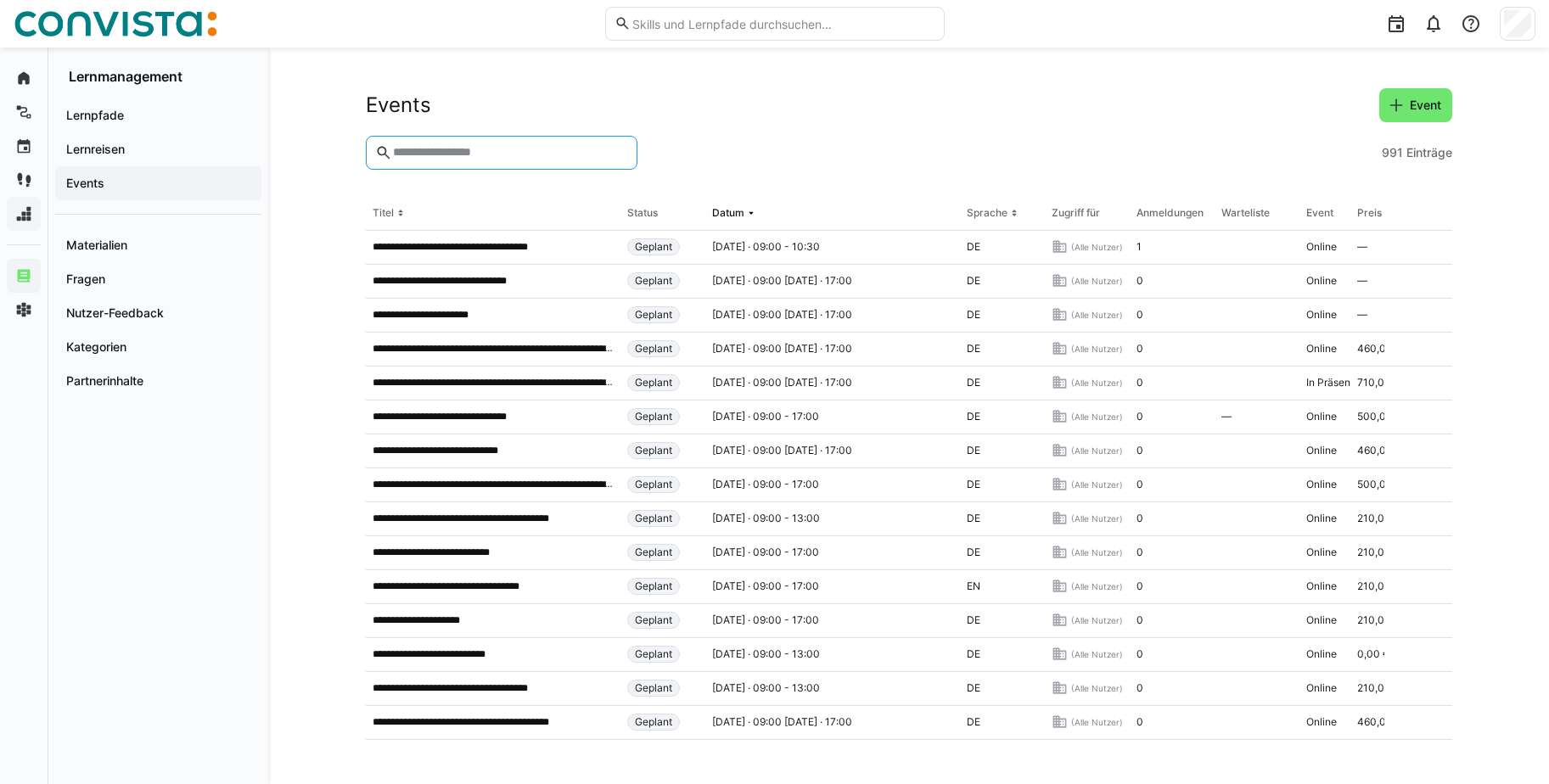
click at [449, 153] on input "text" at bounding box center [508, 153] width 236 height 15
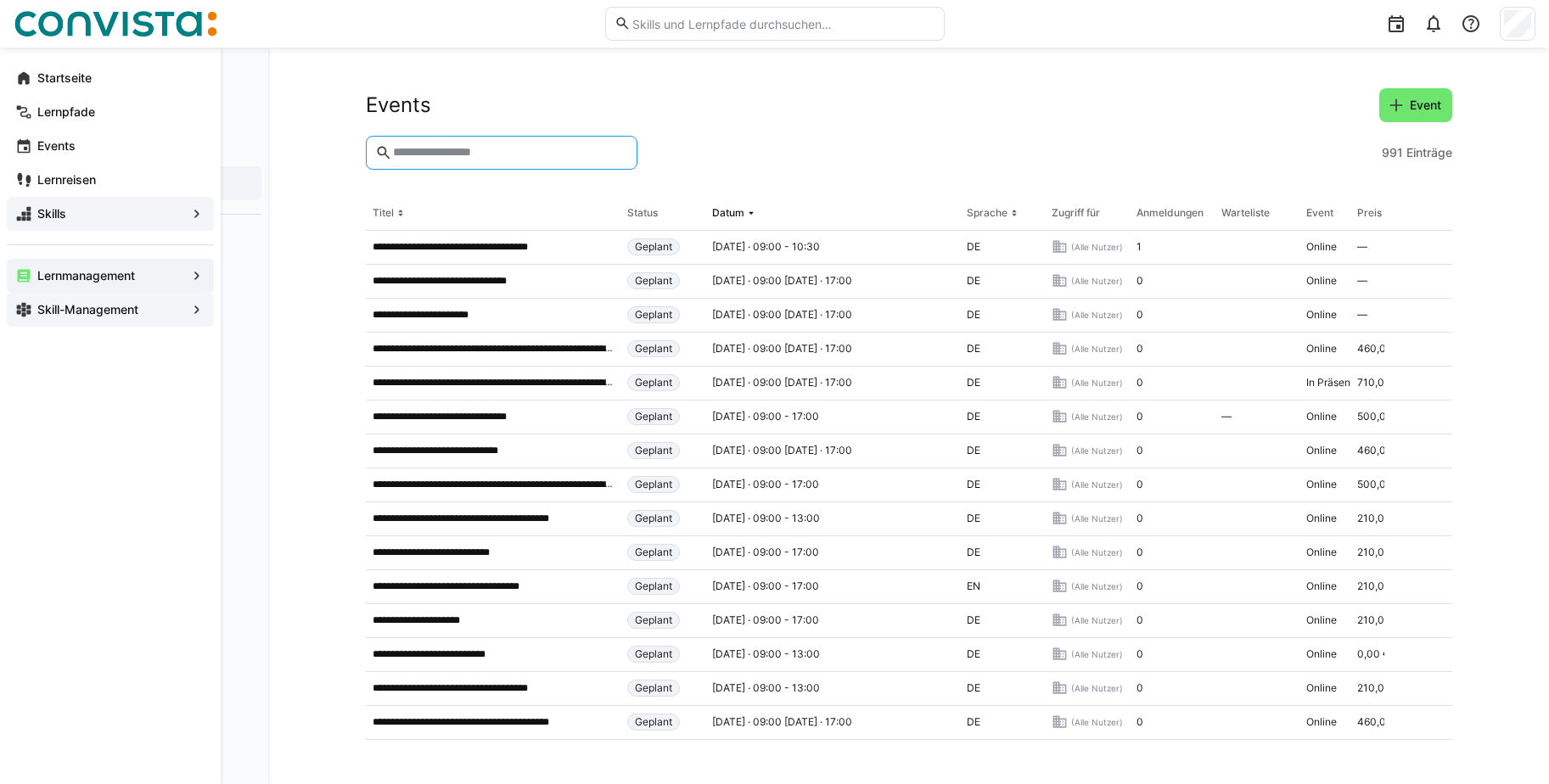
click at [0, 0] on app-navigation-label "Skill-Management" at bounding box center [0, 0] width 0 height 0
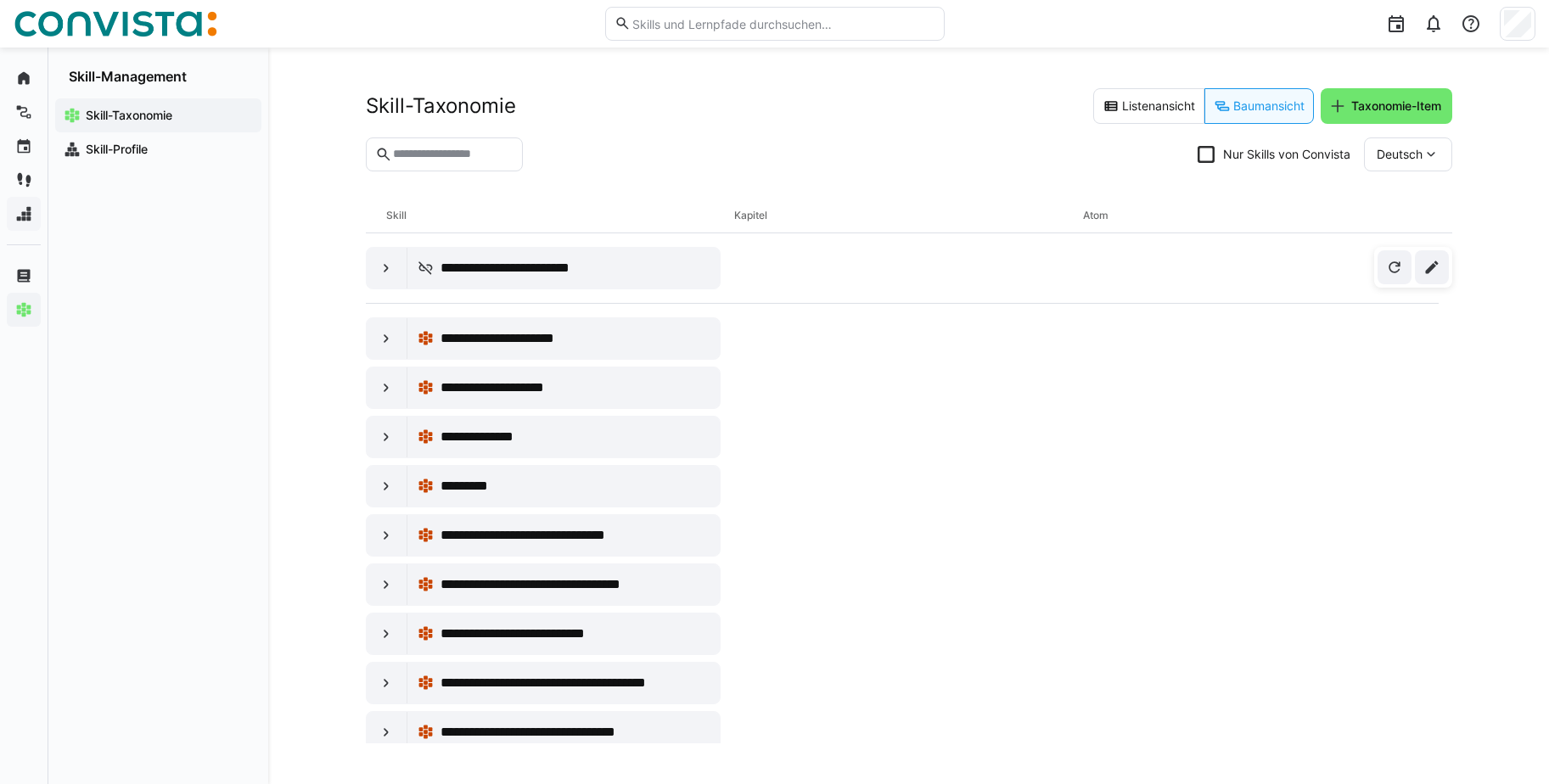
click at [450, 158] on input "text" at bounding box center [452, 154] width 122 height 15
type input "*"
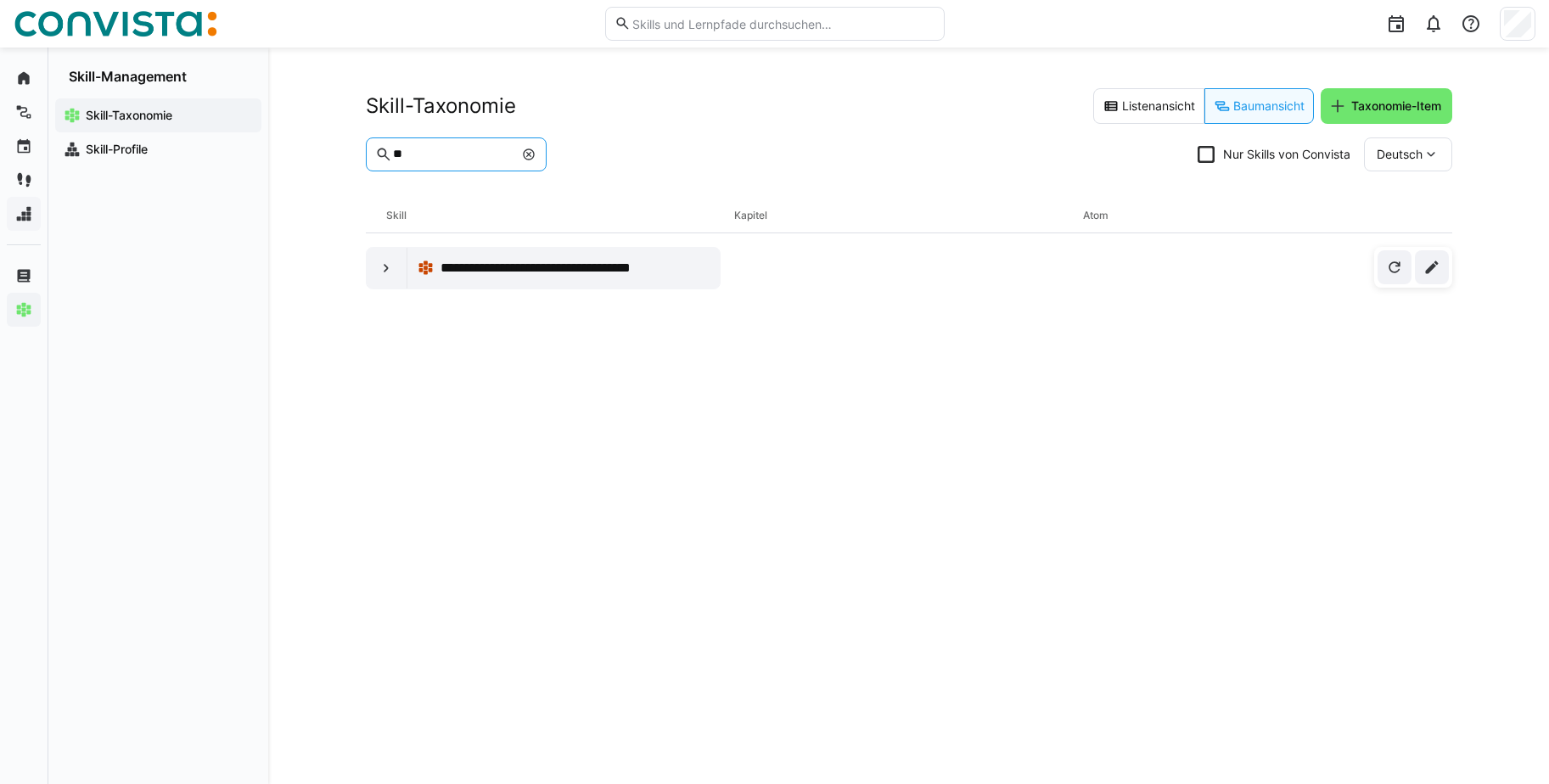
type input "*"
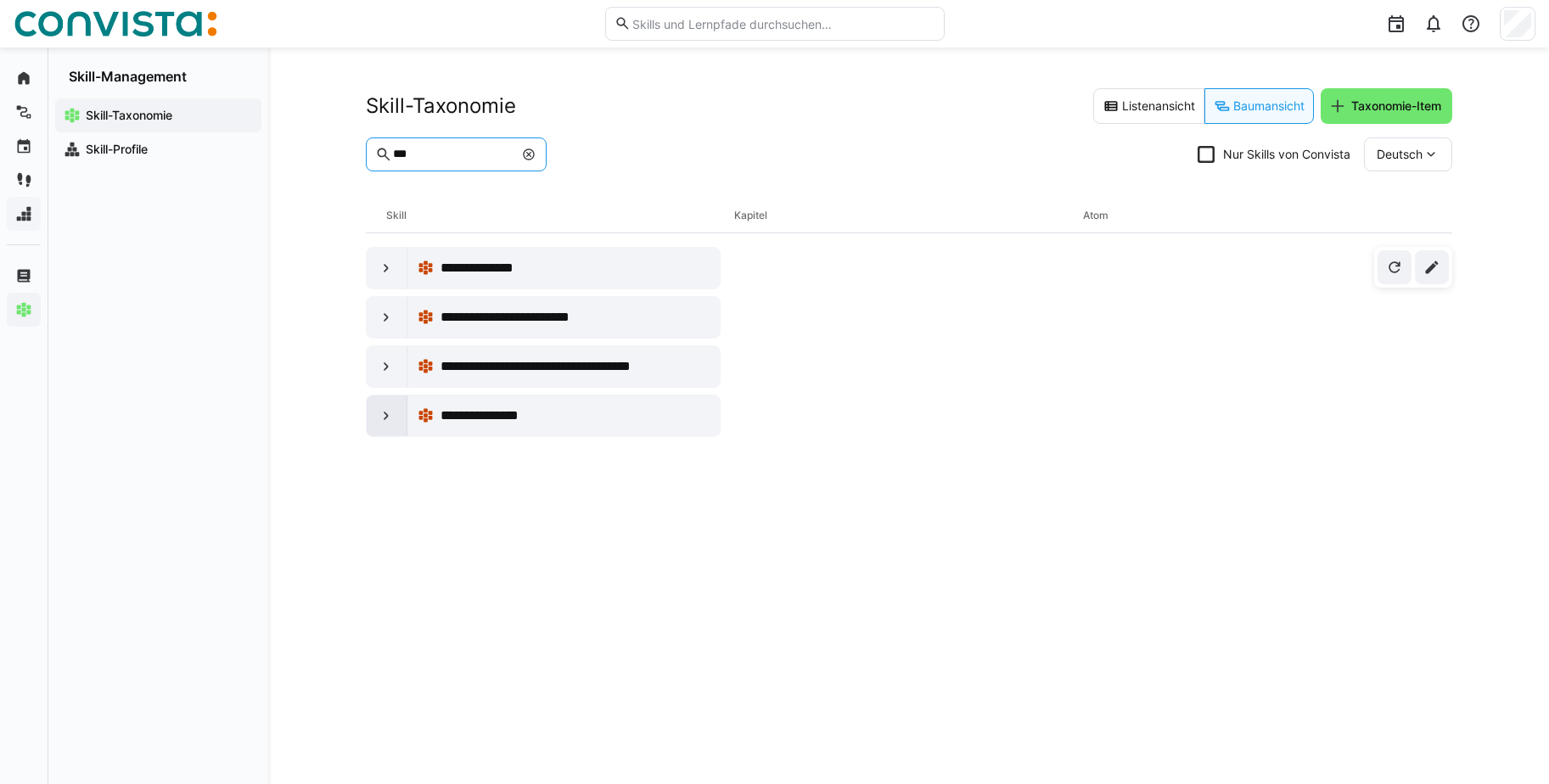
type input "***"
click at [391, 414] on eds-icon at bounding box center [386, 416] width 17 height 17
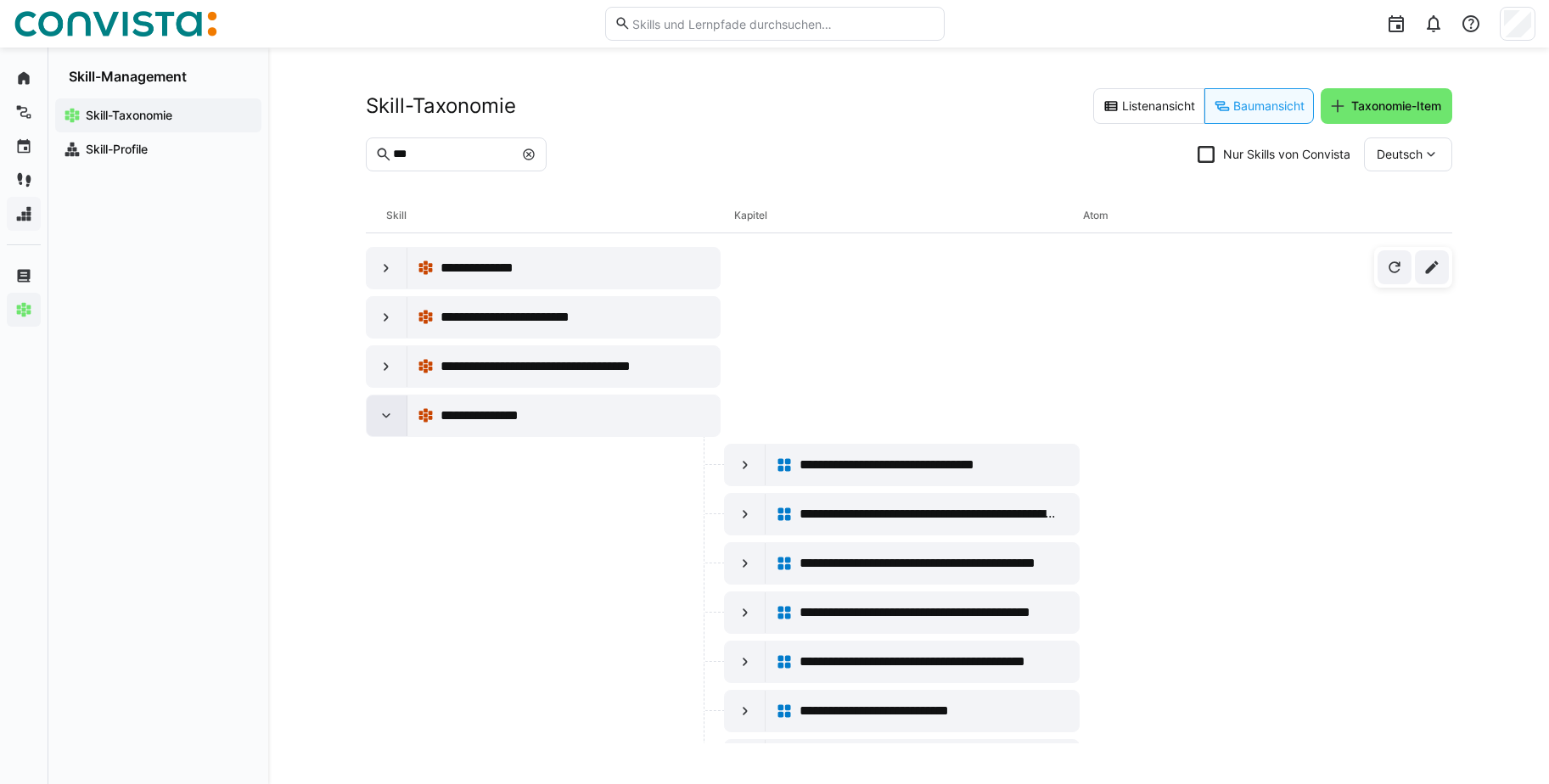
click at [394, 415] on eds-icon at bounding box center [386, 416] width 17 height 17
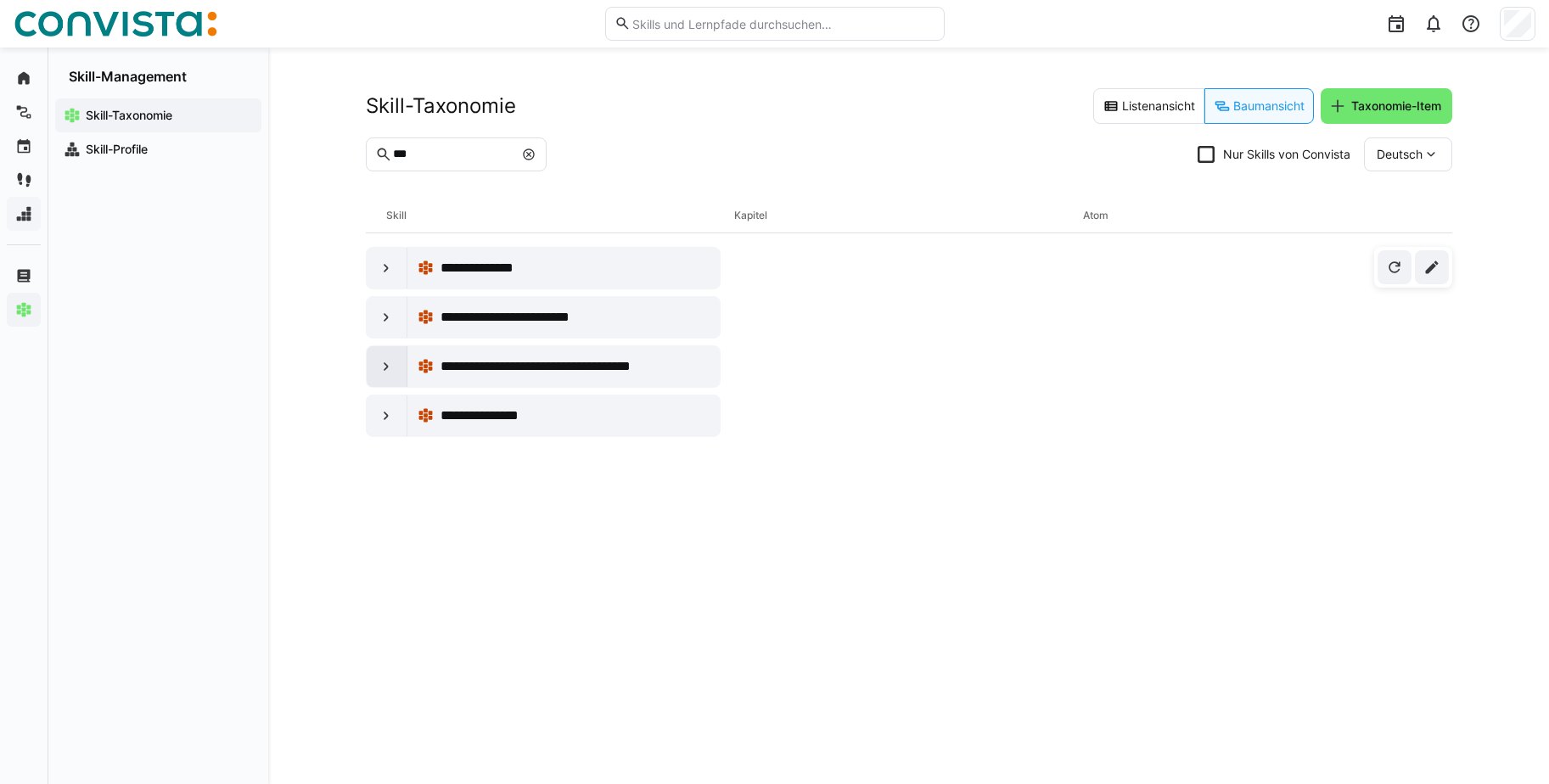
click at [386, 382] on div at bounding box center [387, 367] width 41 height 41
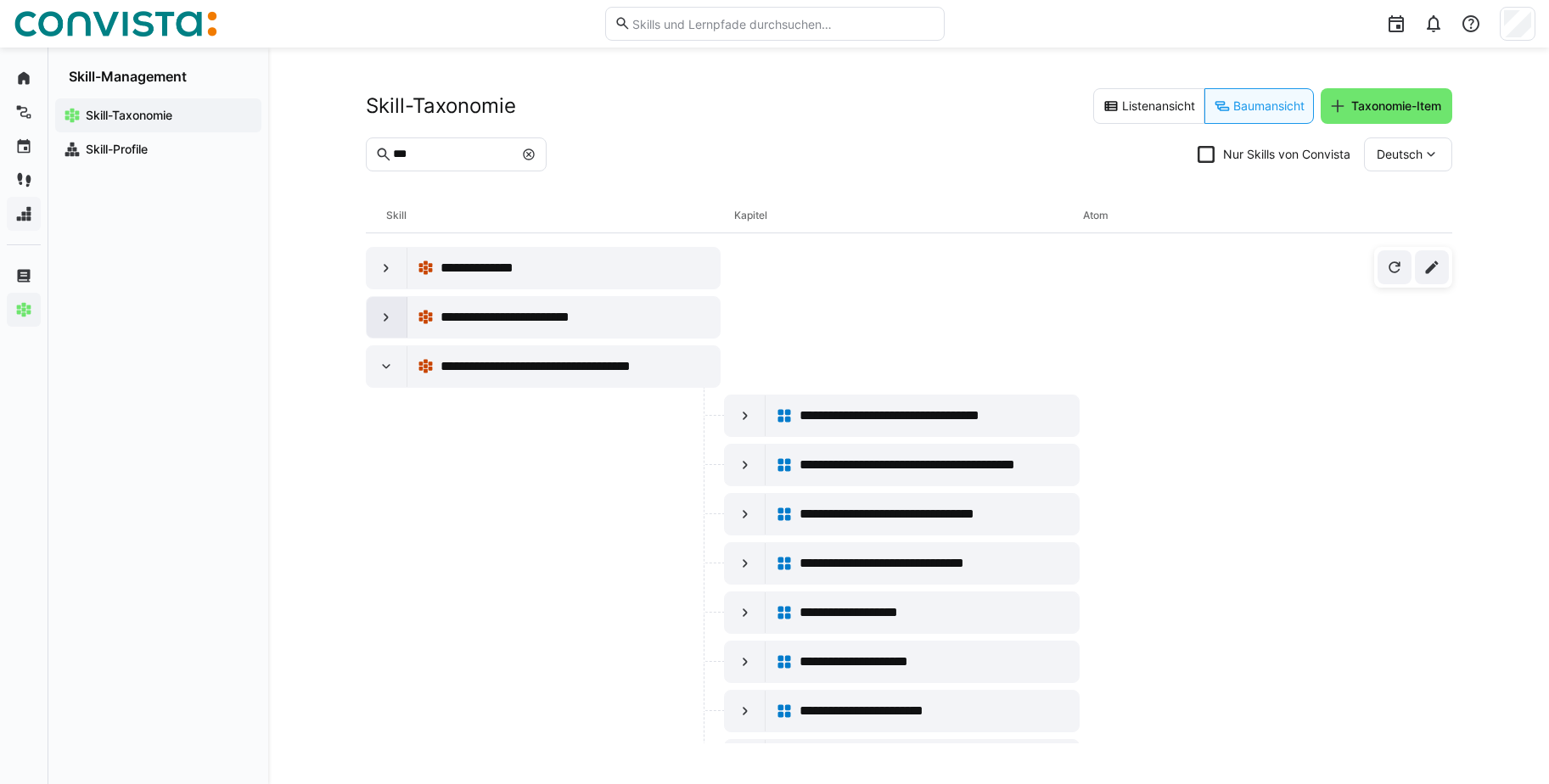
click at [387, 318] on eds-icon at bounding box center [386, 317] width 17 height 17
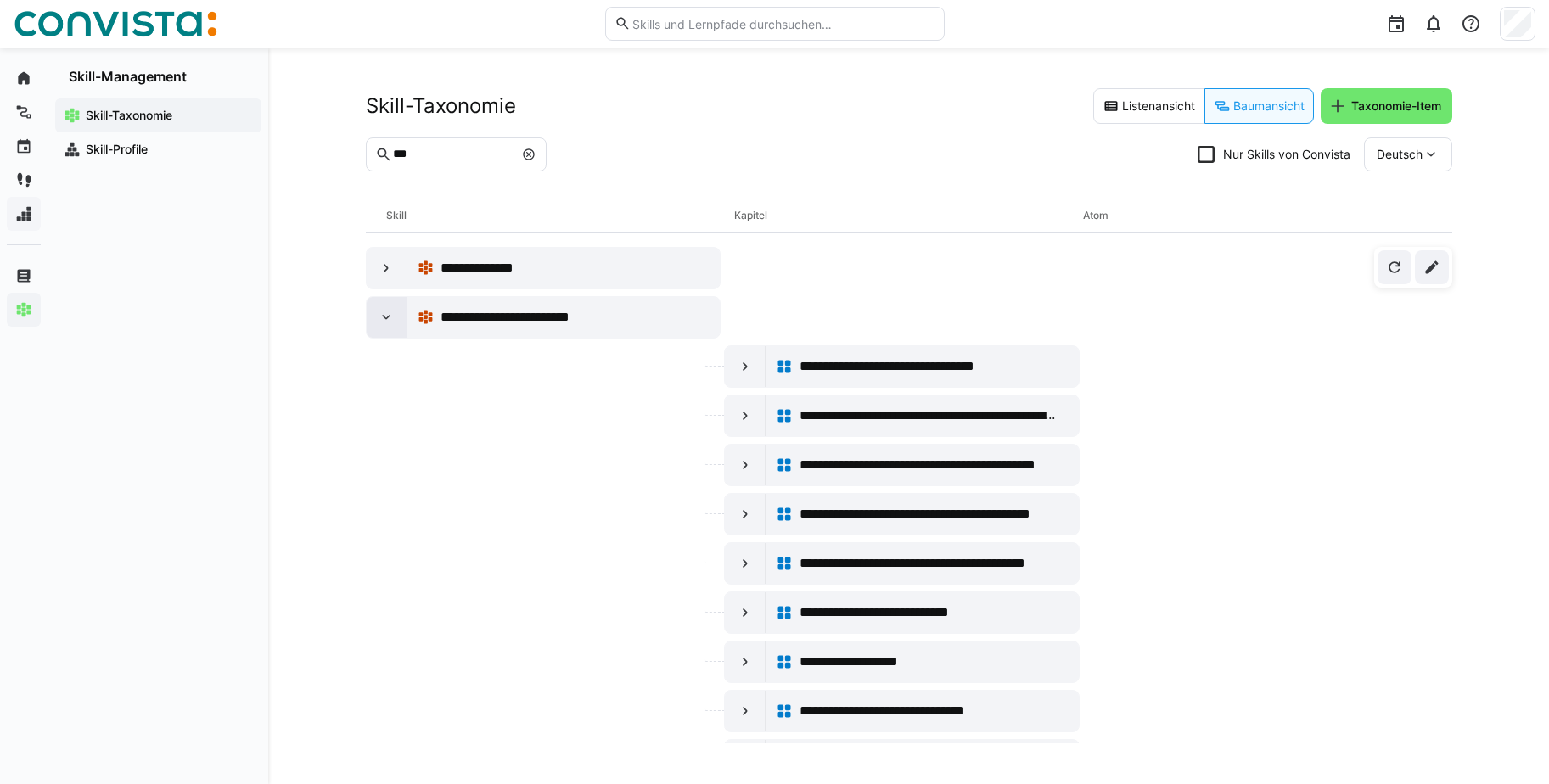
click at [387, 312] on eds-icon at bounding box center [386, 317] width 17 height 17
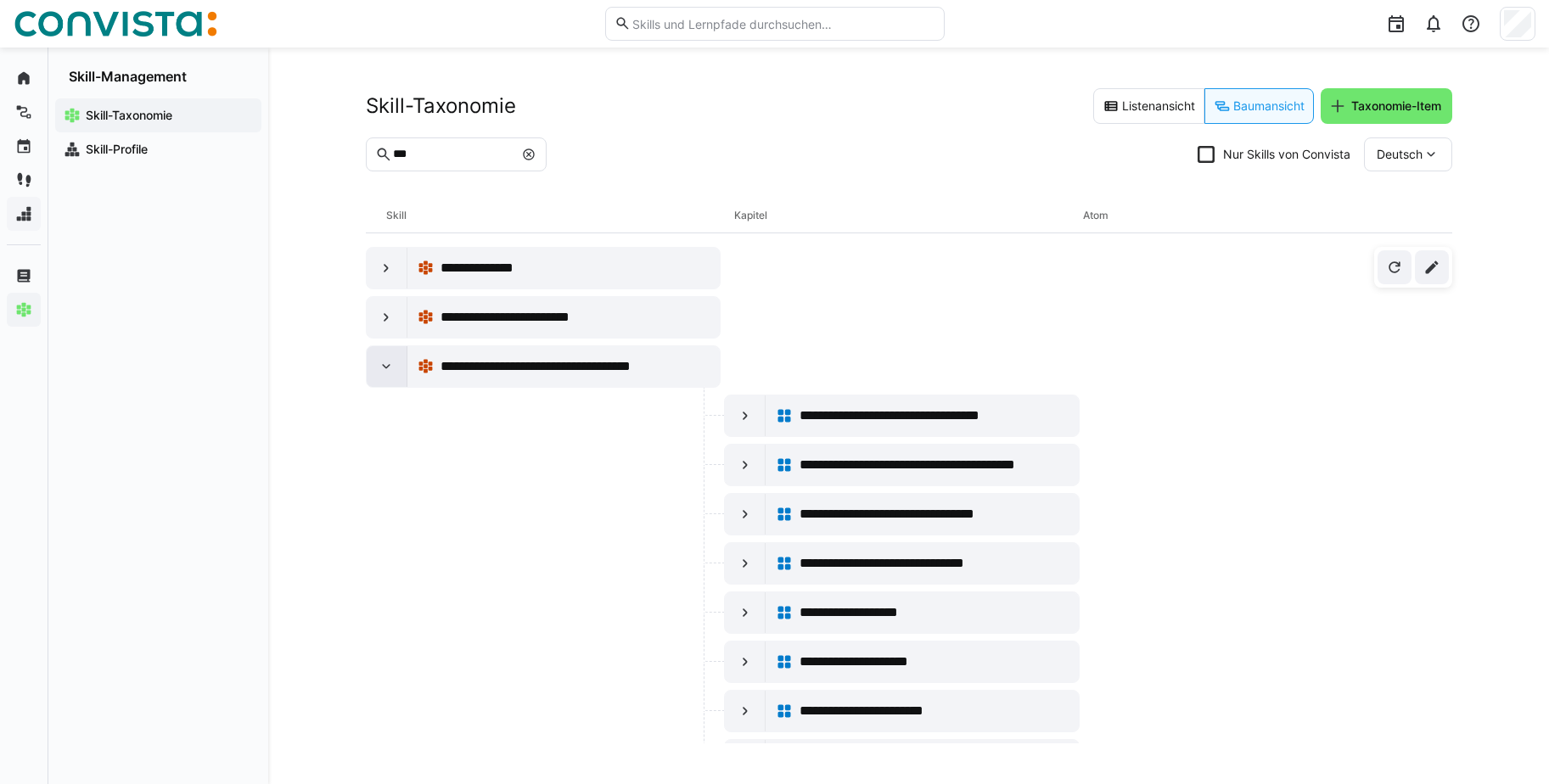
click at [391, 373] on eds-icon at bounding box center [386, 367] width 17 height 17
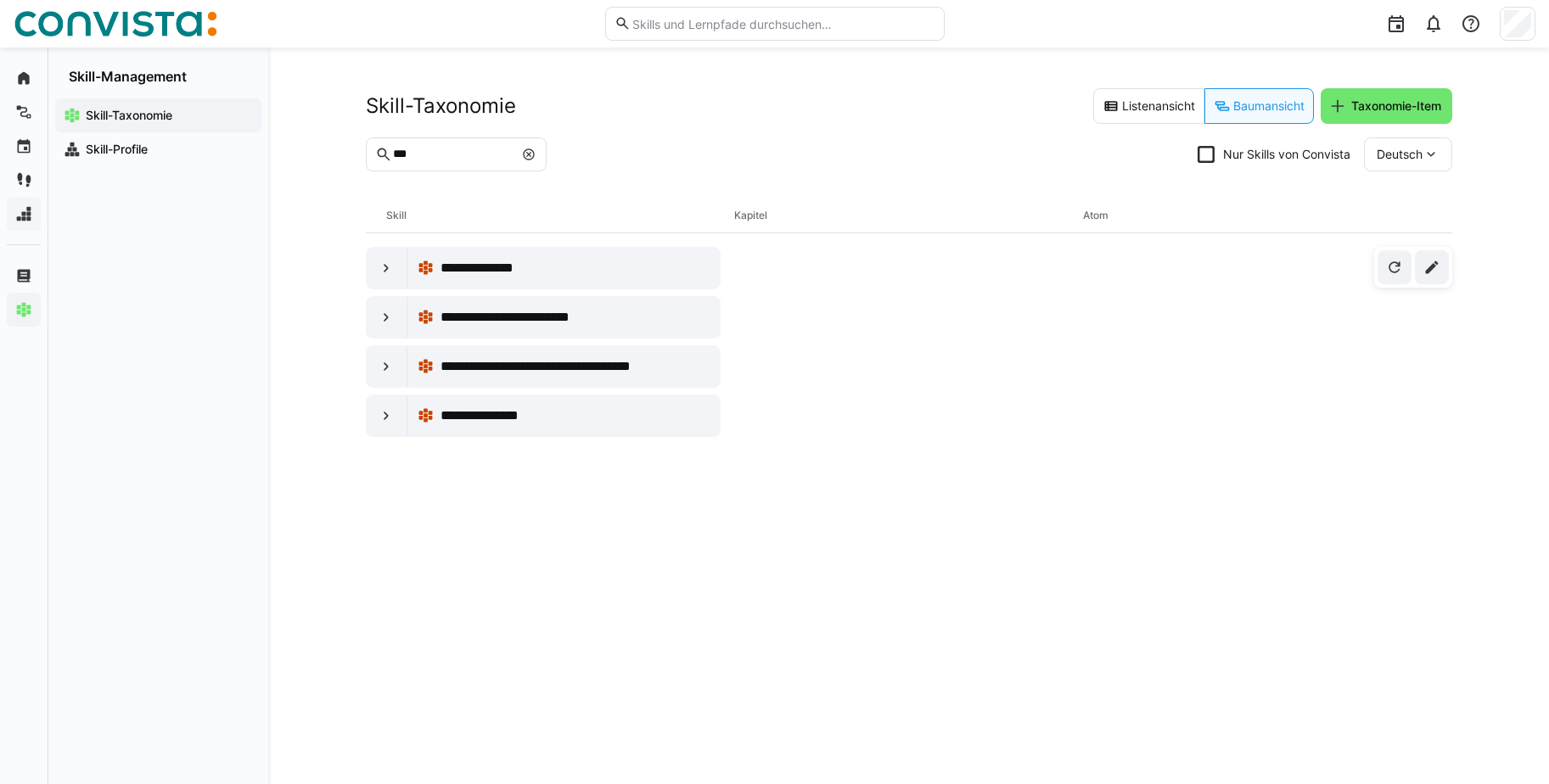
click at [536, 156] on eds-icon at bounding box center [528, 154] width 14 height 14
type input "****"
click at [377, 326] on div at bounding box center [387, 317] width 41 height 41
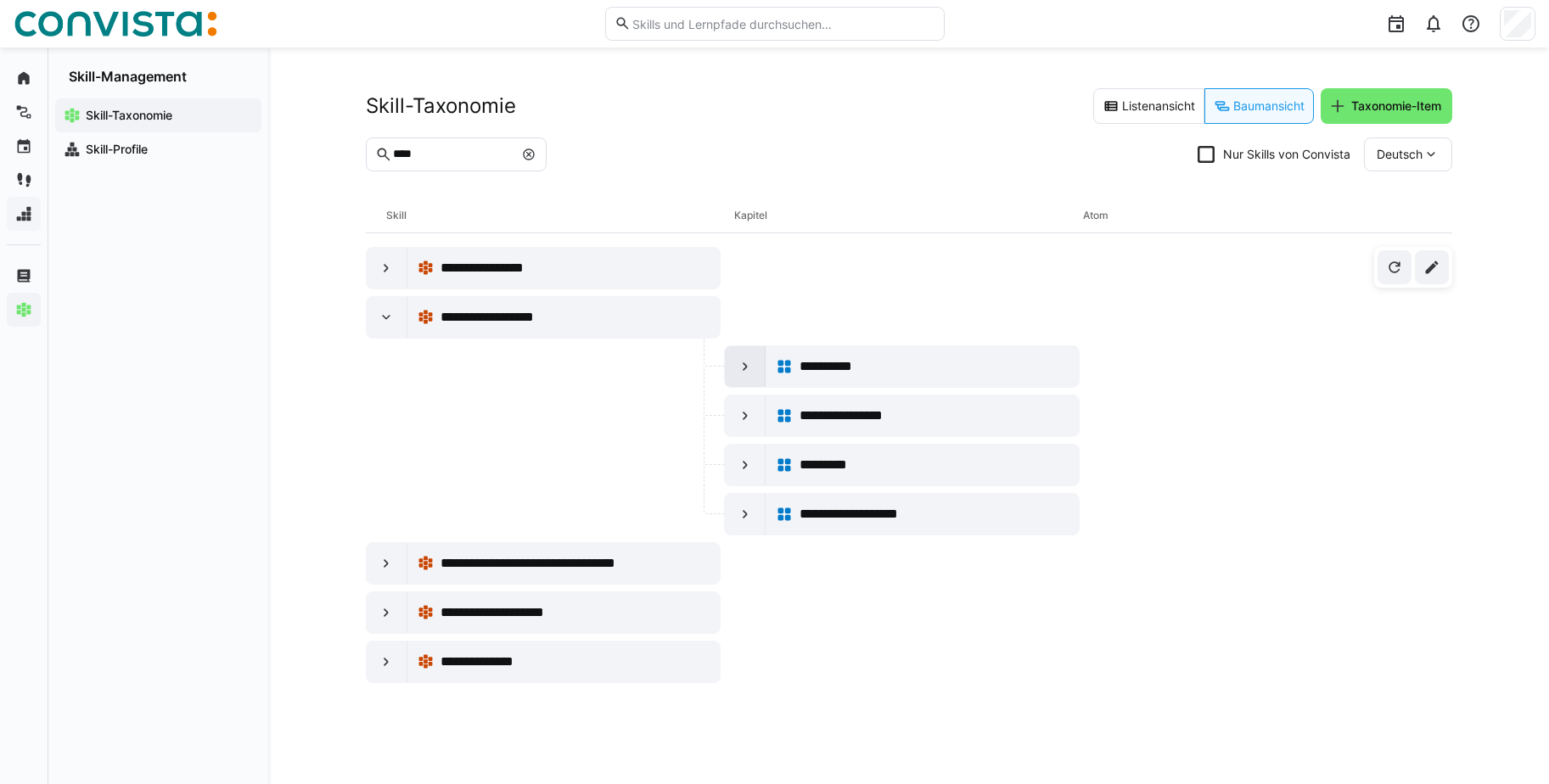
click at [740, 368] on eds-icon at bounding box center [745, 367] width 17 height 17
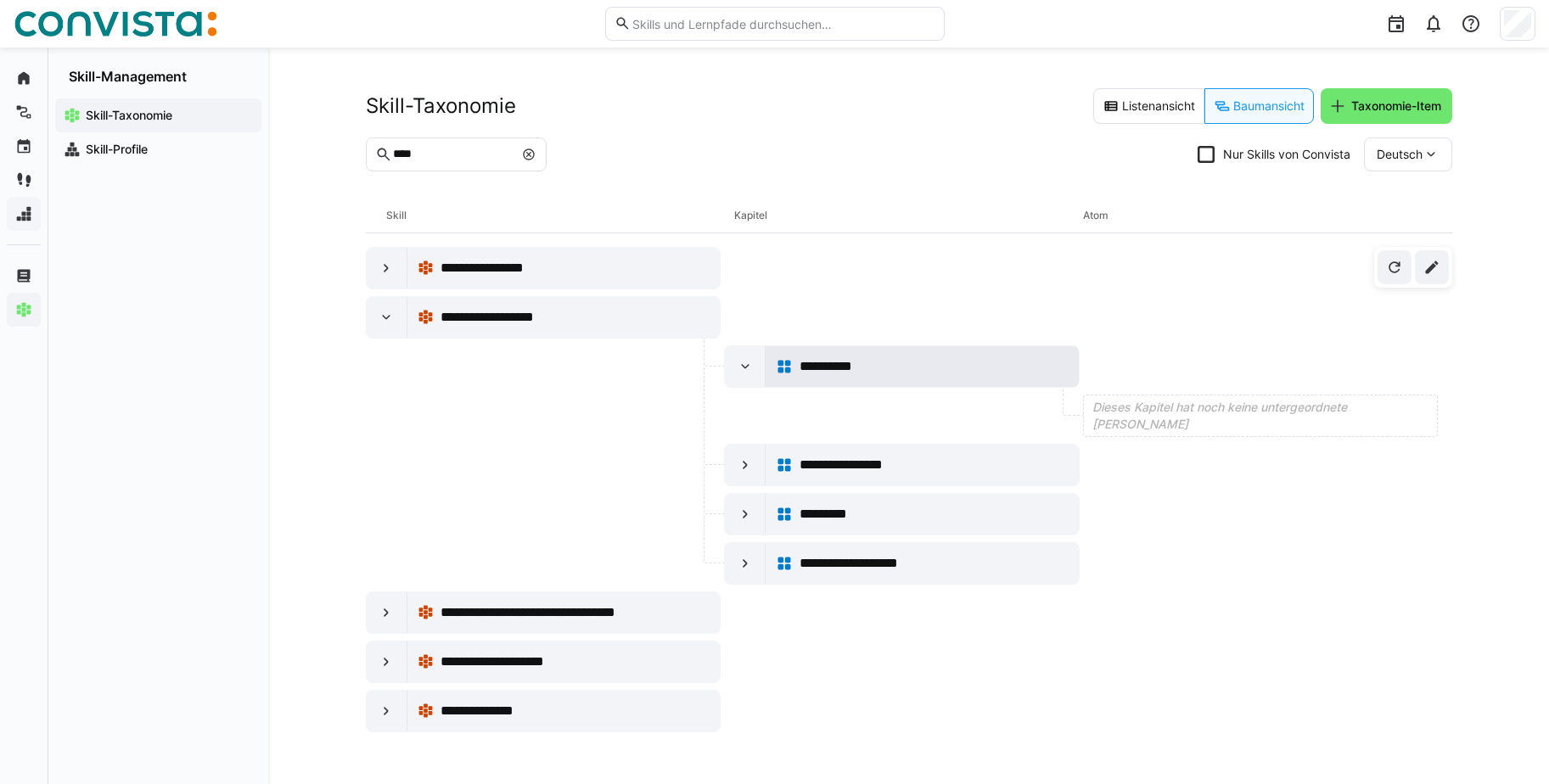
click at [879, 375] on div "**********" at bounding box center [934, 367] width 269 height 20
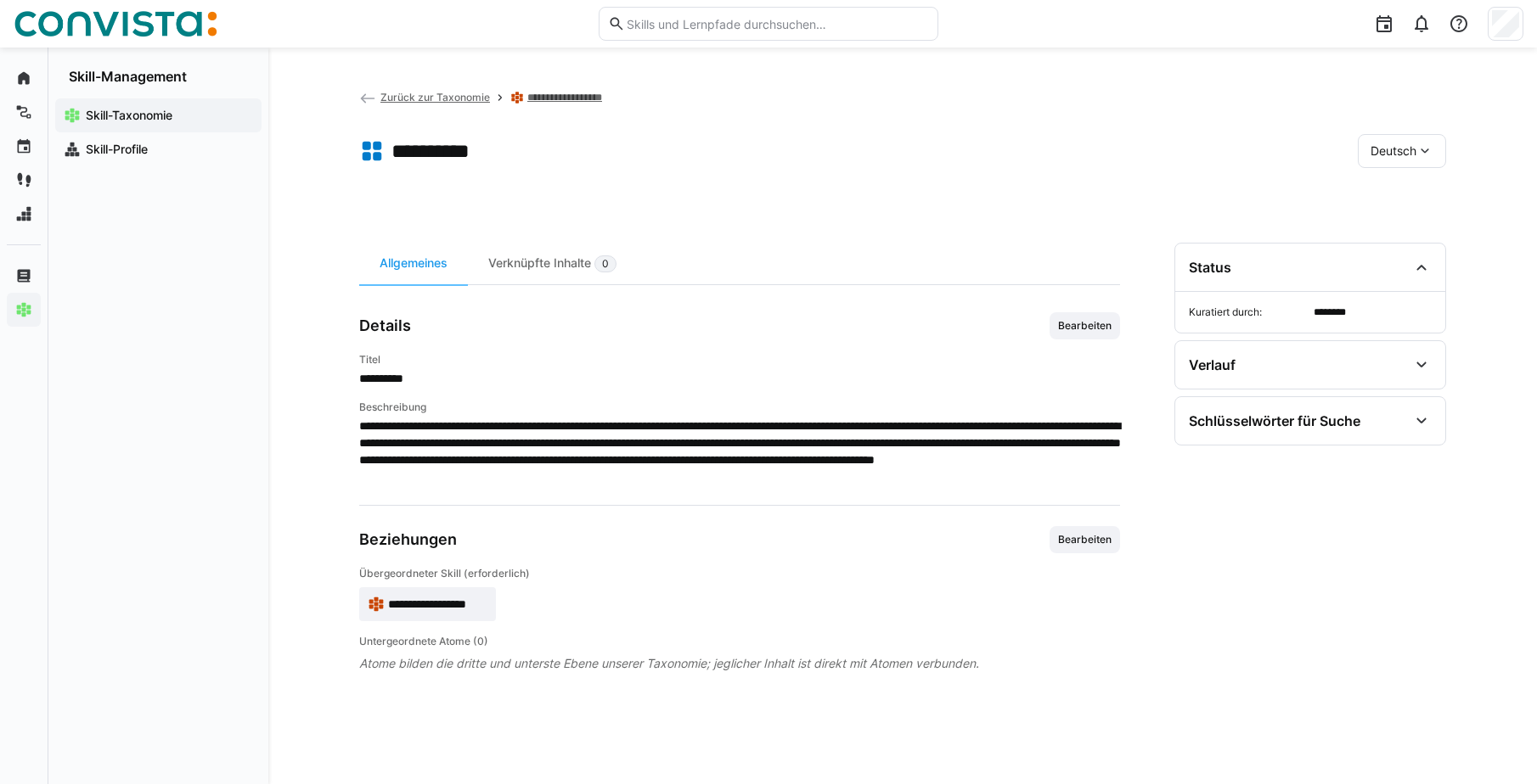
click at [372, 99] on eds-icon at bounding box center [368, 98] width 17 height 17
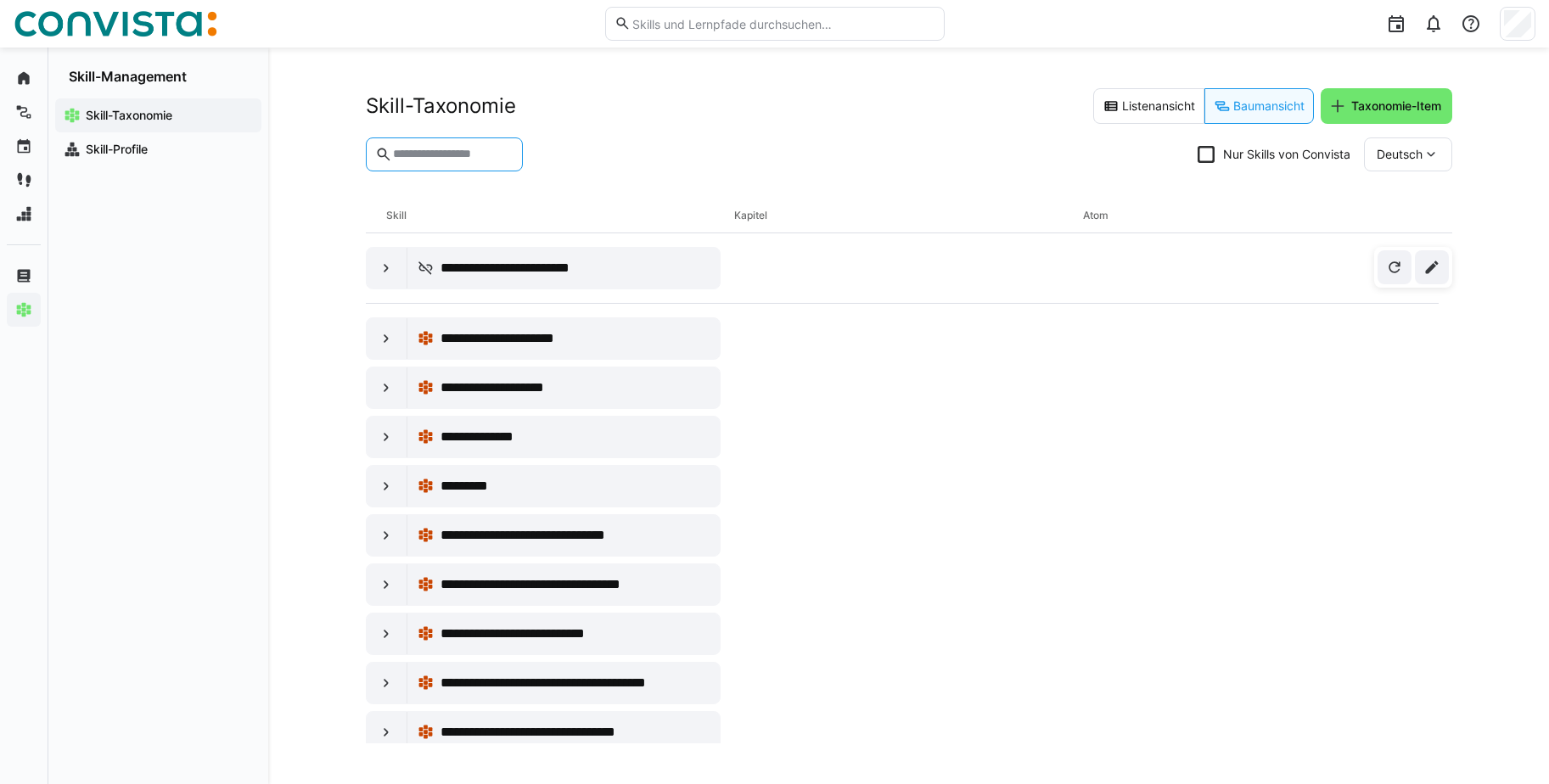
click at [454, 150] on input "text" at bounding box center [452, 154] width 122 height 15
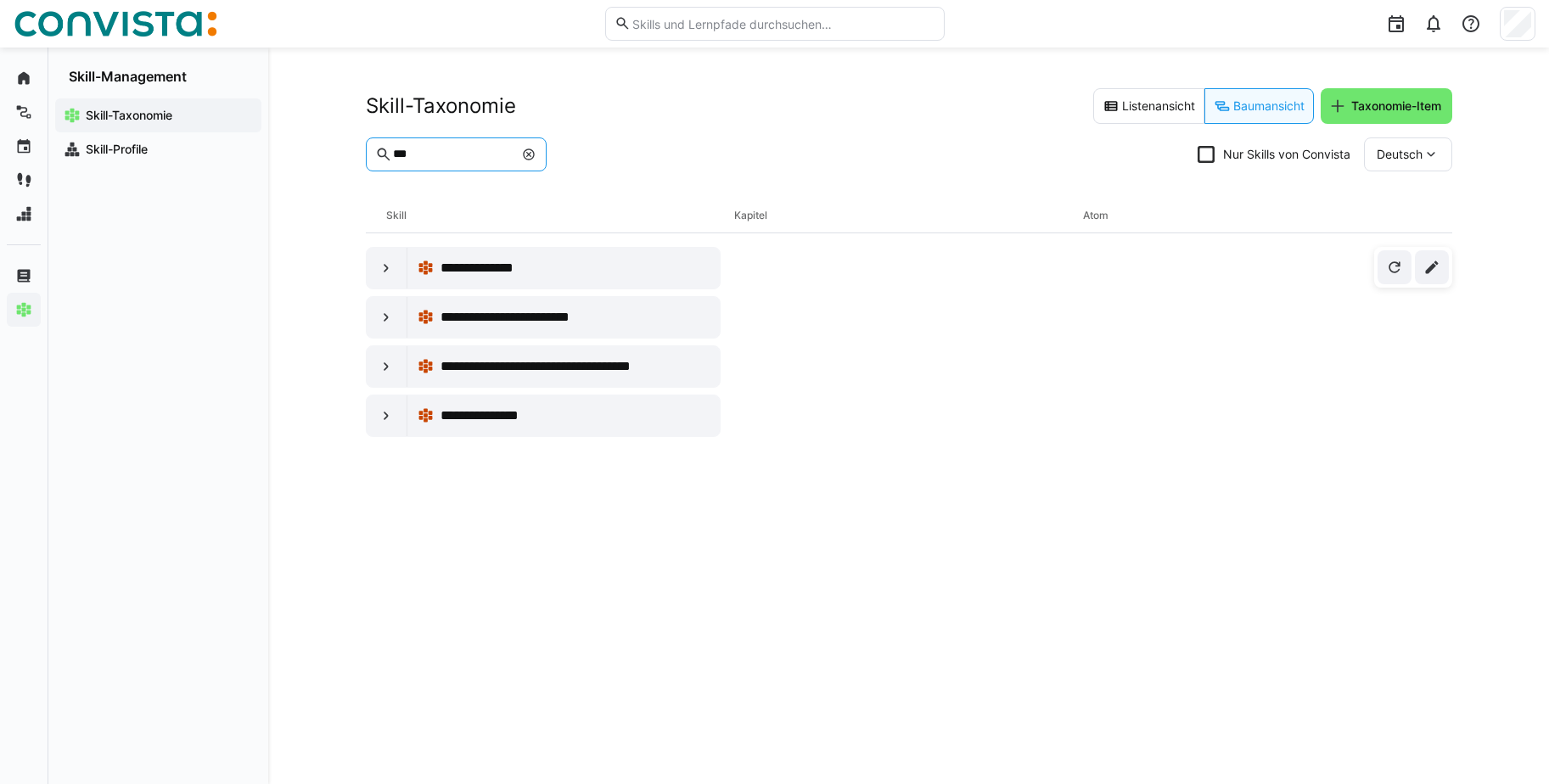
type input "***"
click at [392, 369] on eds-icon at bounding box center [386, 367] width 17 height 17
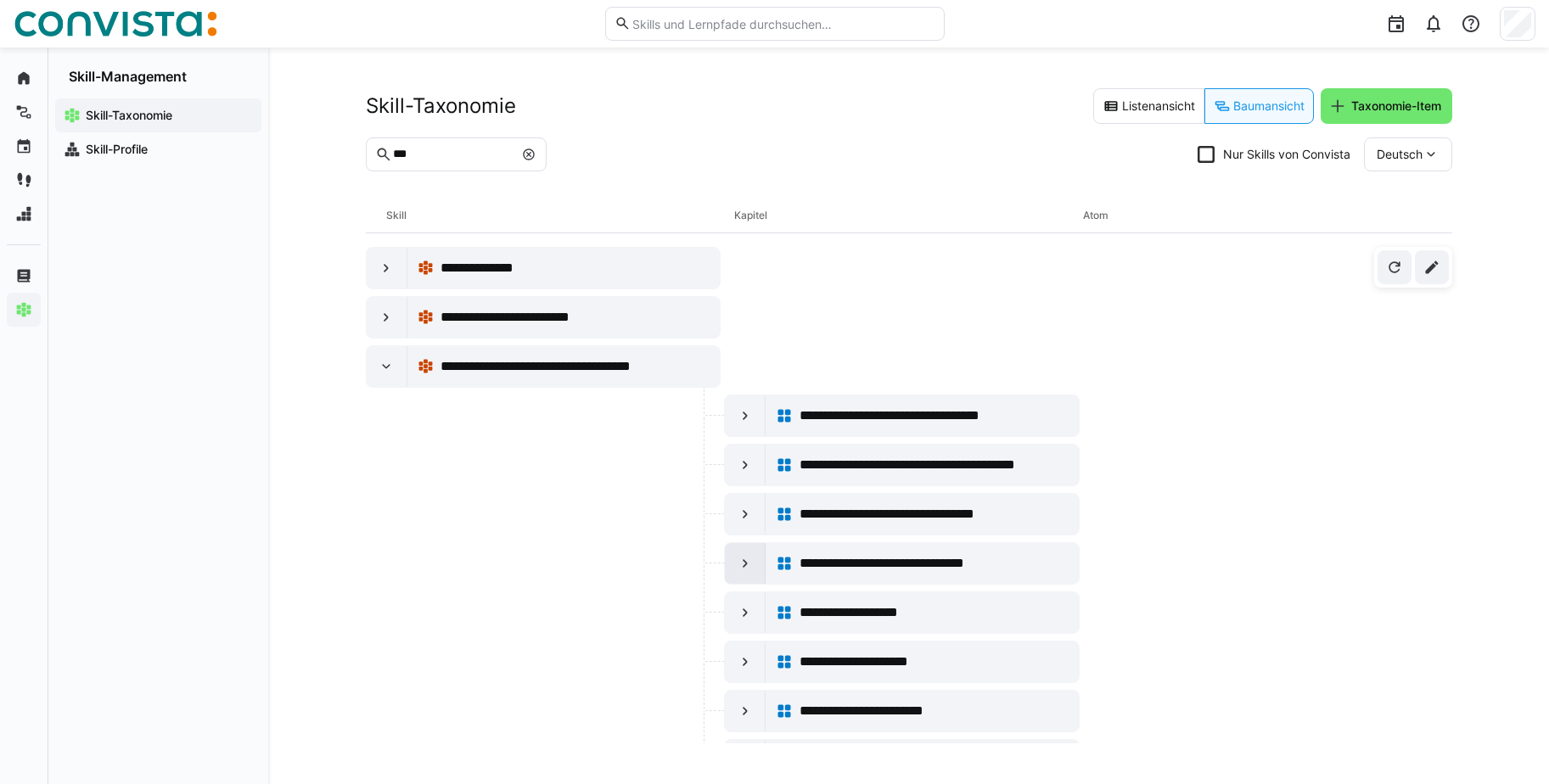
click at [736, 578] on div at bounding box center [745, 563] width 41 height 41
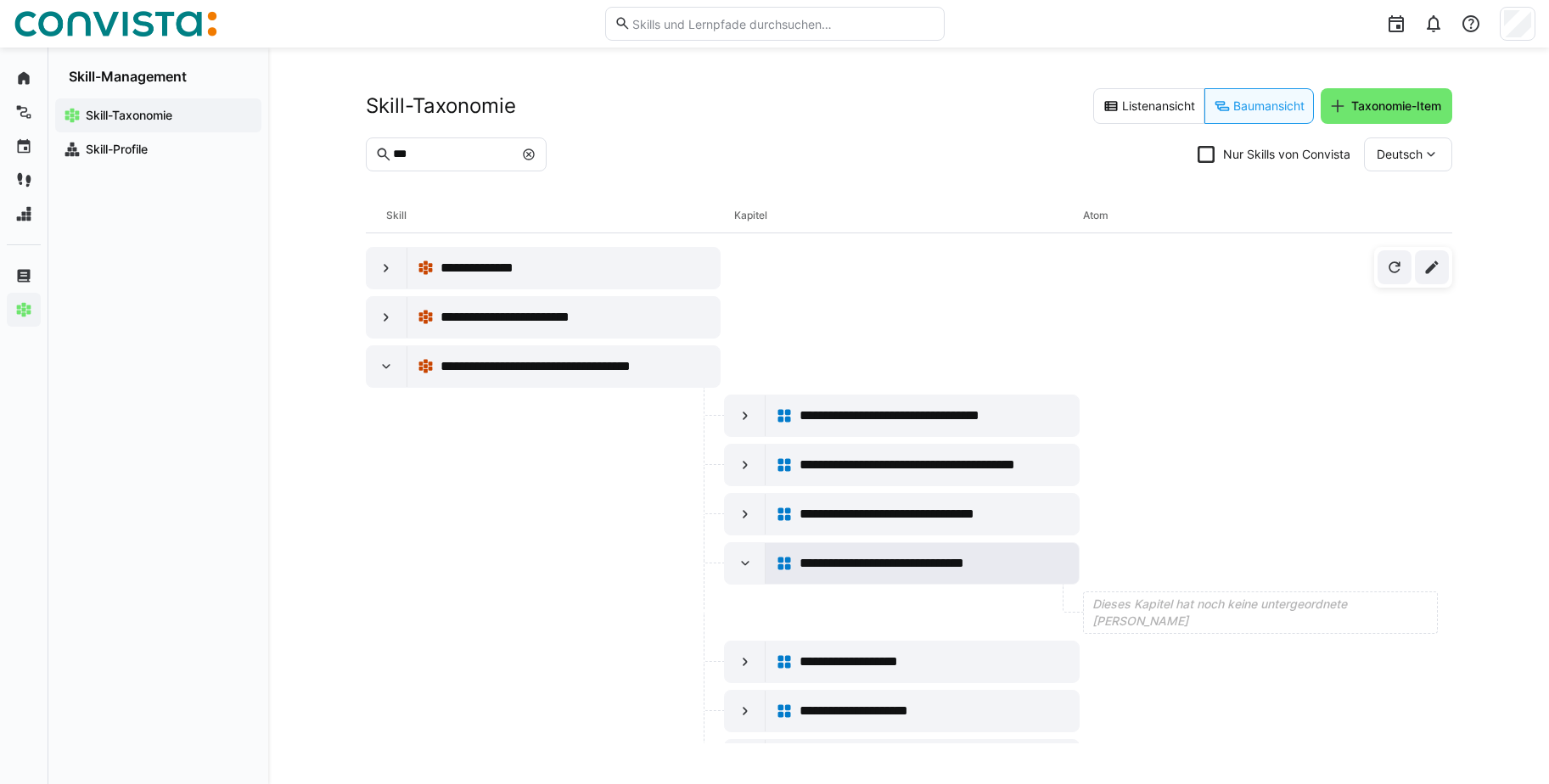
click at [907, 567] on span "**********" at bounding box center [910, 563] width 221 height 20
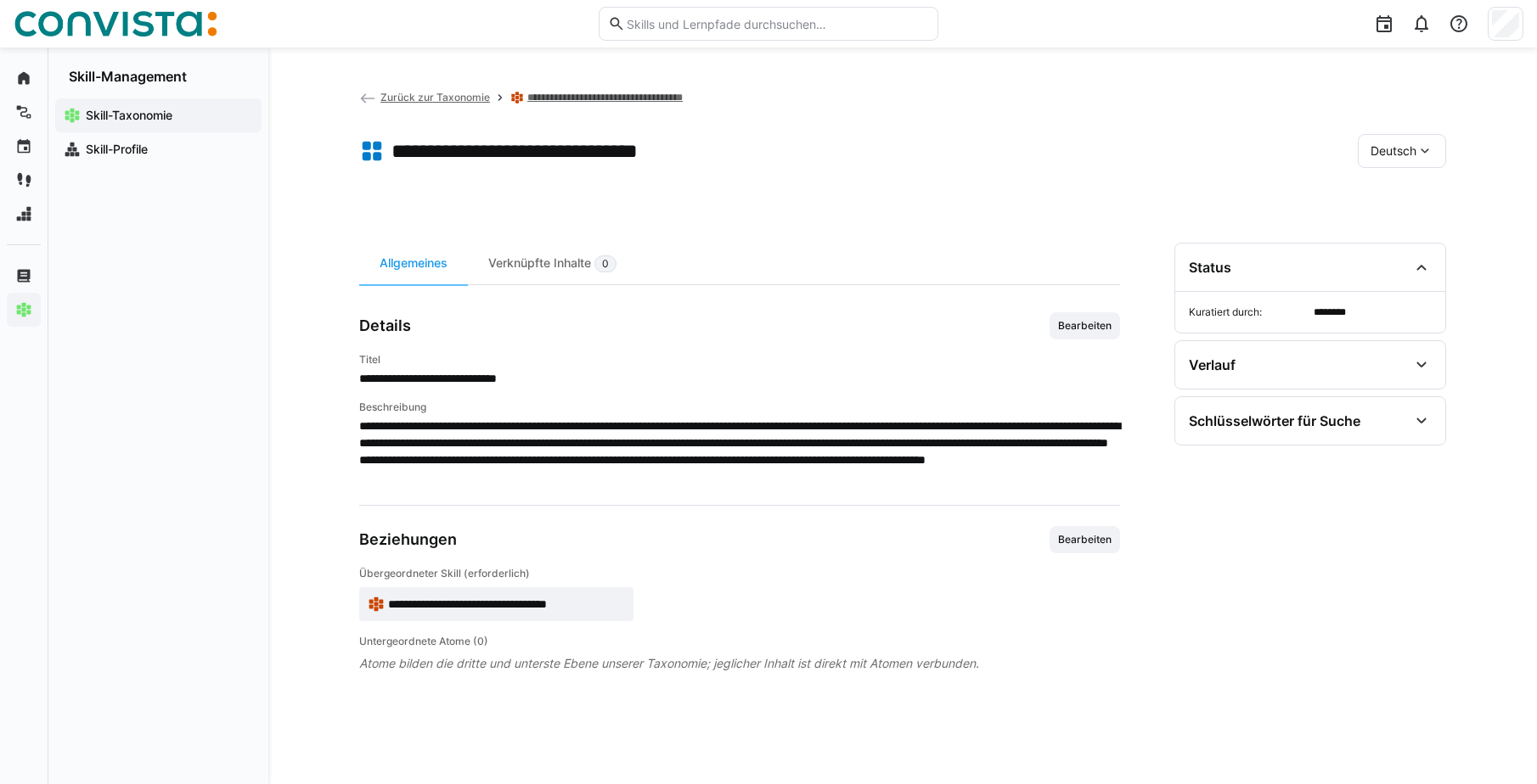
click at [478, 95] on span "Zurück zur Taxonomie" at bounding box center [435, 97] width 109 height 13
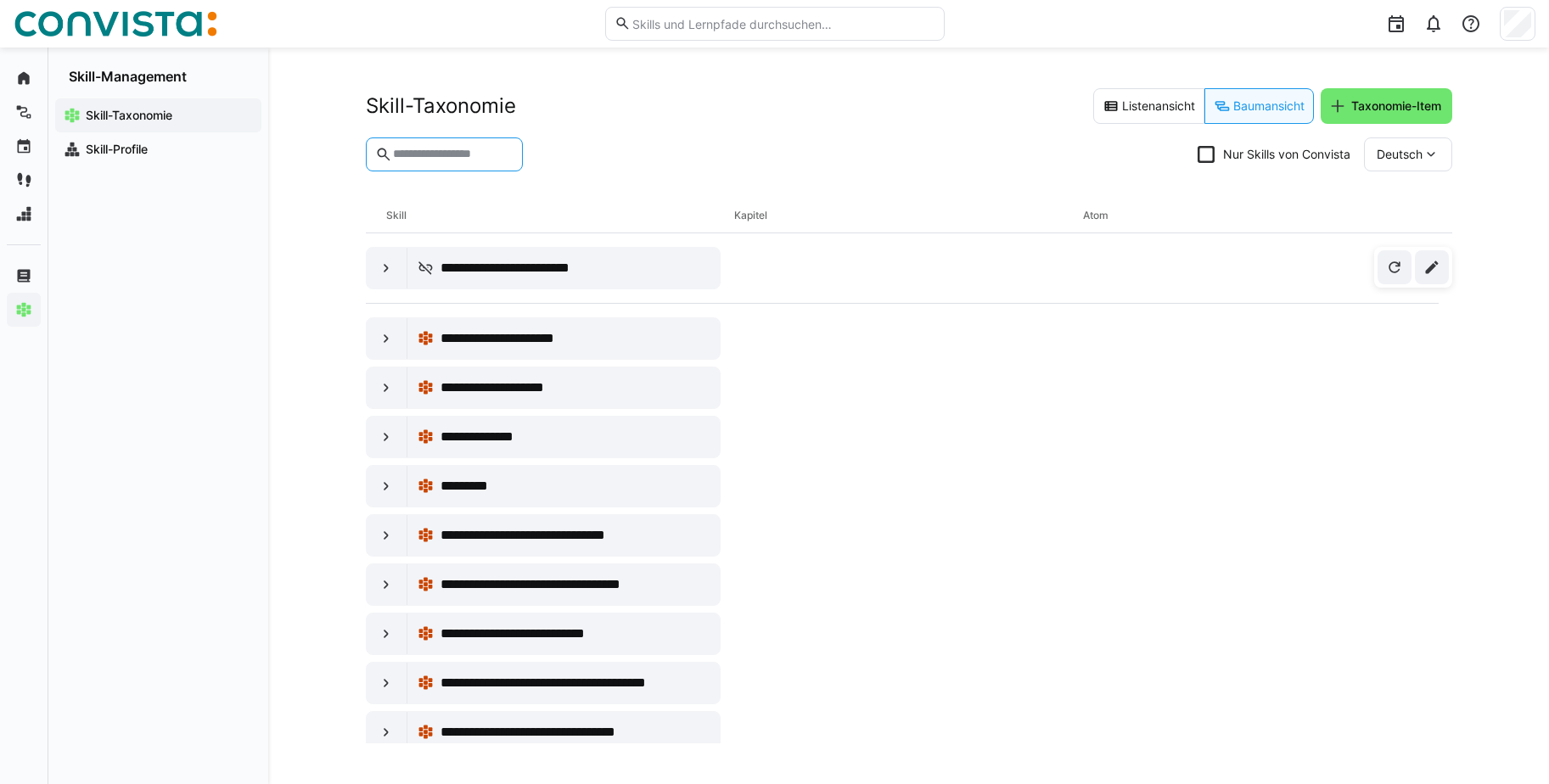
click at [417, 157] on input "text" at bounding box center [452, 154] width 122 height 15
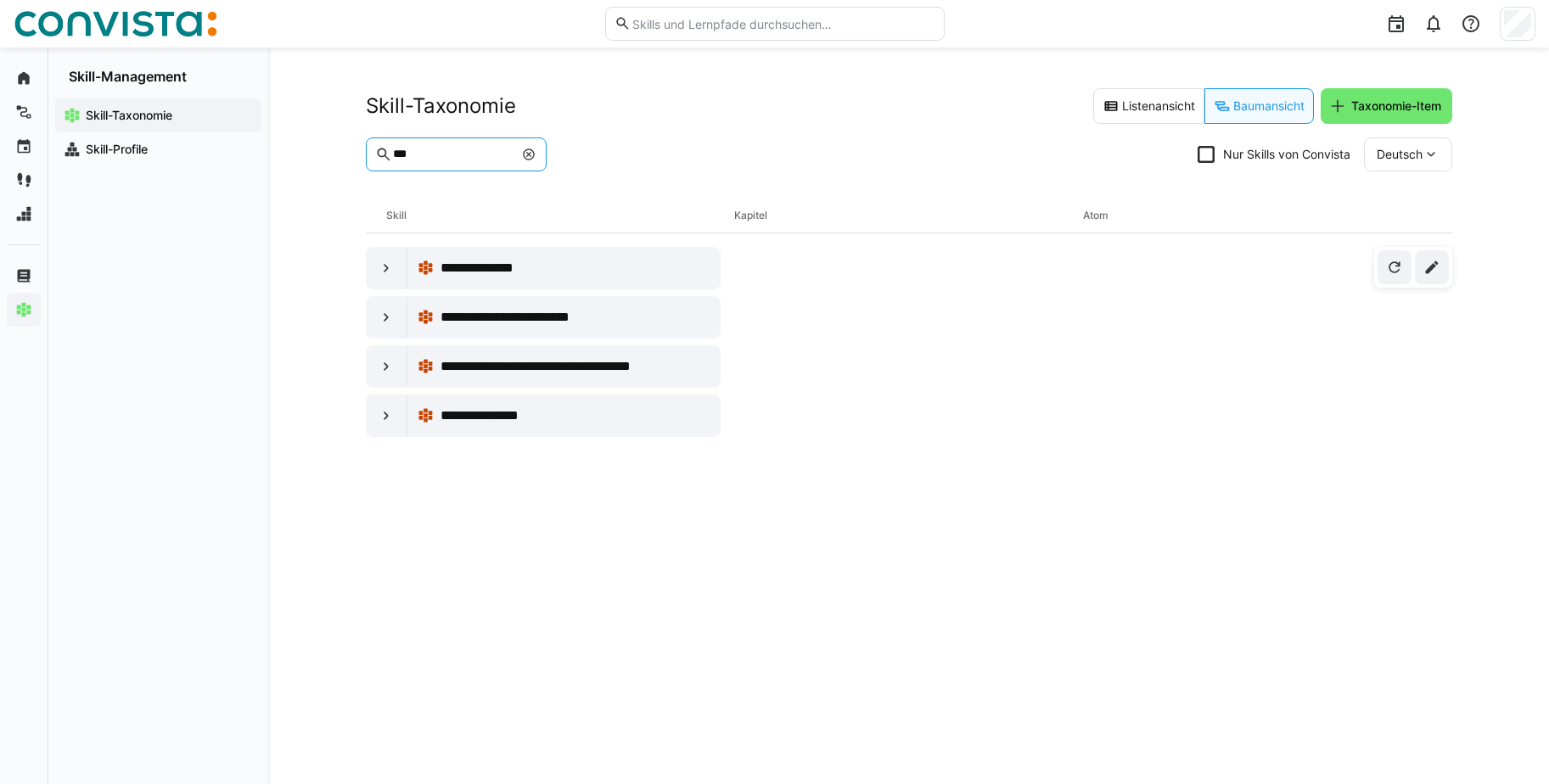
type input "***"
click at [382, 315] on eds-icon at bounding box center [386, 317] width 17 height 17
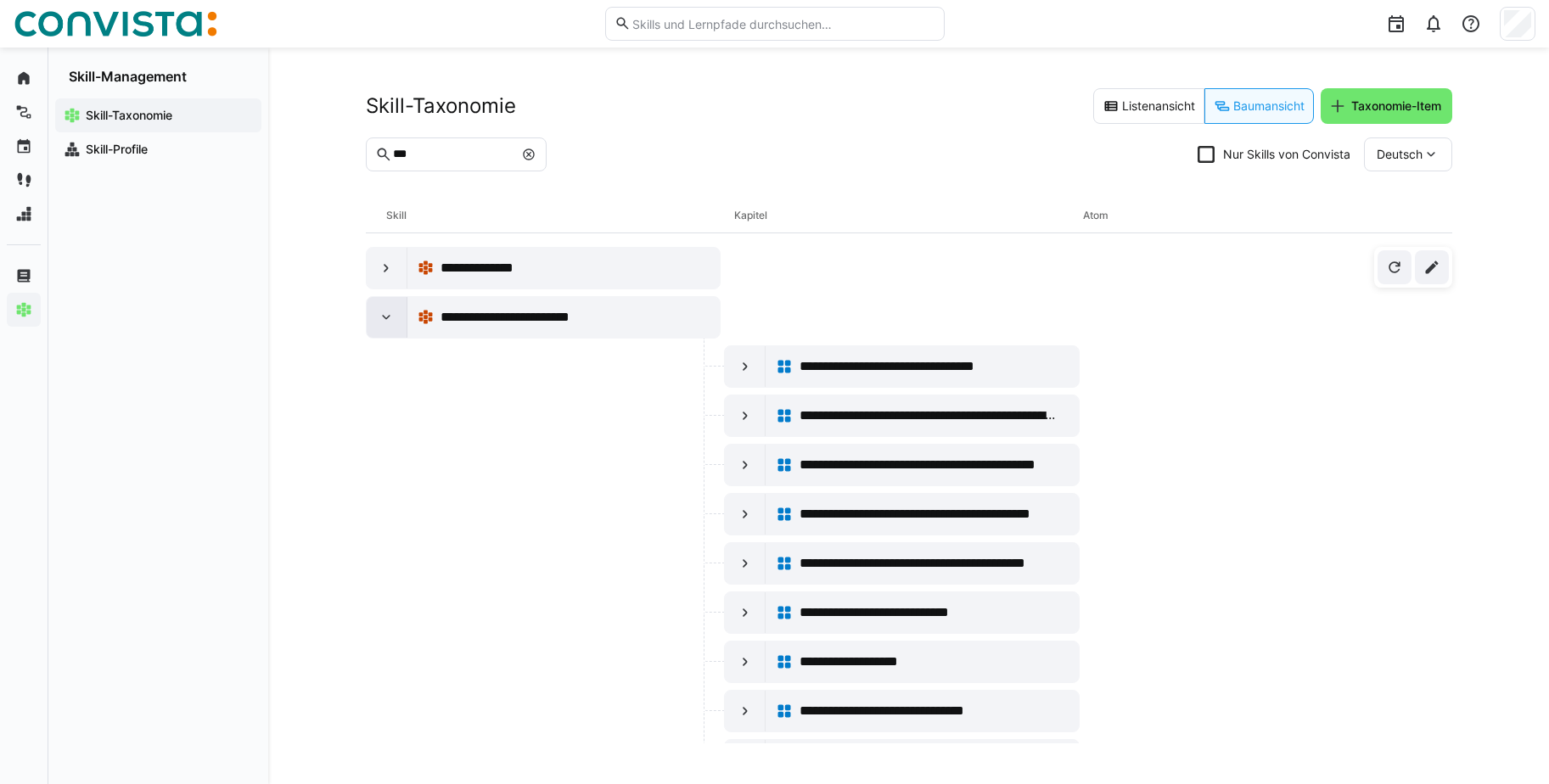
click at [387, 318] on eds-icon at bounding box center [386, 317] width 17 height 17
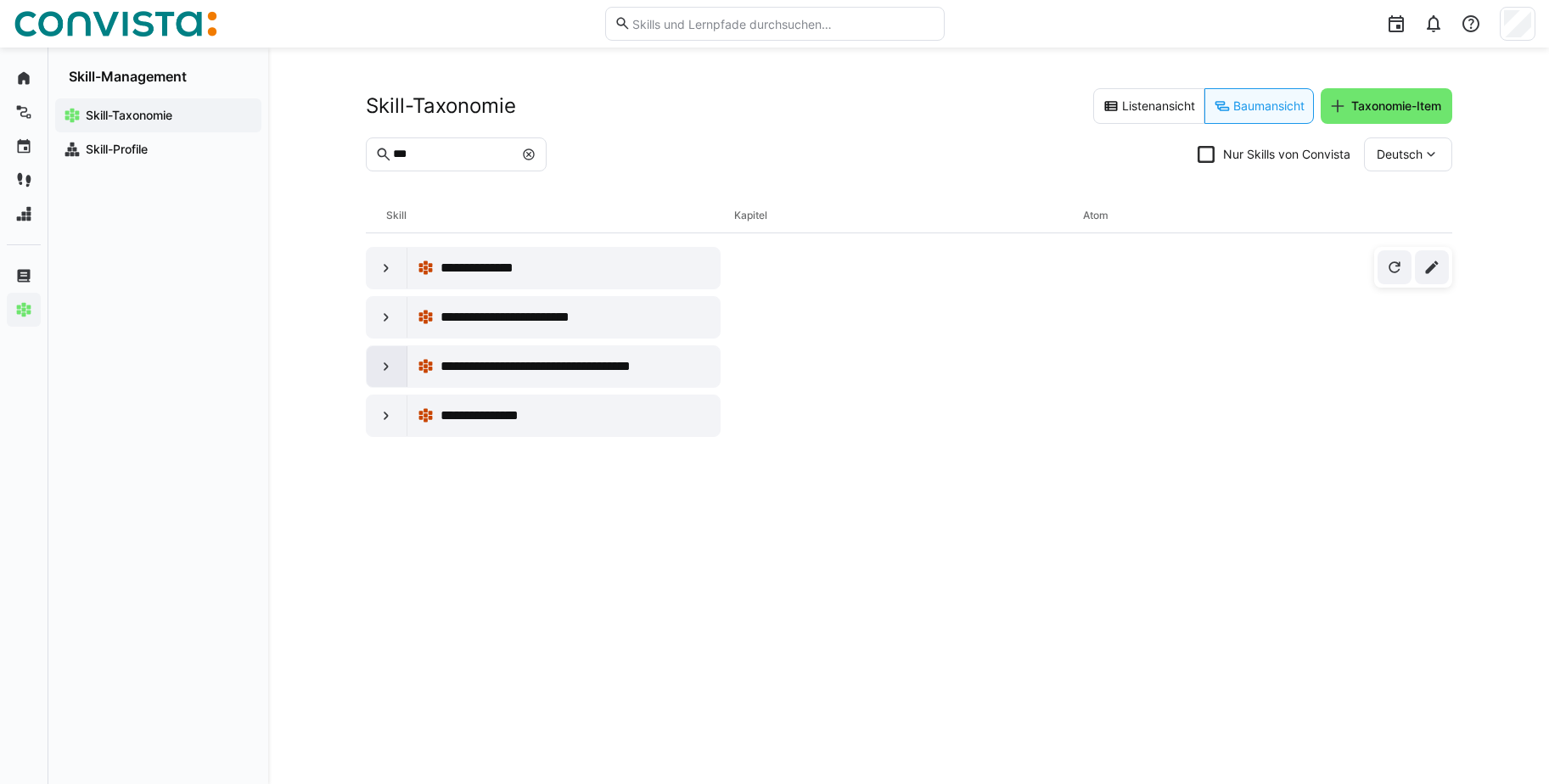
click at [374, 363] on div at bounding box center [387, 367] width 41 height 41
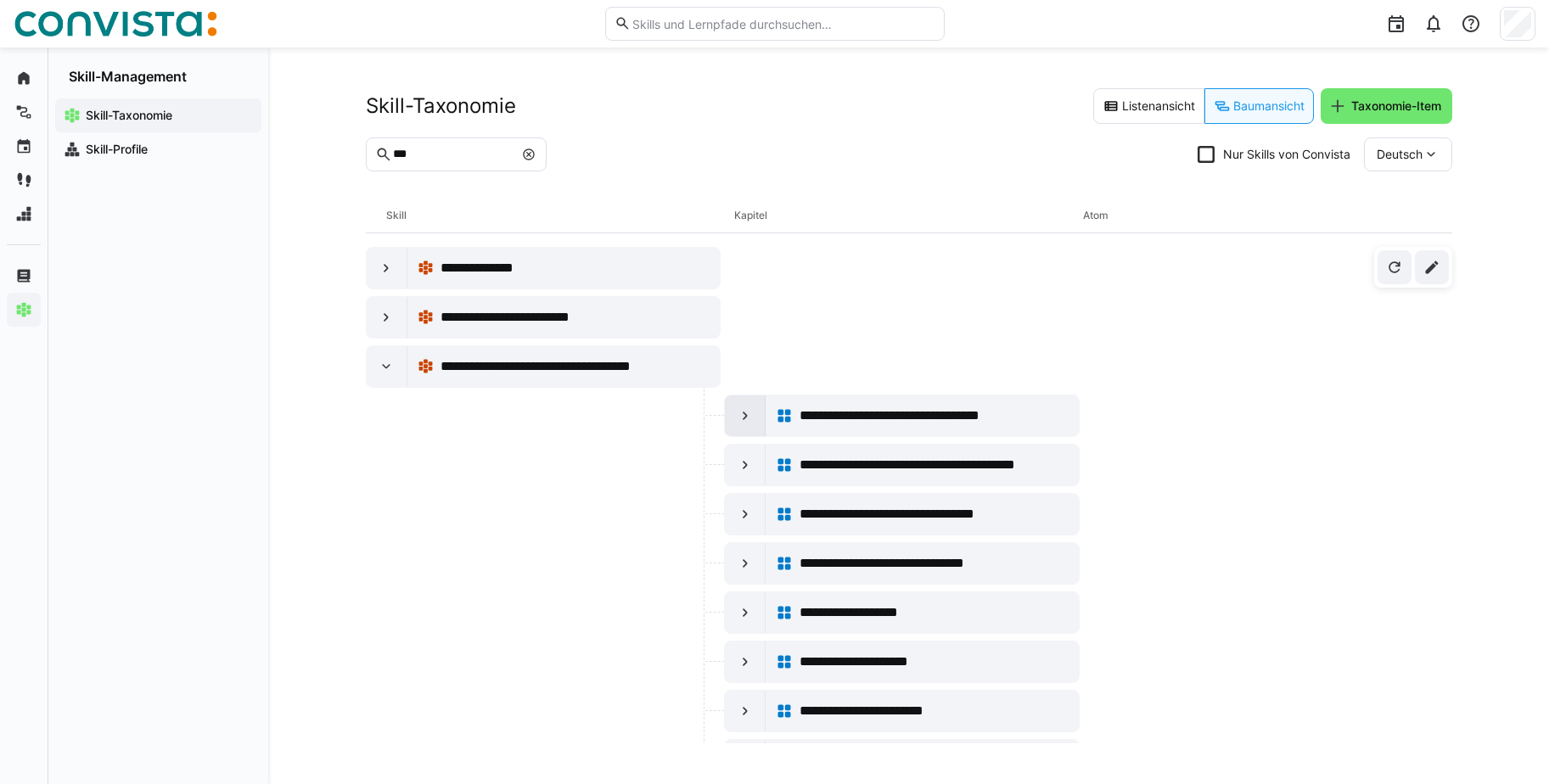
click at [737, 417] on eds-icon at bounding box center [745, 416] width 17 height 17
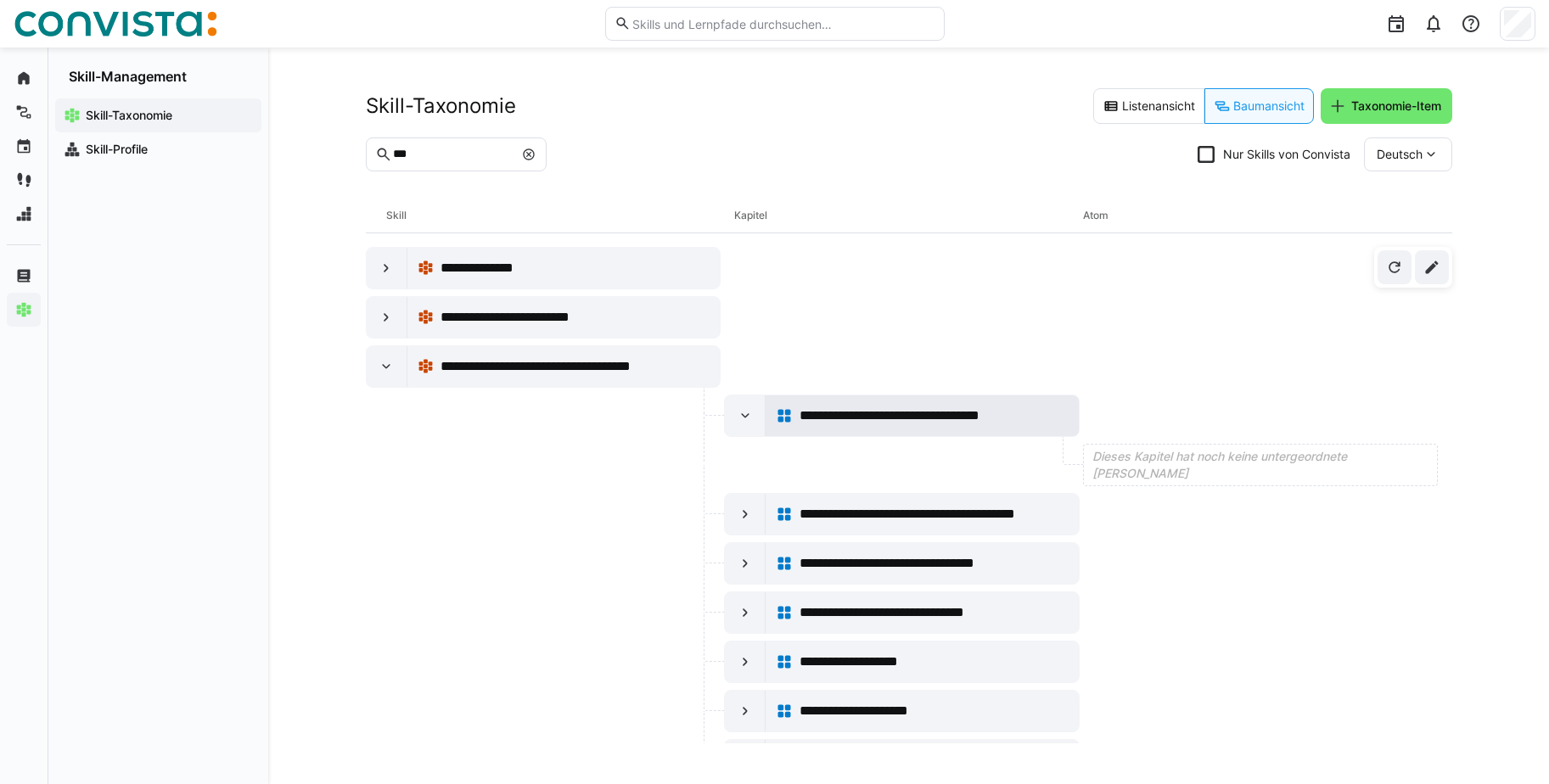
click at [847, 417] on span "**********" at bounding box center [922, 416] width 246 height 20
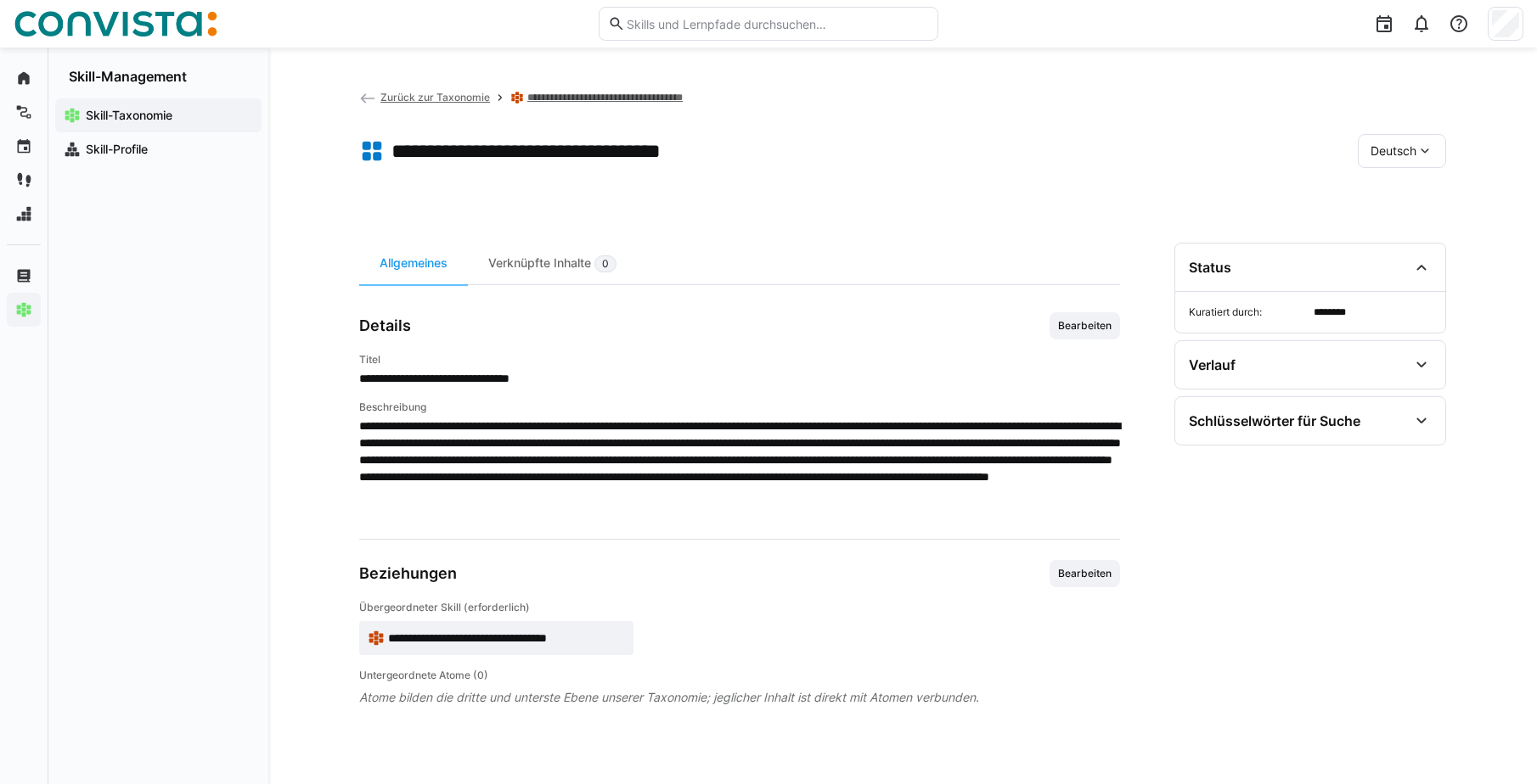
click at [416, 95] on span "Zurück zur Taxonomie" at bounding box center [435, 97] width 109 height 13
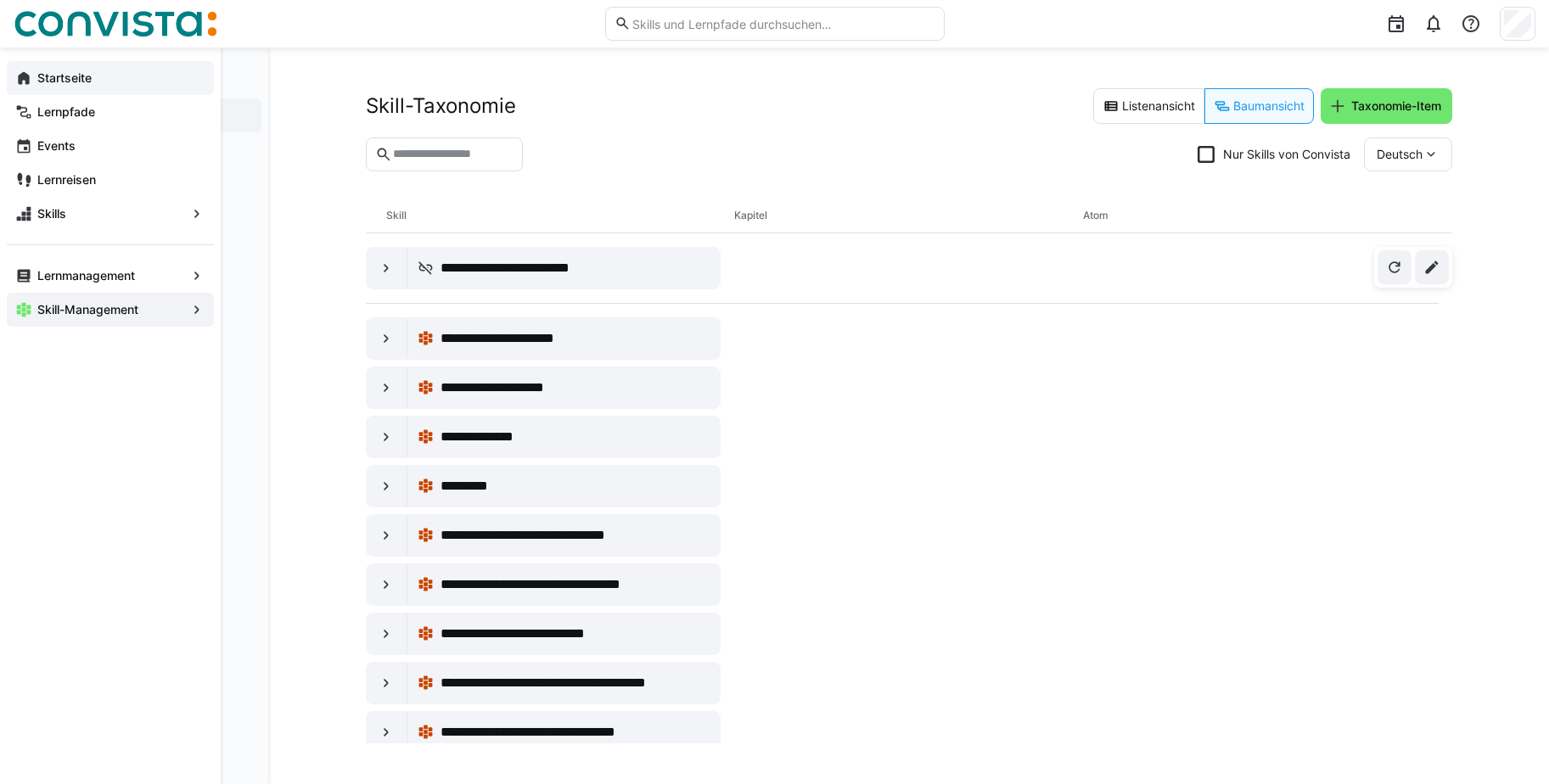
click at [31, 82] on eds-icon at bounding box center [24, 78] width 17 height 17
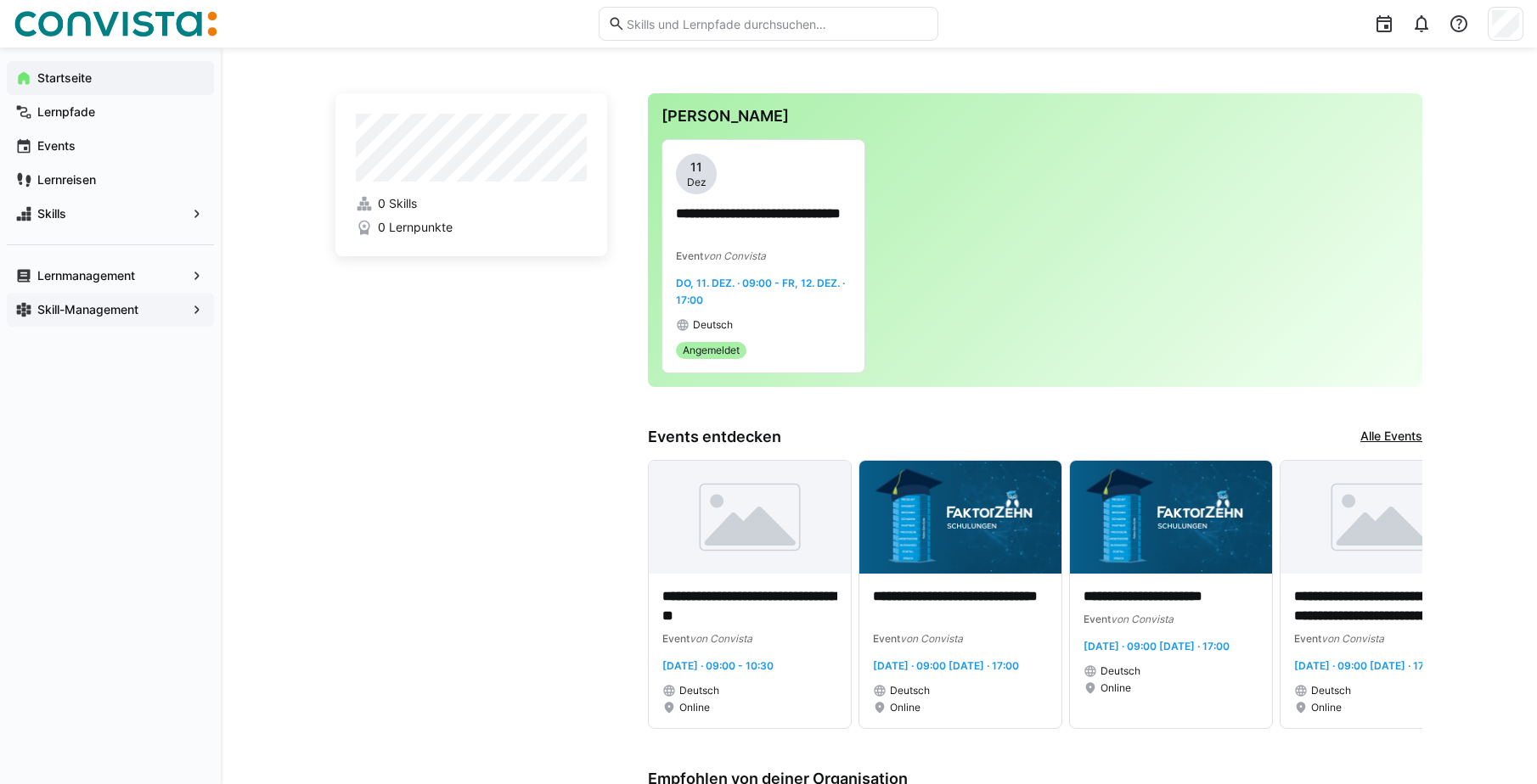
click at [0, 0] on app-navigation-label "Skill-Management" at bounding box center [0, 0] width 0 height 0
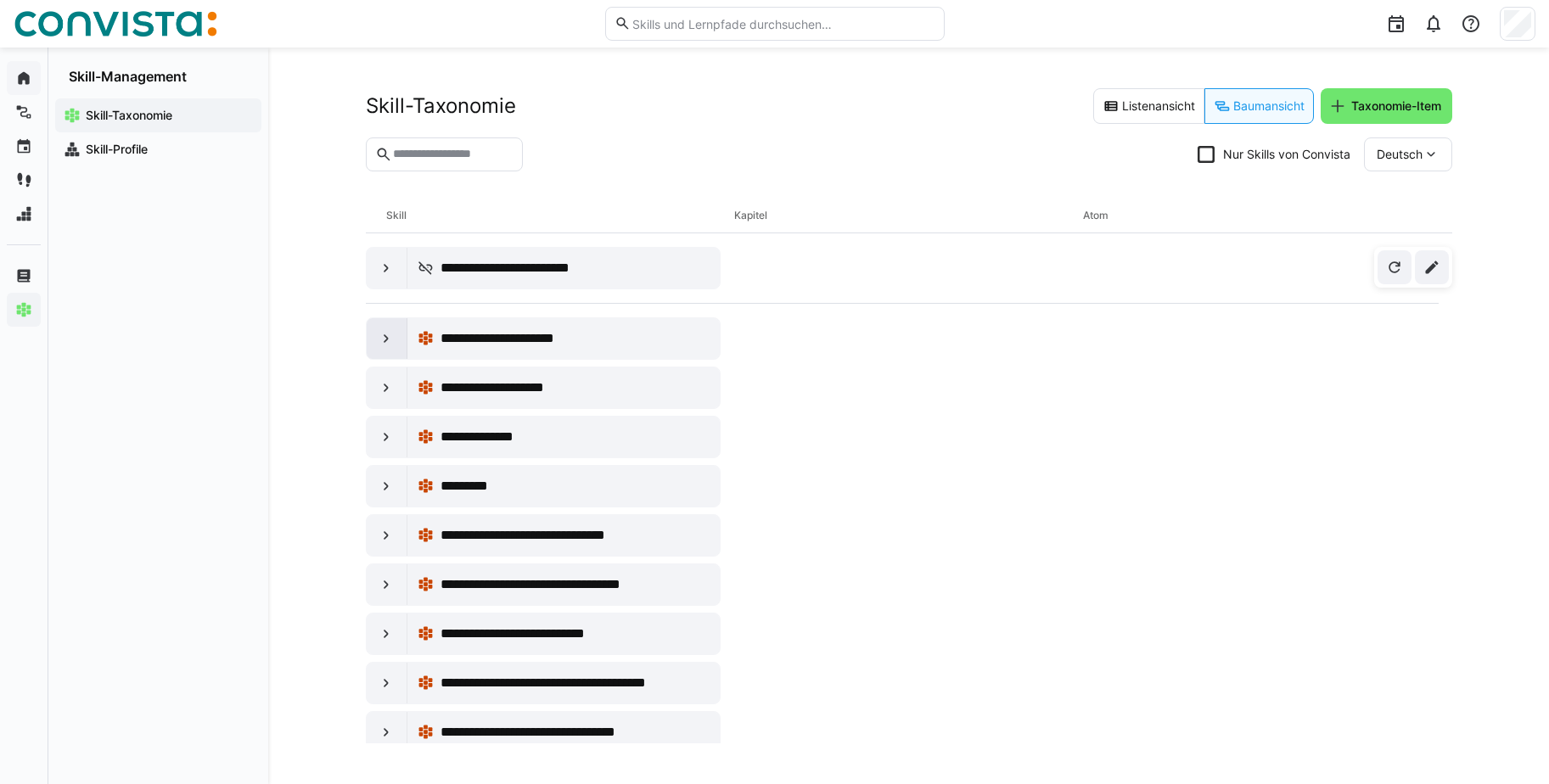
click at [385, 338] on eds-icon at bounding box center [386, 338] width 17 height 17
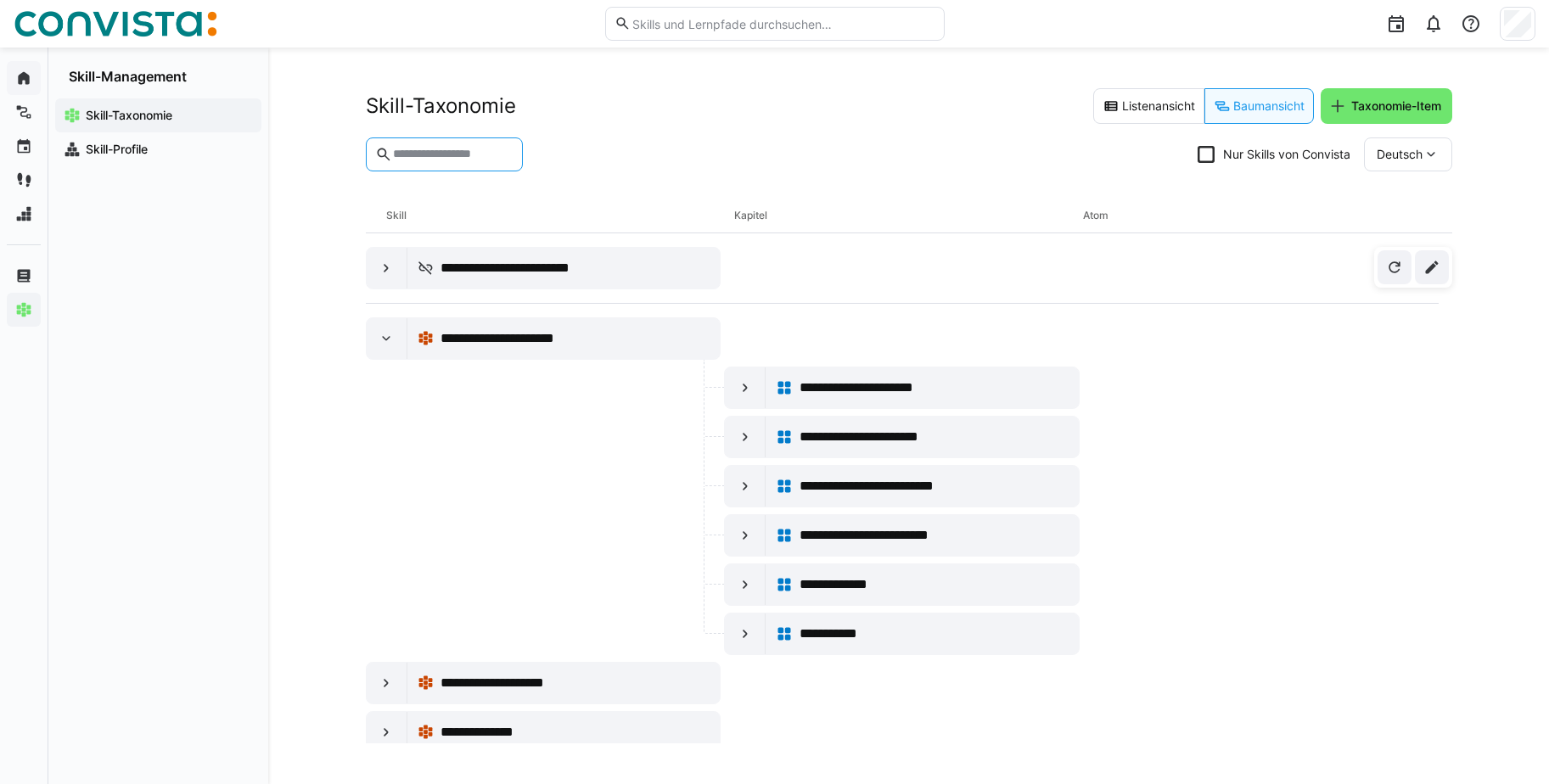
click at [432, 152] on input "text" at bounding box center [452, 154] width 122 height 15
type input "***"
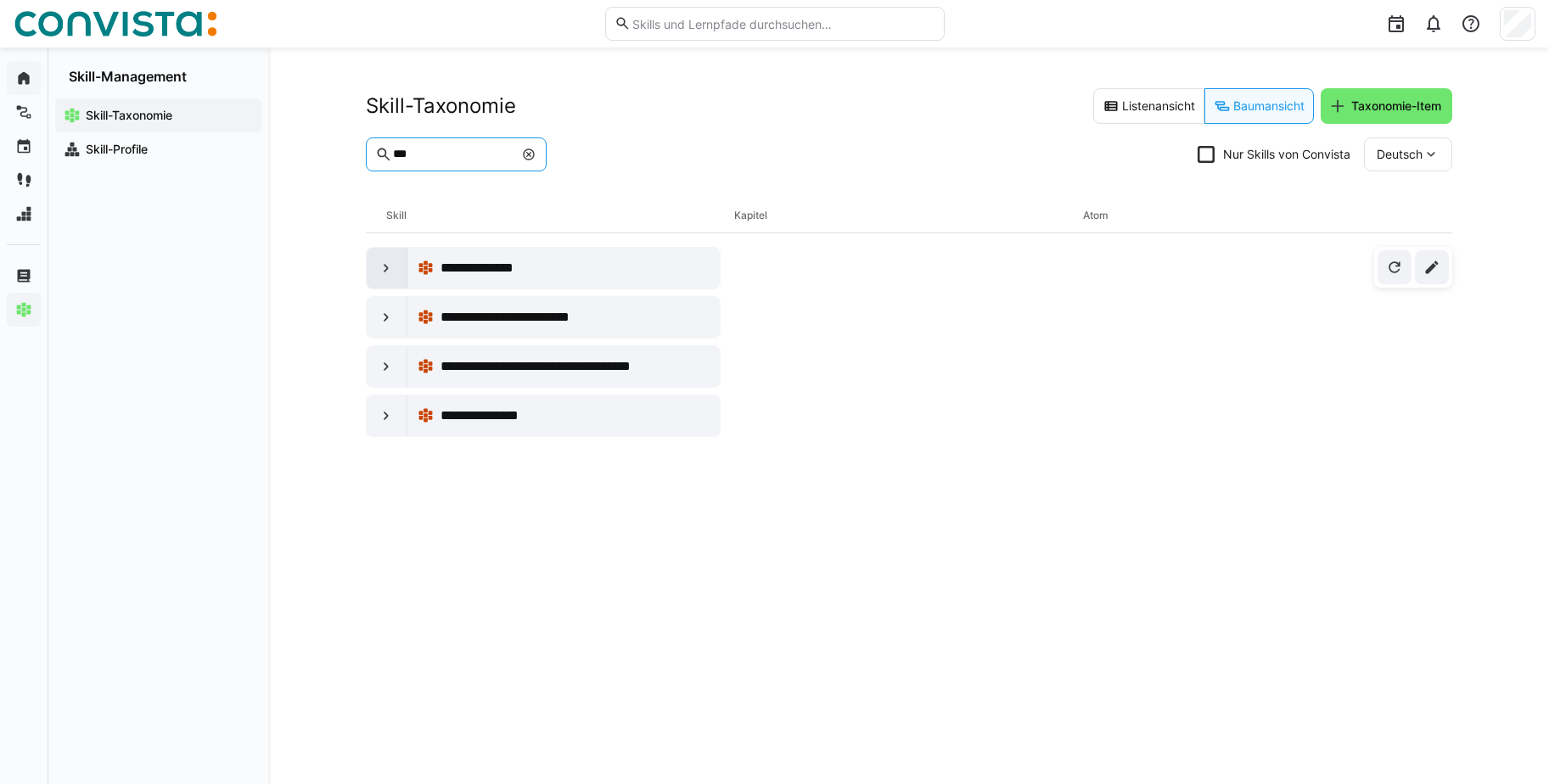
click at [391, 275] on eds-icon at bounding box center [386, 268] width 17 height 17
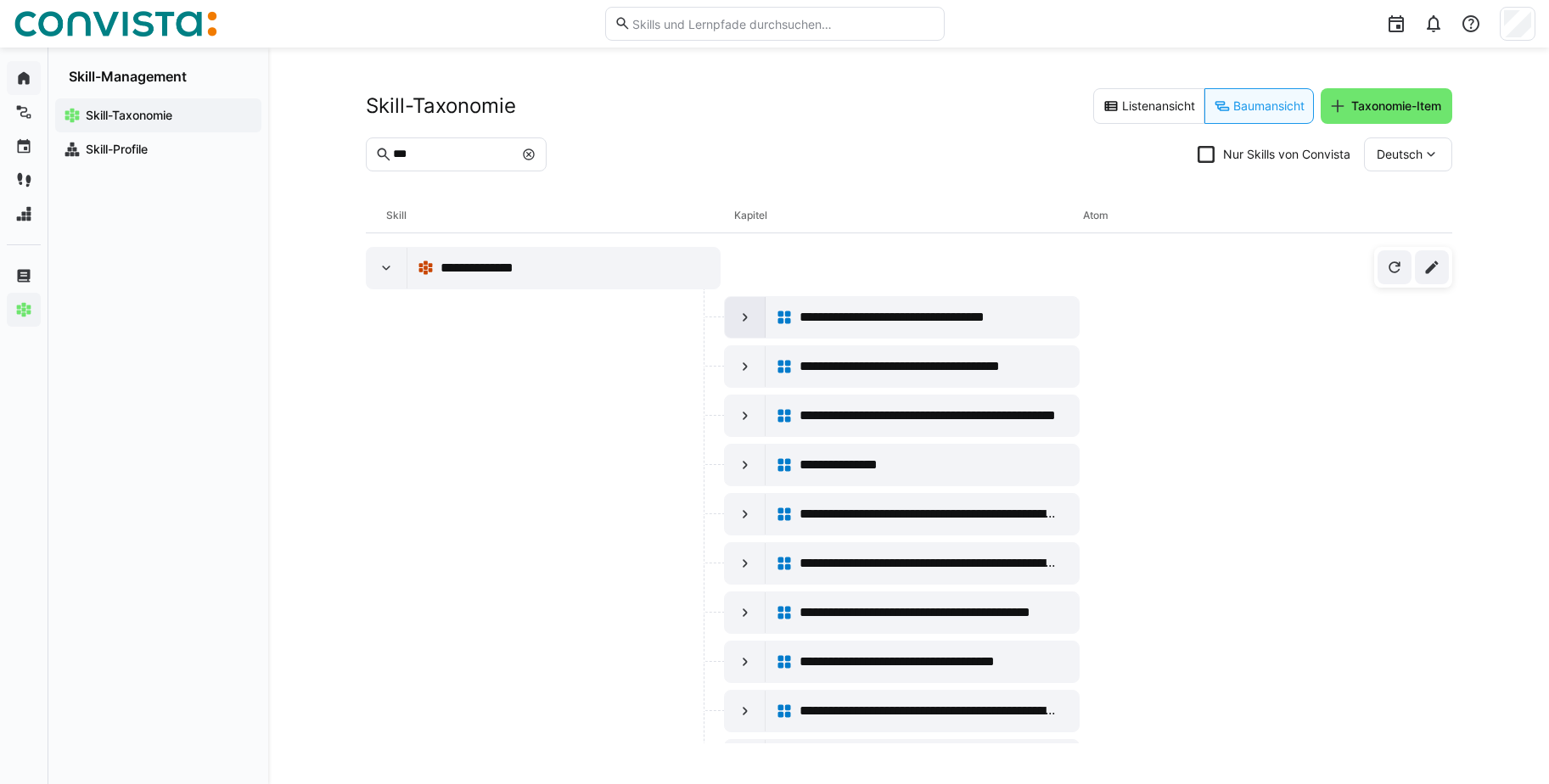
click at [731, 327] on div at bounding box center [745, 317] width 41 height 41
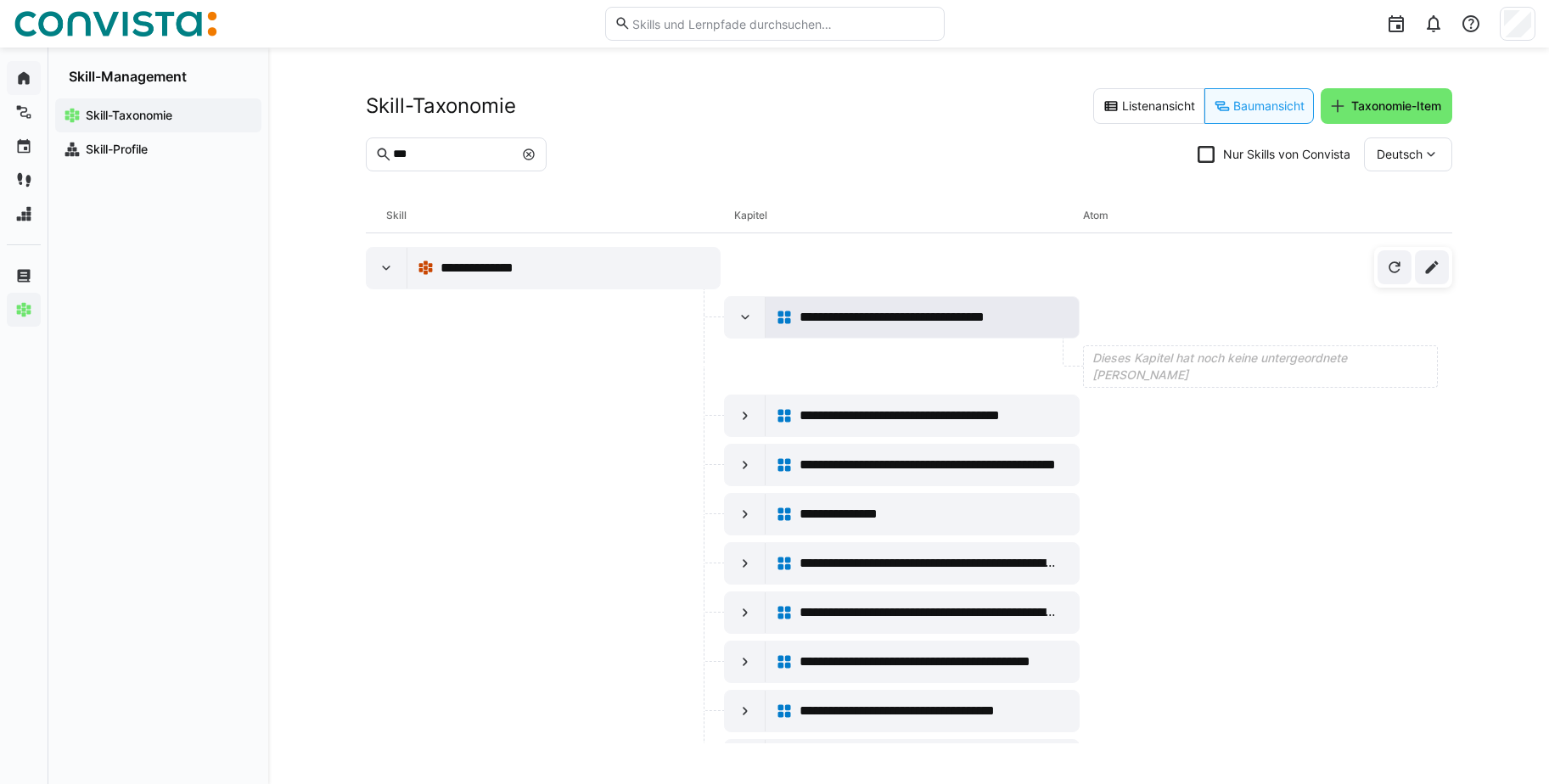
click at [968, 313] on span "**********" at bounding box center [919, 317] width 239 height 20
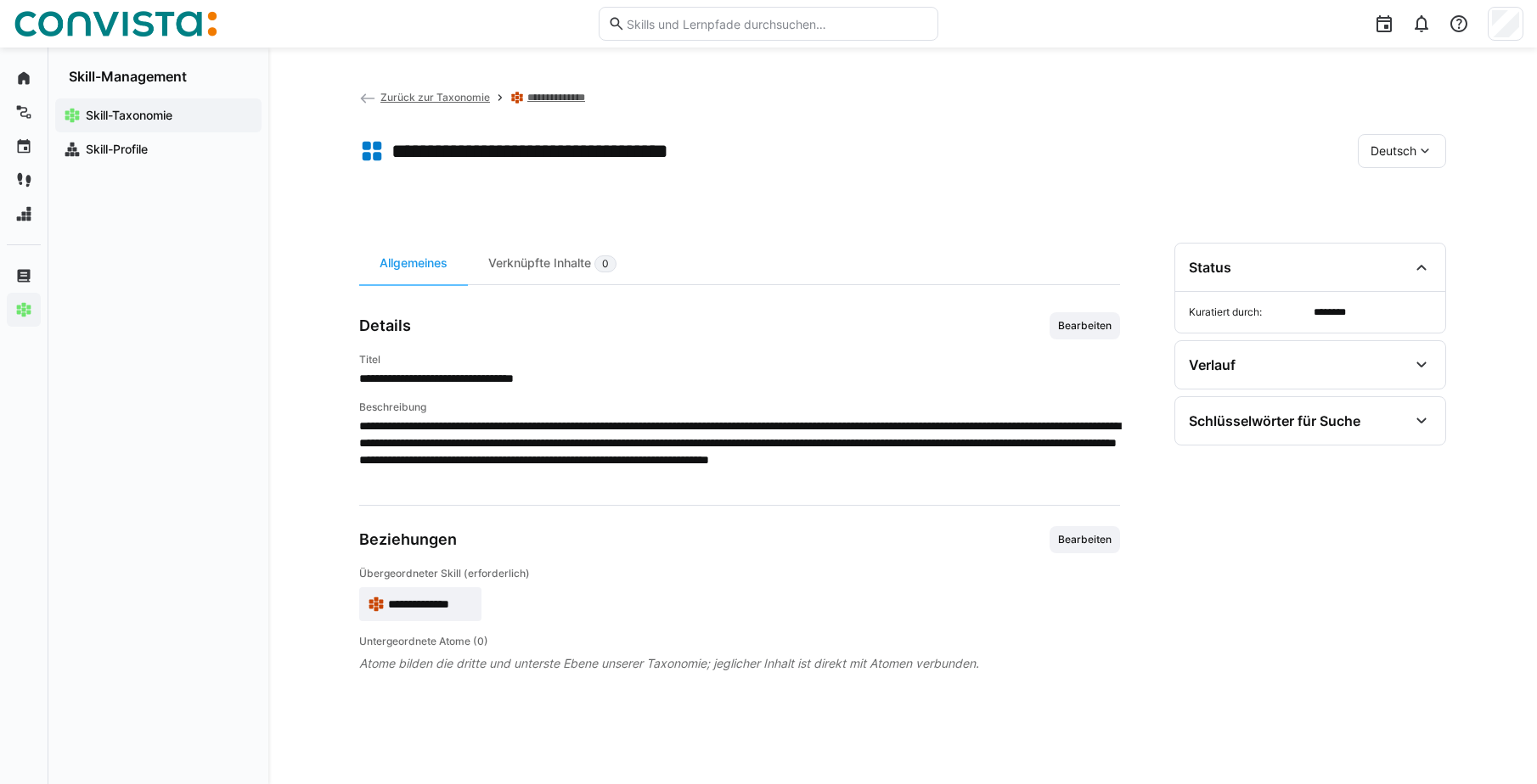
click at [567, 101] on link "**********" at bounding box center [563, 97] width 73 height 14
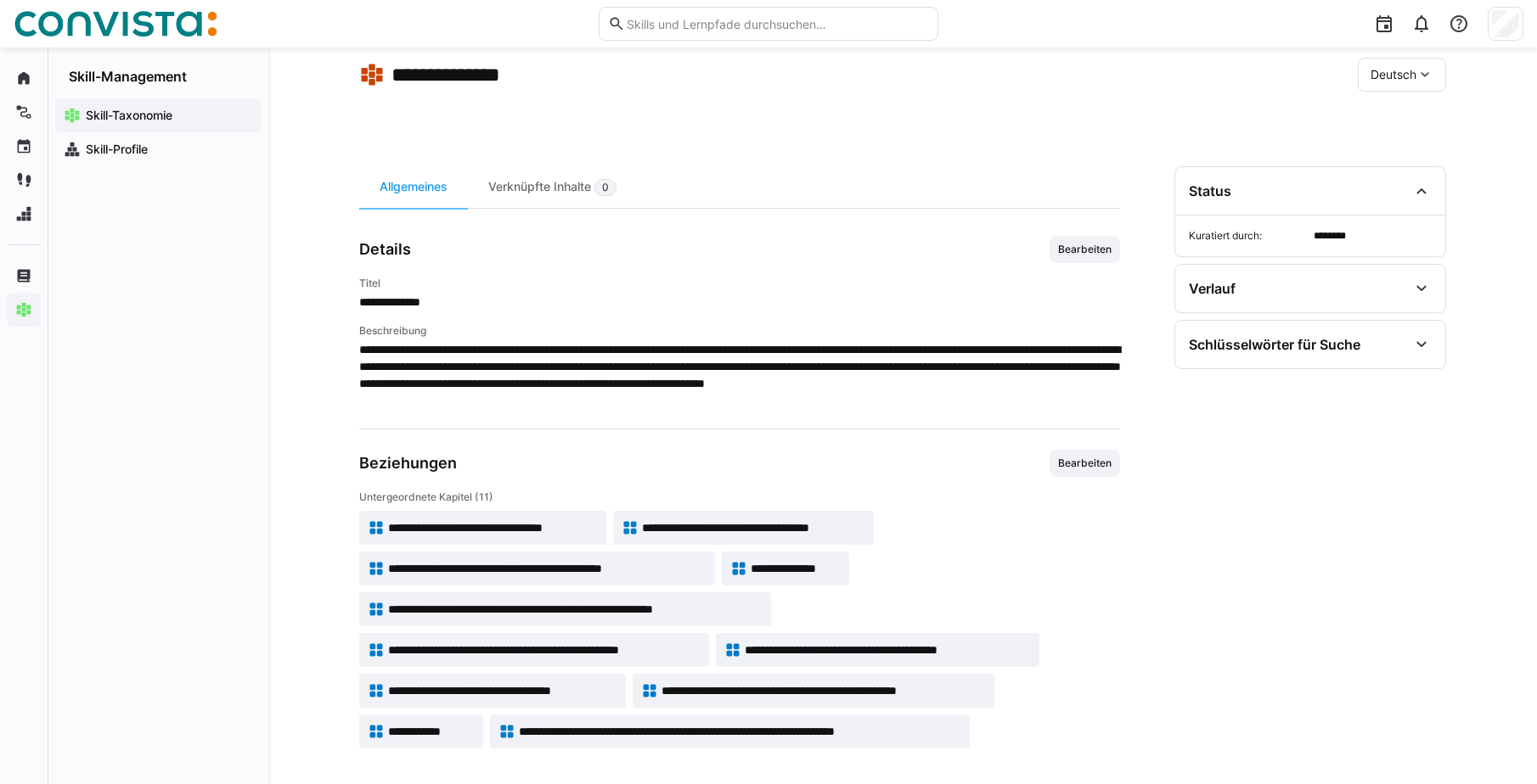
scroll to position [83, 0]
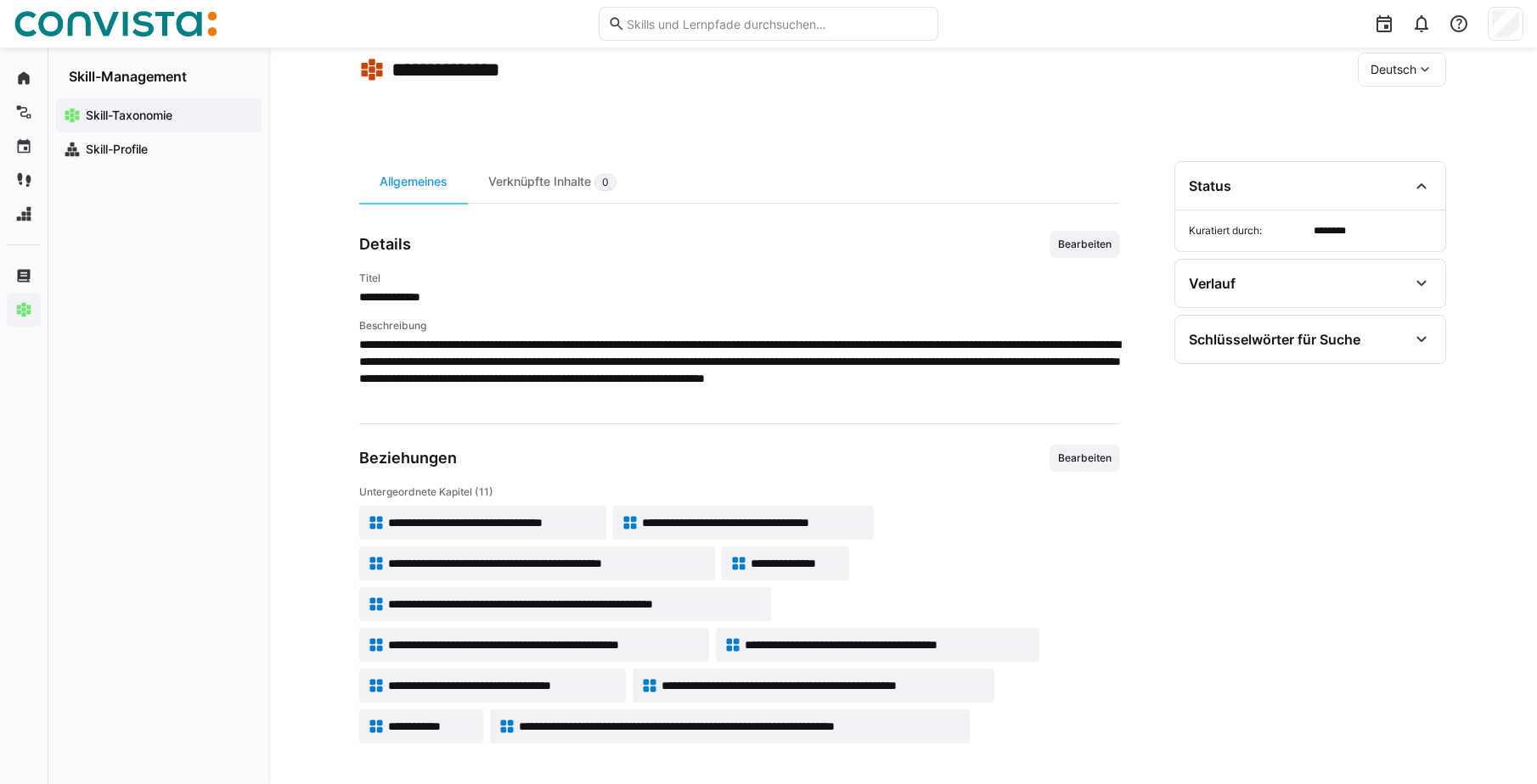
click at [792, 528] on span "**********" at bounding box center [753, 522] width 223 height 17
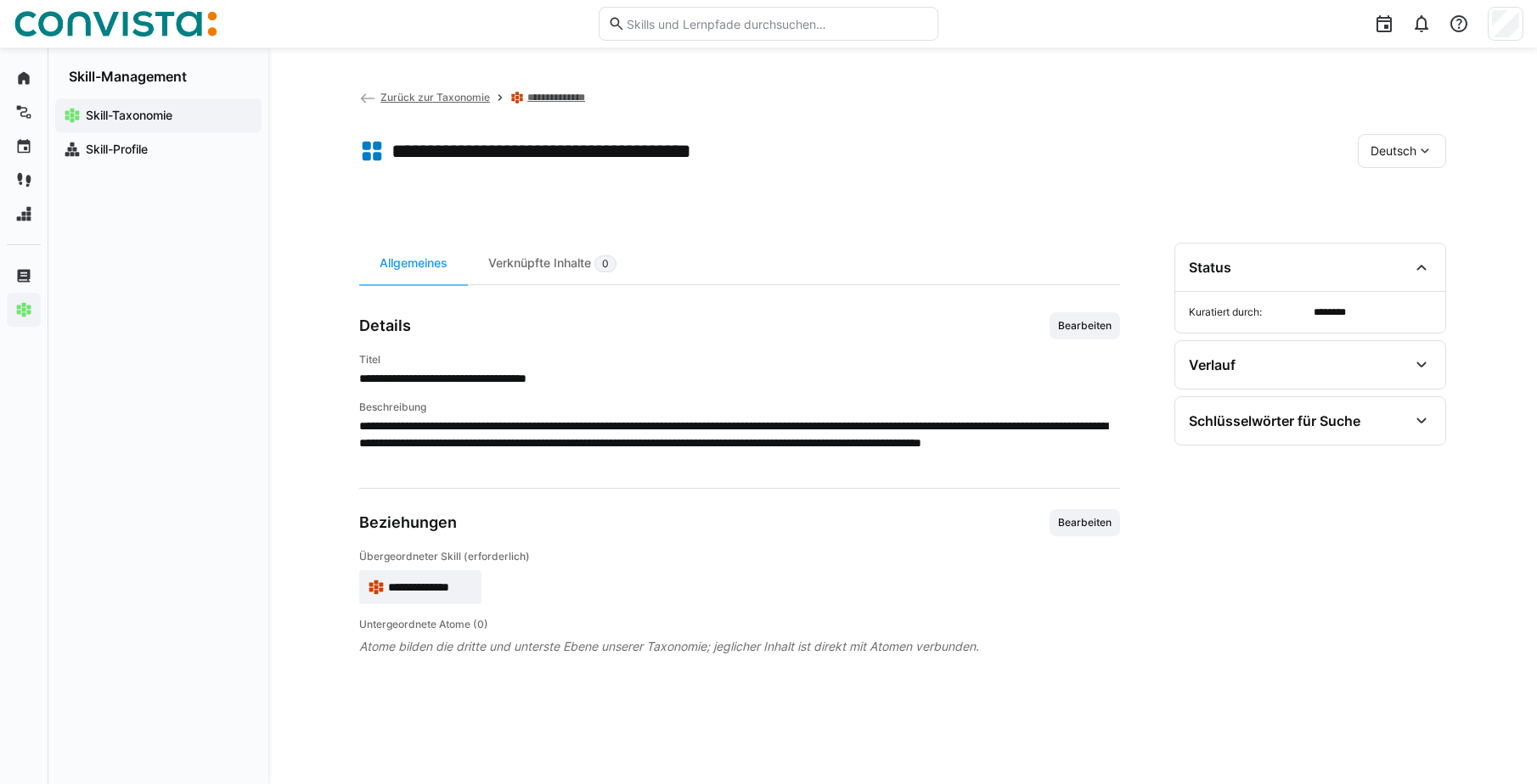
click at [470, 99] on span "Zurück zur Taxonomie" at bounding box center [435, 97] width 109 height 13
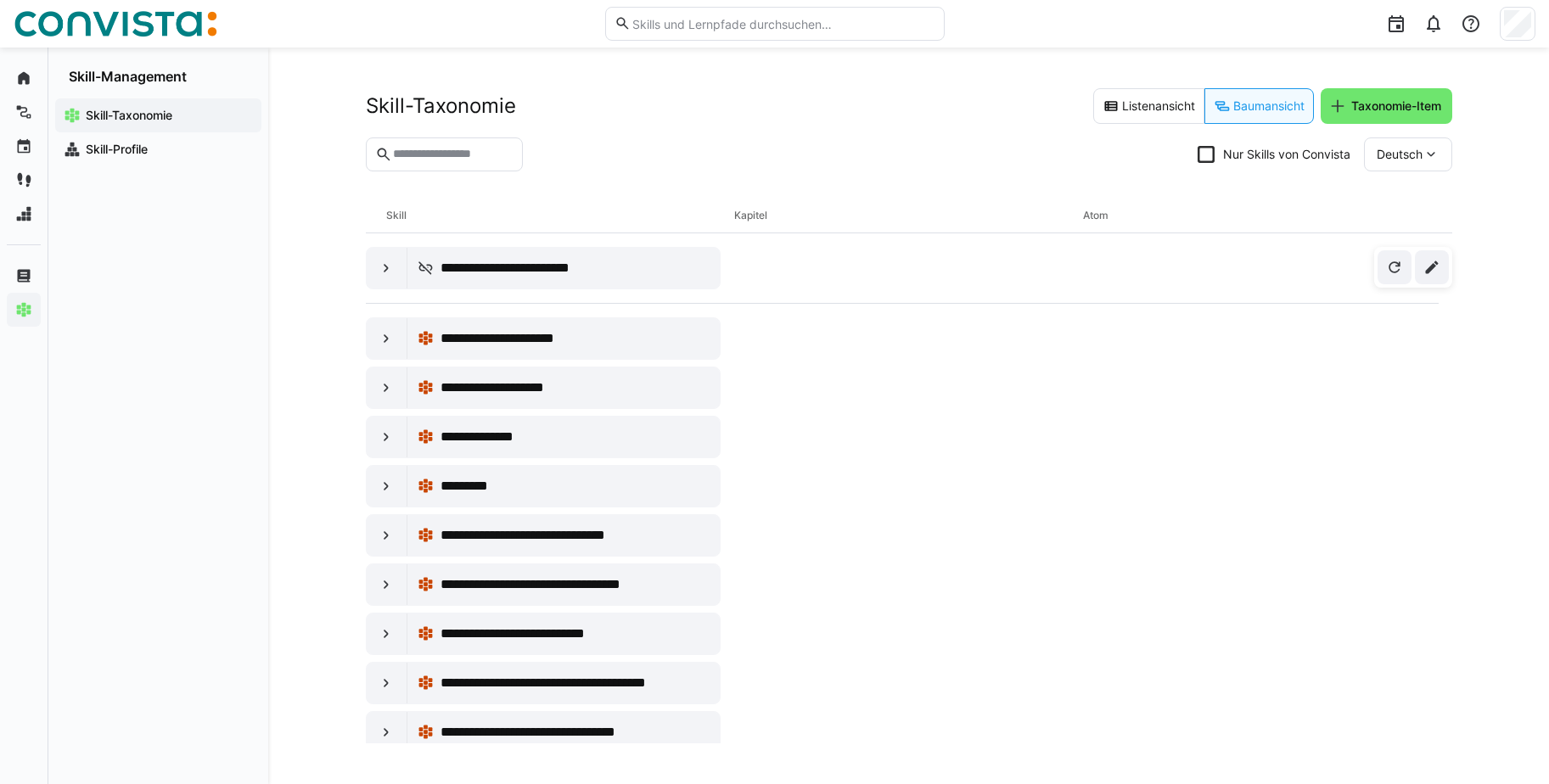
click at [451, 136] on header "Skill-Taxonomie Listenansicht Baumansicht Taxonomie-Item Nur Skills von Convist…" at bounding box center [909, 143] width 1086 height 110
click at [458, 153] on input "text" at bounding box center [452, 154] width 122 height 15
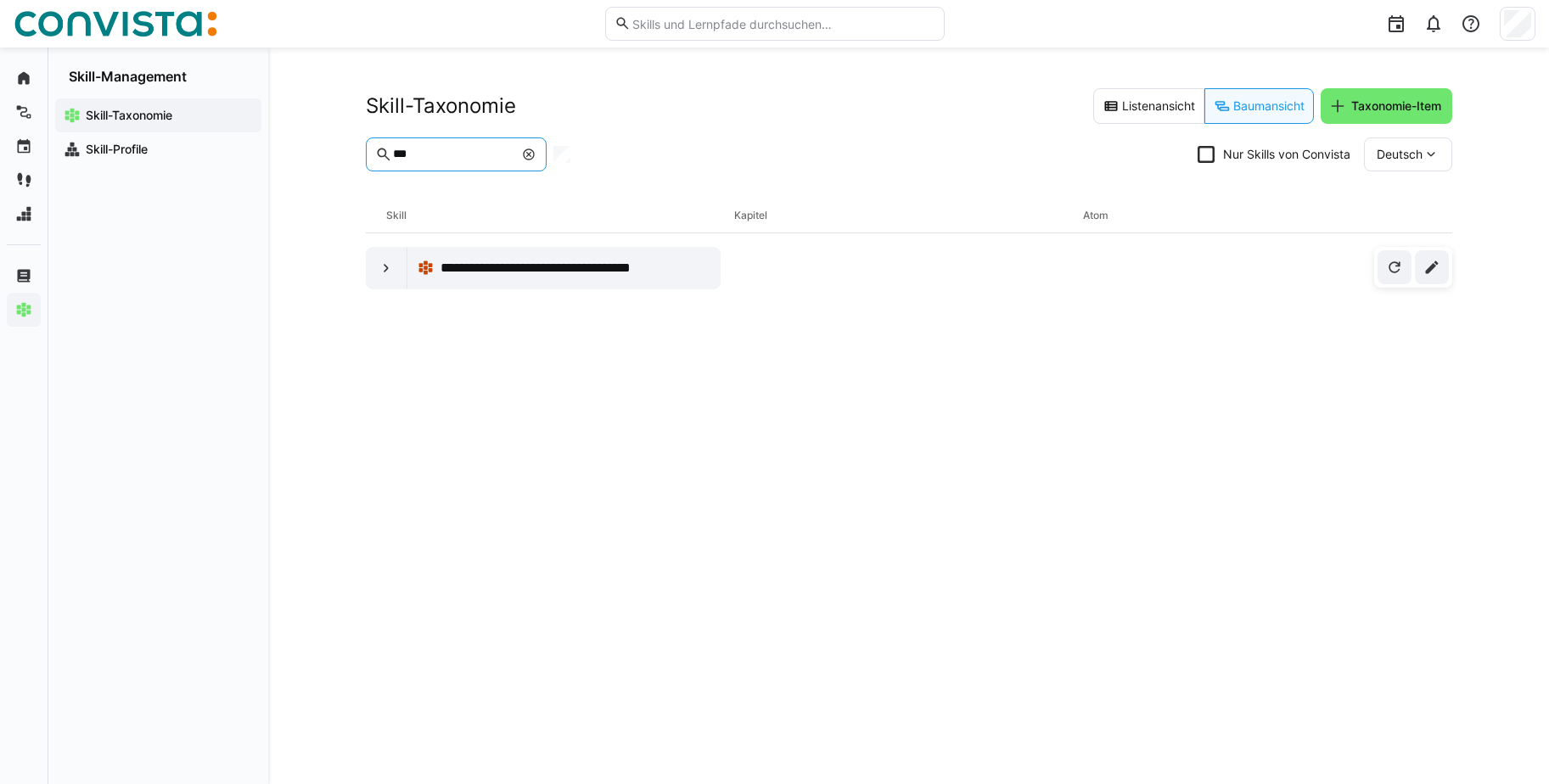
type input "***"
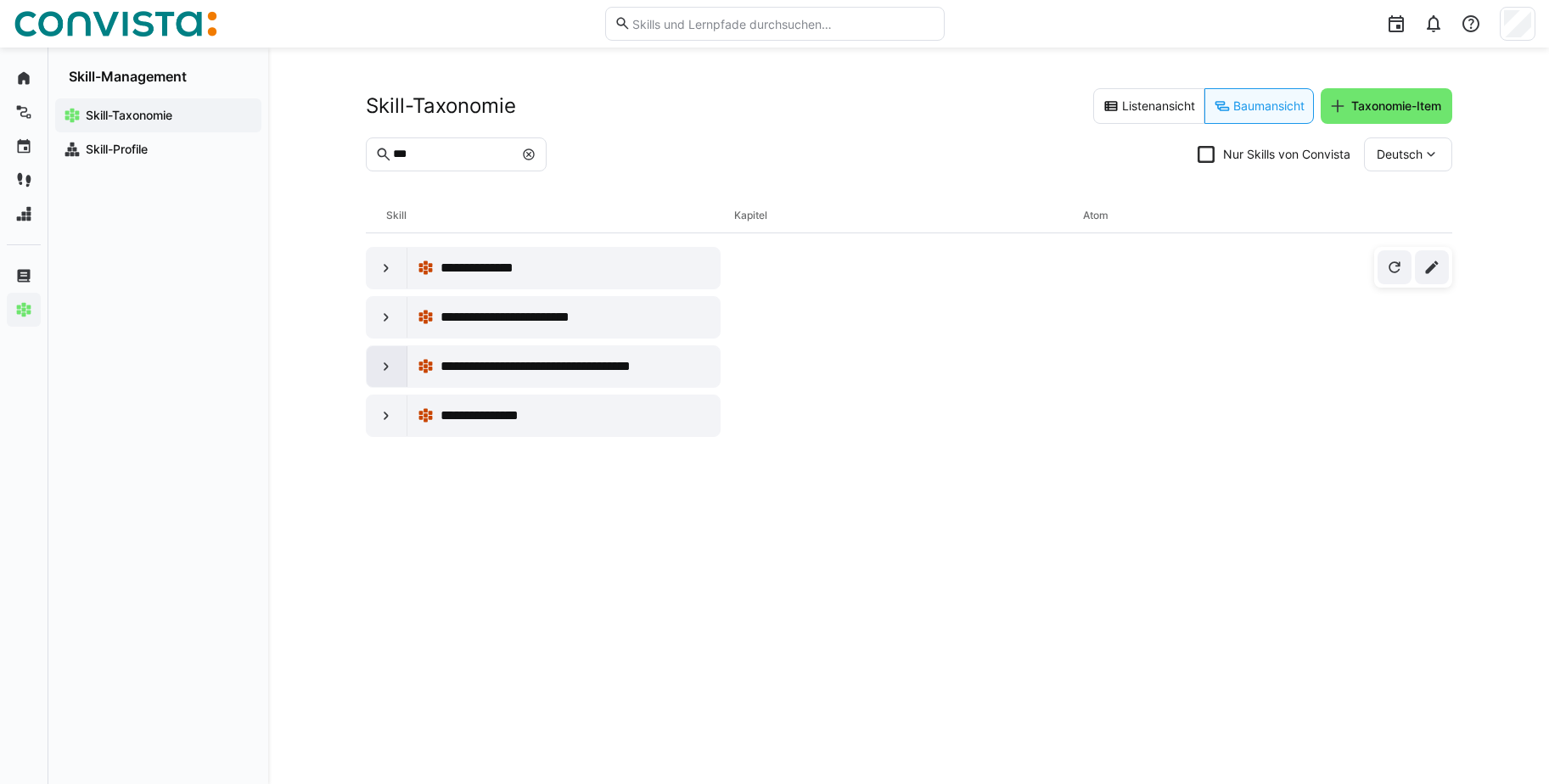
click at [387, 367] on eds-icon at bounding box center [386, 367] width 17 height 17
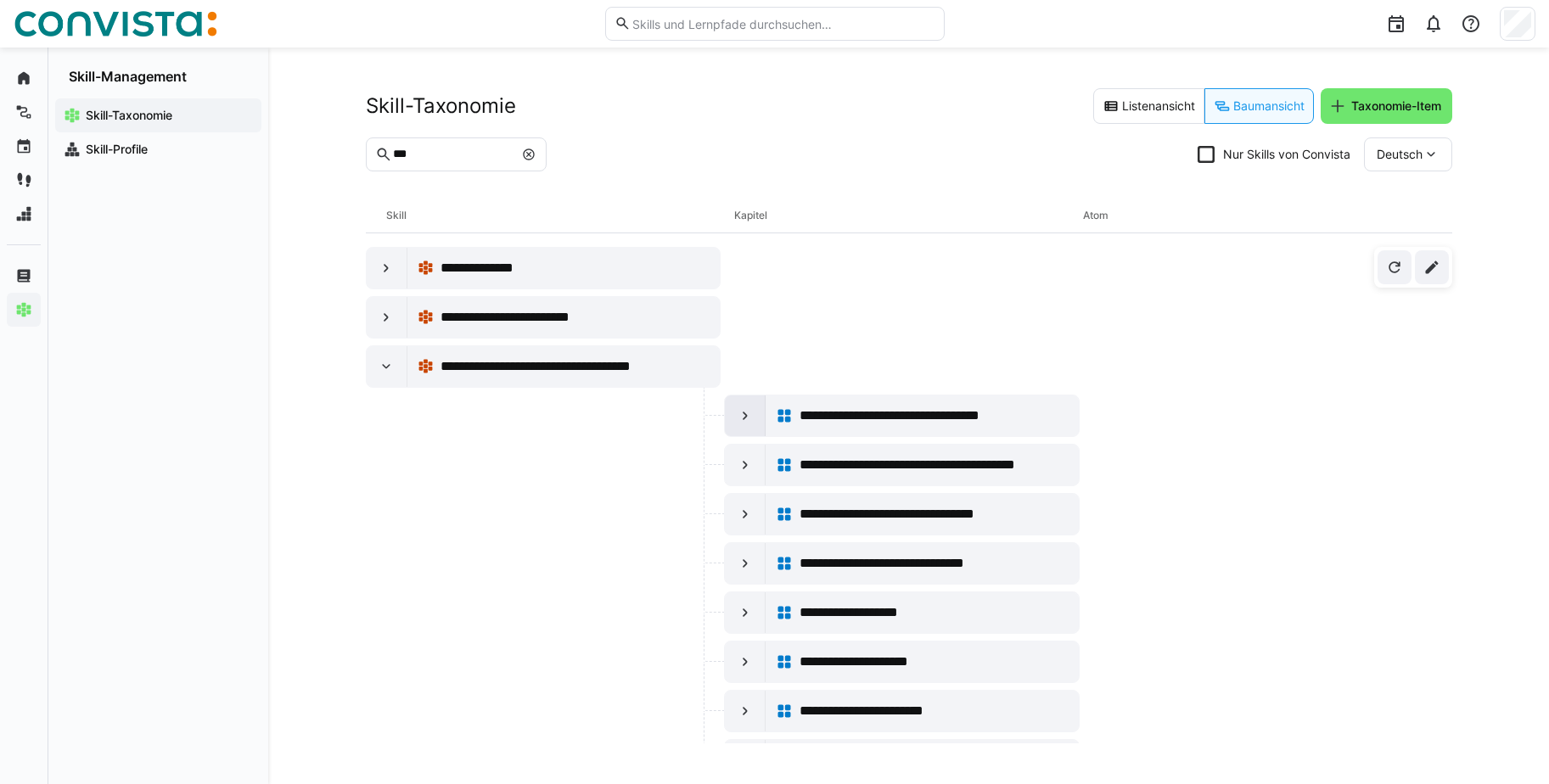
click at [747, 414] on eds-icon at bounding box center [745, 416] width 17 height 17
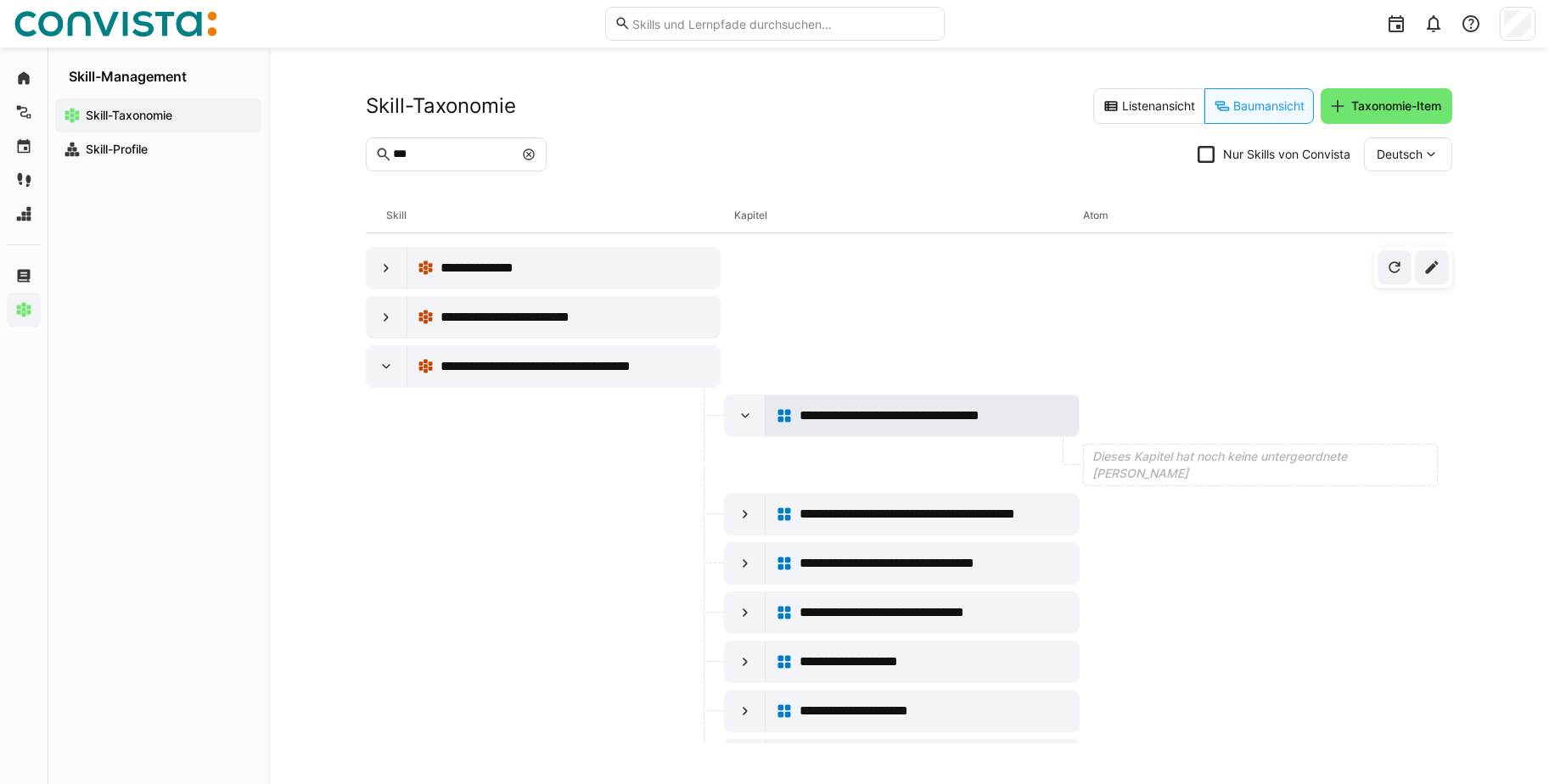
click at [902, 423] on span "**********" at bounding box center [922, 416] width 246 height 20
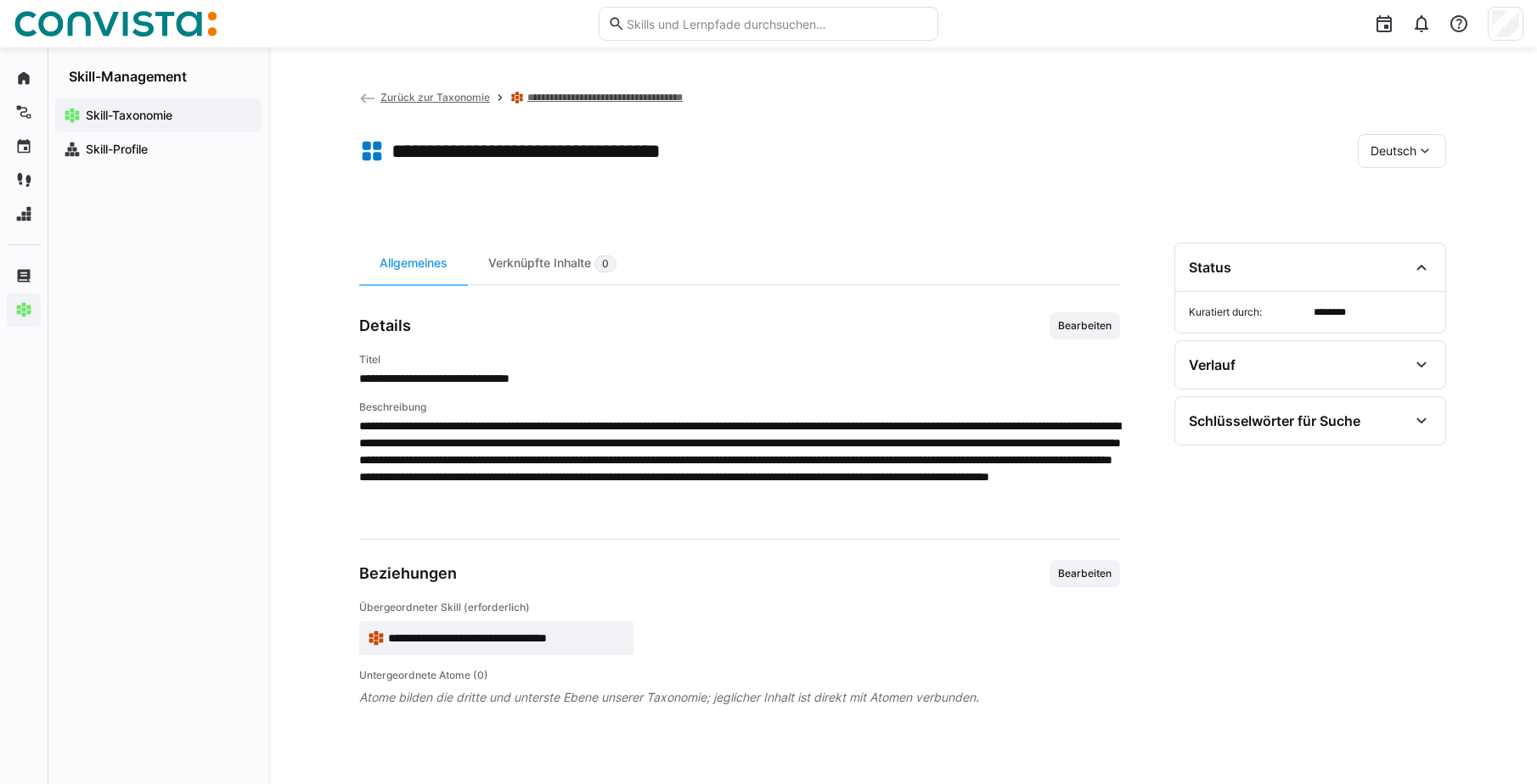
click at [705, 94] on link "**********" at bounding box center [628, 97] width 203 height 14
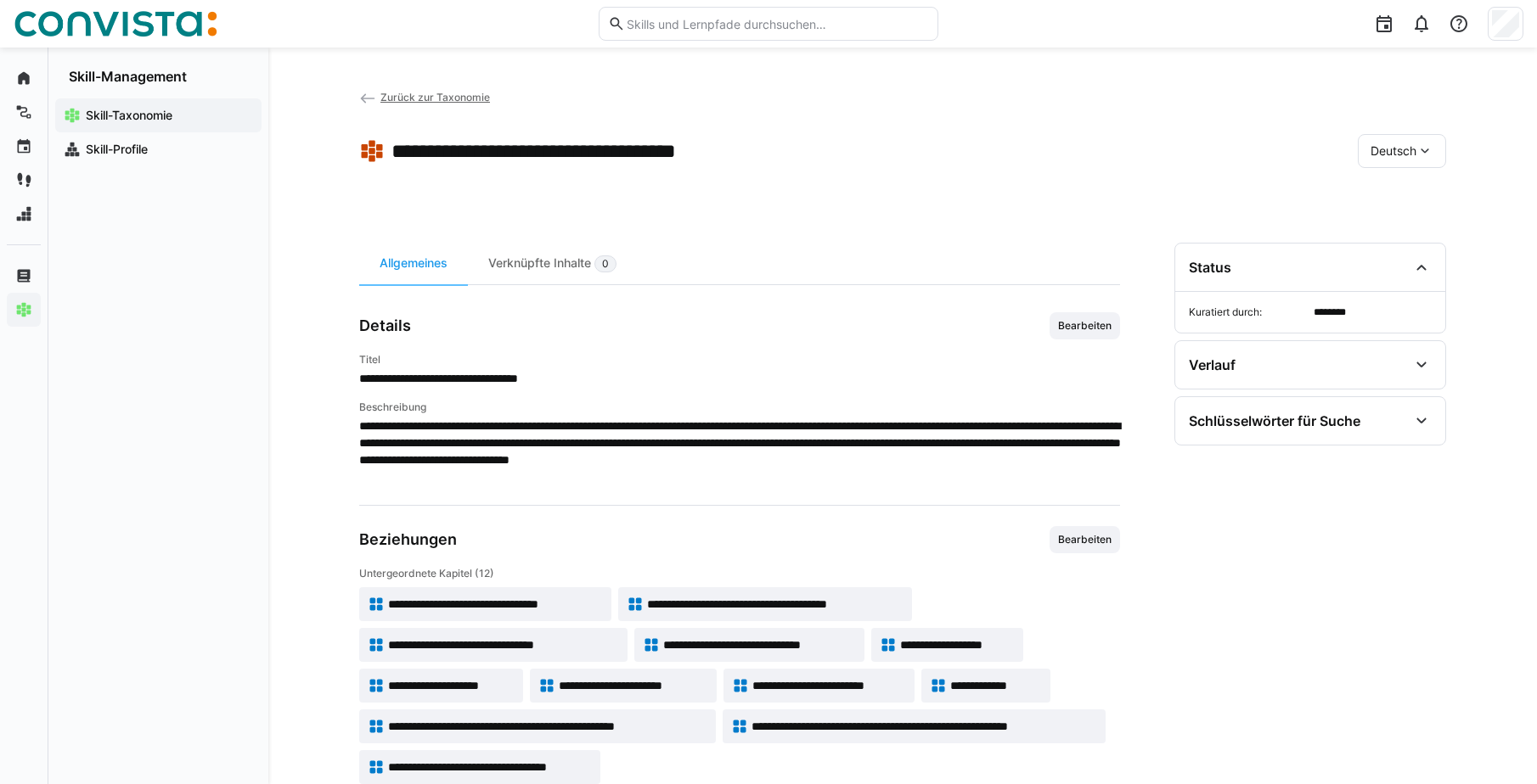
click at [791, 606] on span "**********" at bounding box center [775, 604] width 257 height 17
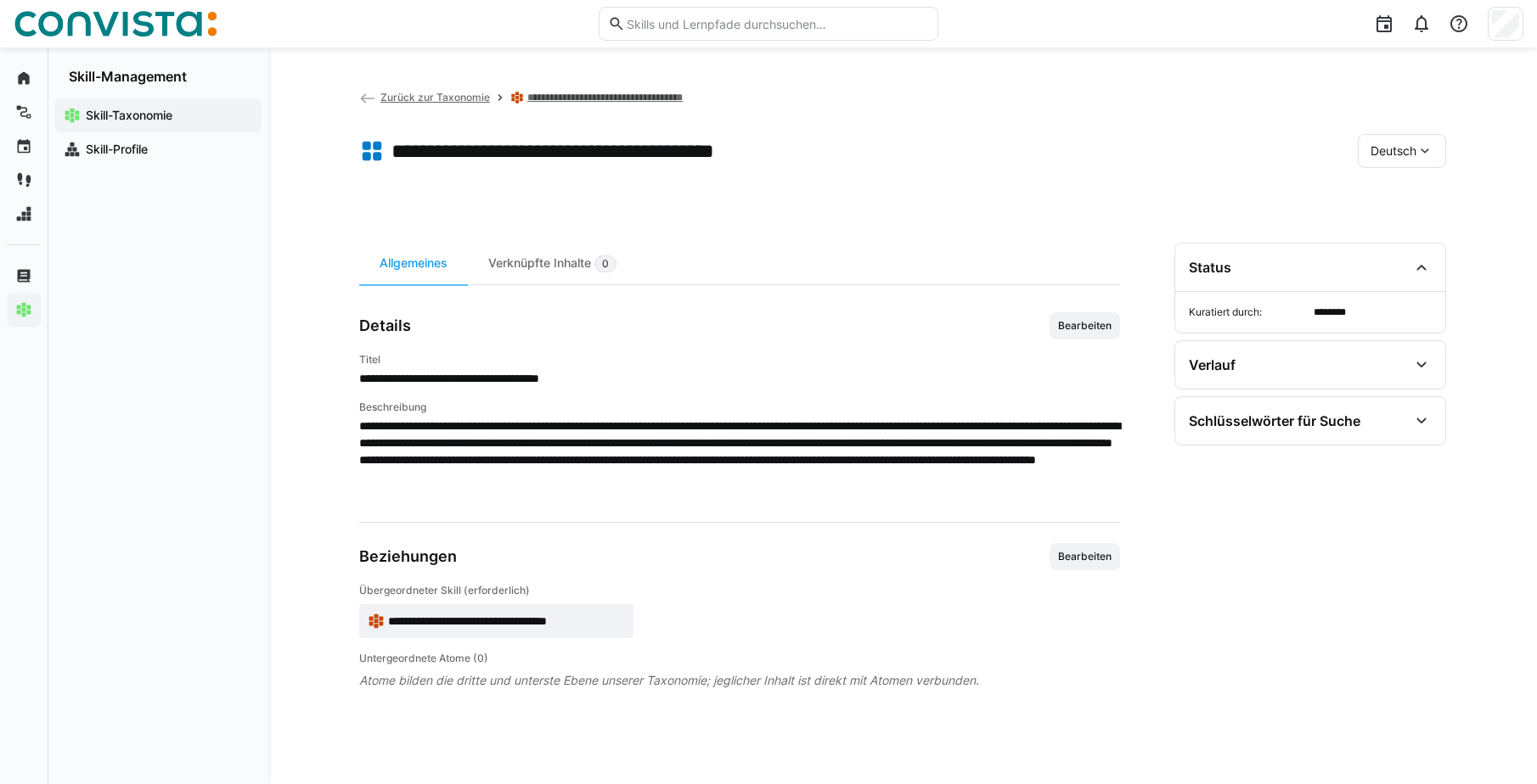
click at [710, 226] on app-header-sidebar-layout "**********" at bounding box center [903, 416] width 1087 height 655
click at [452, 96] on span "Zurück zur Taxonomie" at bounding box center [435, 97] width 109 height 13
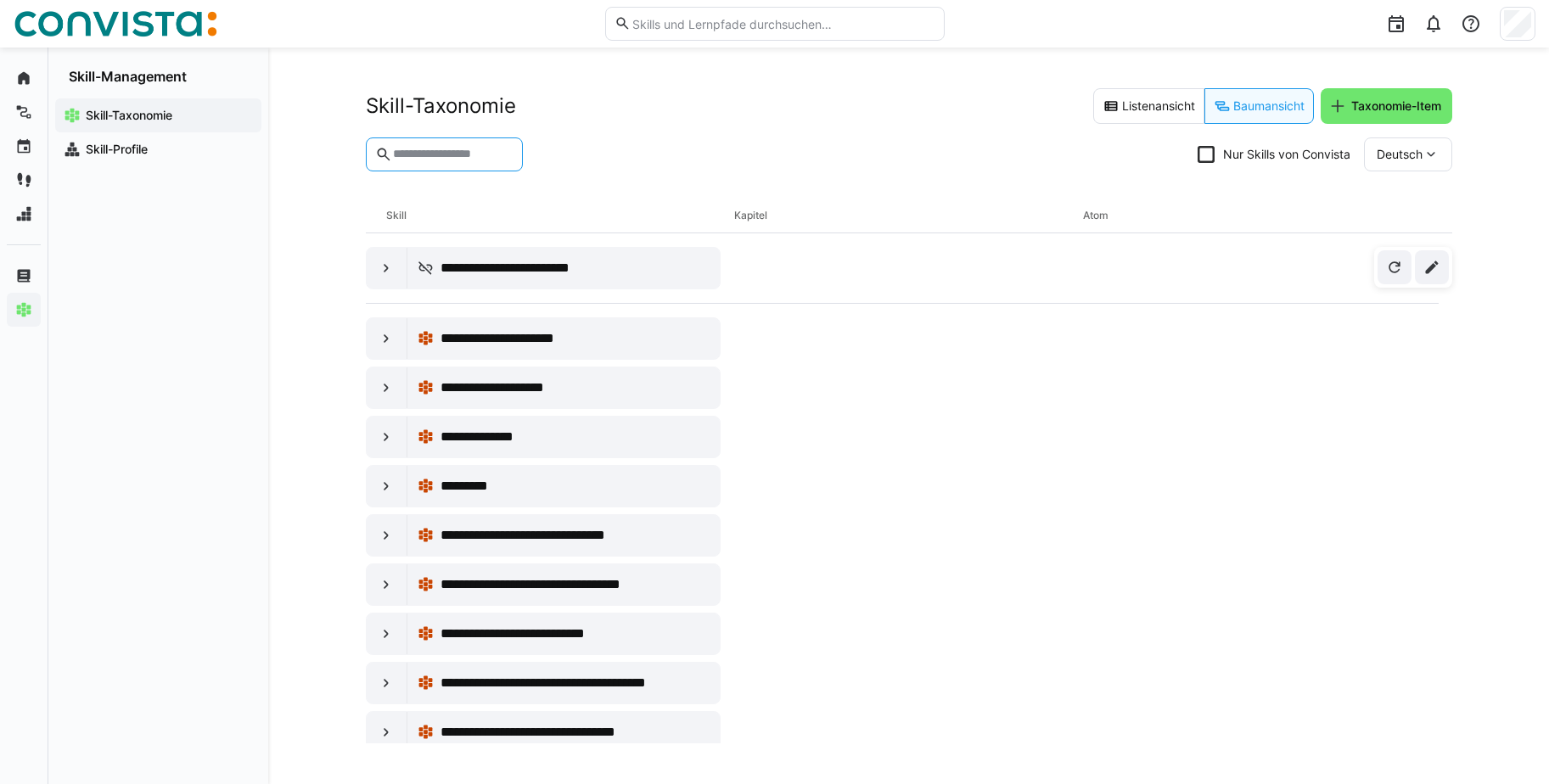
click at [472, 158] on input "text" at bounding box center [452, 154] width 122 height 15
type input "***"
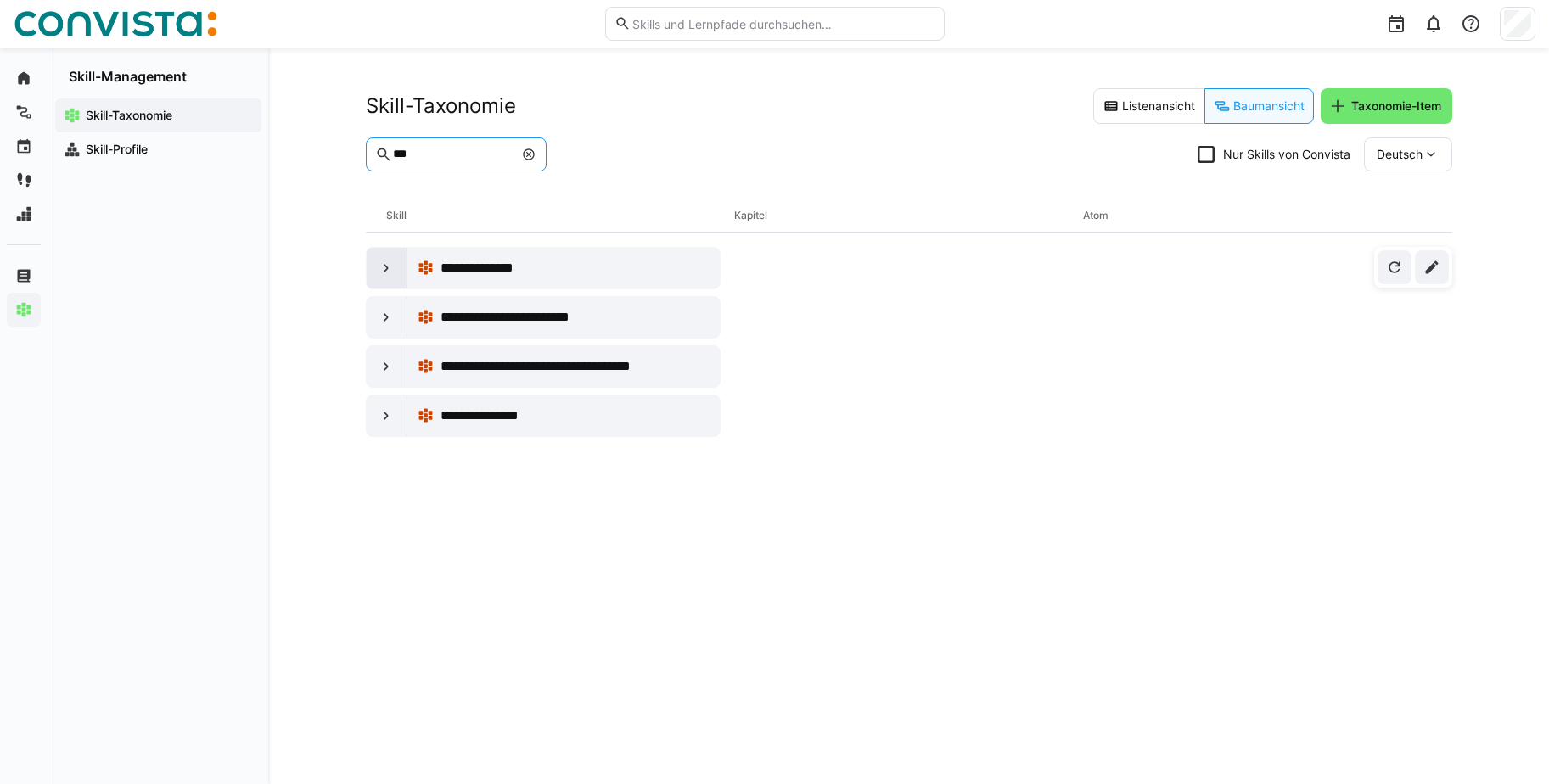
click at [381, 268] on eds-icon at bounding box center [386, 268] width 17 height 17
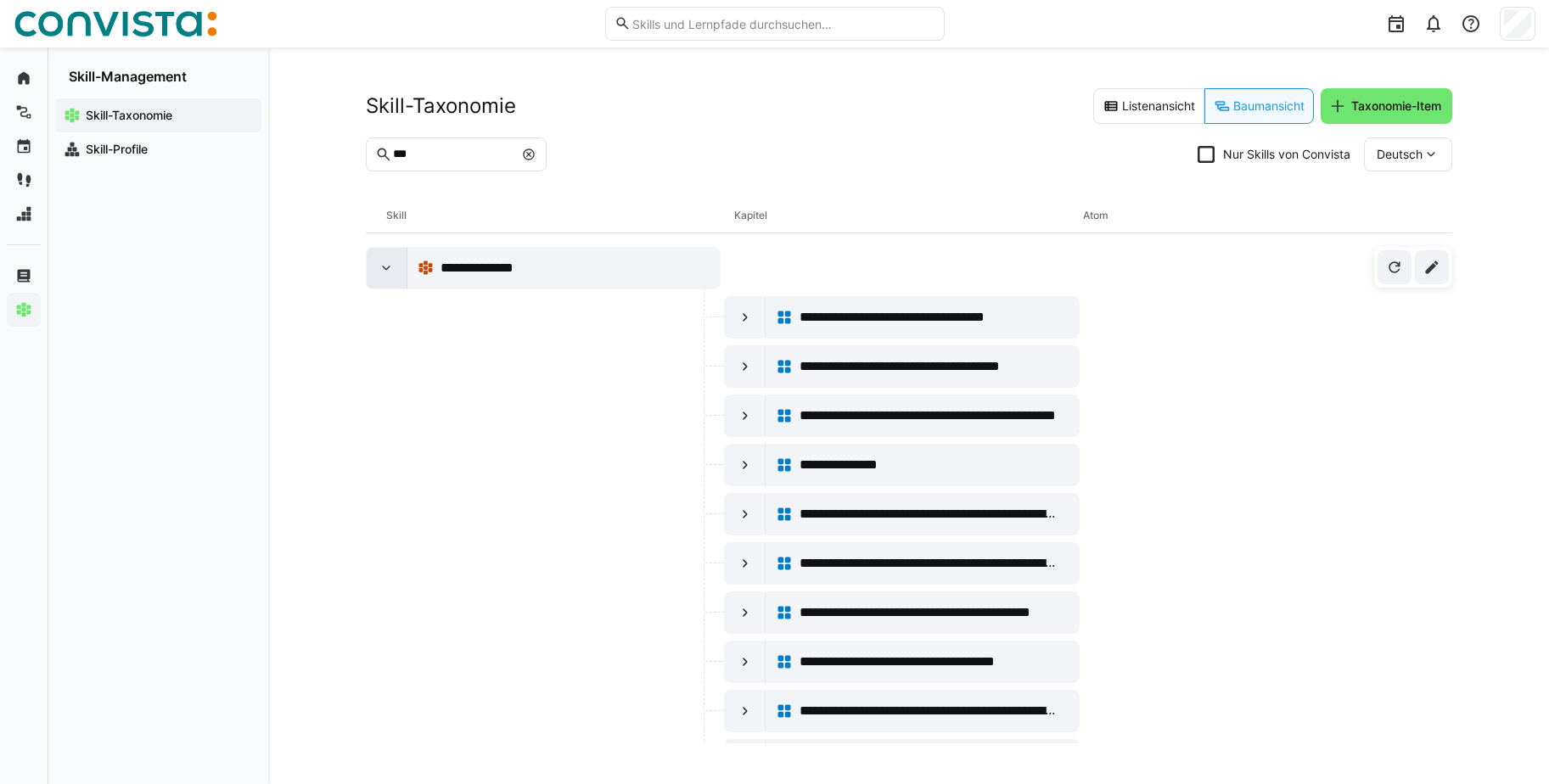
click at [381, 268] on eds-icon at bounding box center [386, 268] width 17 height 17
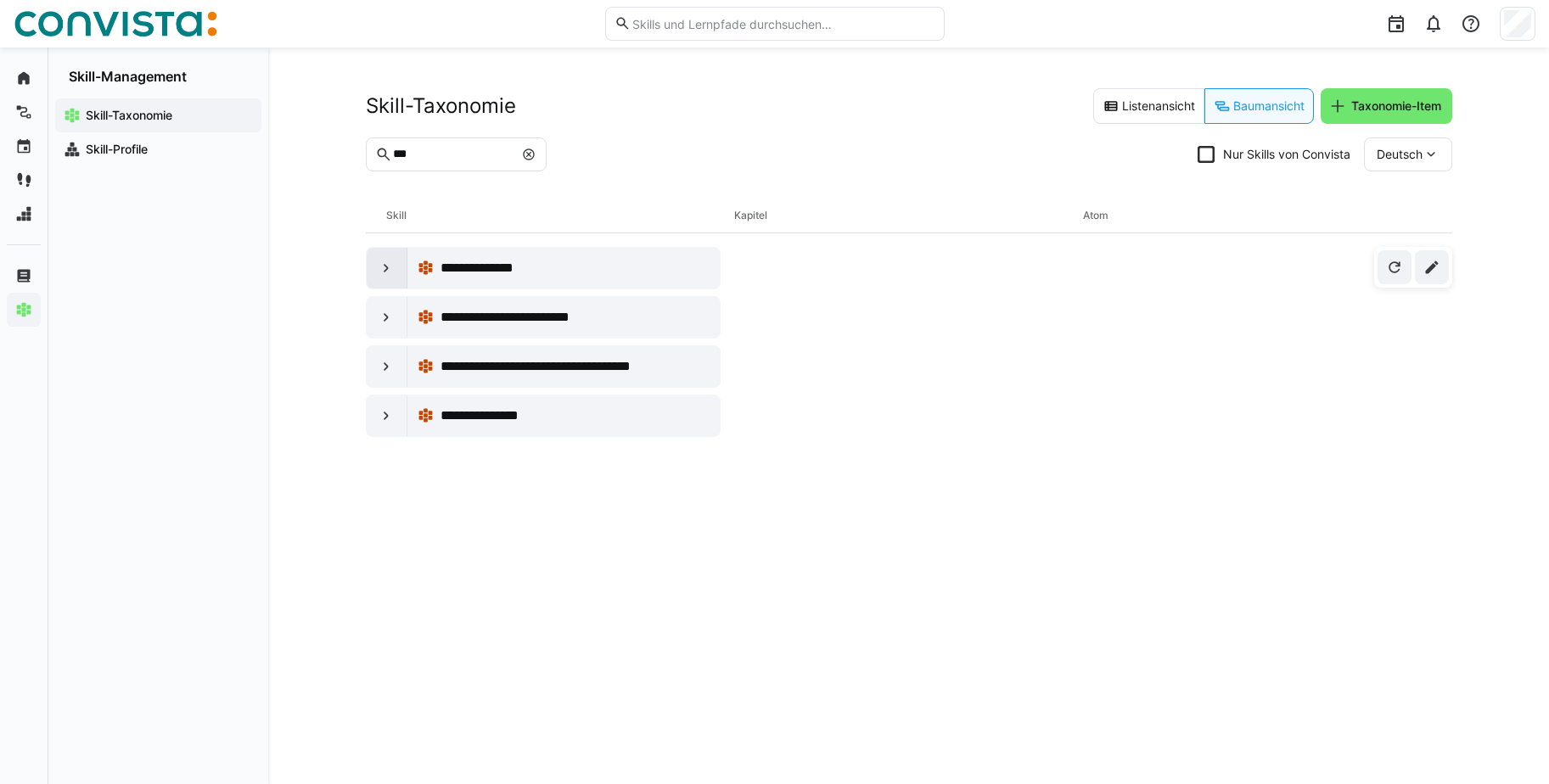
click at [385, 272] on eds-icon at bounding box center [386, 268] width 17 height 17
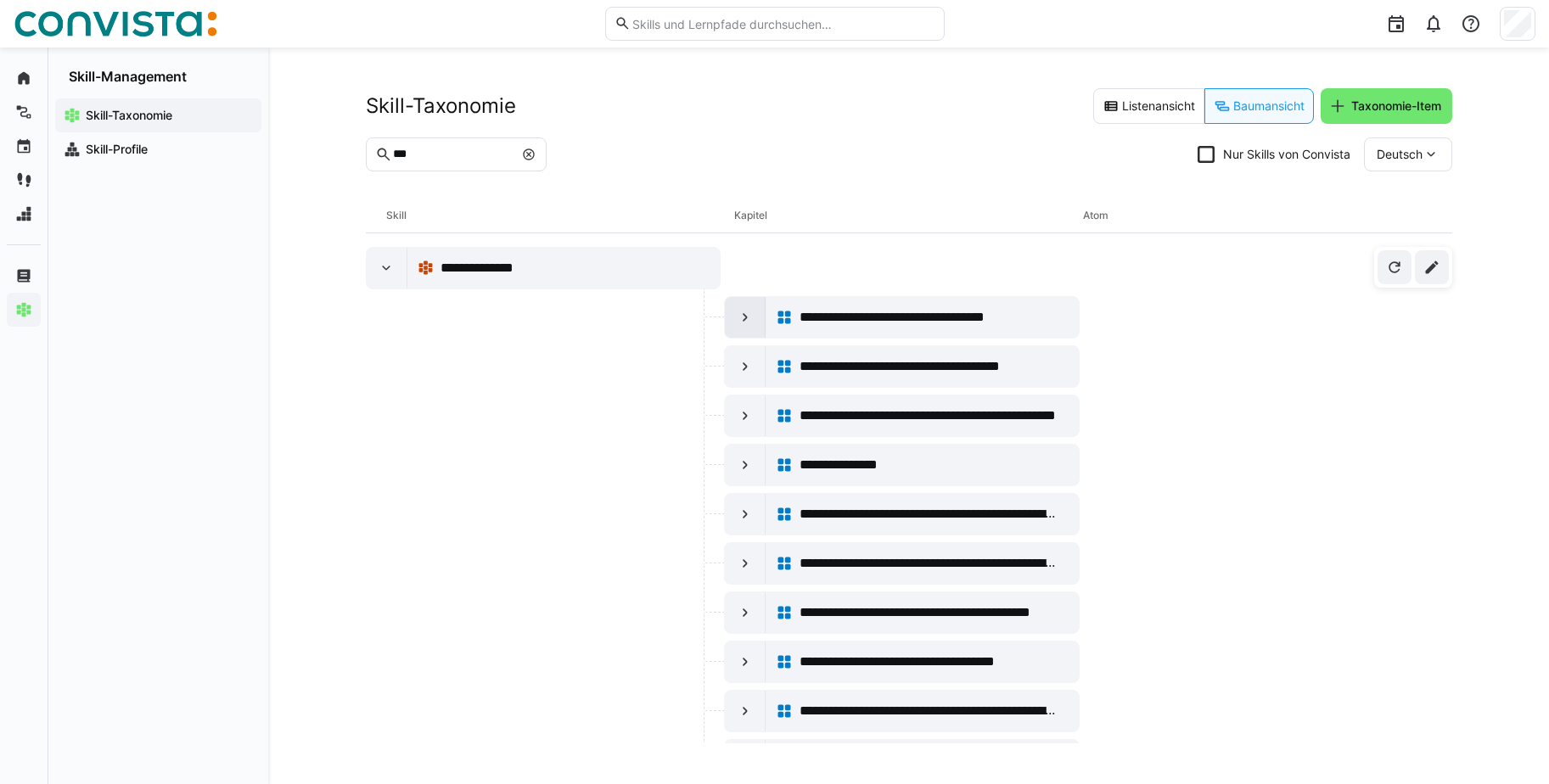
click at [729, 315] on div at bounding box center [745, 317] width 41 height 41
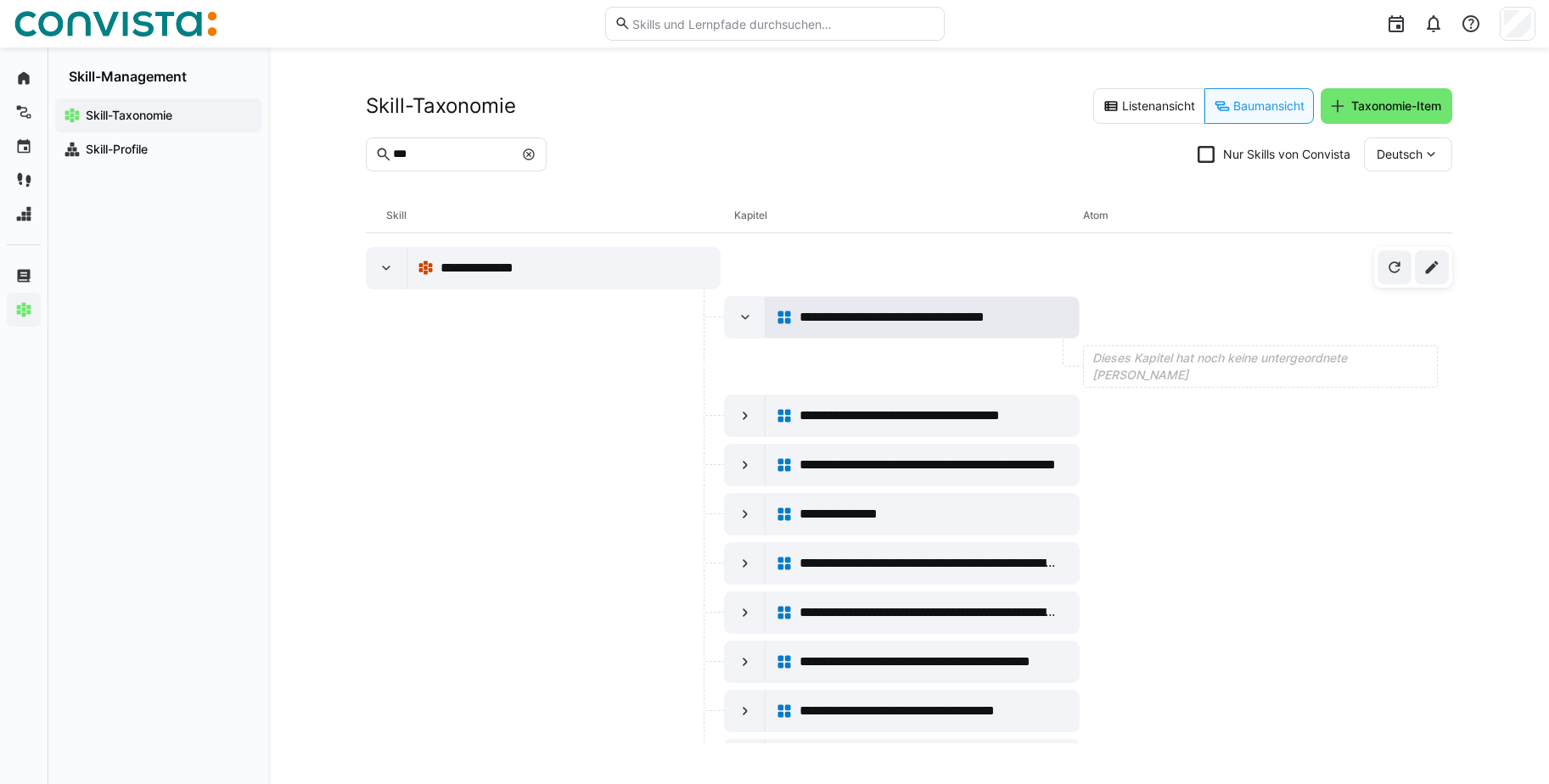
click at [906, 324] on span "**********" at bounding box center [919, 317] width 239 height 20
click at [397, 272] on div at bounding box center [387, 267] width 41 height 41
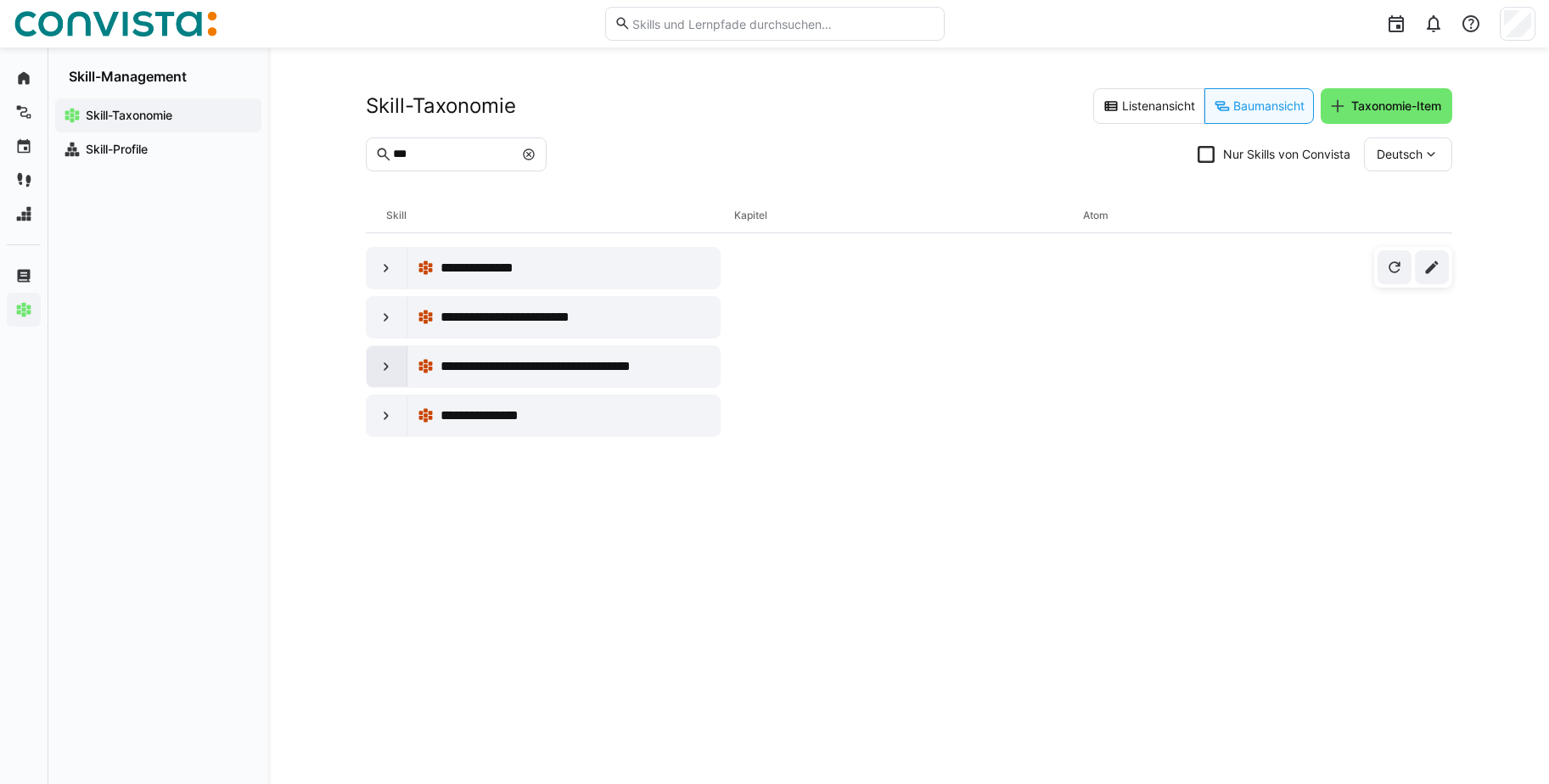
click at [385, 364] on eds-icon at bounding box center [386, 367] width 17 height 17
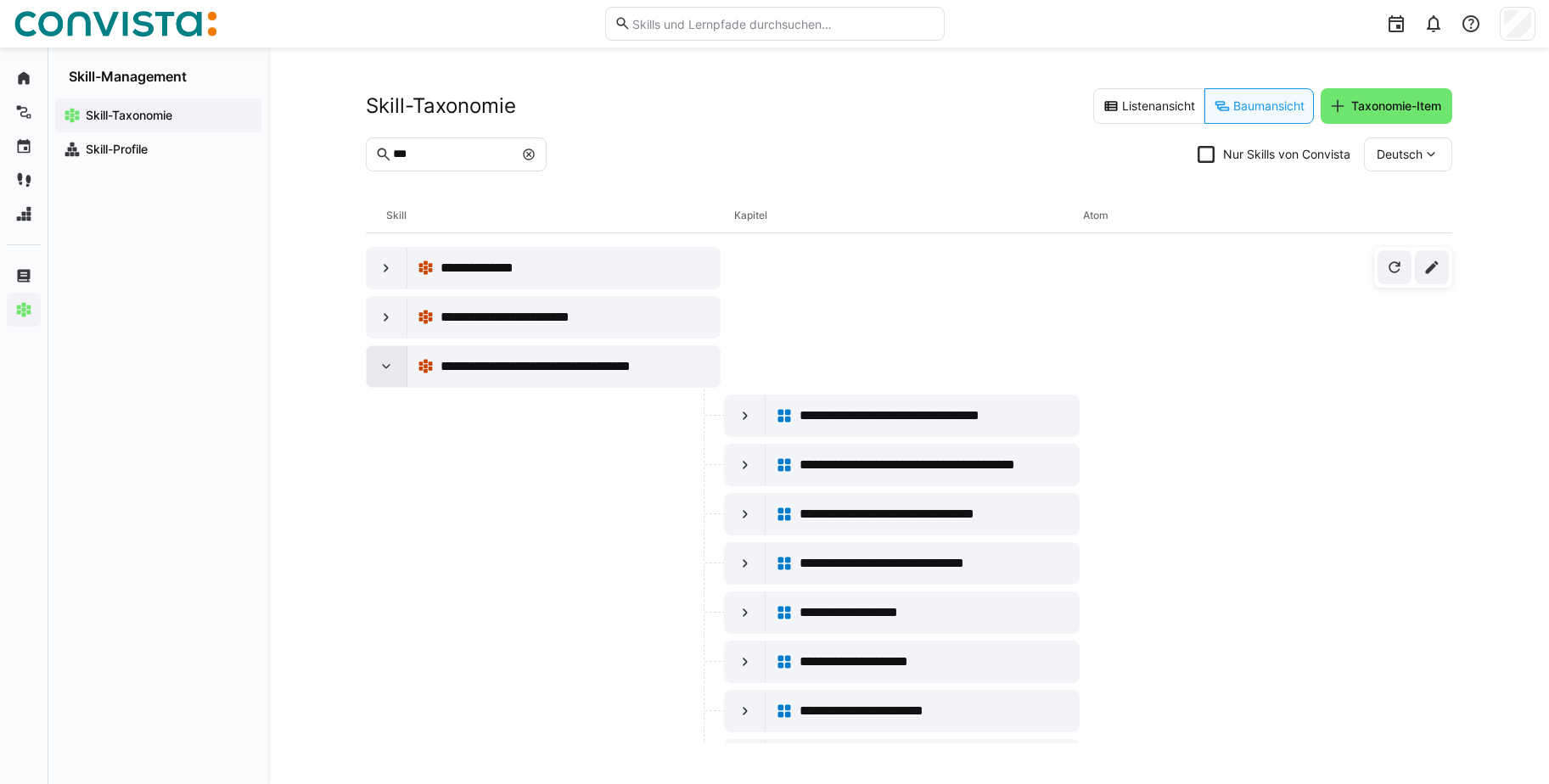
click at [385, 364] on eds-icon at bounding box center [386, 367] width 17 height 17
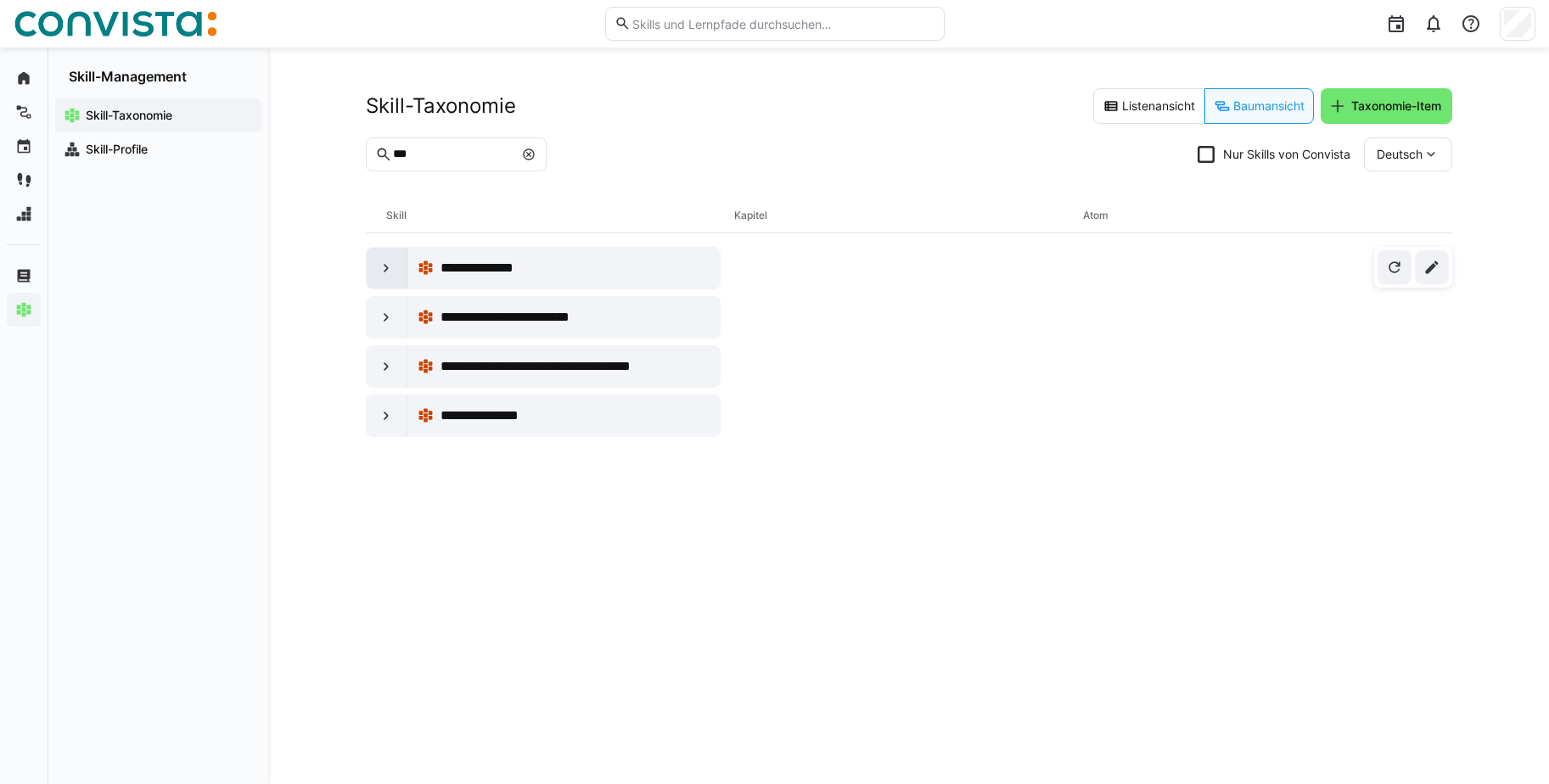
click at [373, 268] on div at bounding box center [387, 267] width 41 height 41
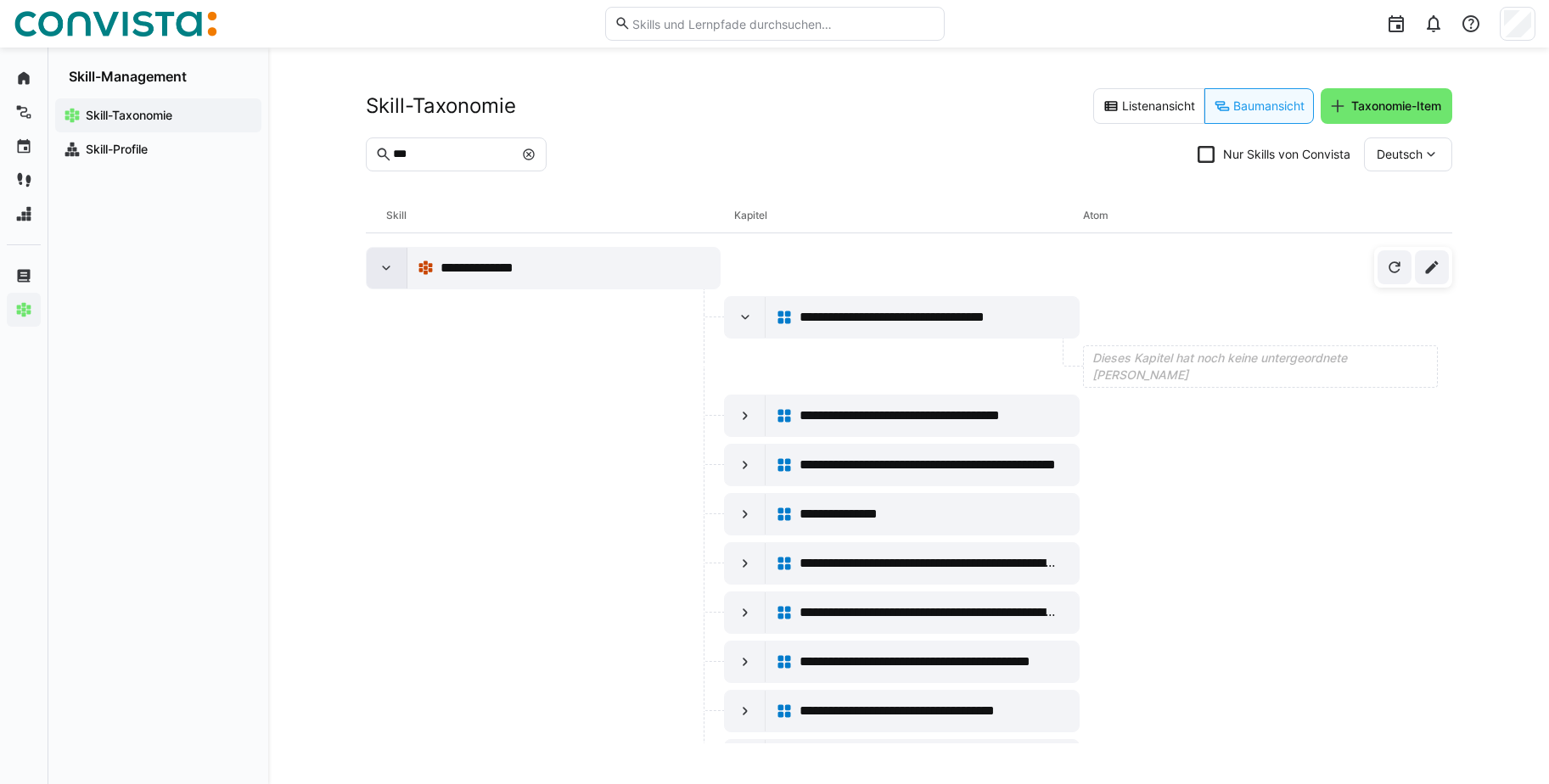
click at [375, 266] on div at bounding box center [387, 267] width 41 height 41
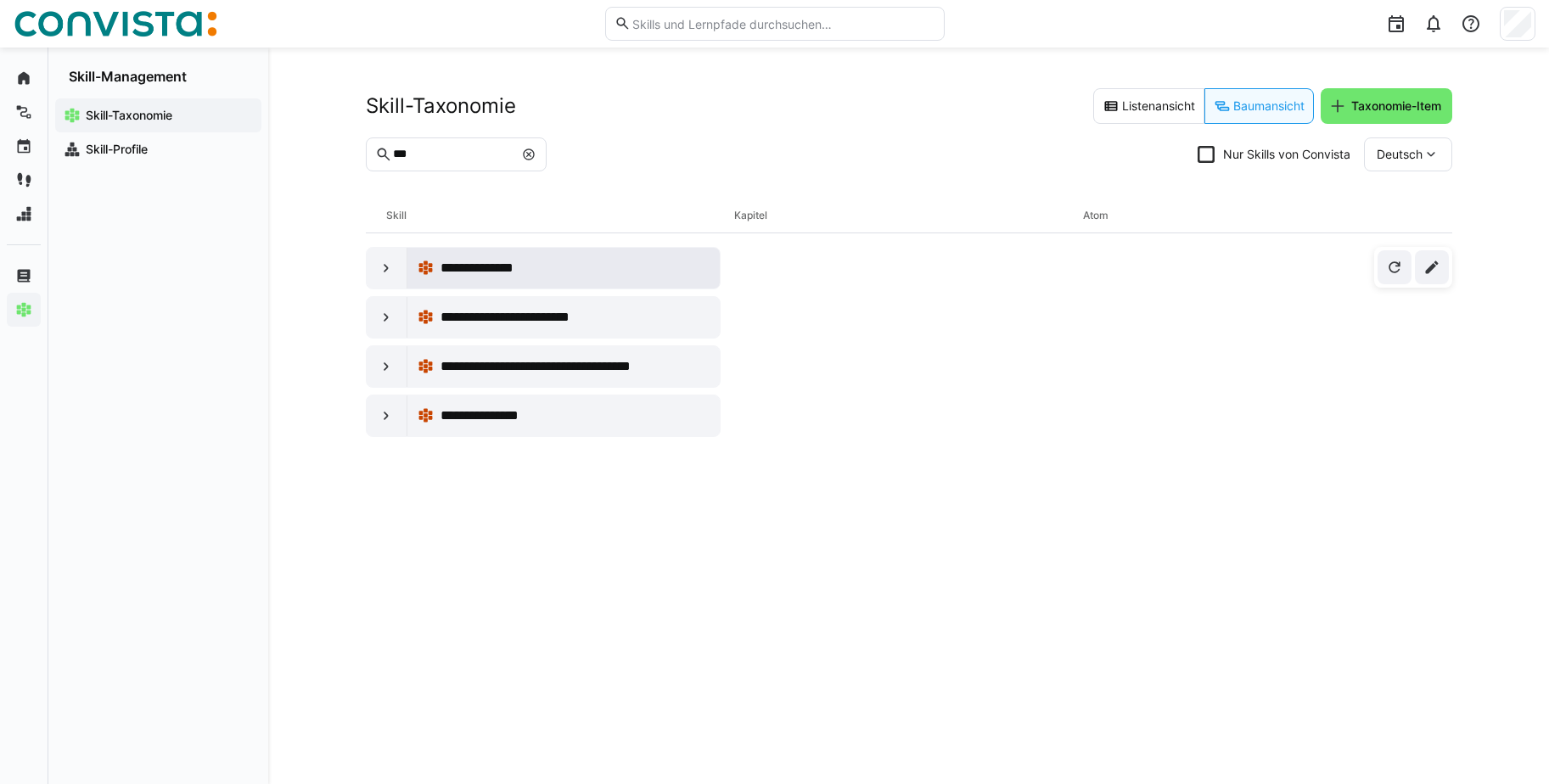
click at [536, 263] on span "**********" at bounding box center [488, 268] width 97 height 20
click at [381, 367] on eds-icon at bounding box center [386, 367] width 17 height 17
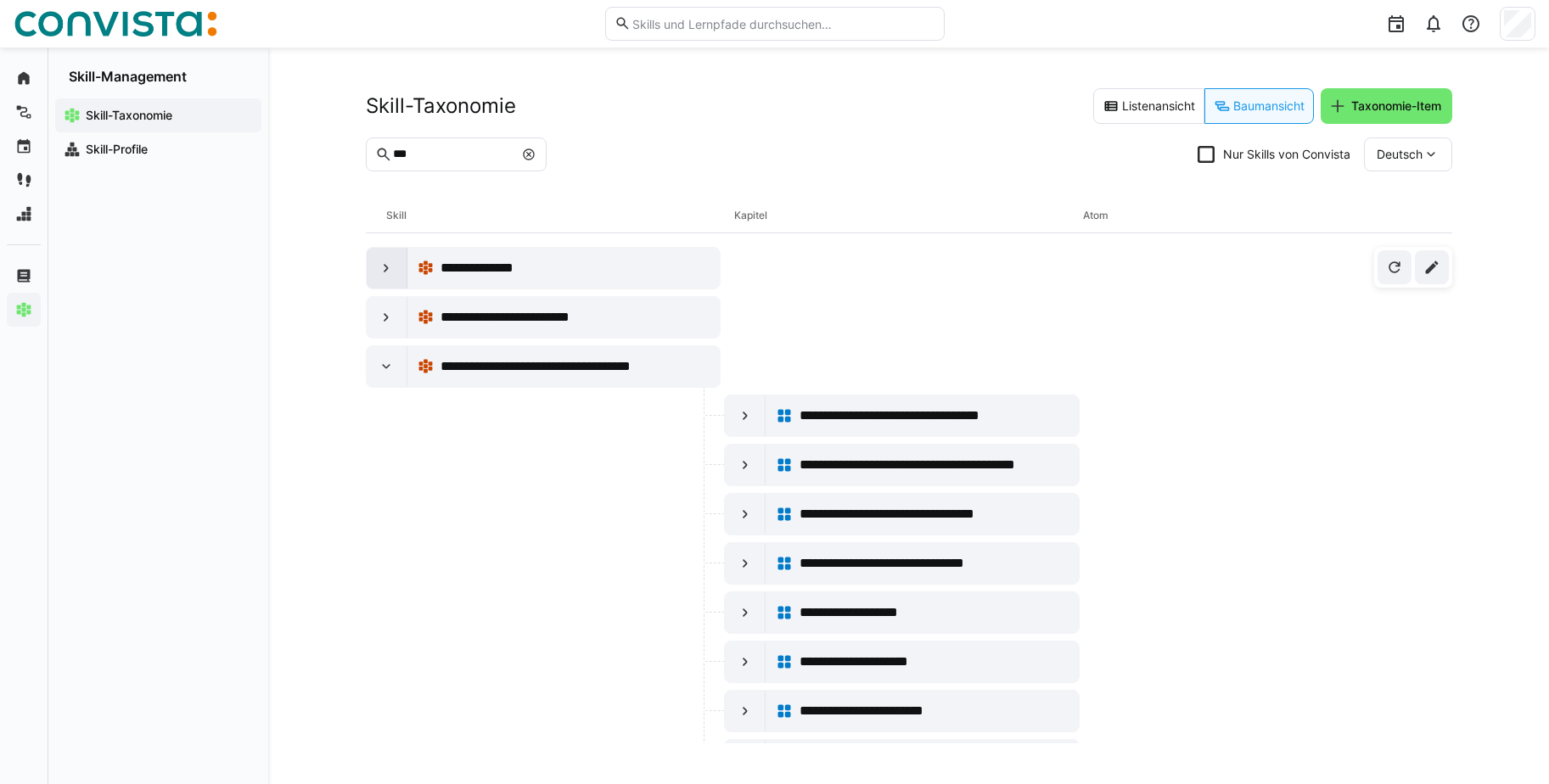
click at [384, 254] on div at bounding box center [387, 267] width 41 height 41
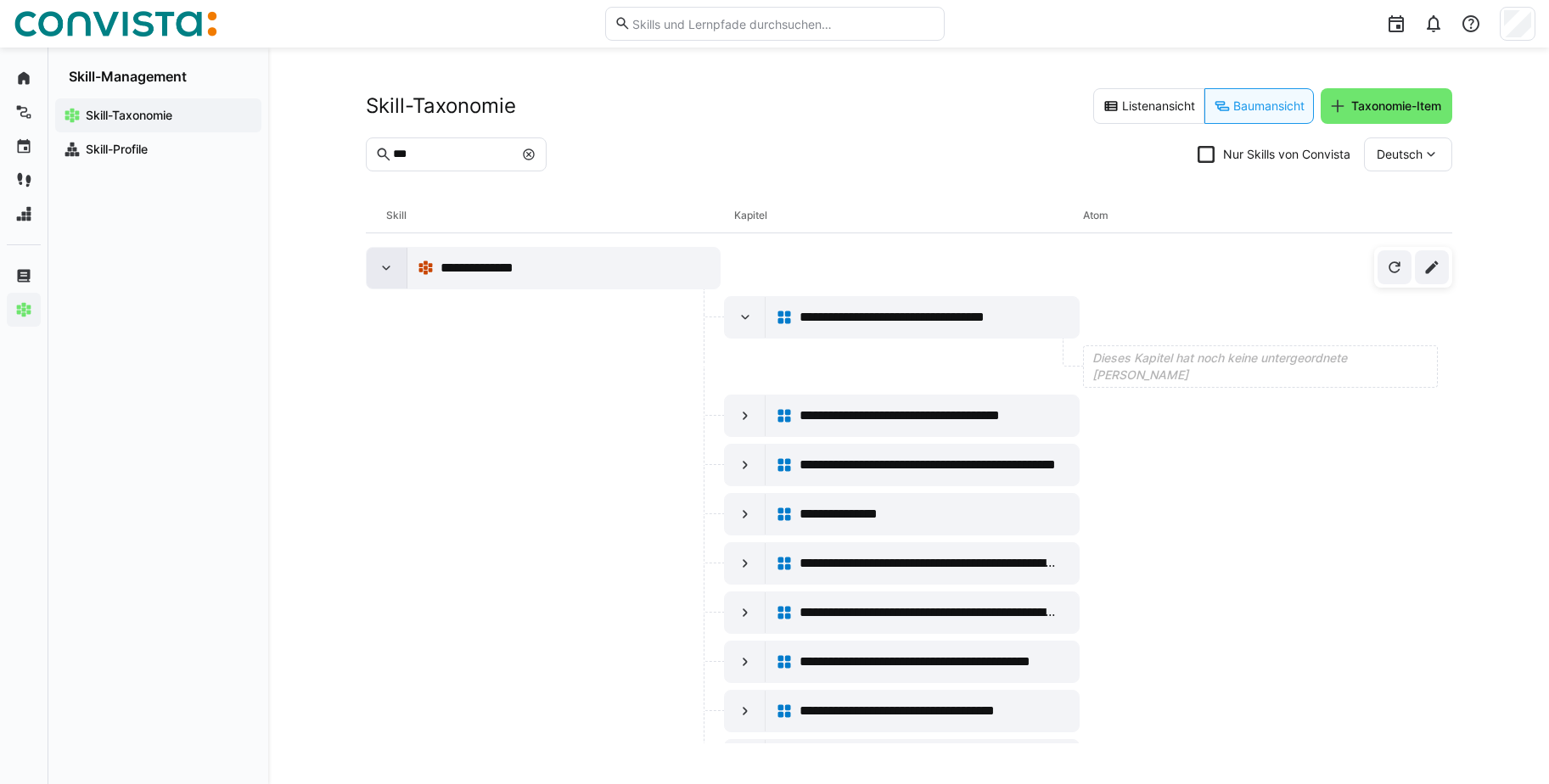
click at [385, 266] on eds-icon at bounding box center [386, 268] width 17 height 17
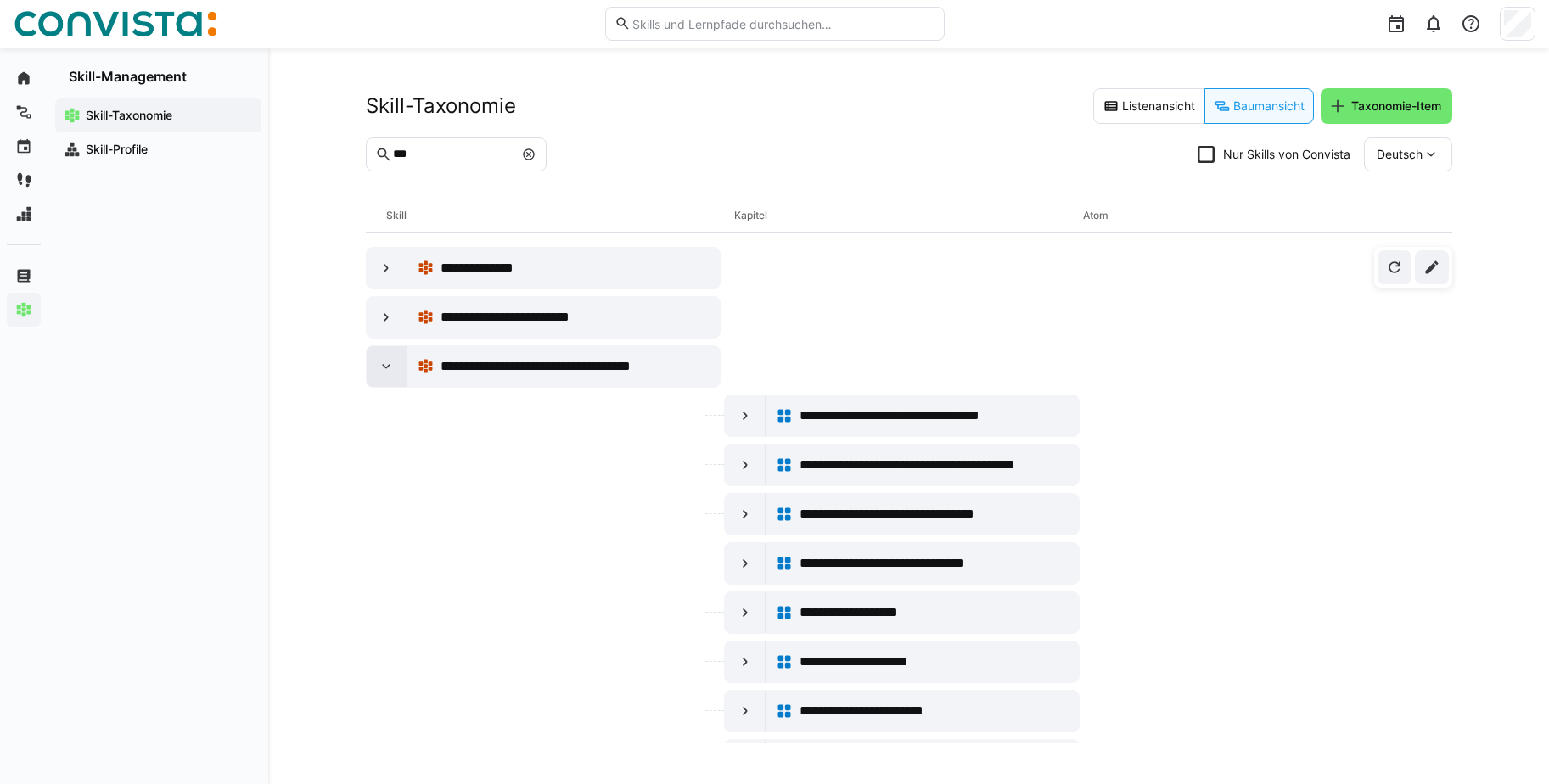
click at [389, 358] on eds-icon at bounding box center [386, 367] width 17 height 17
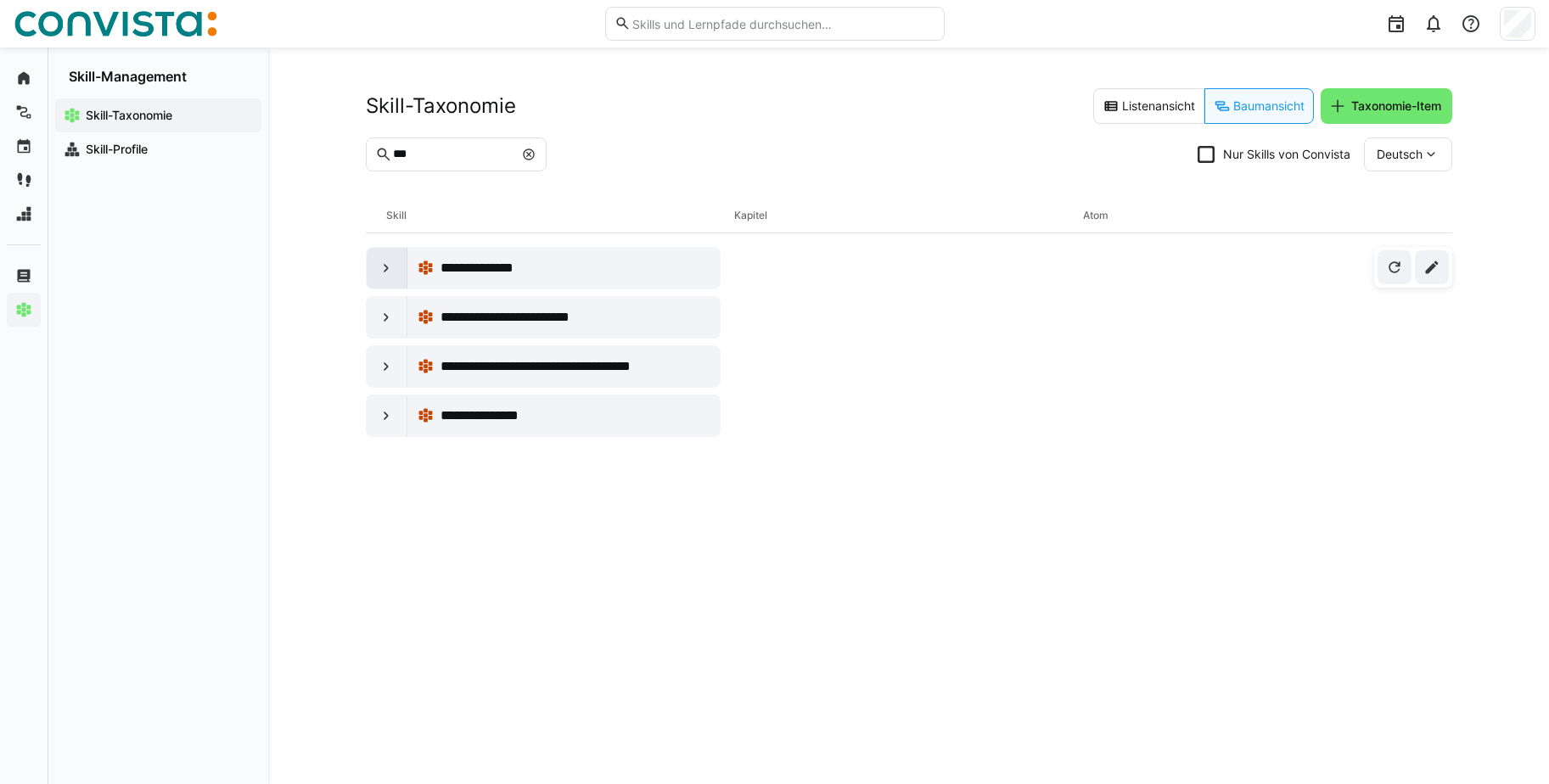
click at [386, 279] on div at bounding box center [387, 267] width 41 height 41
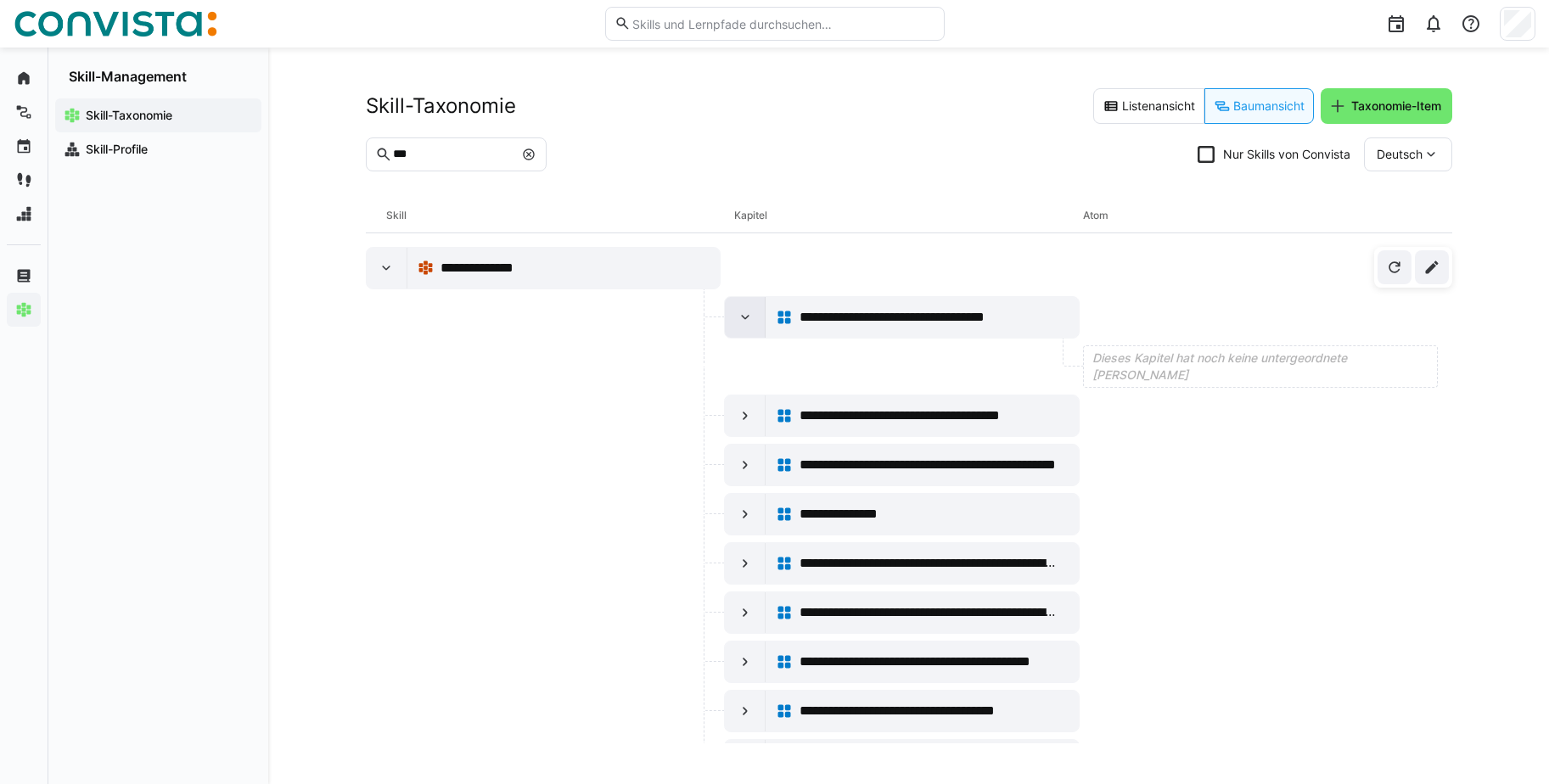
click at [751, 316] on div at bounding box center [745, 317] width 41 height 41
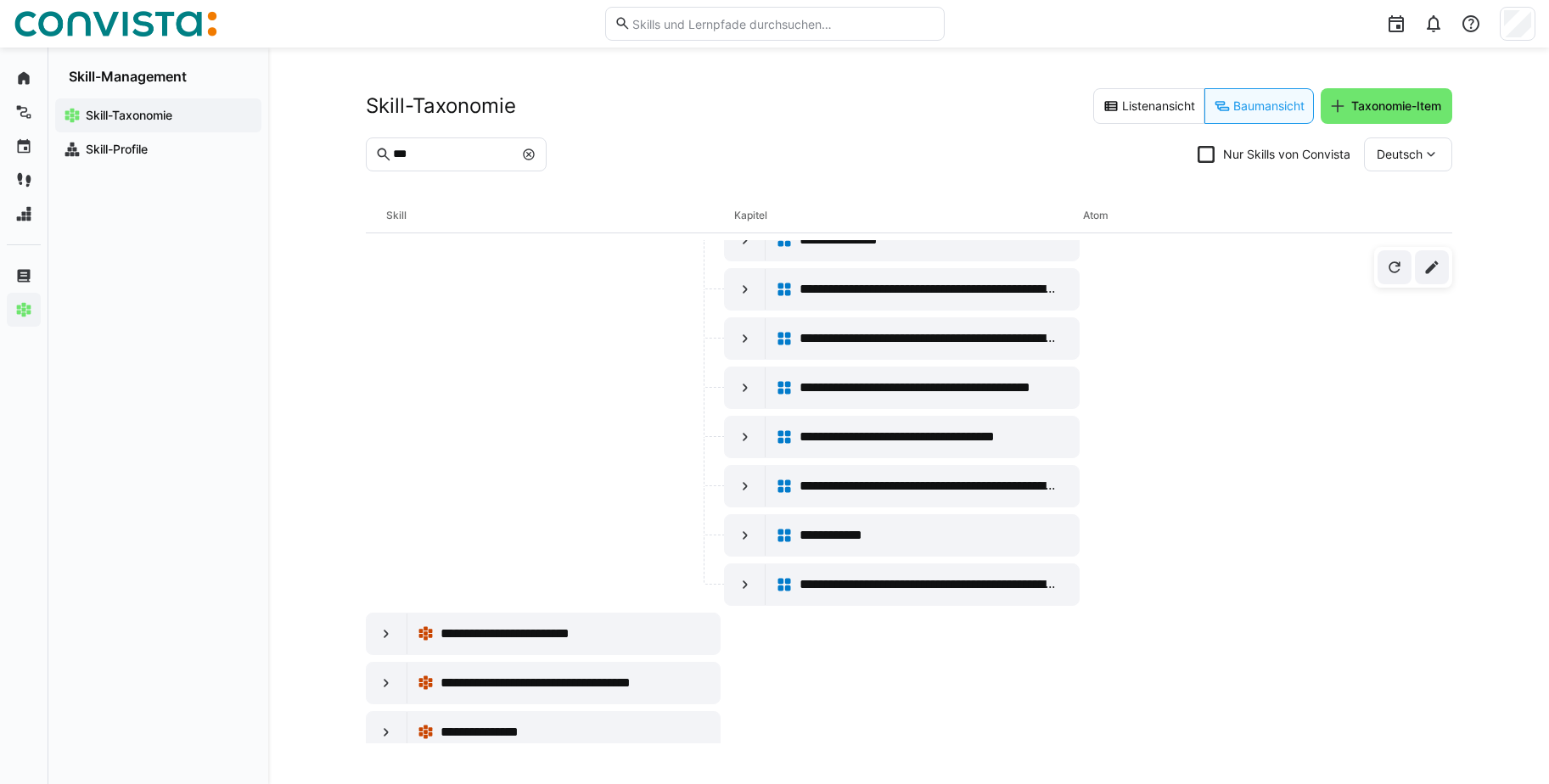
scroll to position [226, 0]
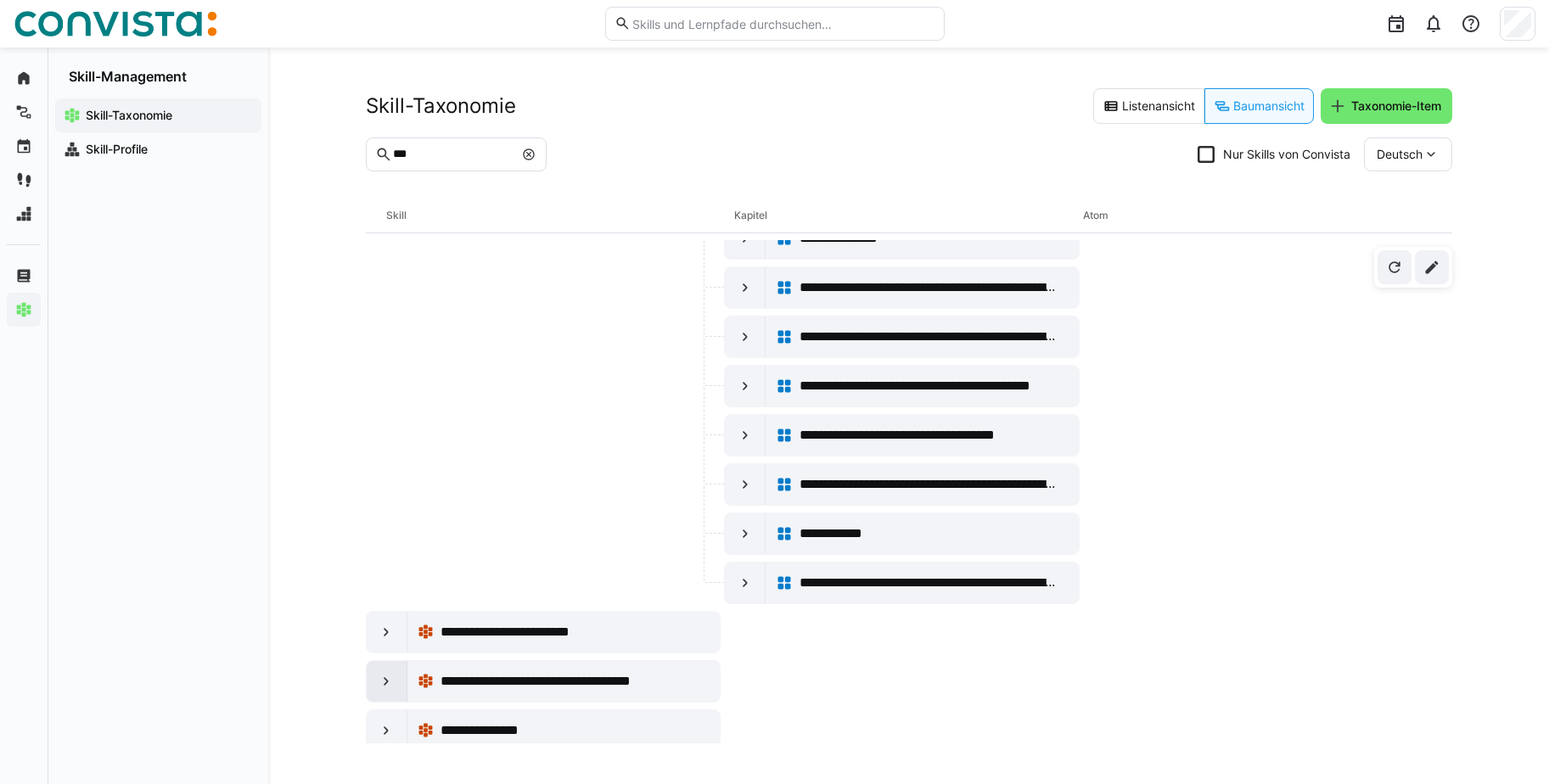
click at [379, 681] on eds-icon at bounding box center [386, 681] width 17 height 17
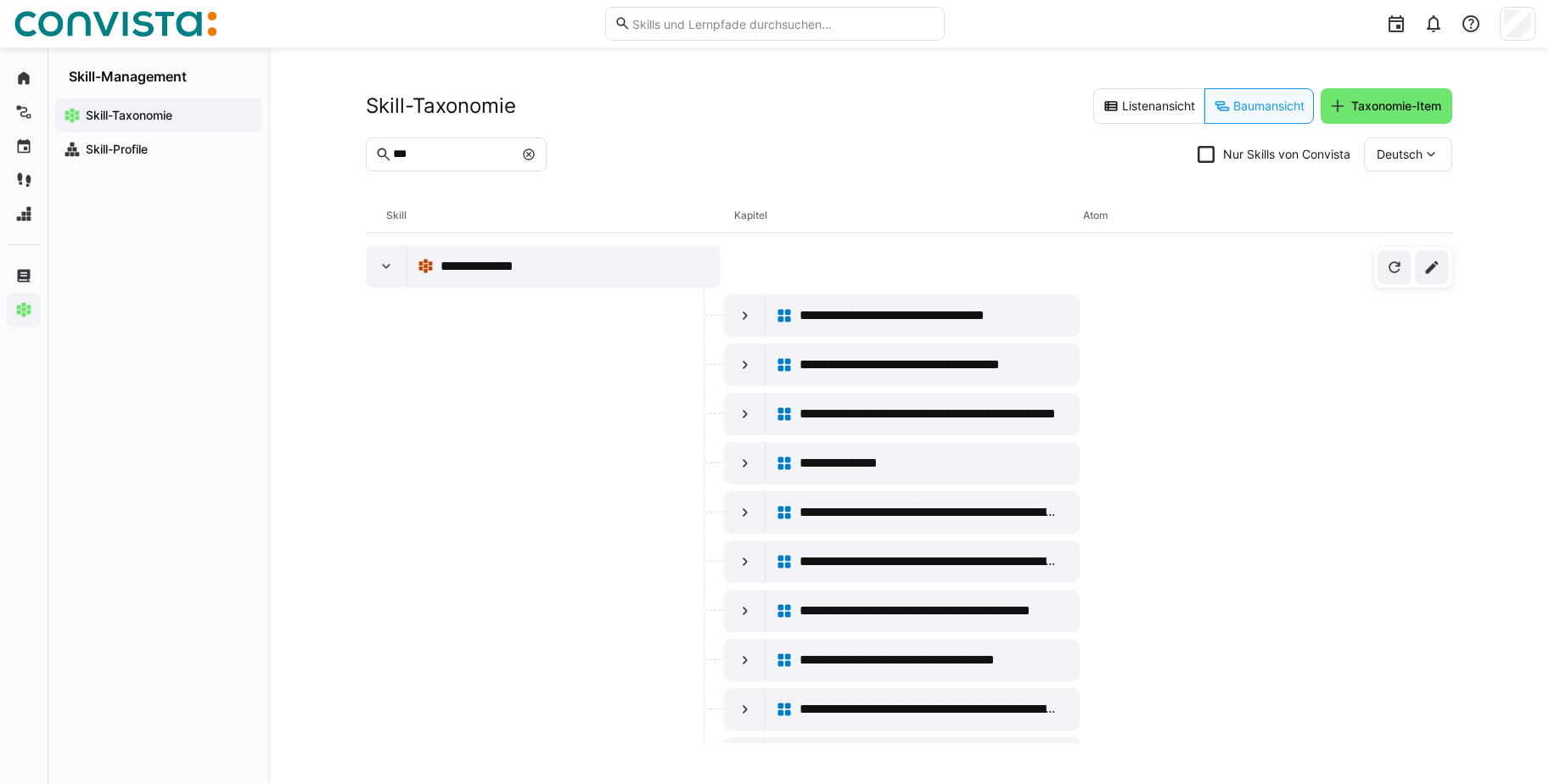
scroll to position [0, 0]
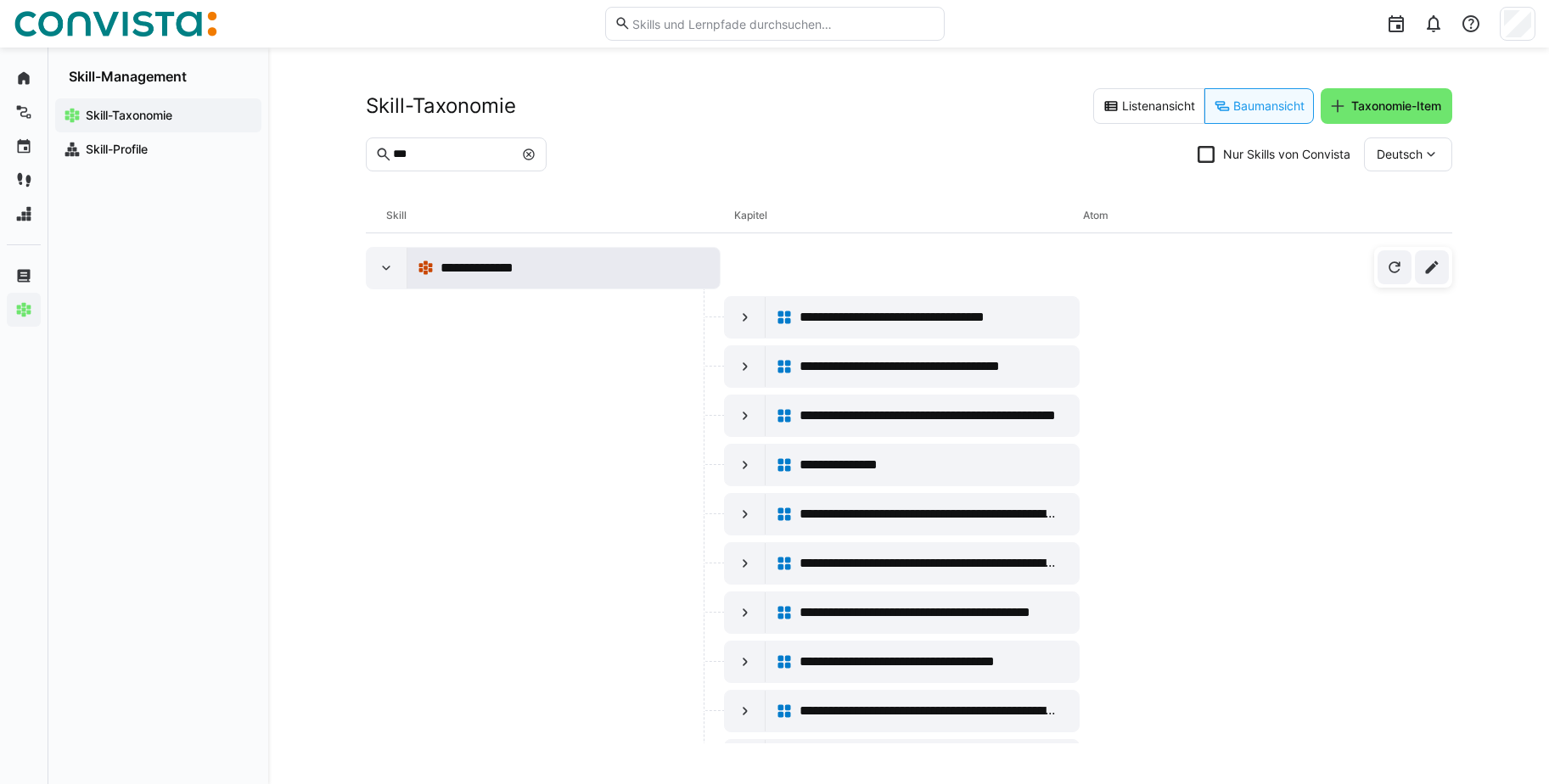
click at [453, 266] on span "**********" at bounding box center [488, 268] width 97 height 20
click at [1199, 157] on icon at bounding box center [1206, 154] width 17 height 17
click at [1202, 157] on icon at bounding box center [1206, 154] width 17 height 17
click at [1408, 155] on span "Deutsch" at bounding box center [1399, 154] width 45 height 17
click at [1409, 155] on span "Deutsch" at bounding box center [1399, 154] width 45 height 17
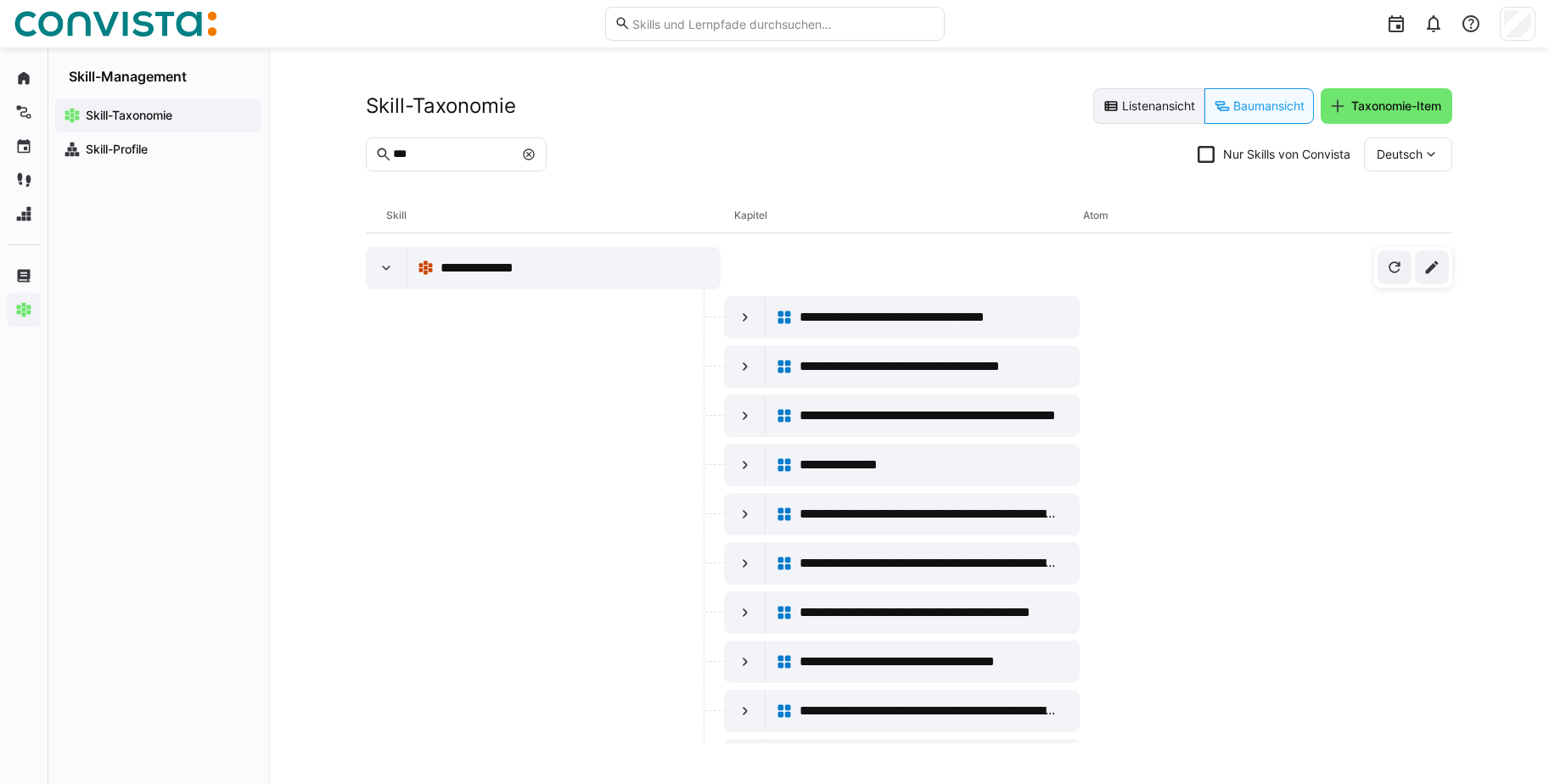
click at [1172, 108] on eds-button-option "Listenansicht" at bounding box center [1149, 106] width 111 height 35
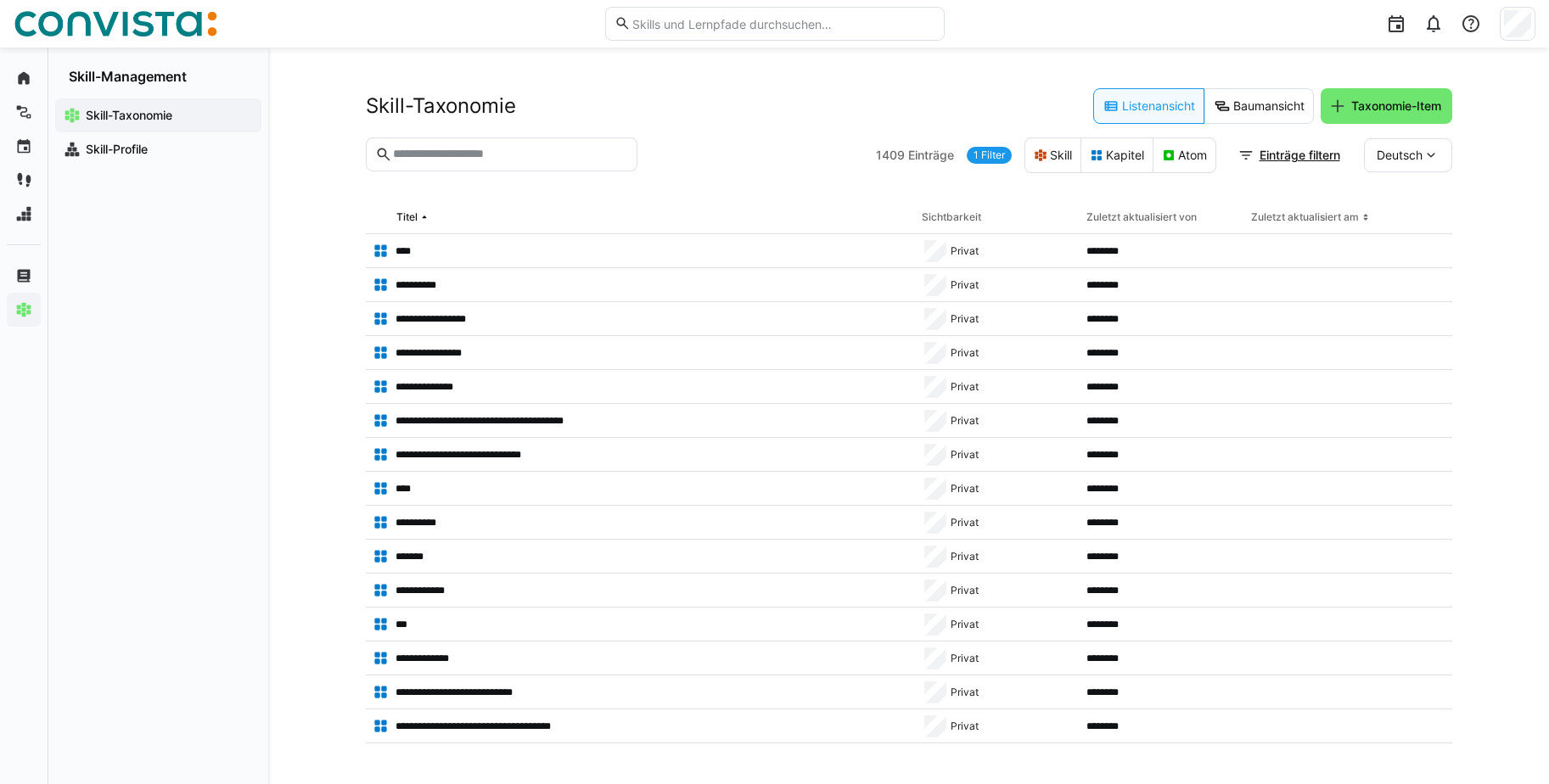
click at [476, 155] on input "text" at bounding box center [508, 154] width 236 height 15
type input "***"
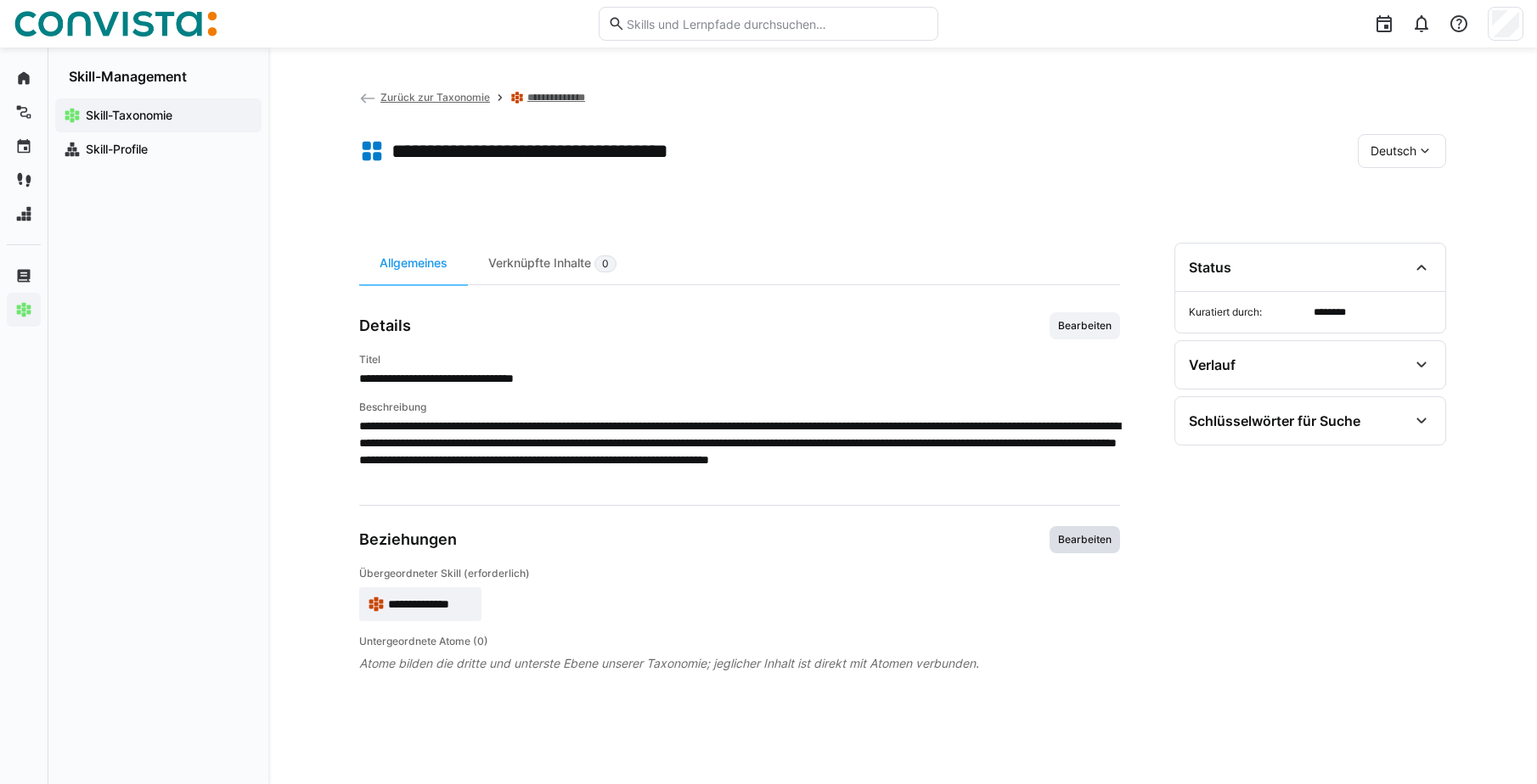
click at [1087, 543] on span "Bearbeiten" at bounding box center [1085, 539] width 57 height 14
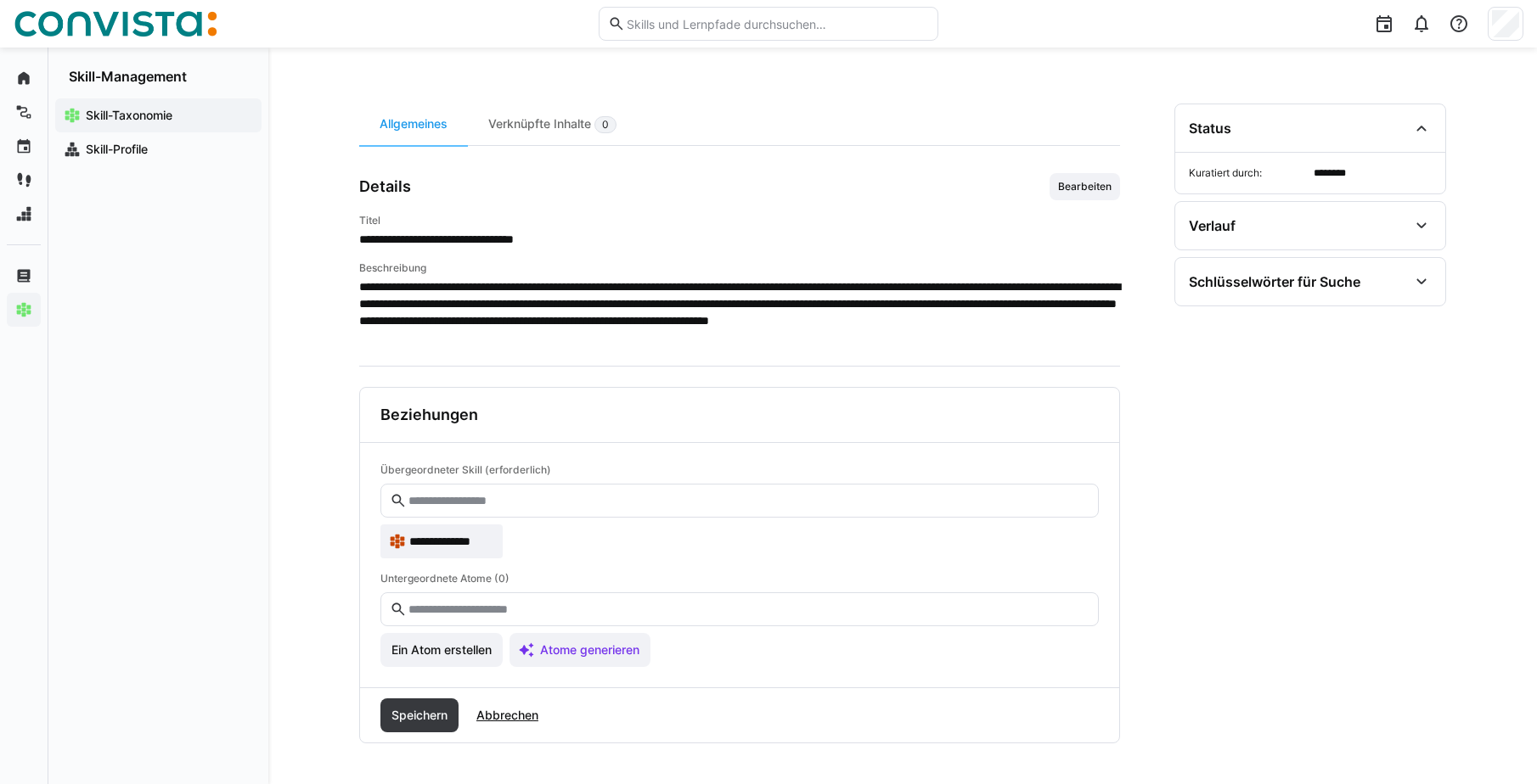
scroll to position [140, 0]
click at [464, 614] on input "text" at bounding box center [748, 609] width 683 height 15
click at [527, 606] on input "text" at bounding box center [748, 609] width 683 height 15
click at [598, 654] on span "Atome generieren" at bounding box center [590, 649] width 105 height 17
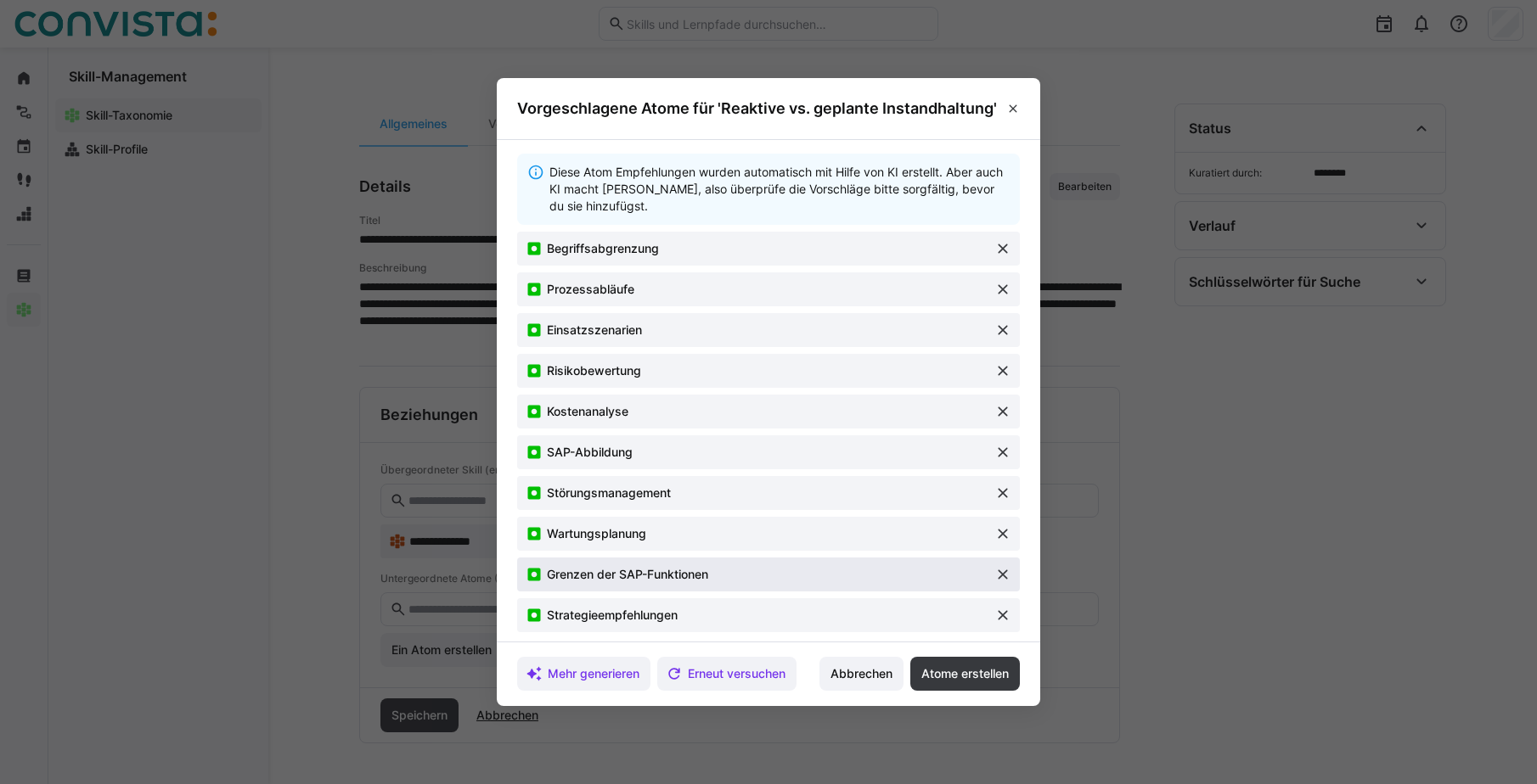
scroll to position [5, 0]
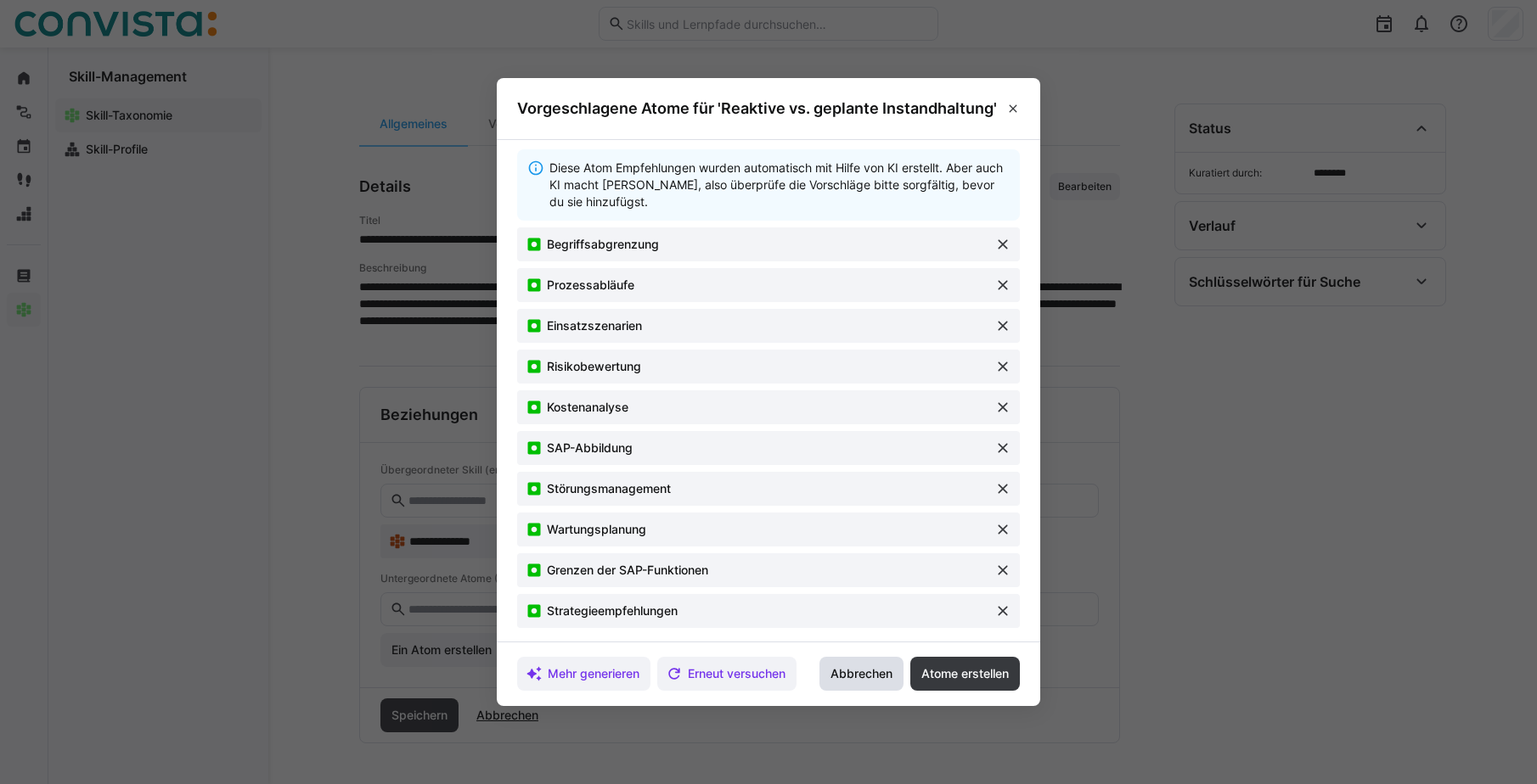
click at [859, 672] on span "Abbrechen" at bounding box center [862, 674] width 67 height 17
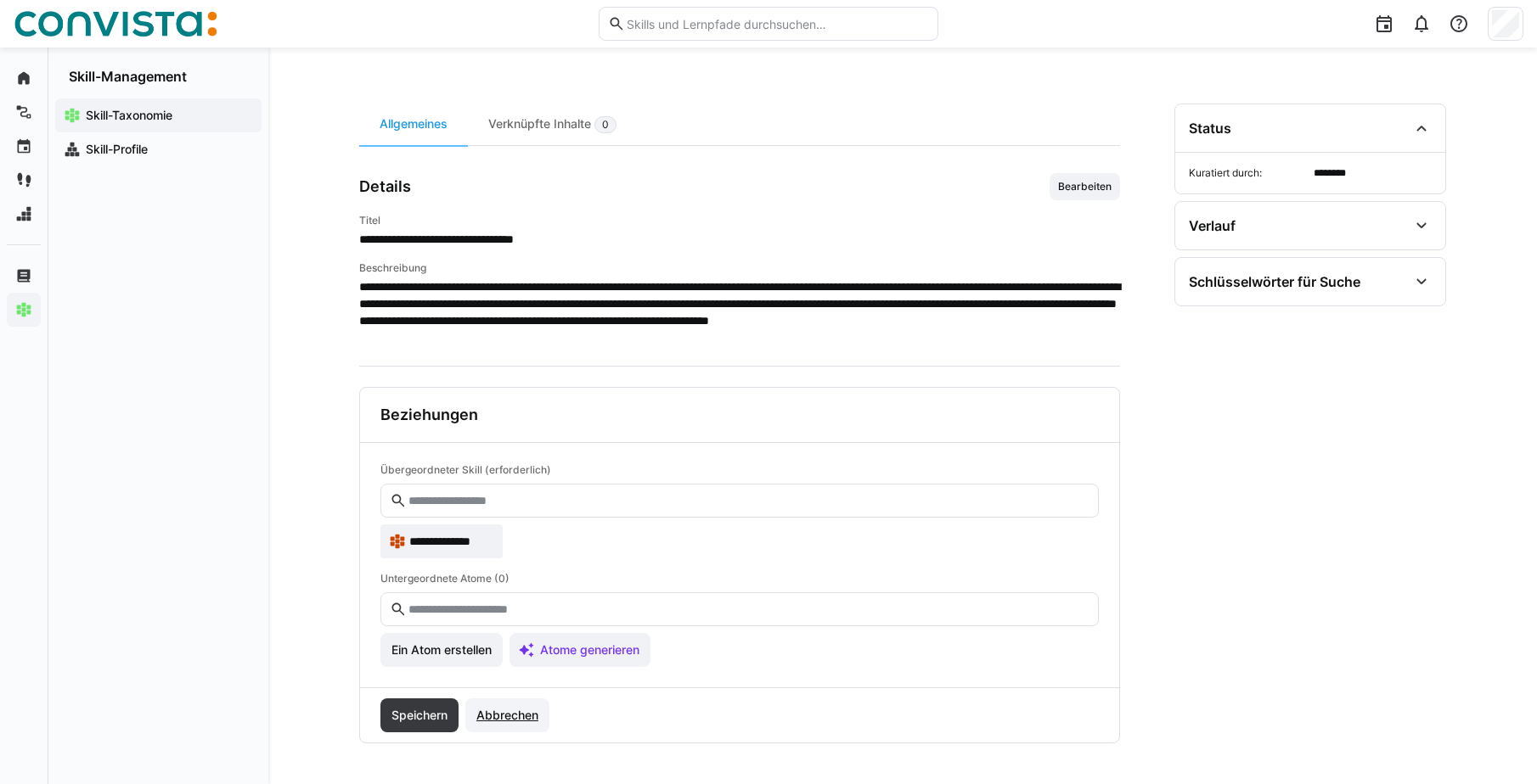
click at [520, 715] on span "Abbrechen" at bounding box center [508, 715] width 67 height 17
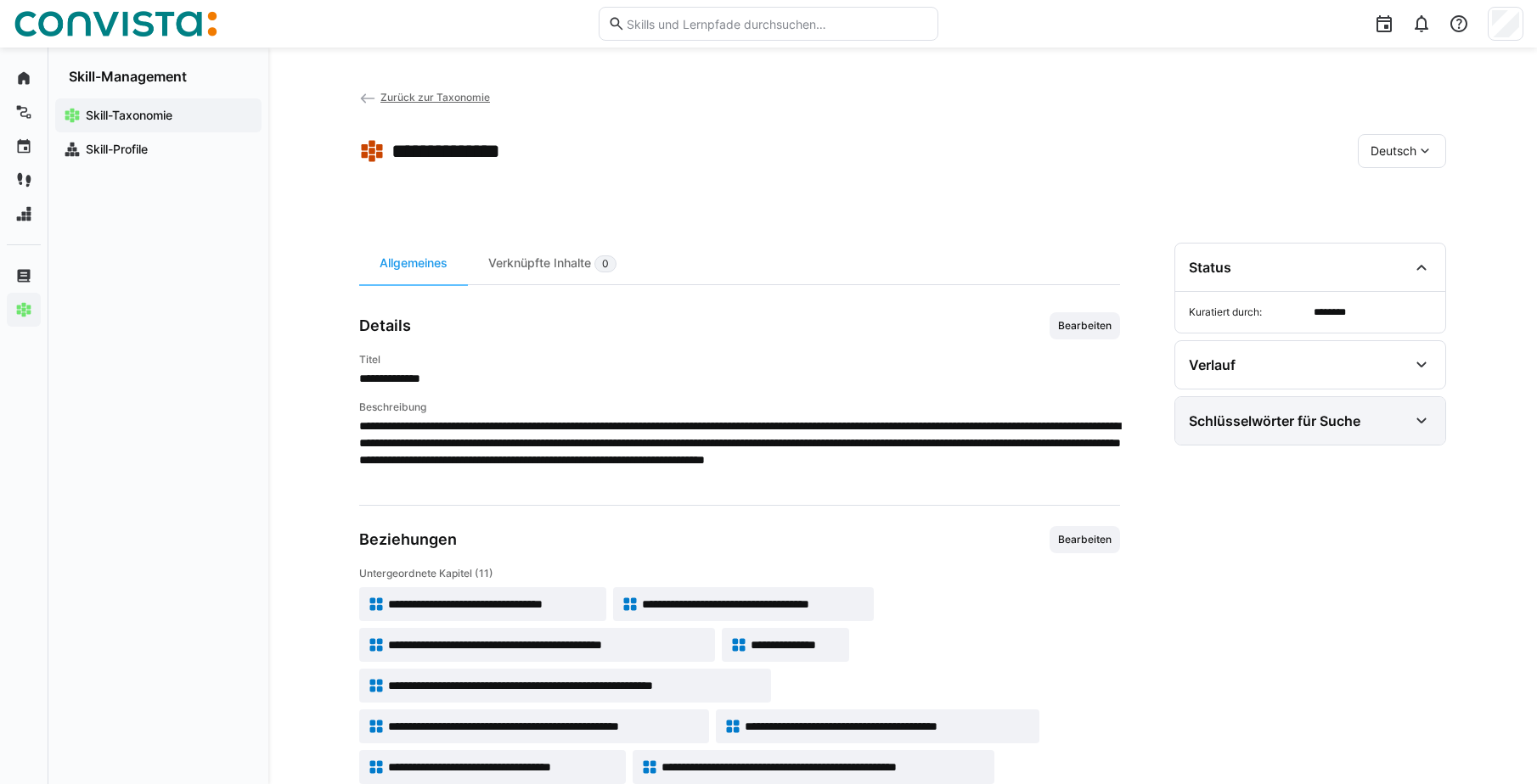
click at [1357, 414] on div "Schlüsselwörter für Suche" at bounding box center [1274, 420] width 171 height 17
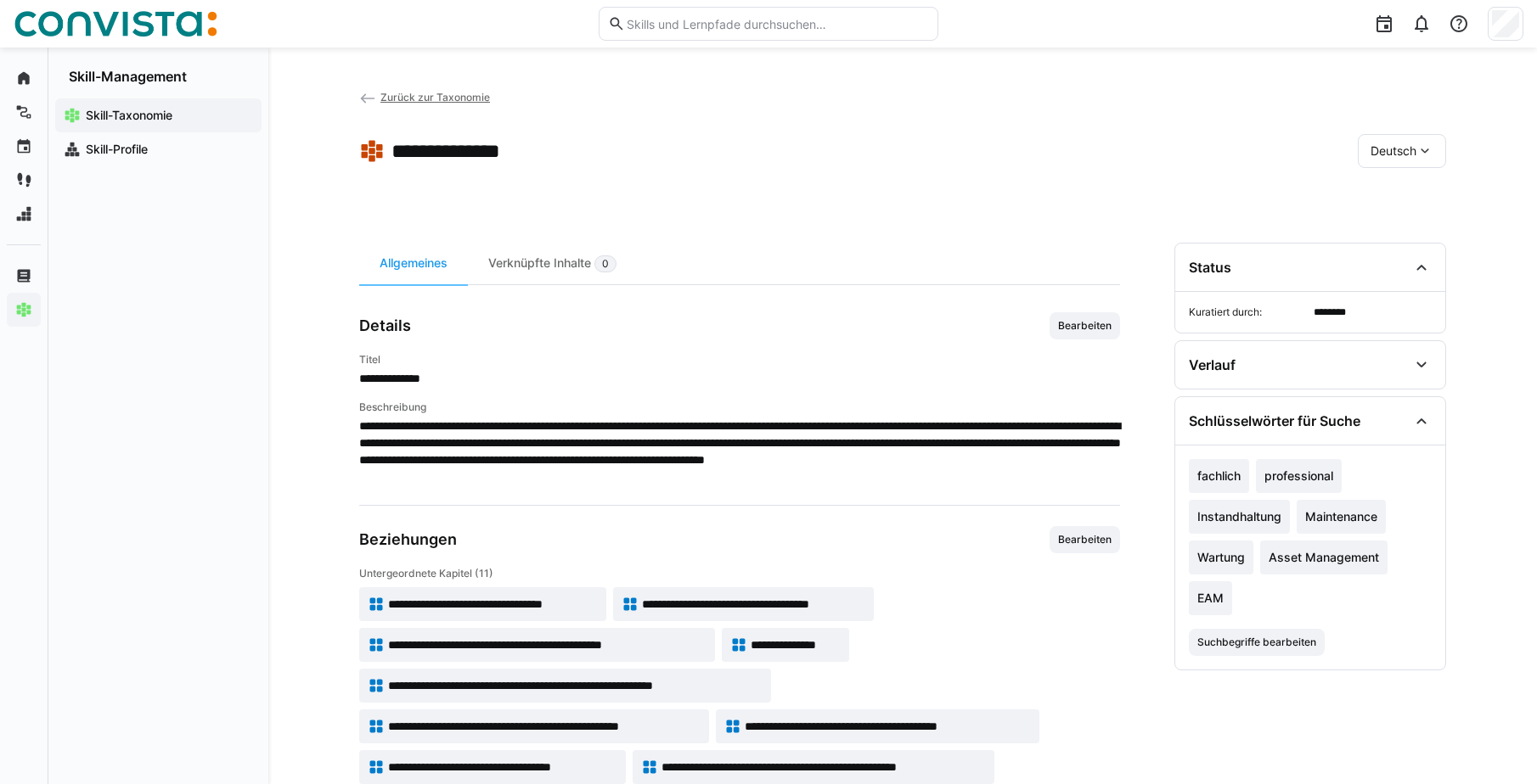
click at [429, 106] on app-back-navigation "Zurück zur Taxonomie" at bounding box center [425, 97] width 131 height 19
click at [436, 95] on span "Zurück zur Taxonomie" at bounding box center [435, 97] width 109 height 13
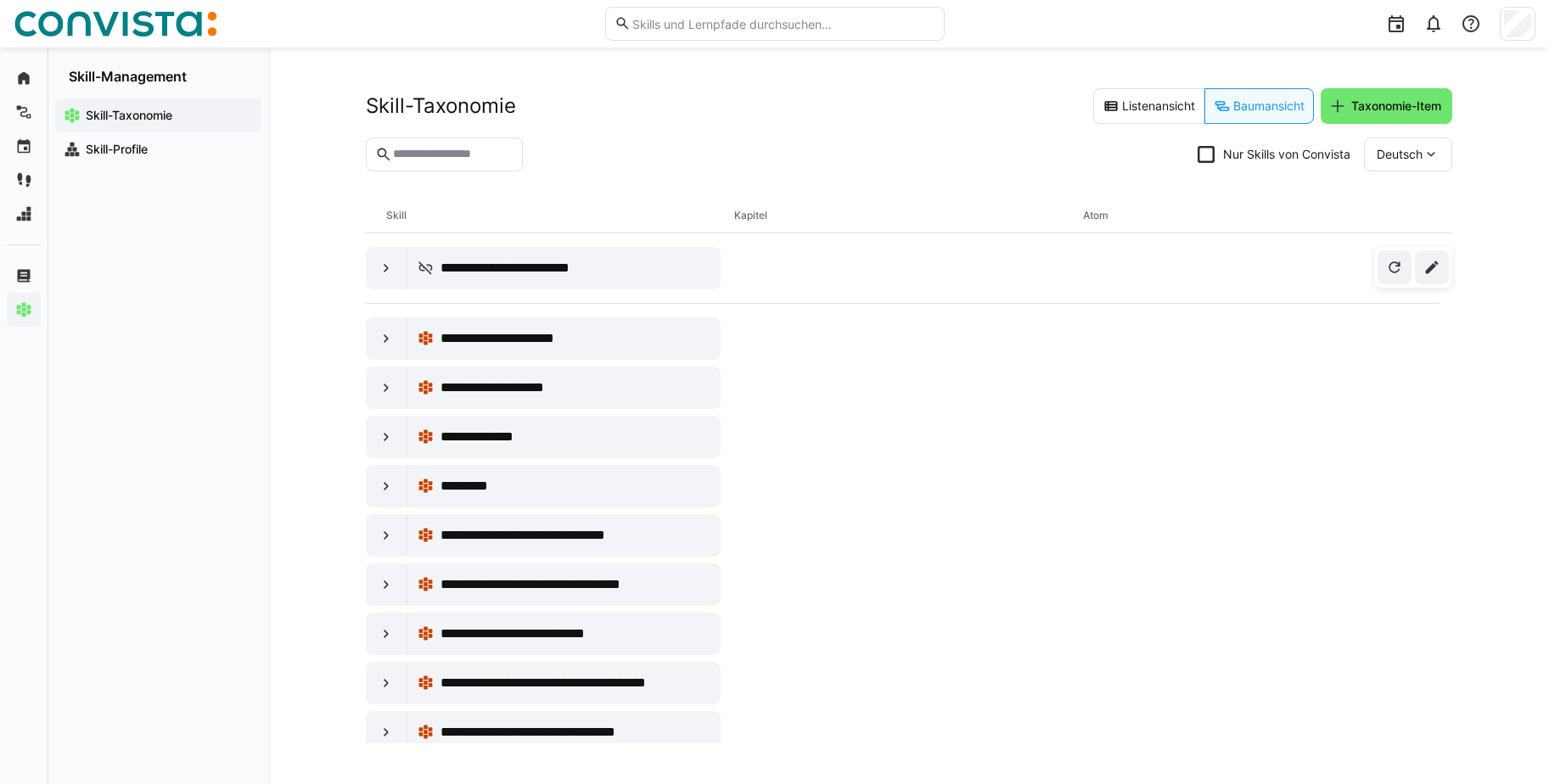
click at [469, 146] on eds-input at bounding box center [445, 154] width 158 height 34
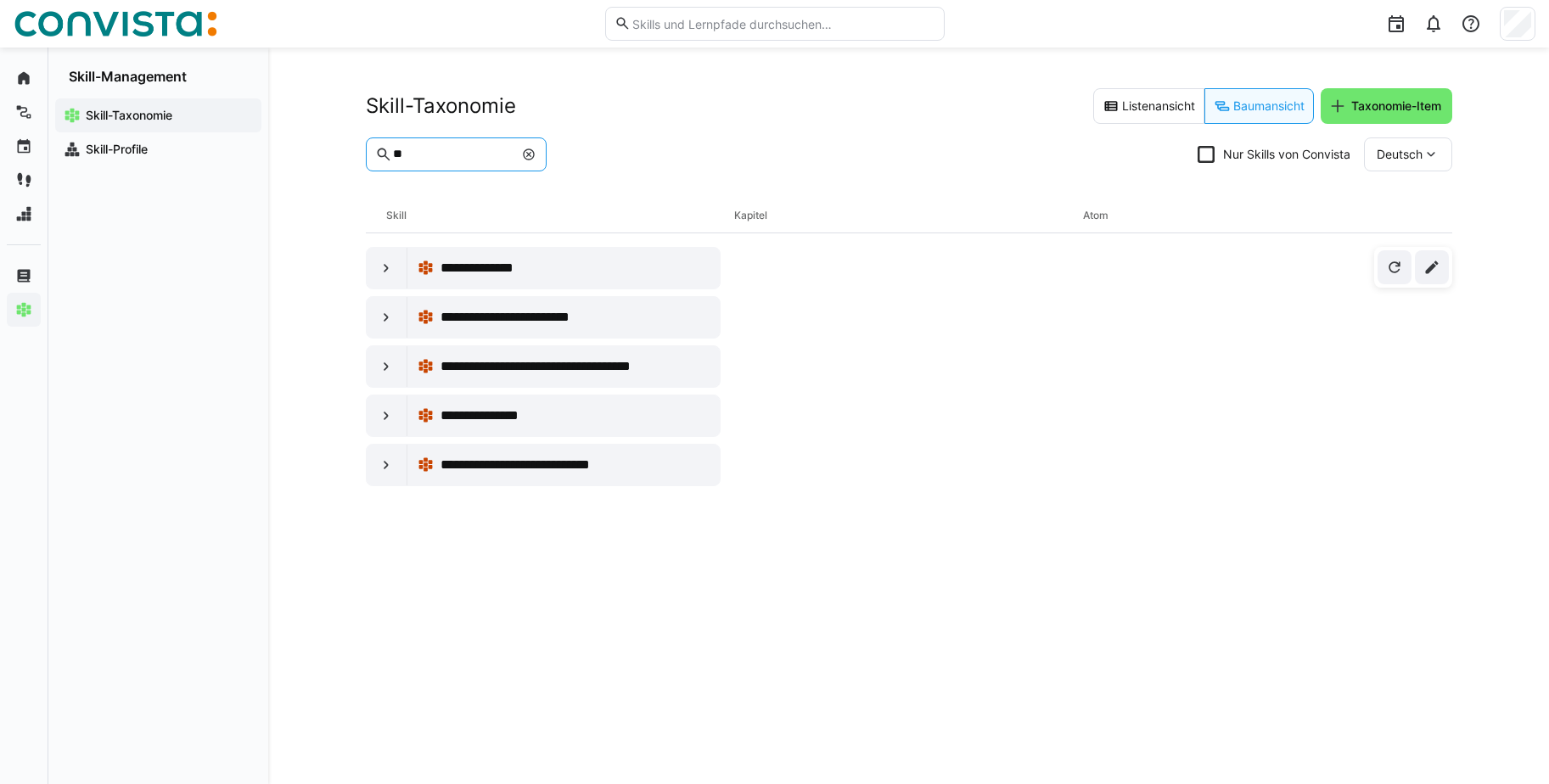
type input "*"
type input "**********"
click at [392, 467] on eds-icon at bounding box center [386, 465] width 17 height 17
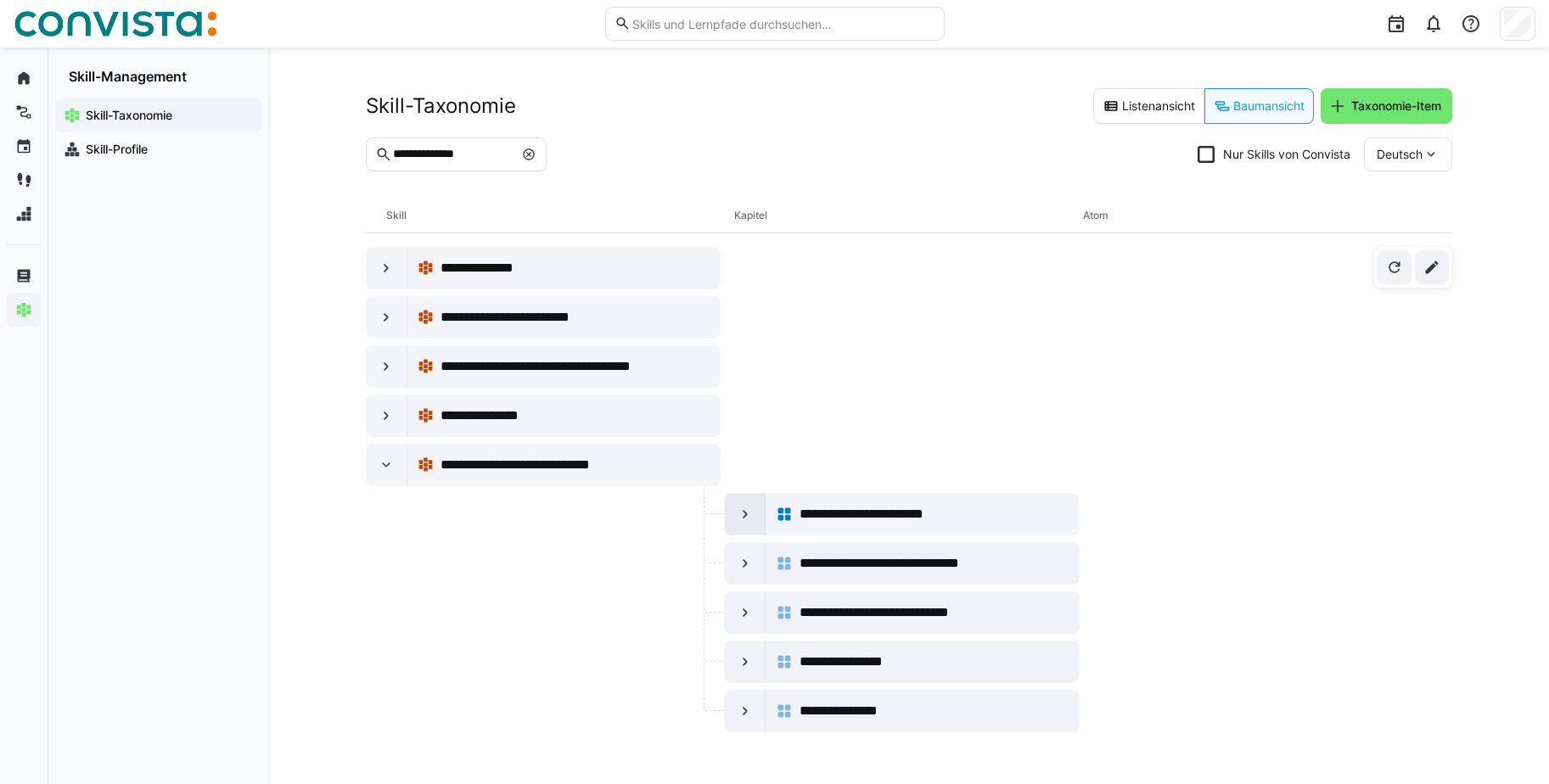
click at [747, 514] on eds-icon at bounding box center [745, 514] width 17 height 17
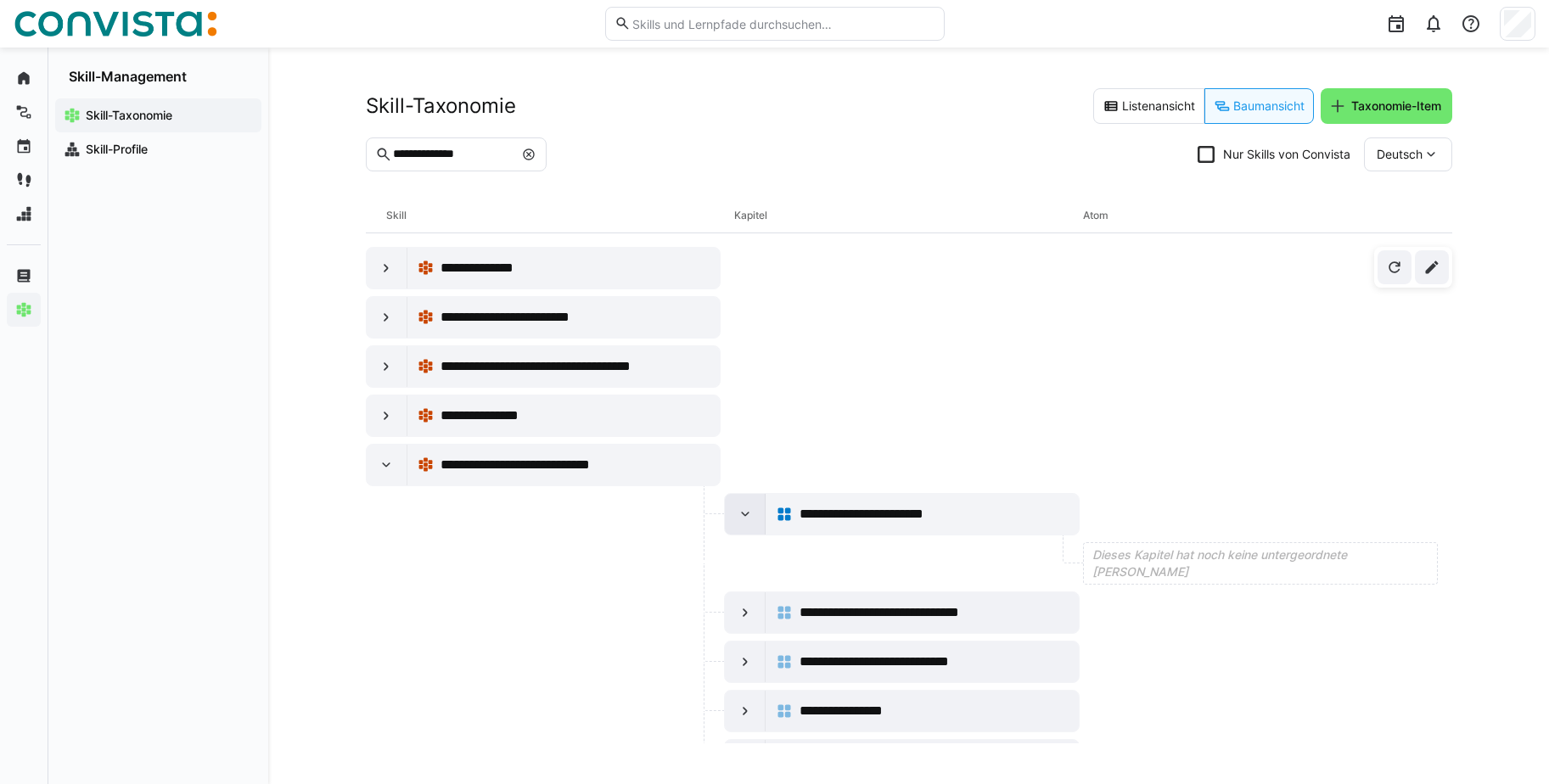
click at [747, 514] on eds-icon at bounding box center [745, 514] width 17 height 17
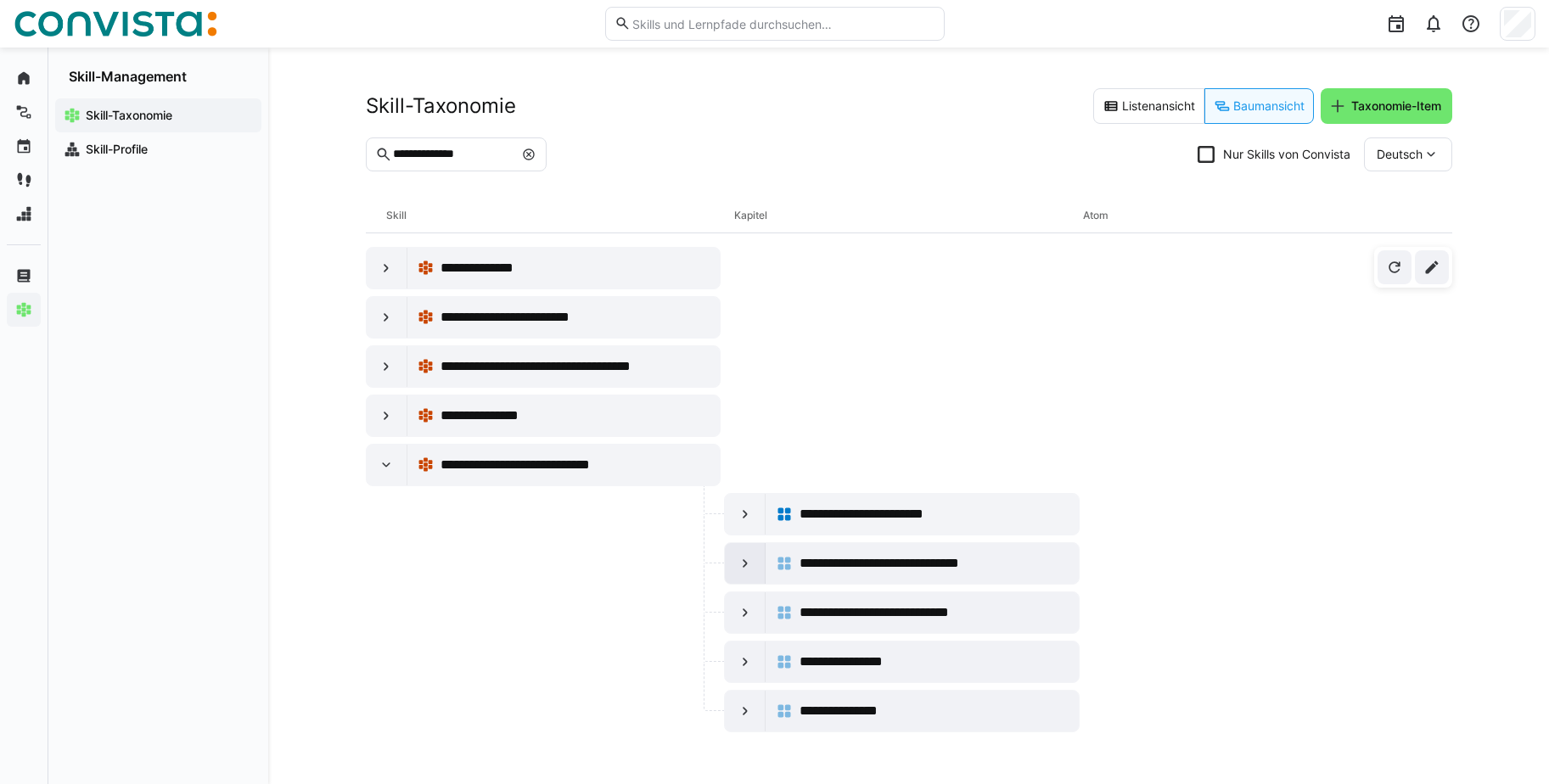
click at [749, 553] on div at bounding box center [745, 563] width 41 height 41
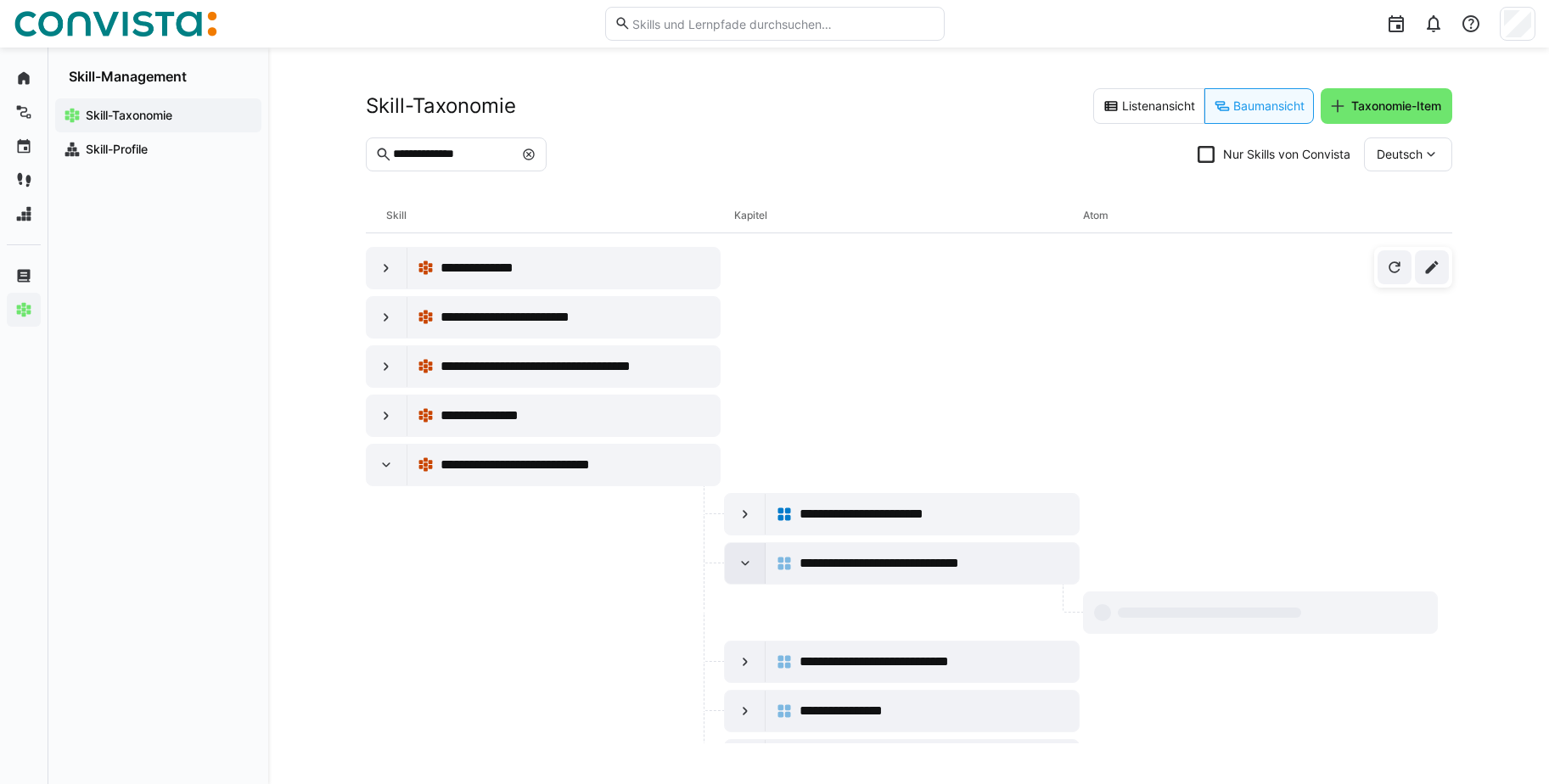
click at [749, 554] on div at bounding box center [745, 563] width 41 height 41
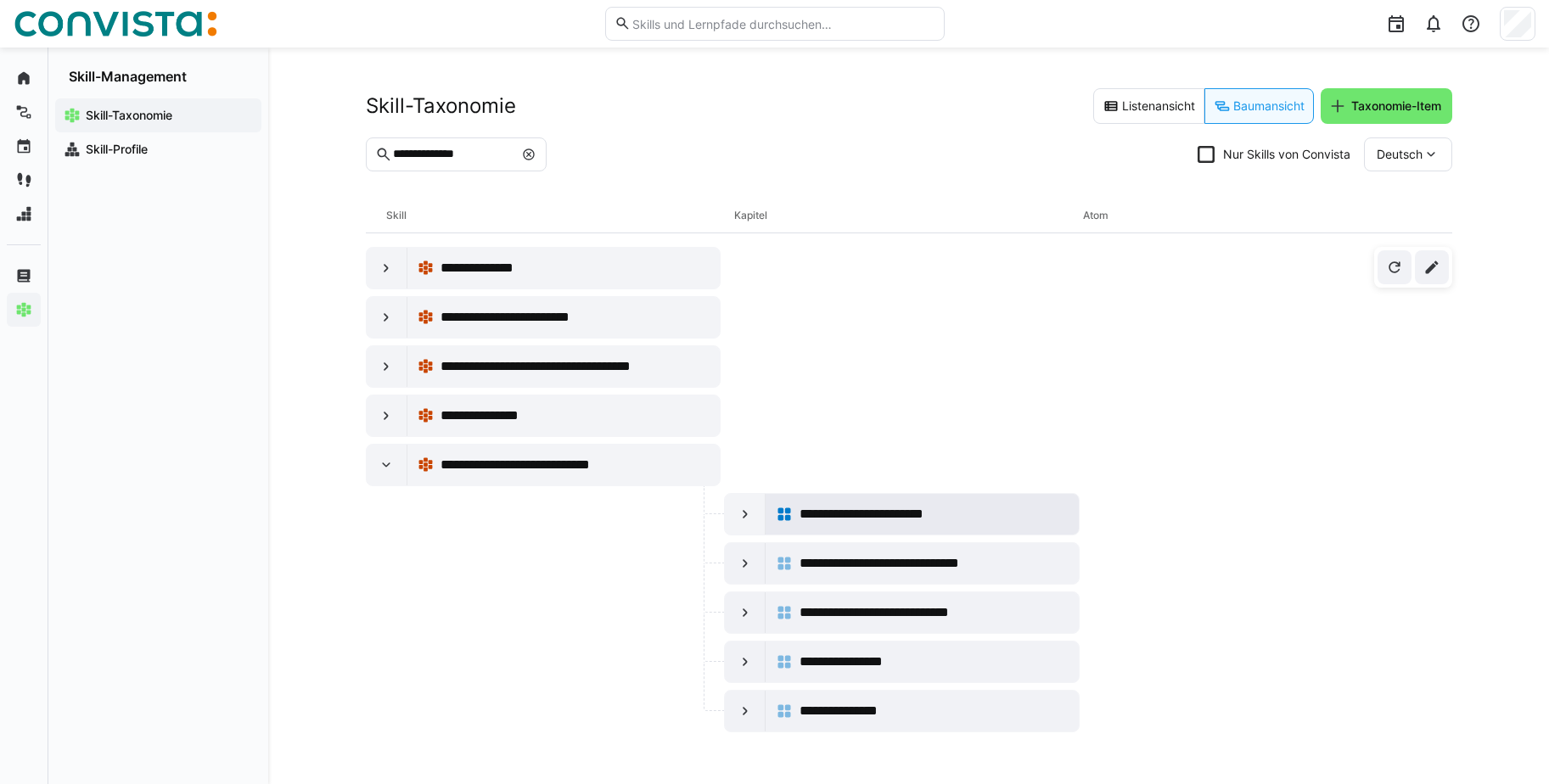
click at [884, 519] on span "**********" at bounding box center [880, 514] width 163 height 20
click at [923, 565] on span "**********" at bounding box center [904, 563] width 209 height 20
click at [737, 509] on eds-icon at bounding box center [745, 514] width 17 height 17
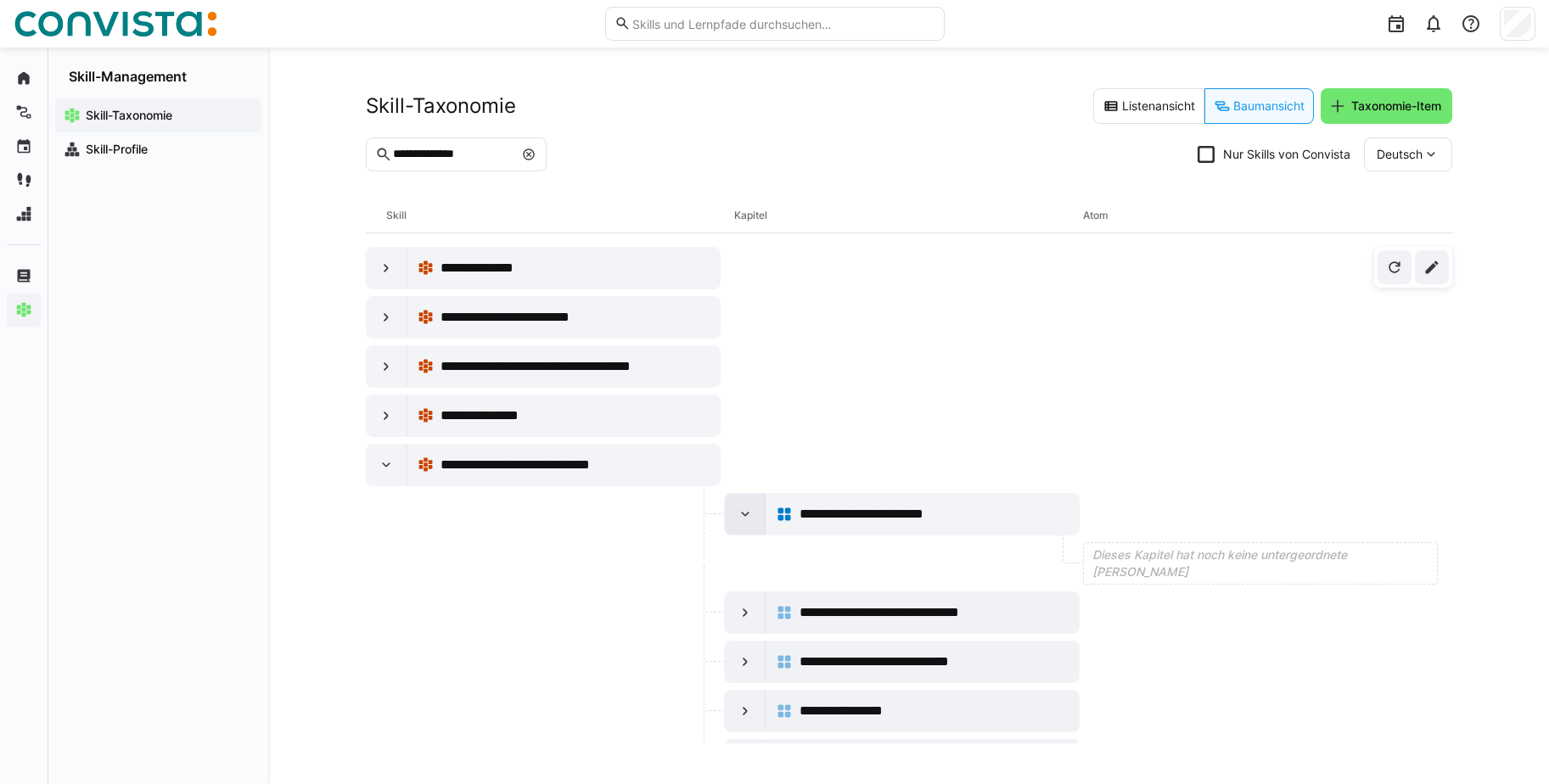
click at [737, 509] on eds-icon at bounding box center [745, 514] width 17 height 17
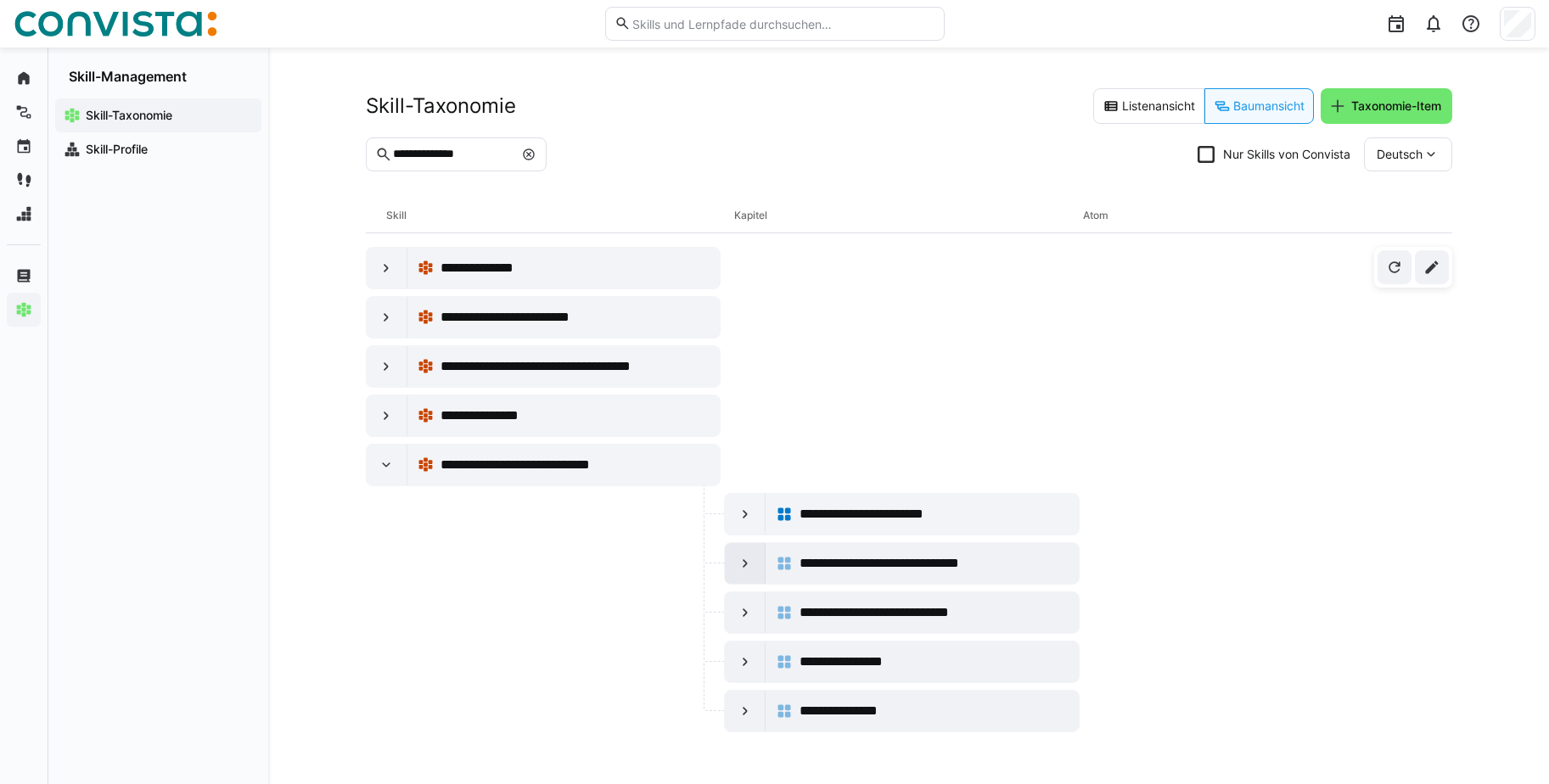
click at [739, 559] on eds-icon at bounding box center [745, 563] width 17 height 17
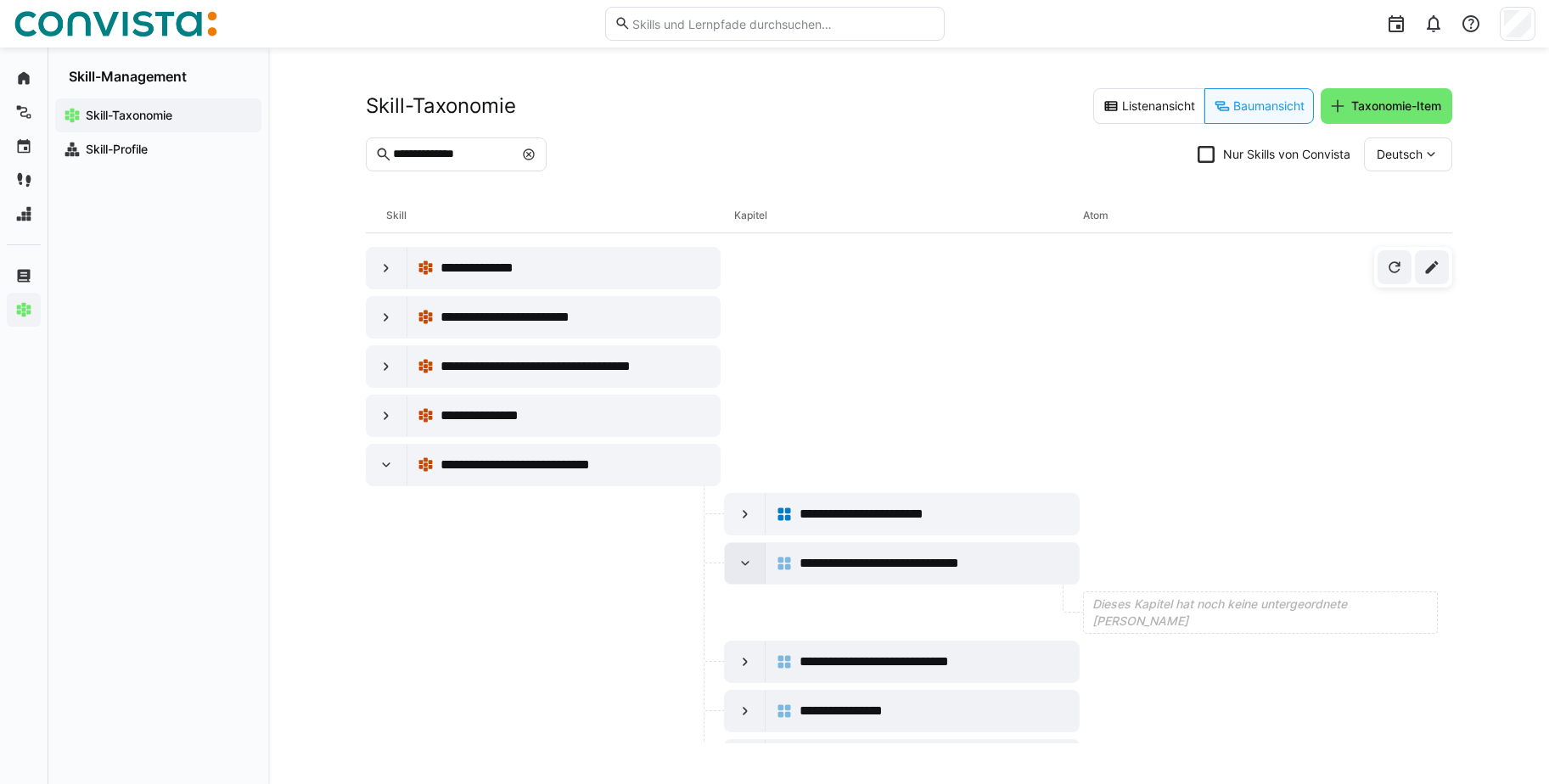
click at [739, 559] on eds-icon at bounding box center [745, 563] width 17 height 17
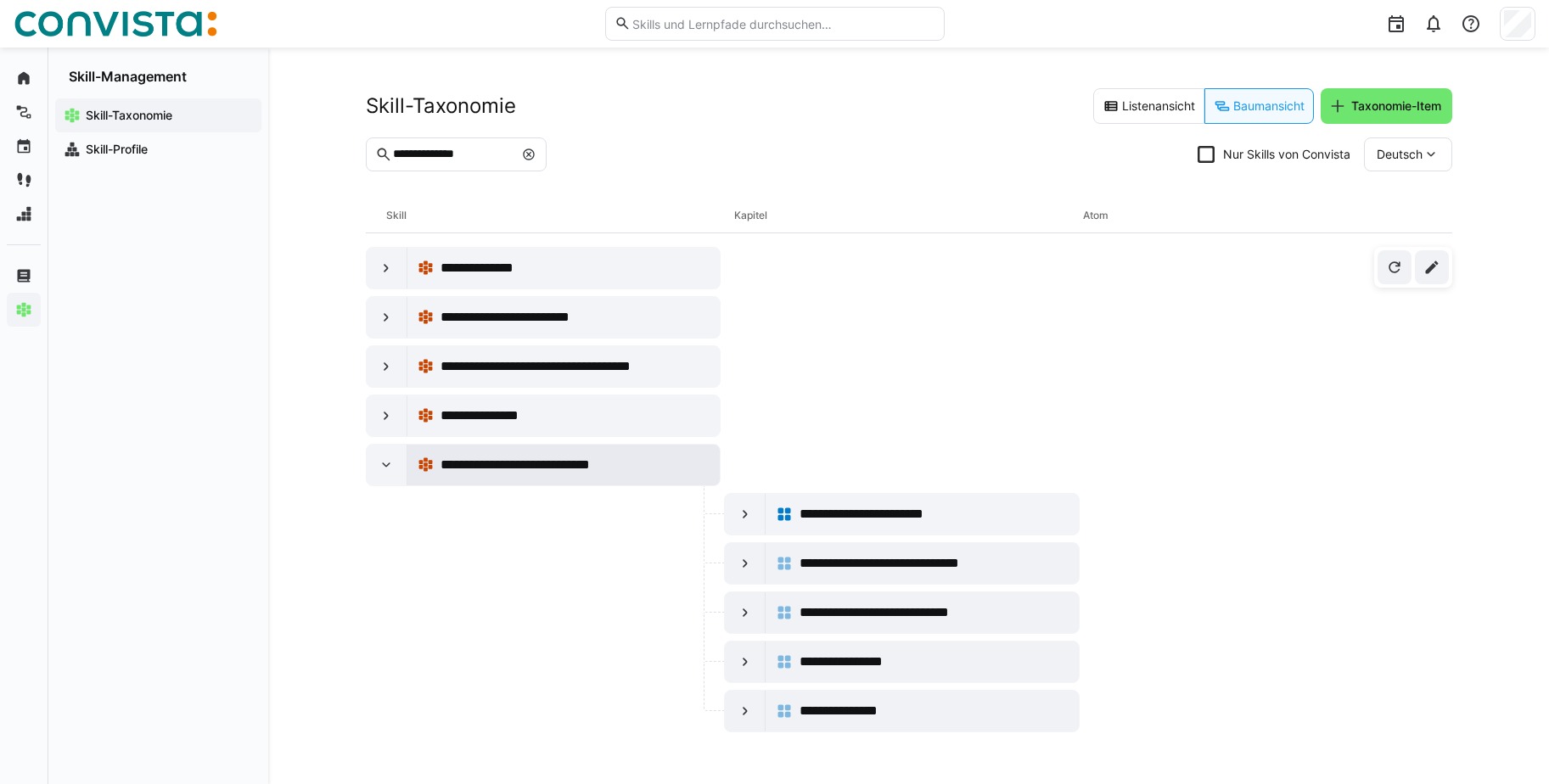
click at [568, 460] on span "**********" at bounding box center [538, 465] width 196 height 20
